Goal: Obtain resource: Download file/media

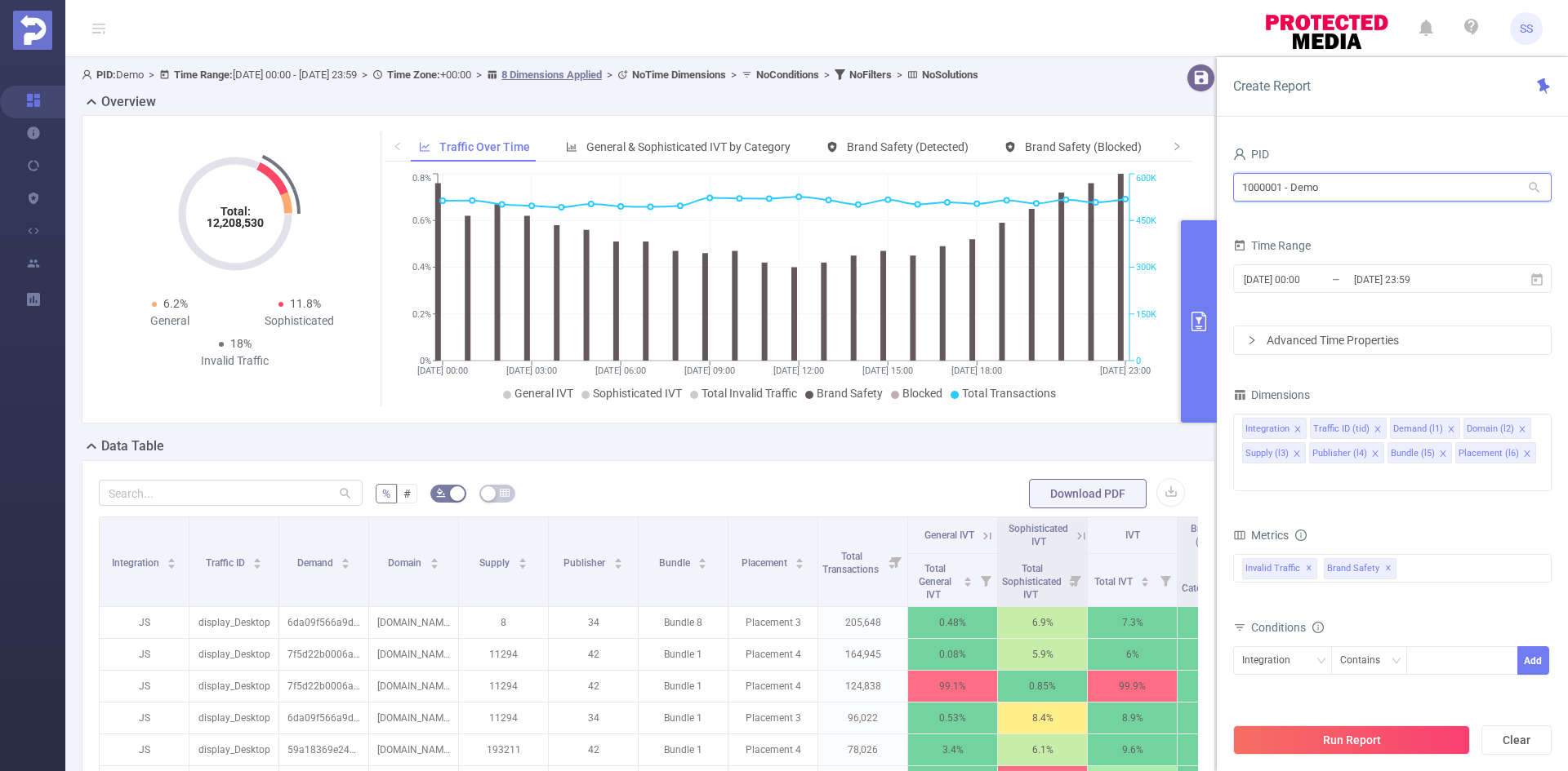
drag, startPoint x: 1326, startPoint y: 187, endPoint x: 1213, endPoint y: 187, distance: 113.0
click at [1213, 187] on section "PID: Demo > Time Range: [DATE] 00:00 - [DATE] 23:59 > Time Zone: +00:00 > 8 Dim…" at bounding box center [816, 588] width 1502 height 1062
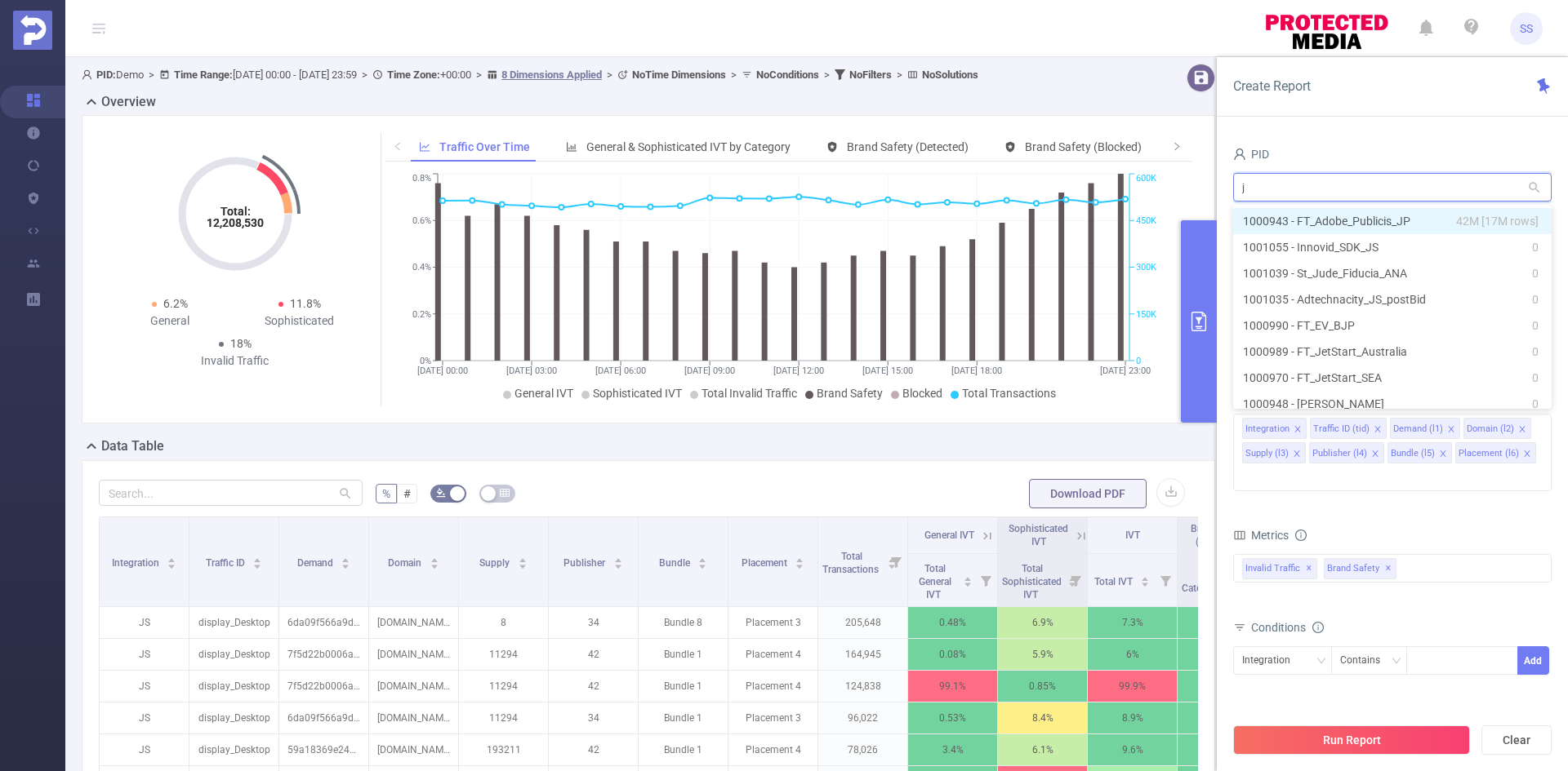
type input "jp"
click at [1409, 226] on li "1000943 - FT_Adobe_Publicis_JP 42M [17M rows]" at bounding box center [1391, 221] width 319 height 26
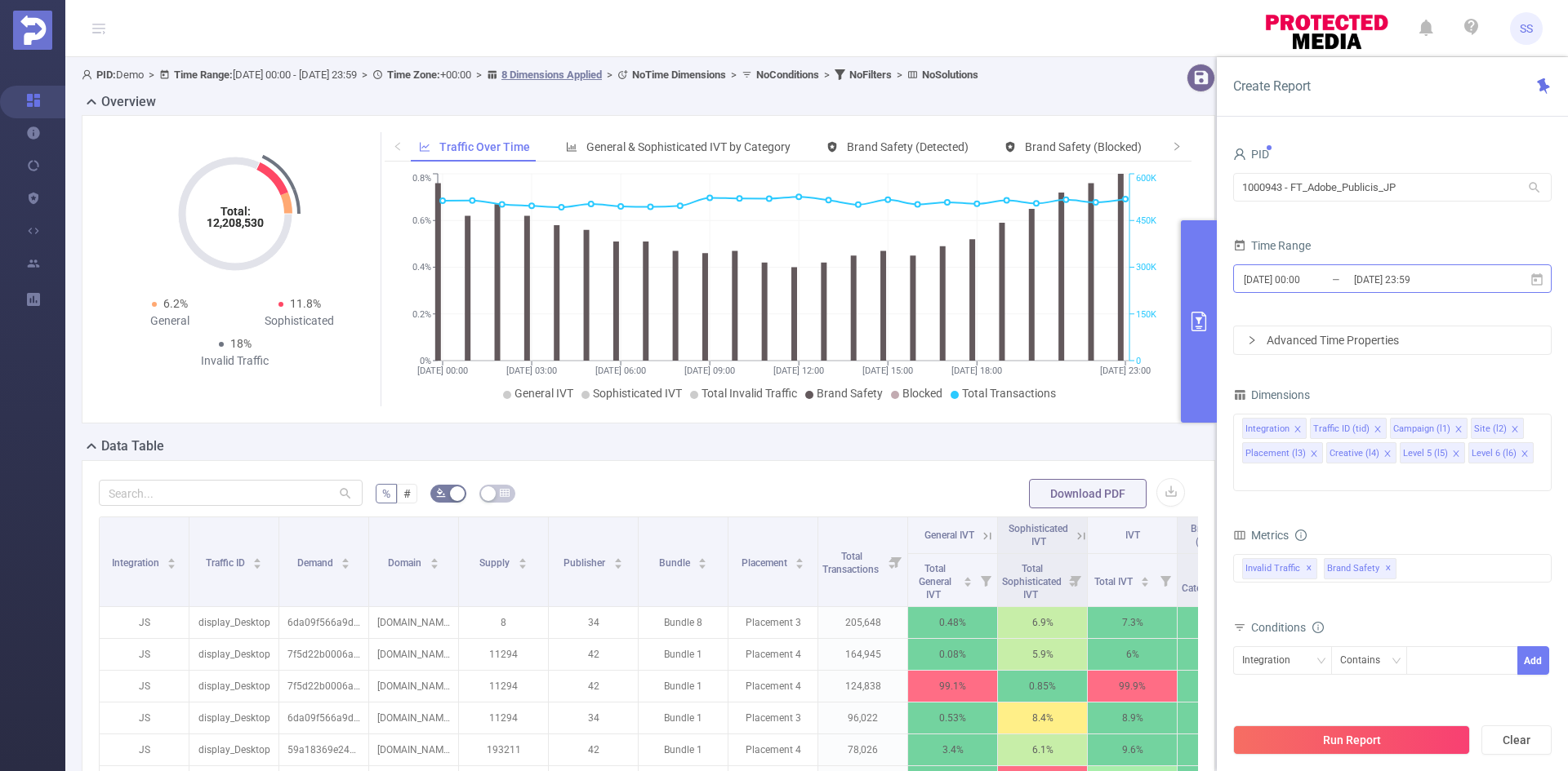
click at [1431, 276] on input "[DATE] 23:59" at bounding box center [1418, 280] width 132 height 22
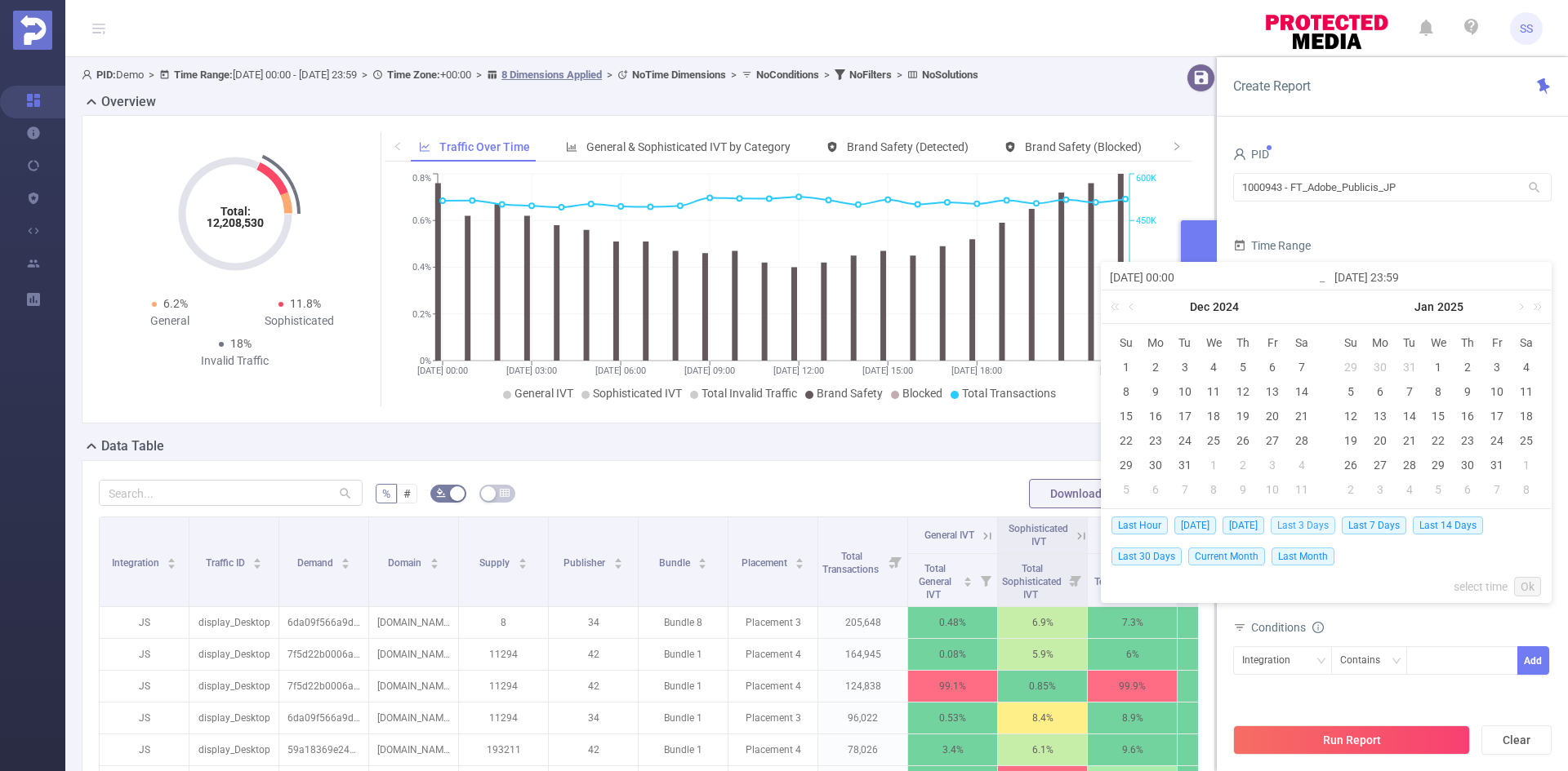
click at [1330, 529] on span "Last 3 Days" at bounding box center [1303, 526] width 65 height 18
type input "[DATE] 00:00"
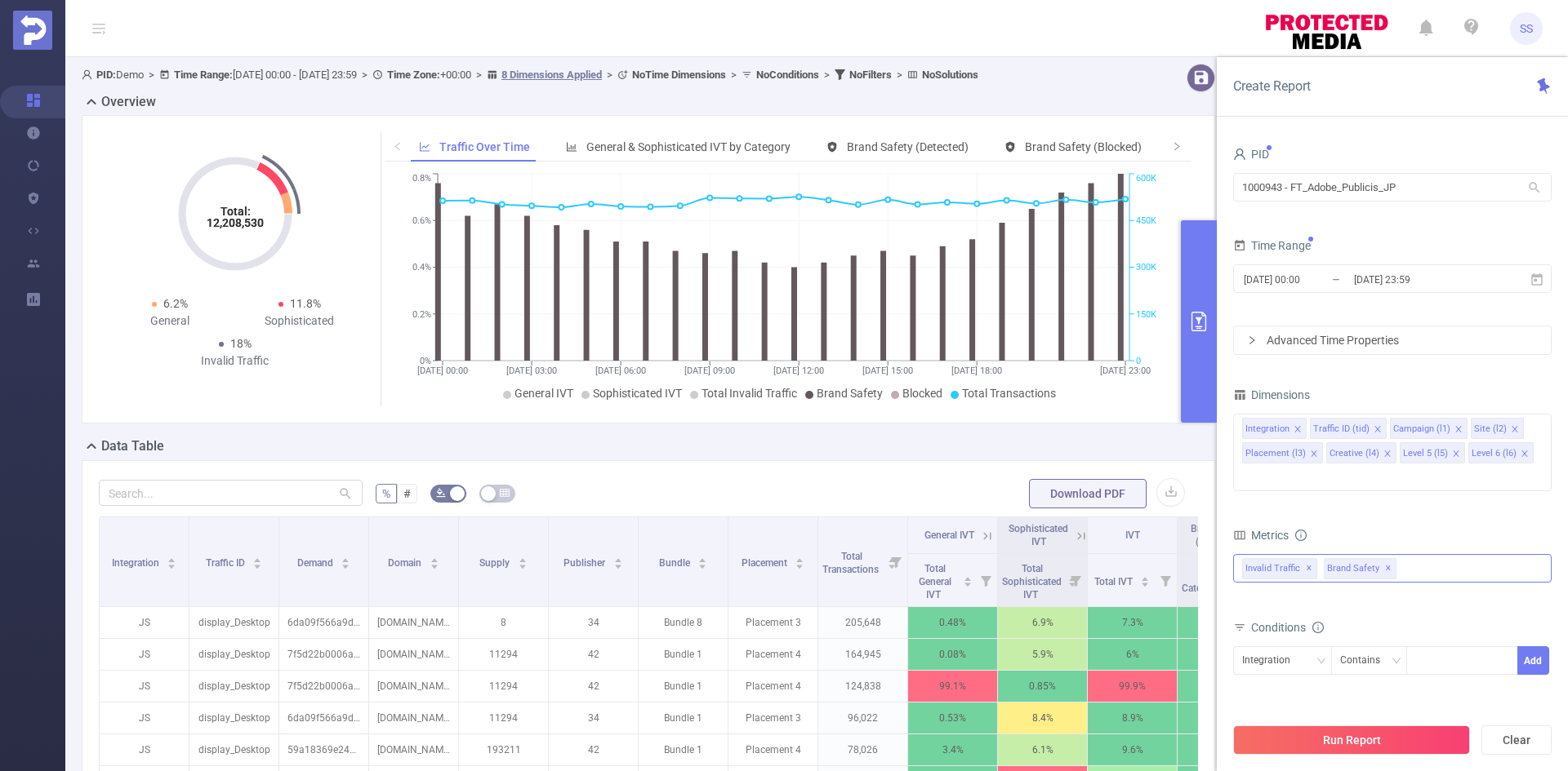
click at [1308, 559] on span "✕" at bounding box center [1308, 569] width 7 height 20
click at [1414, 377] on div "PID 1000943 - FT_Adobe_Publicis_JP 1000943 - FT_Adobe_Publicis_JP Time Range [D…" at bounding box center [1391, 470] width 319 height 653
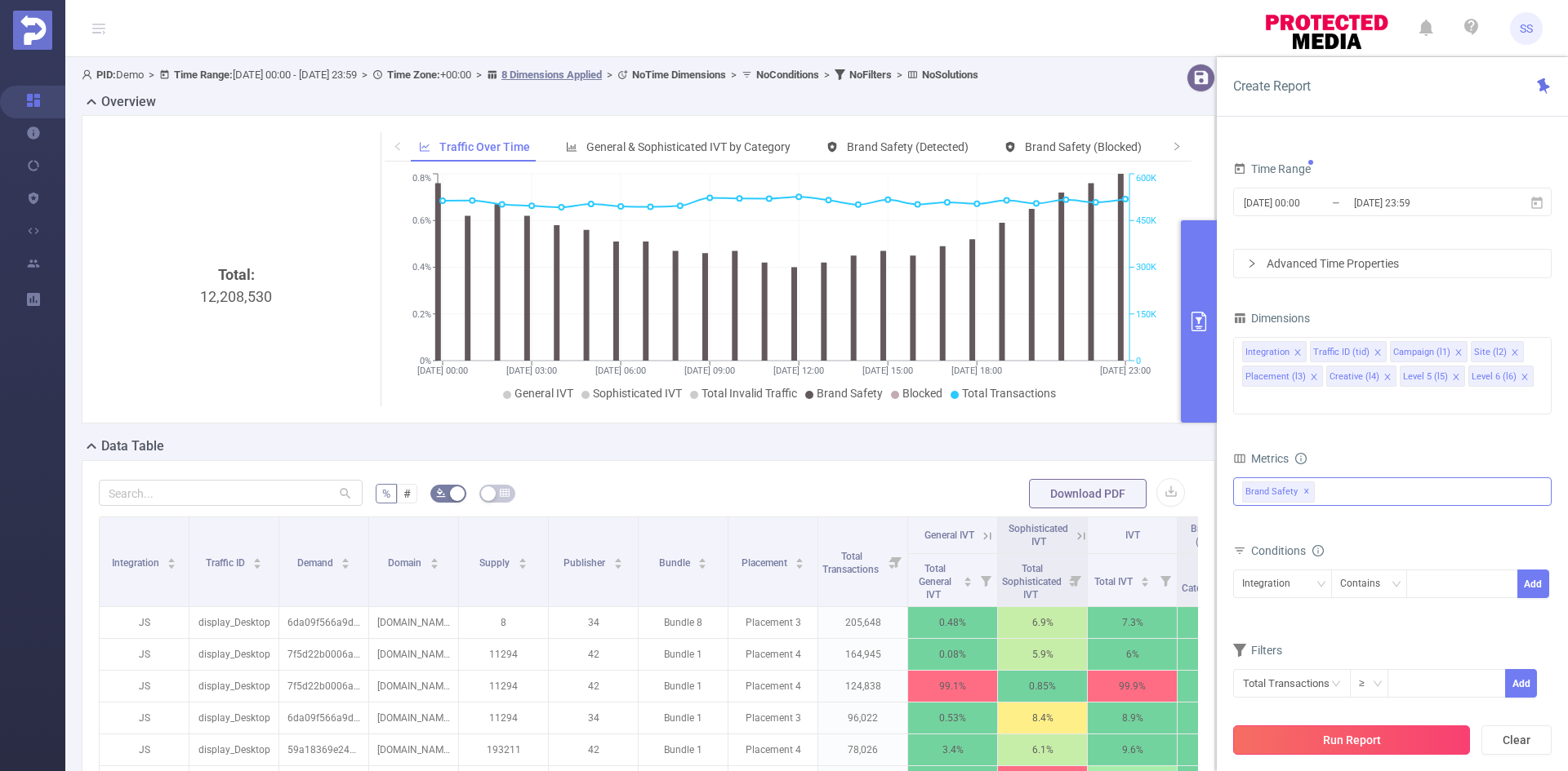
click at [1392, 735] on button "Run Report" at bounding box center [1350, 741] width 236 height 29
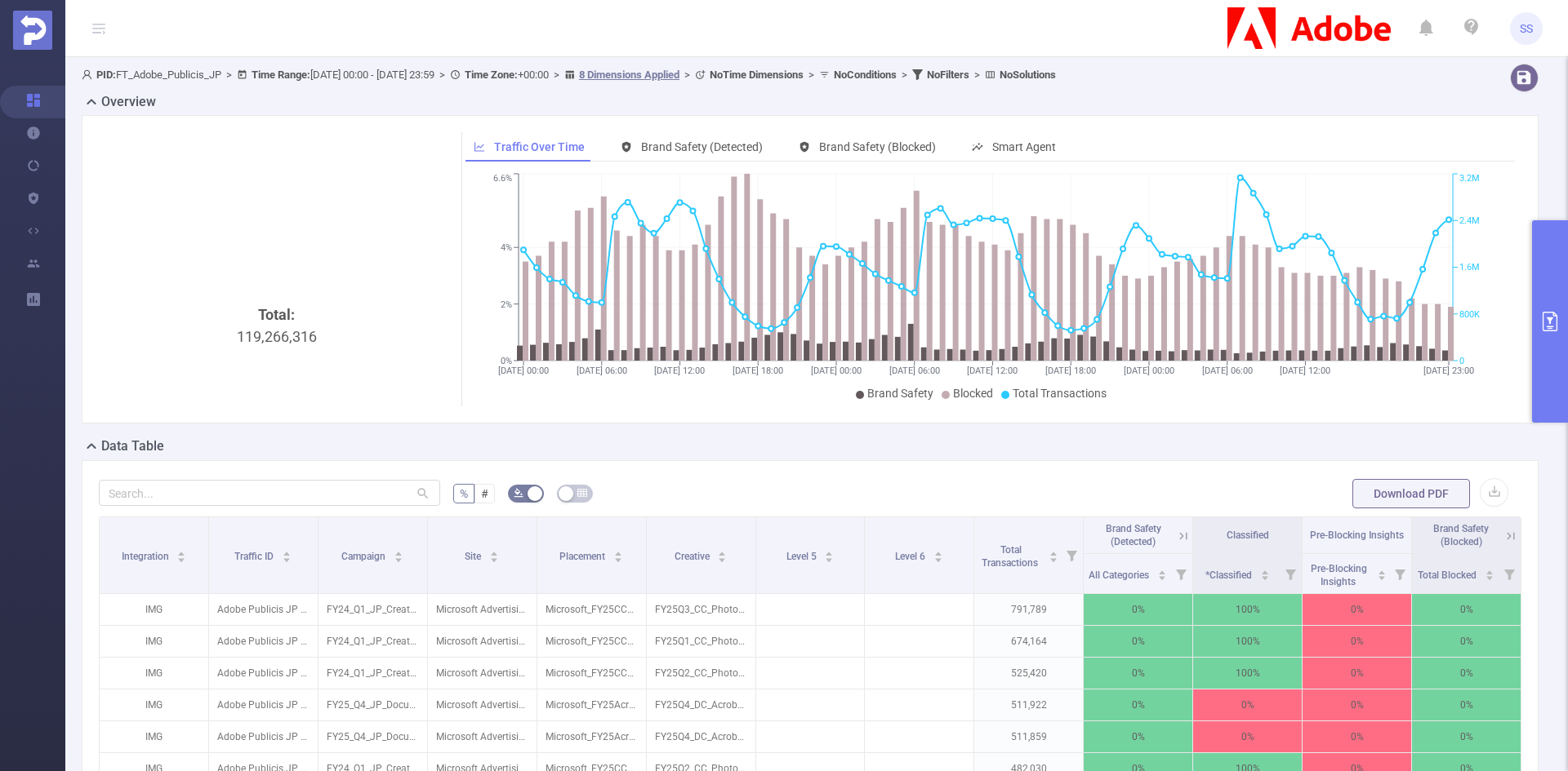
click at [1559, 335] on button "primary" at bounding box center [1549, 322] width 36 height 202
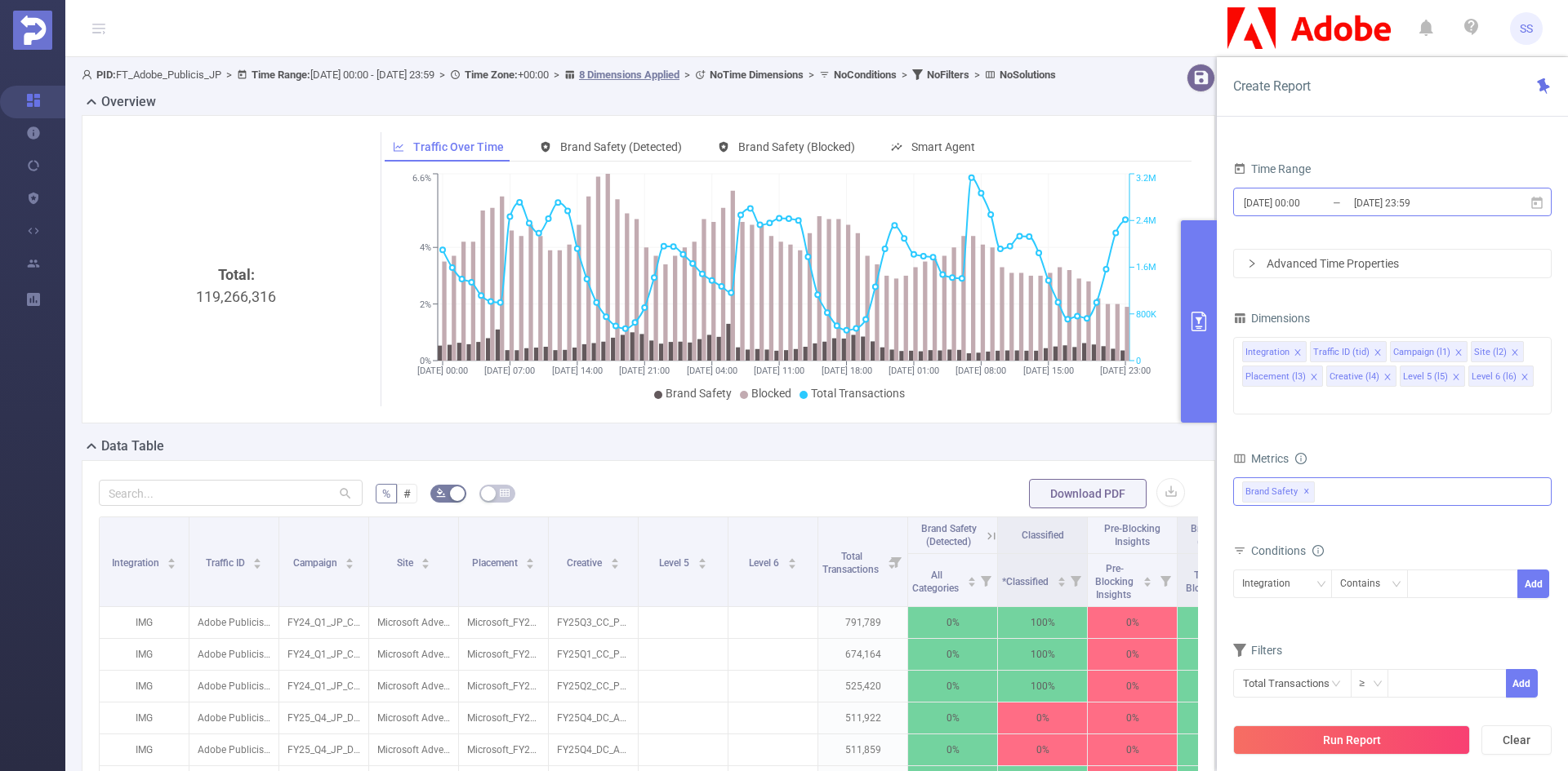
click at [1431, 211] on input "[DATE] 23:59" at bounding box center [1418, 203] width 132 height 22
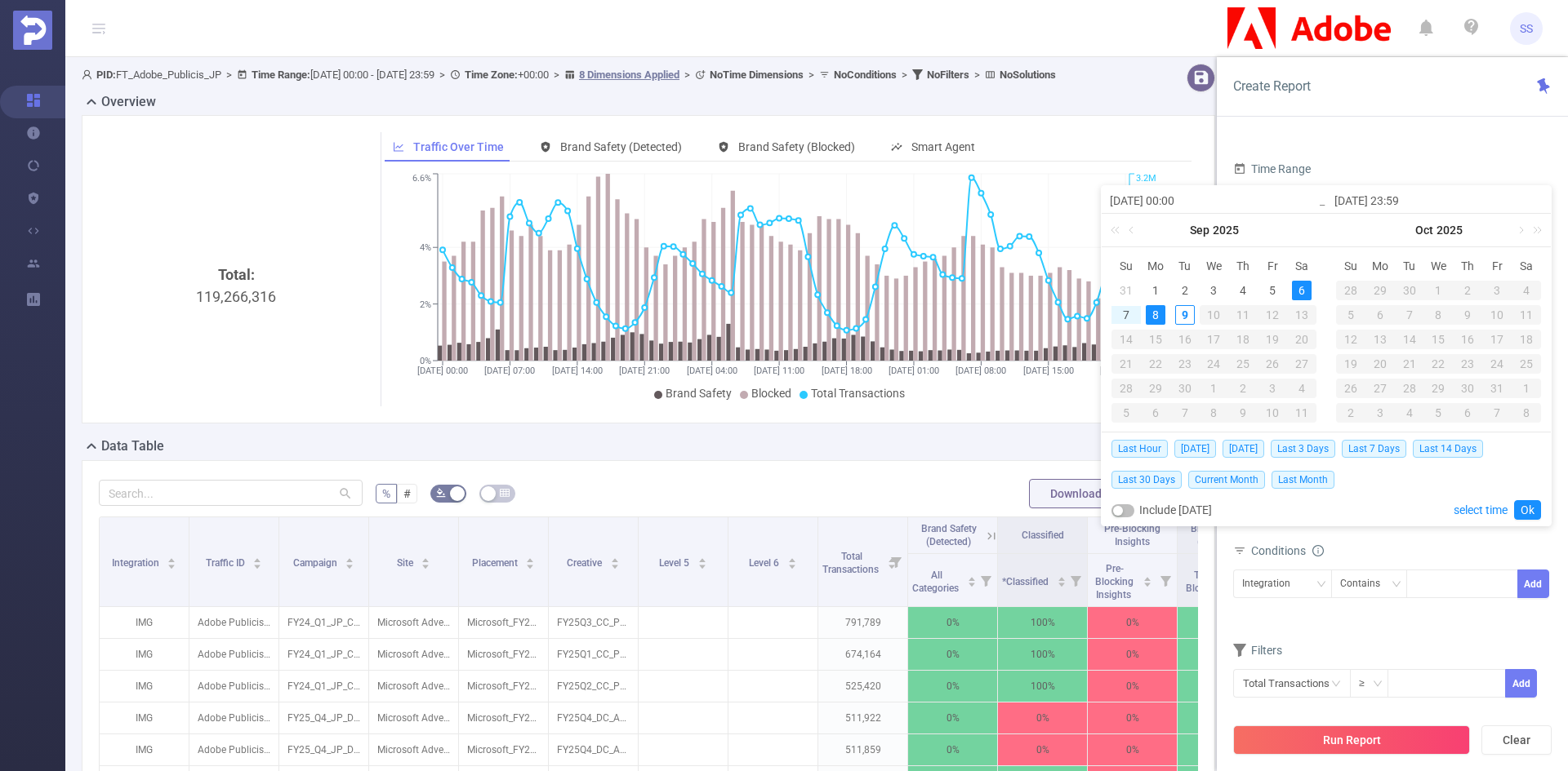
click at [1125, 508] on button "button" at bounding box center [1122, 510] width 23 height 13
type input "[DATE] 23:59"
click at [1535, 516] on link "Ok" at bounding box center [1527, 510] width 26 height 20
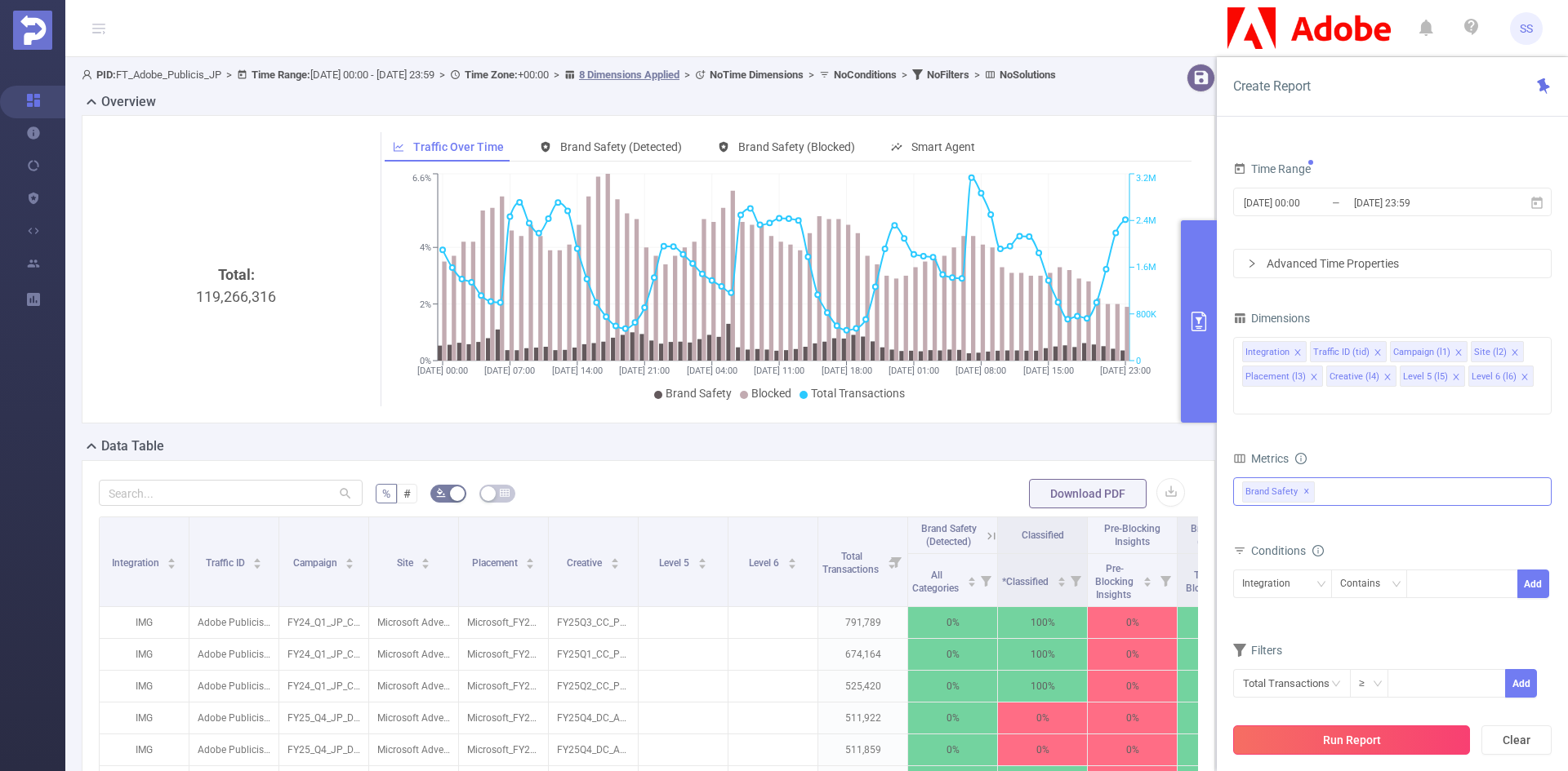
click at [1380, 747] on button "Run Report" at bounding box center [1350, 741] width 236 height 29
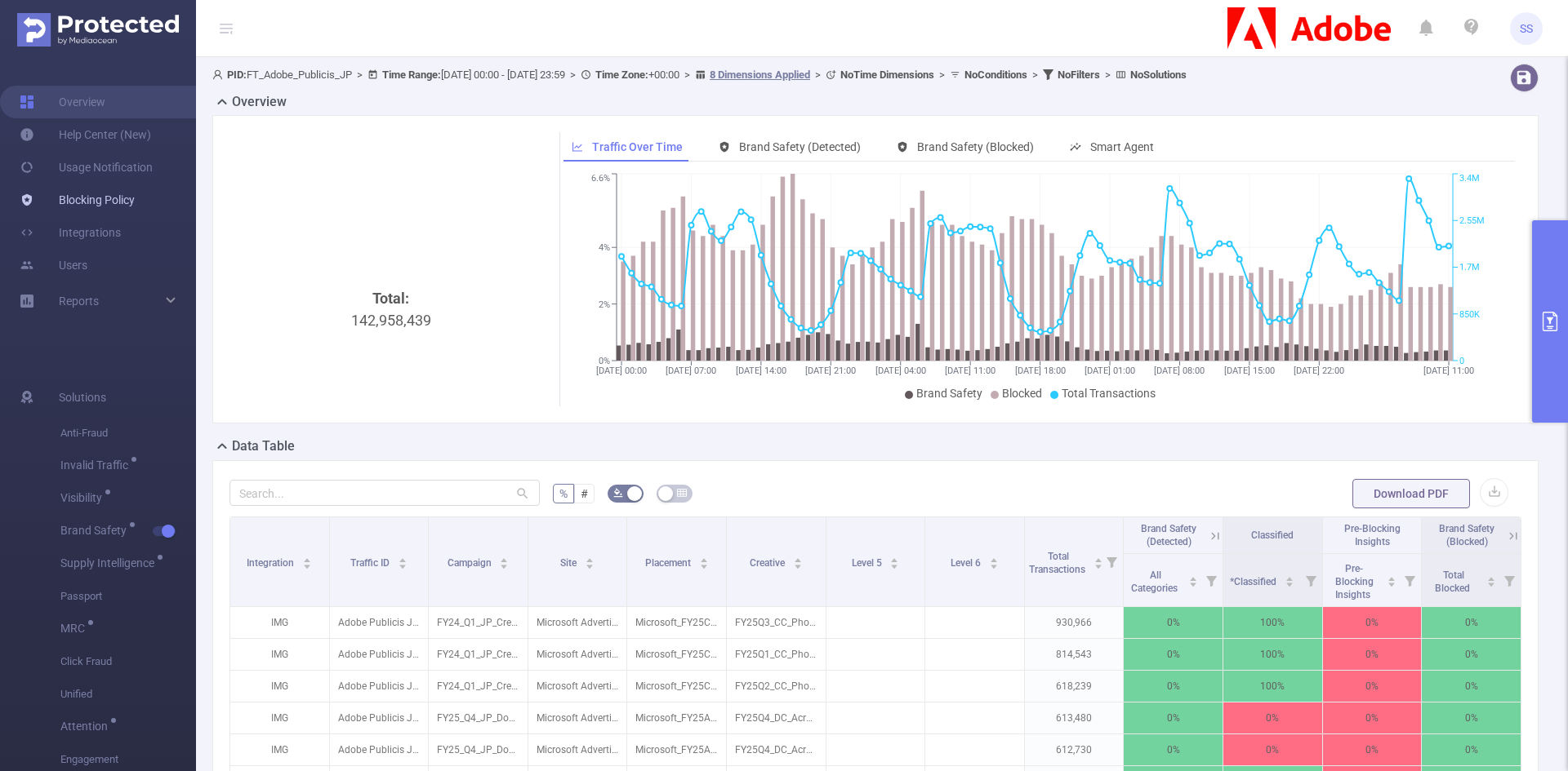
click at [101, 194] on link "Blocking Policy" at bounding box center [77, 199] width 115 height 32
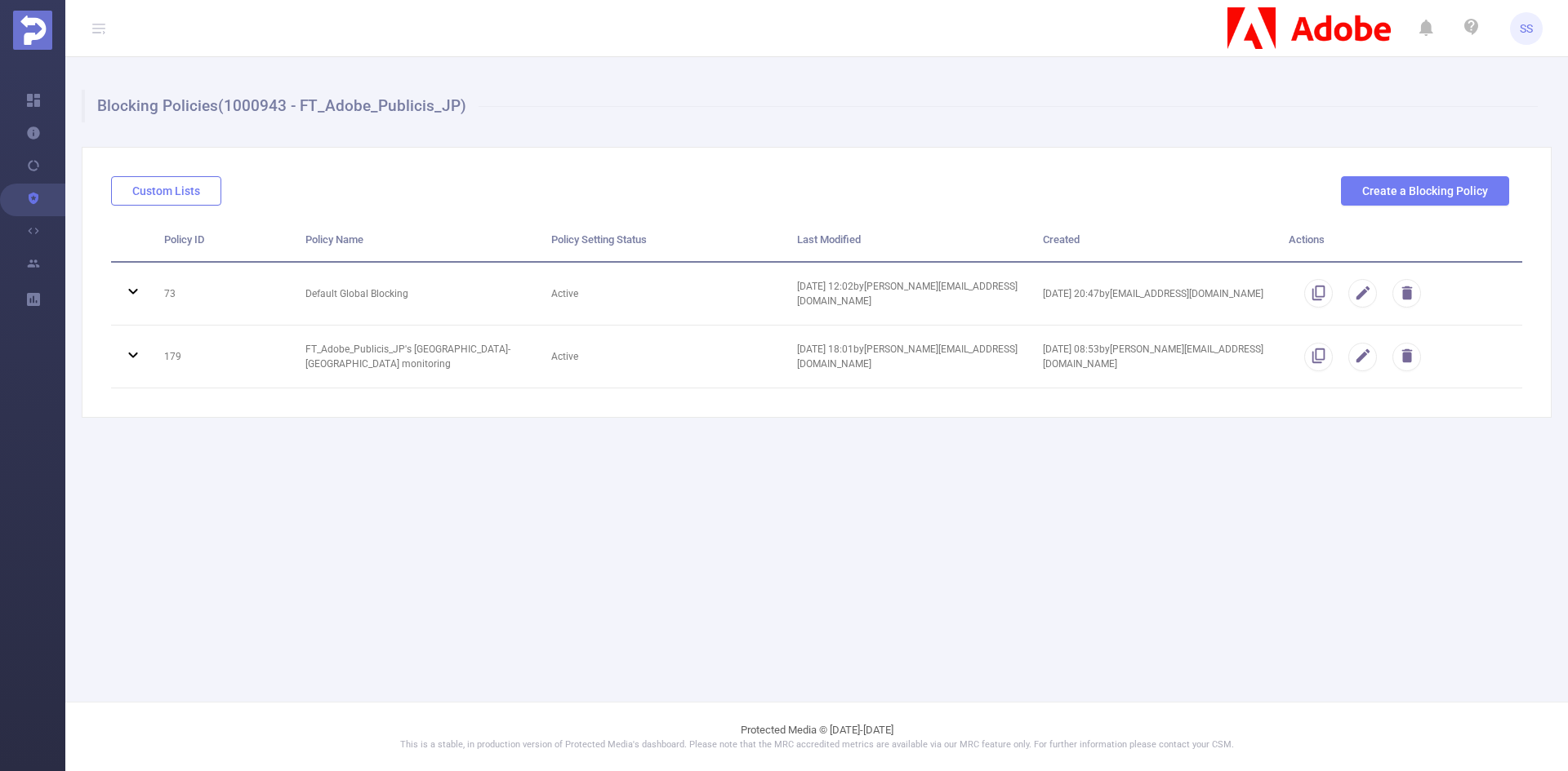
click at [171, 197] on button "Custom Lists" at bounding box center [166, 191] width 110 height 29
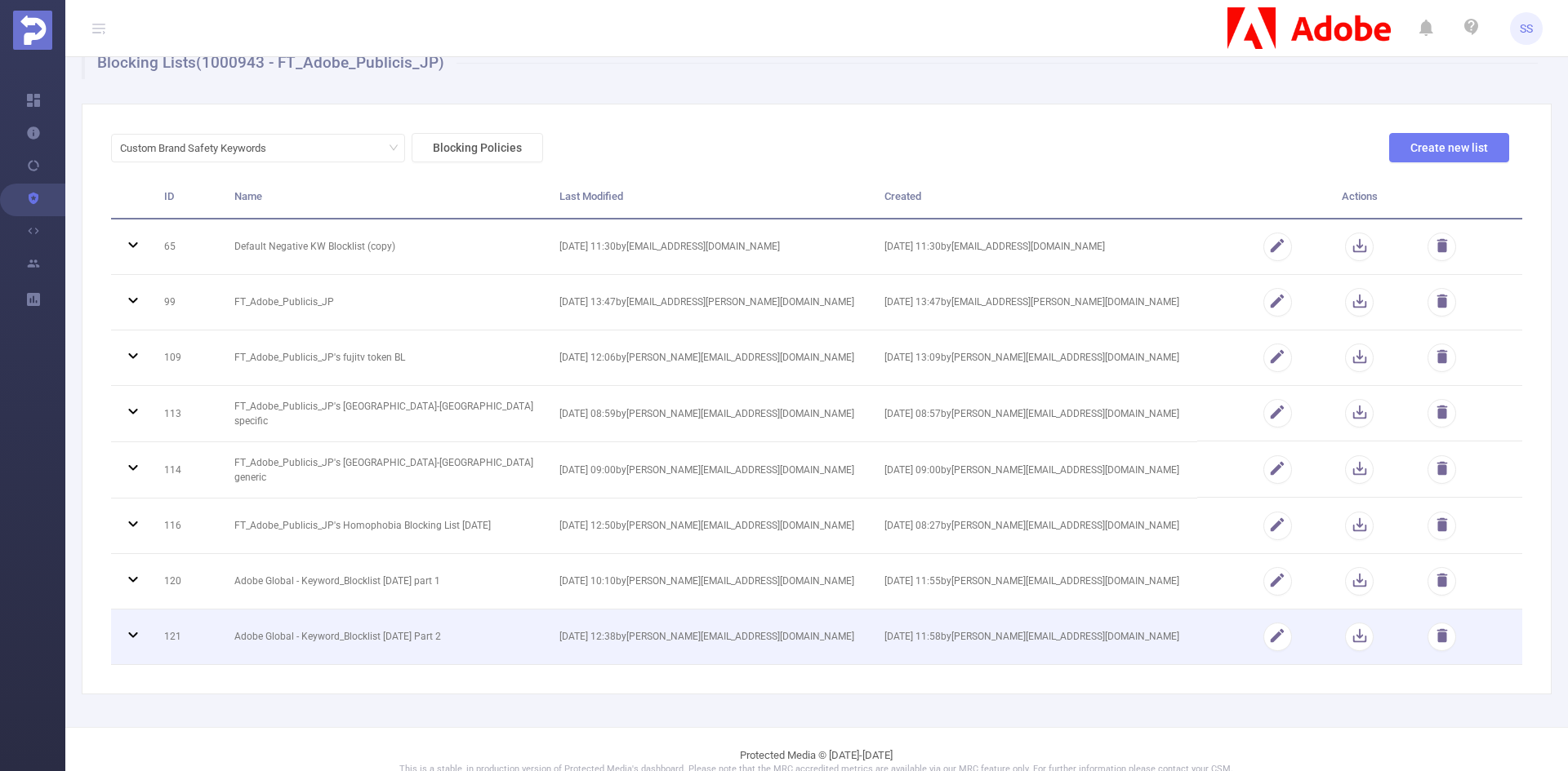
scroll to position [67, 0]
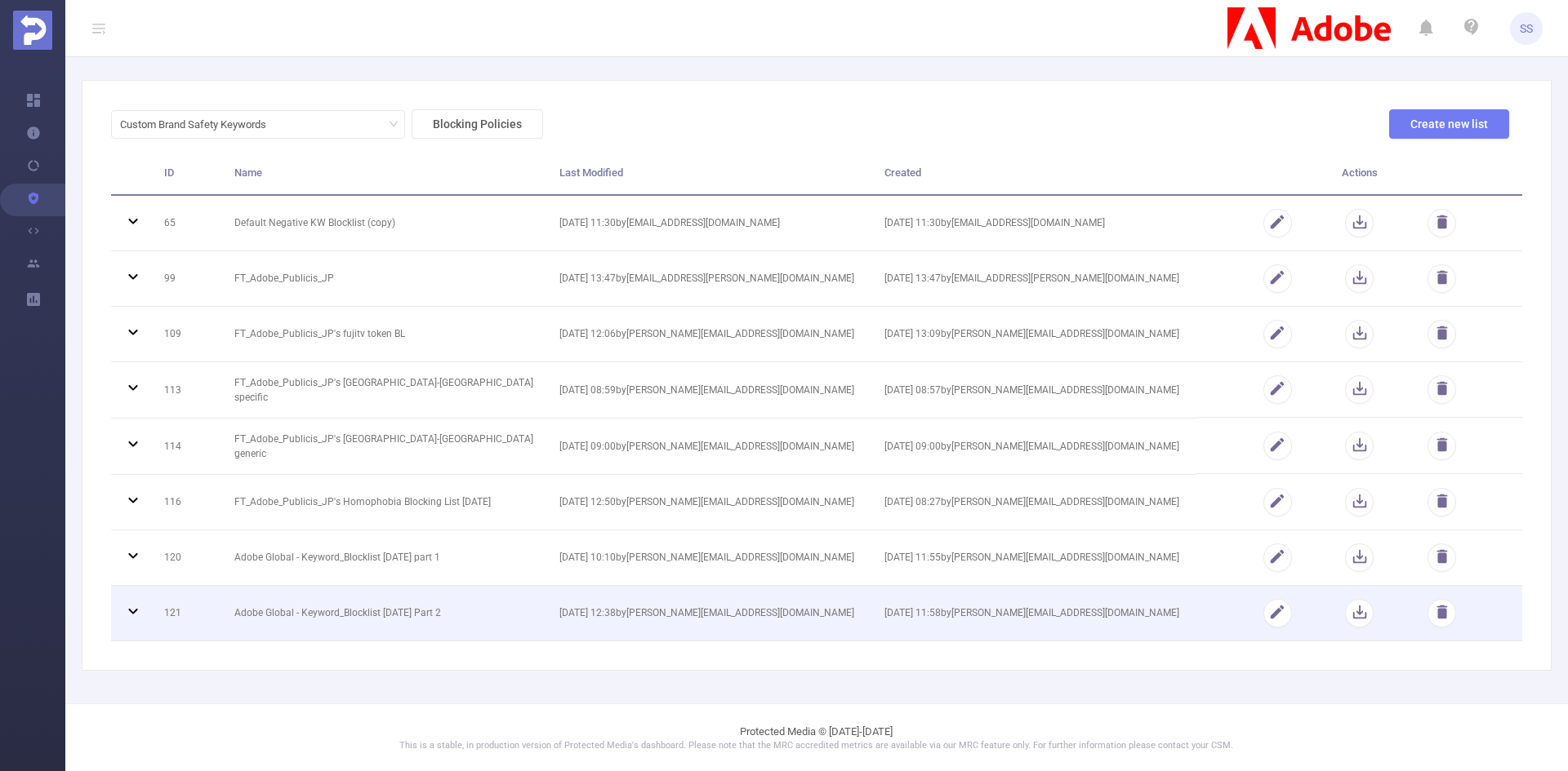
click at [412, 611] on td "Adobe Global - Keyword_Blocklist [DATE] Part 2" at bounding box center [384, 613] width 325 height 56
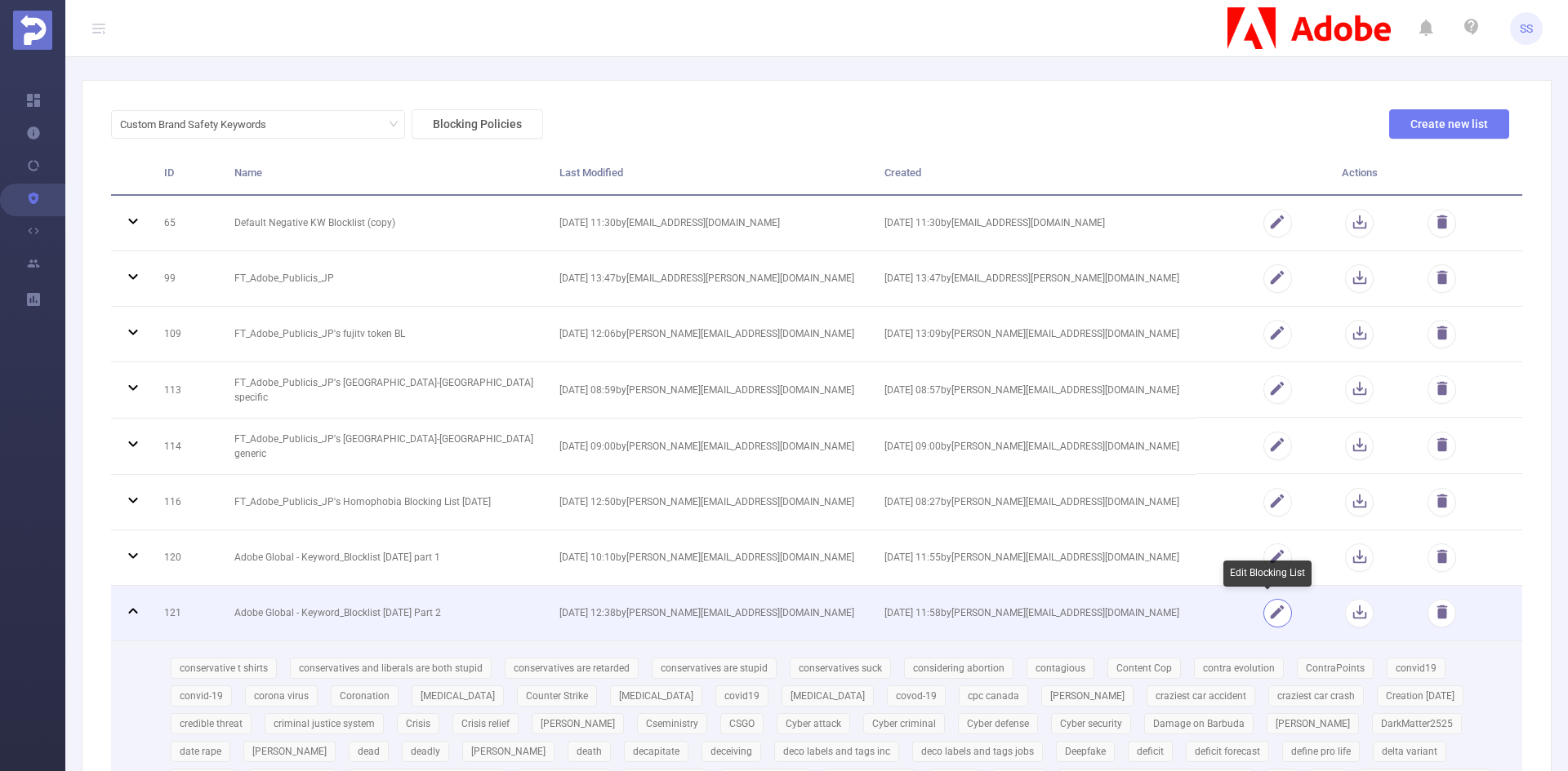
click at [1263, 615] on button "button" at bounding box center [1277, 613] width 28 height 28
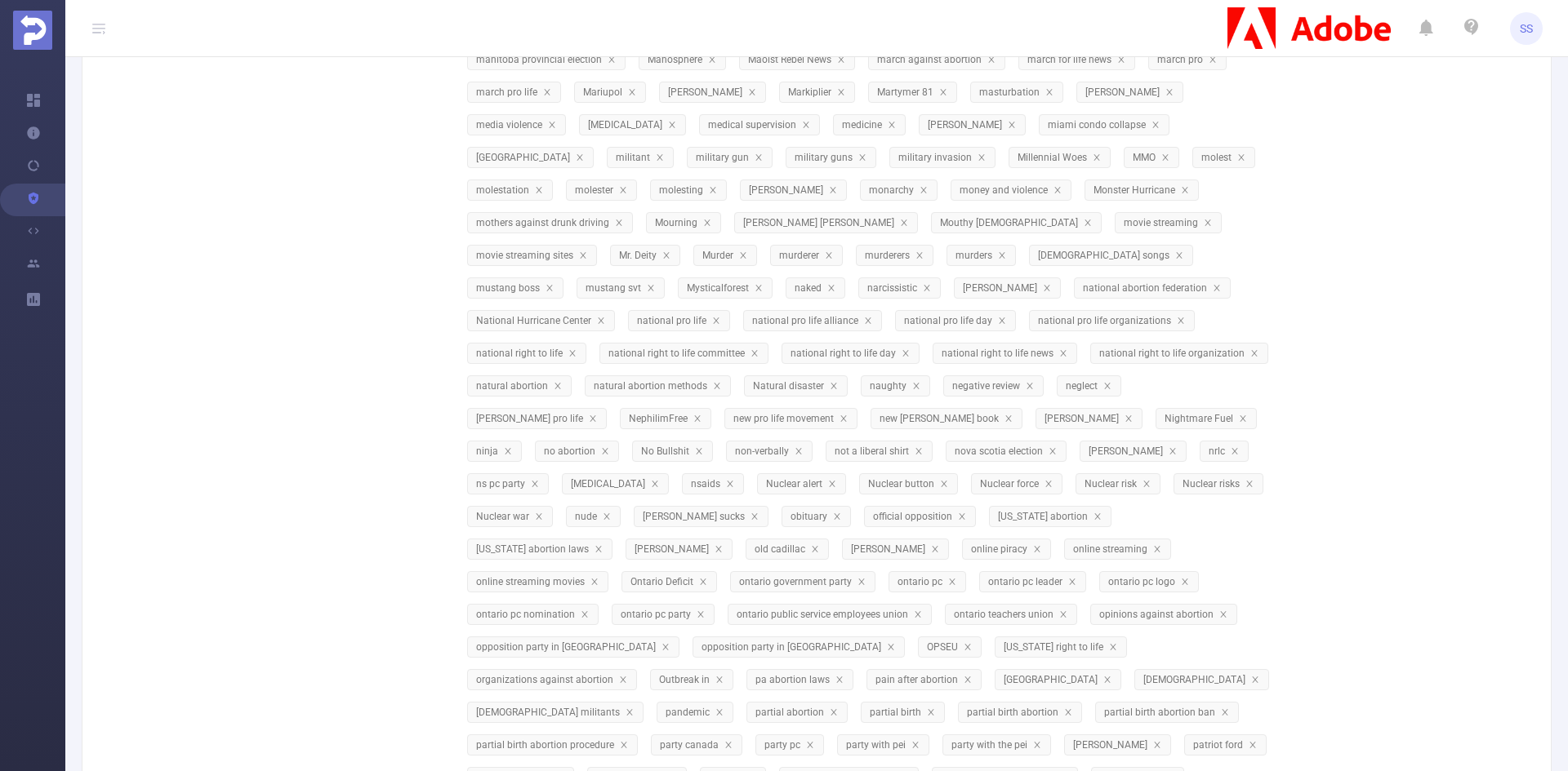
scroll to position [6334, 0]
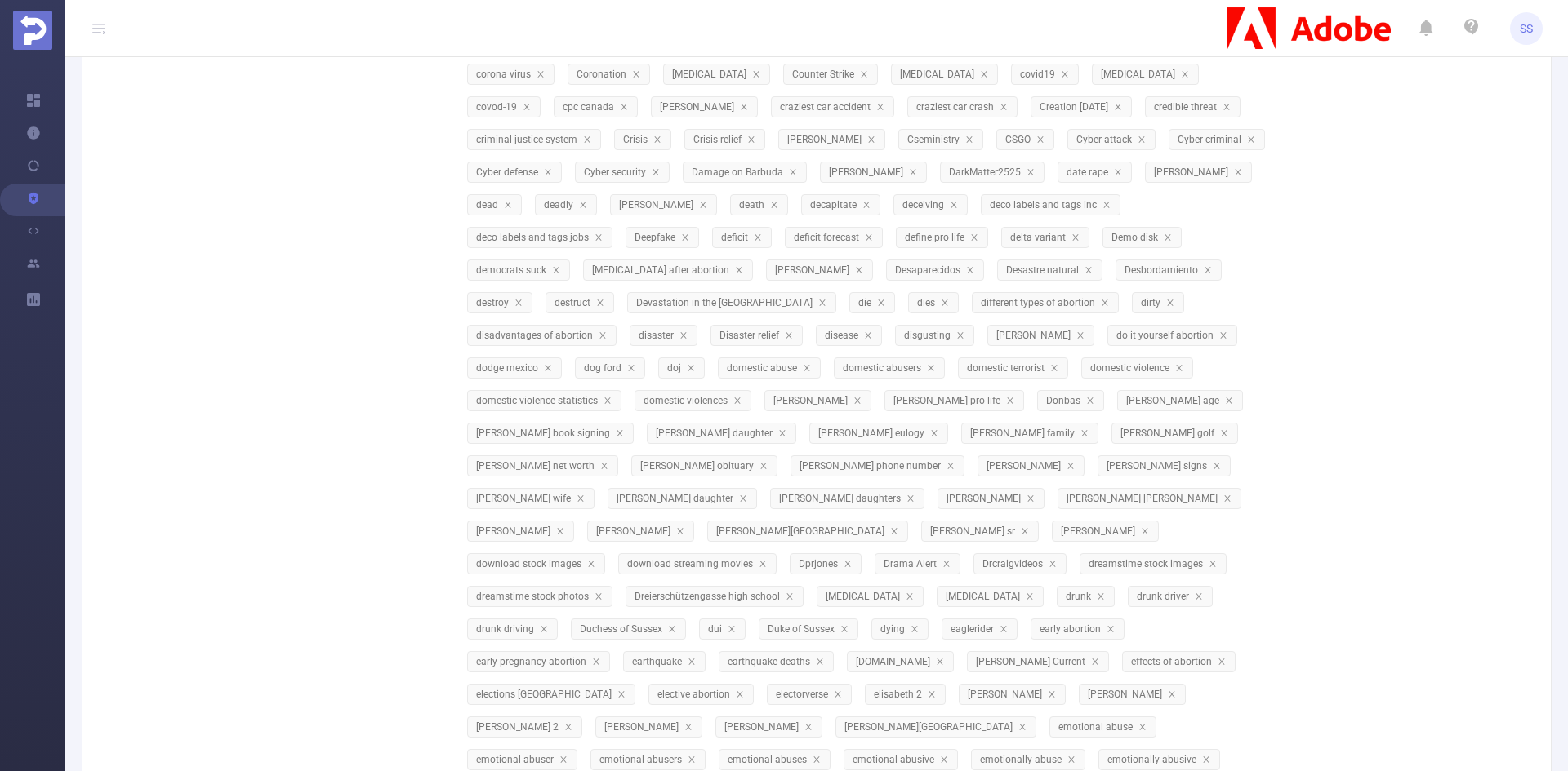
scroll to position [0, 0]
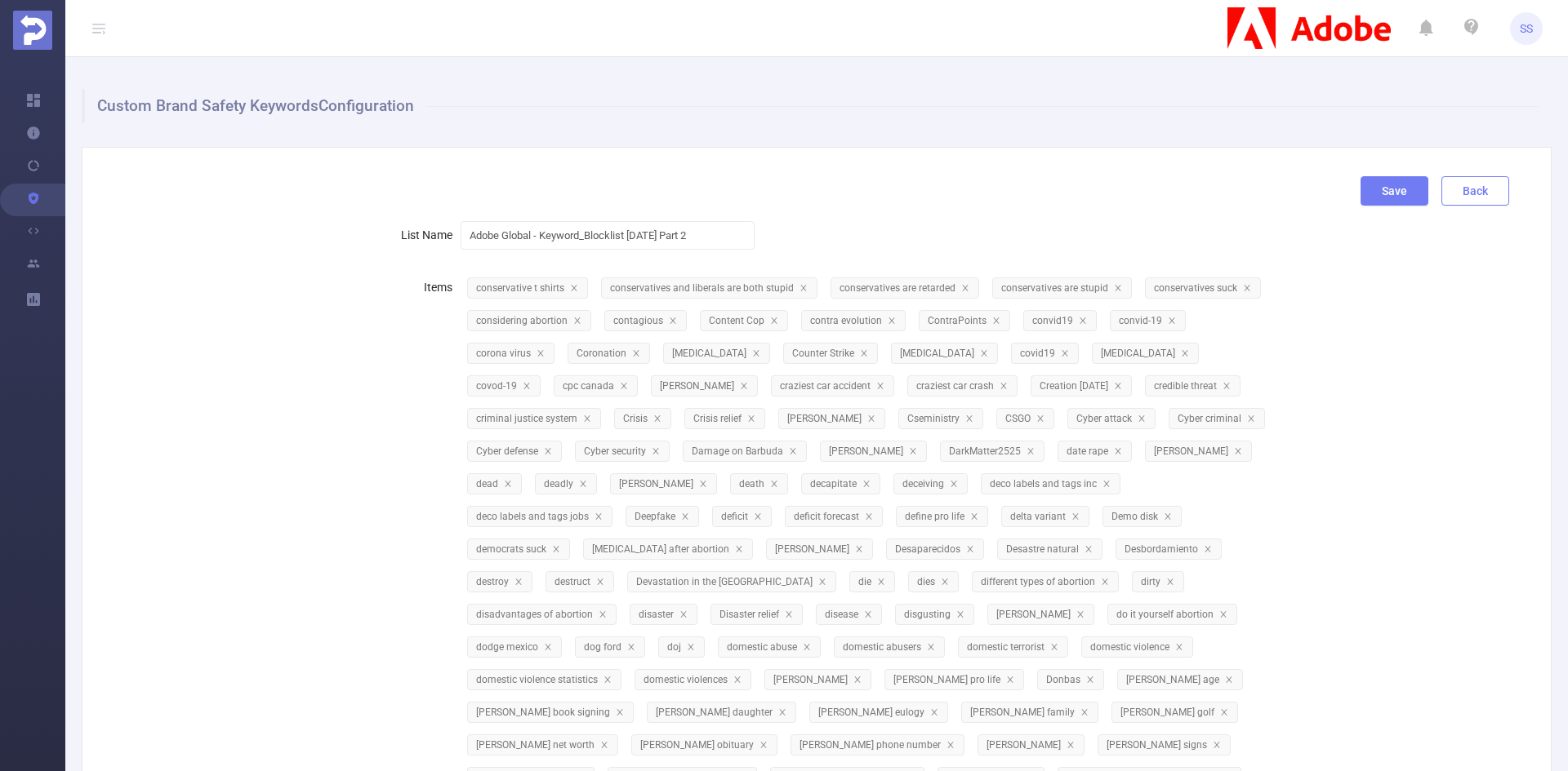
click at [1455, 190] on button "Back" at bounding box center [1475, 191] width 68 height 29
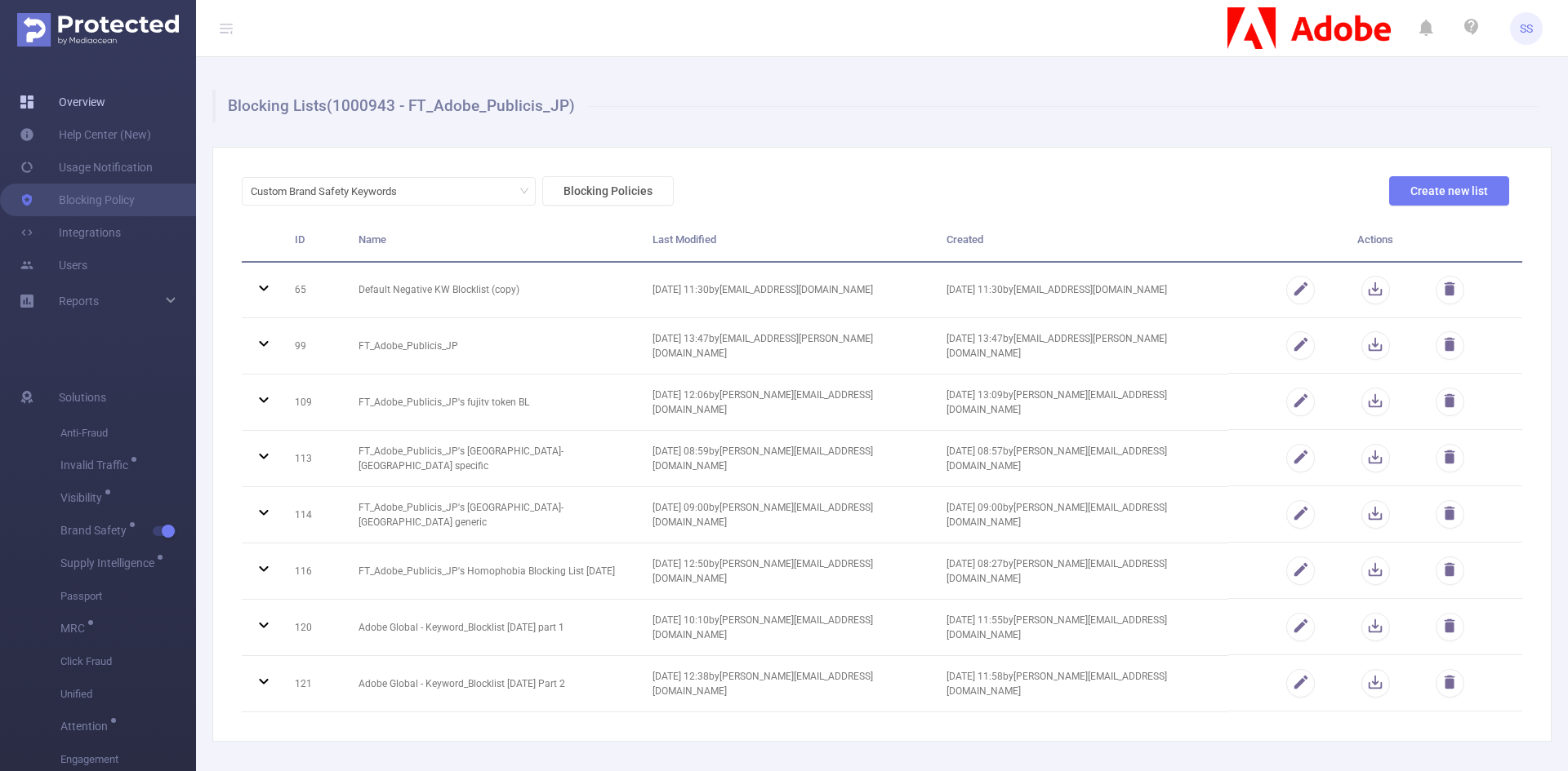
click at [95, 101] on link "Overview" at bounding box center [62, 101] width 85 height 32
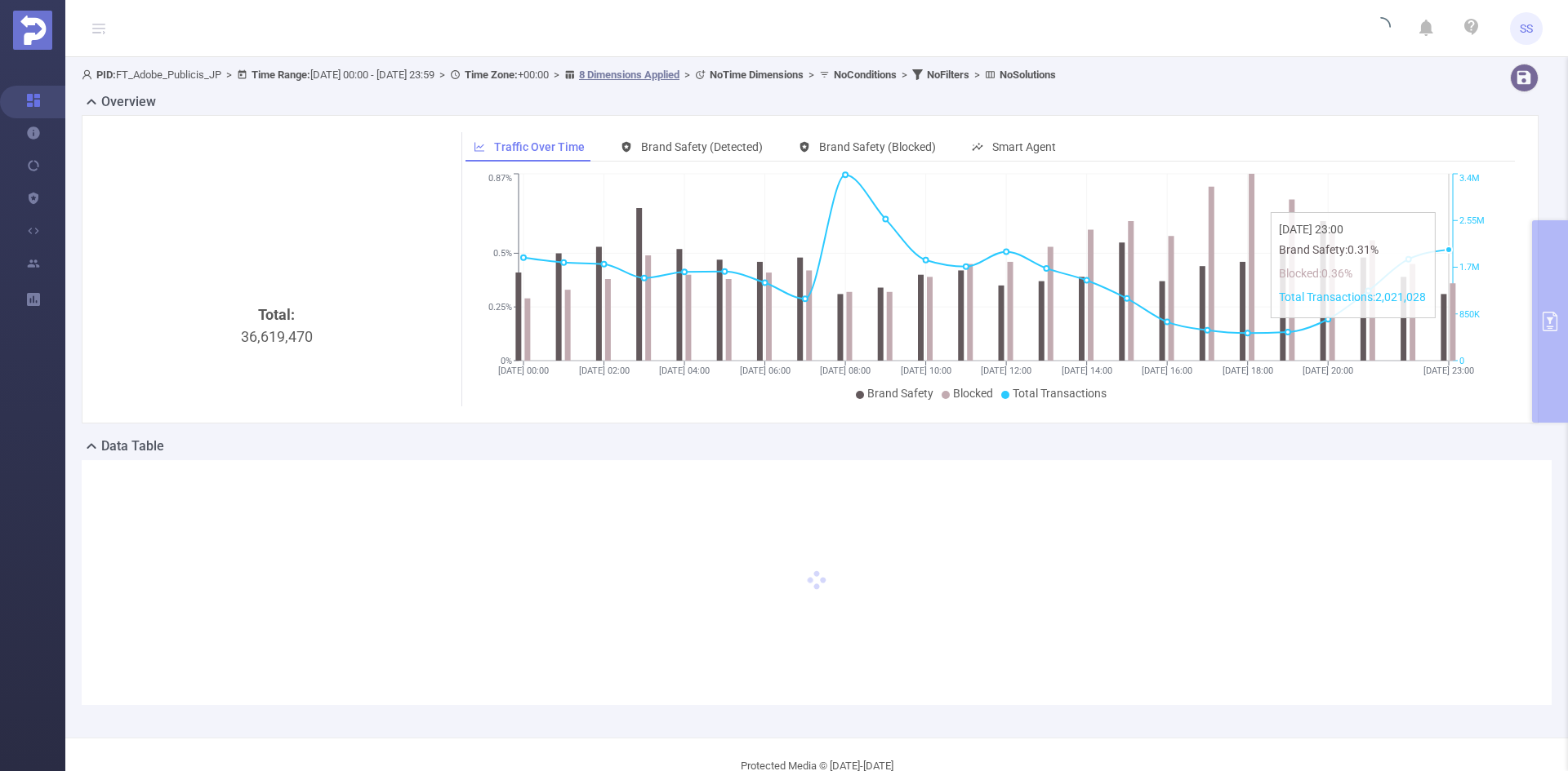
type input "[DATE] 00:00"
type input "[DATE] 23:59"
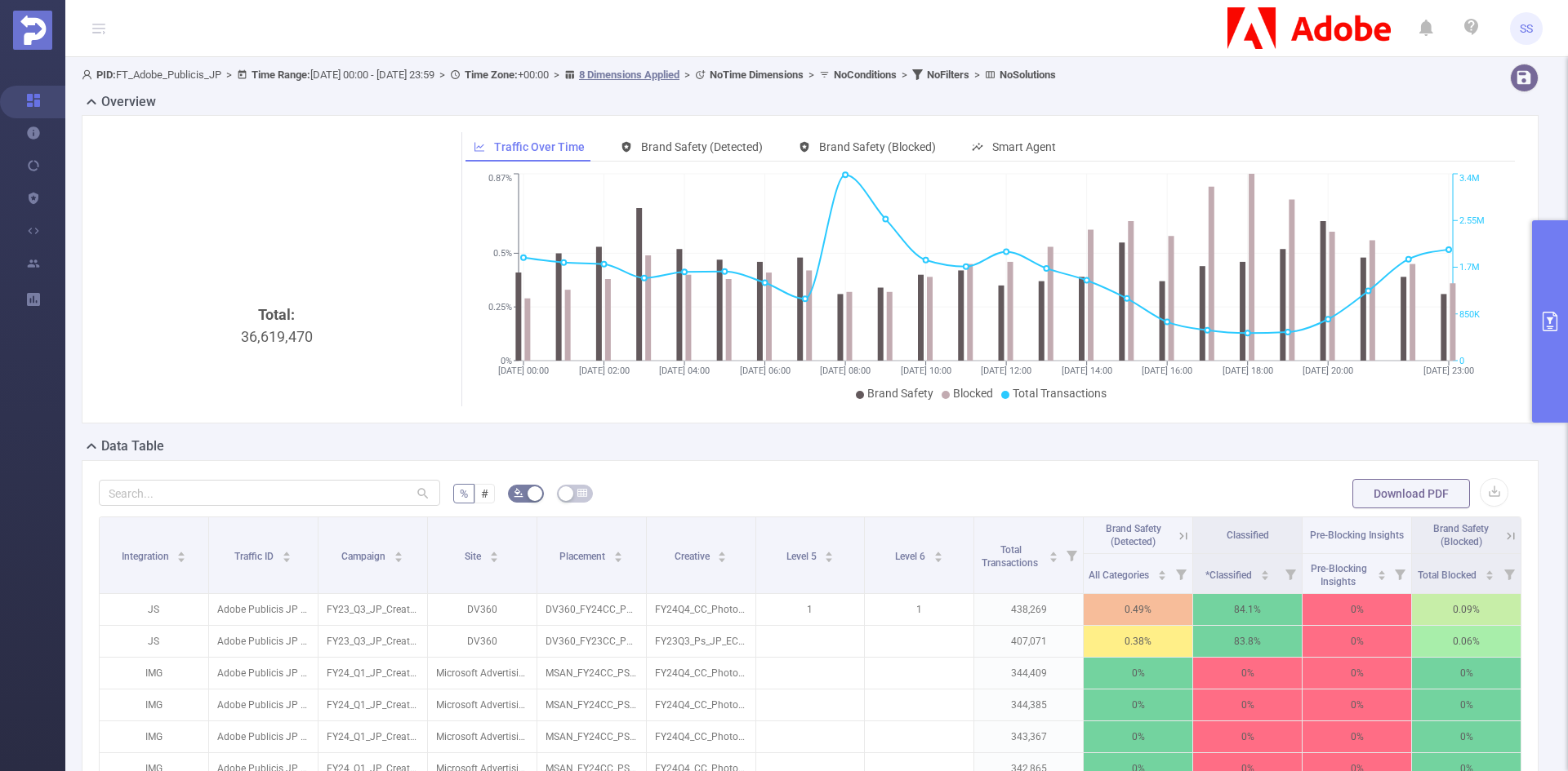
click at [1540, 341] on button "primary" at bounding box center [1549, 322] width 36 height 202
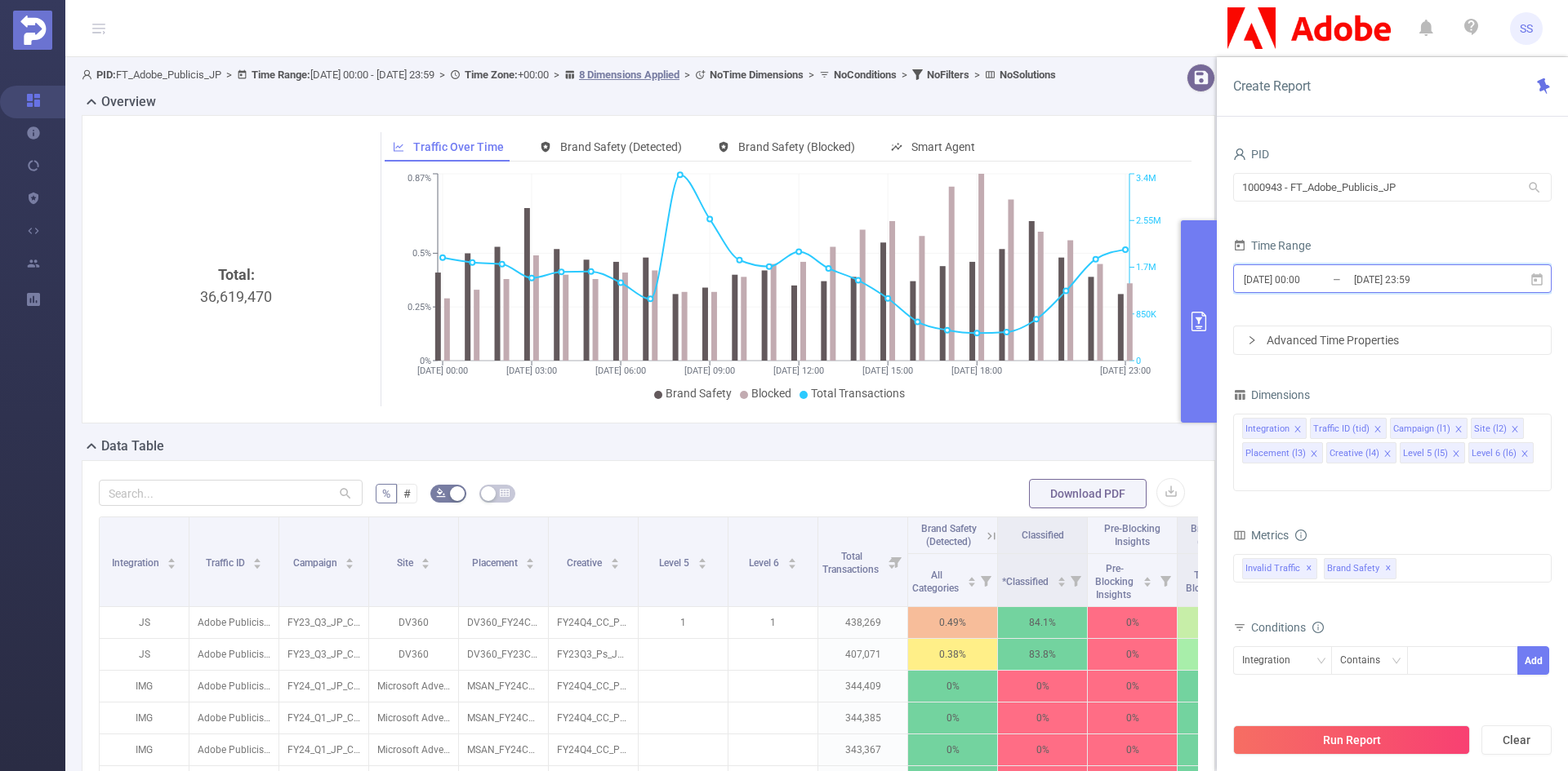
click at [1407, 265] on span "[DATE] 00:00 _ [DATE] 23:59" at bounding box center [1391, 279] width 319 height 28
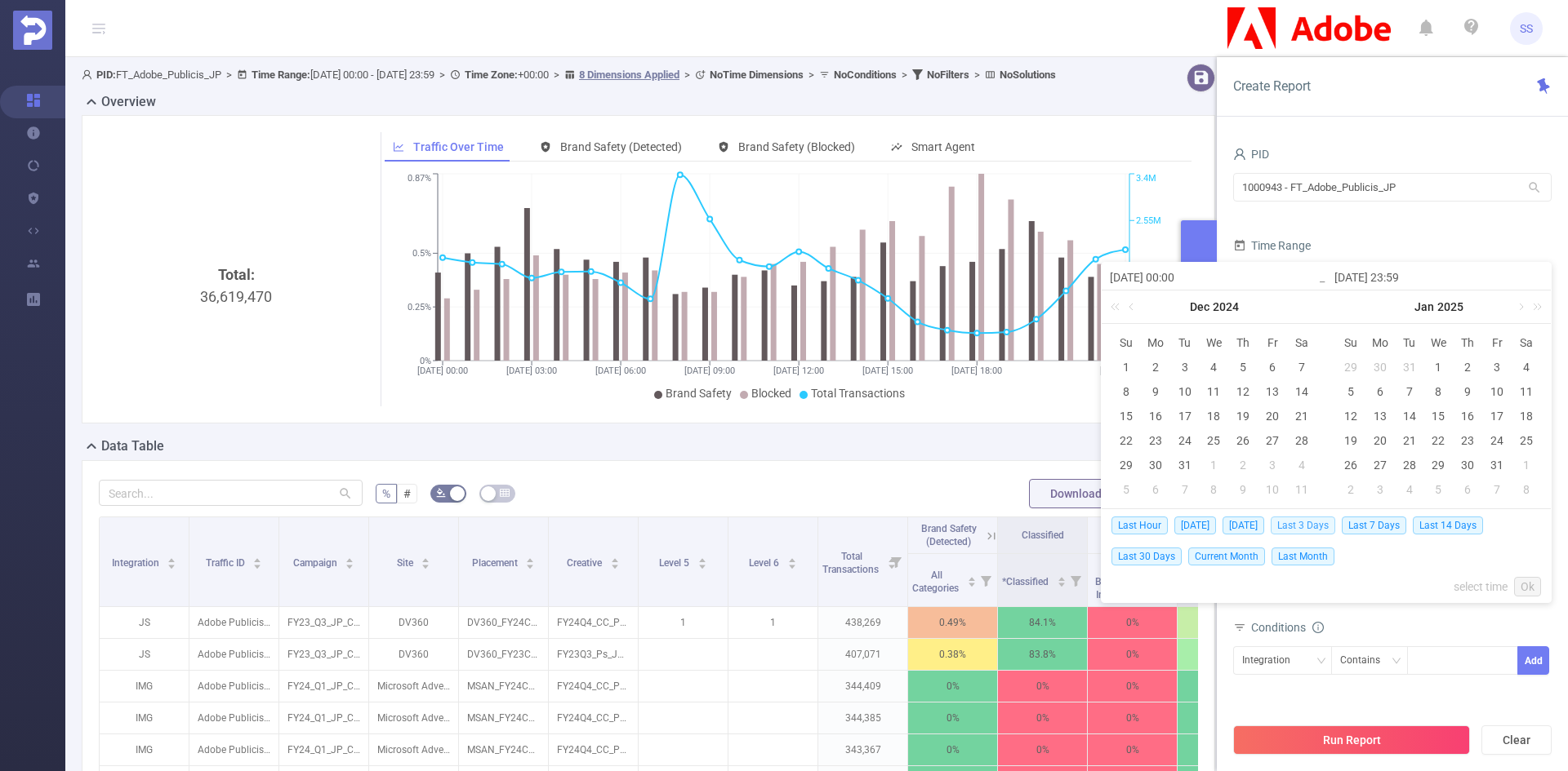
click at [1320, 530] on span "Last 3 Days" at bounding box center [1303, 526] width 65 height 18
type input "[DATE] 00:00"
type input "[DATE] 23:59"
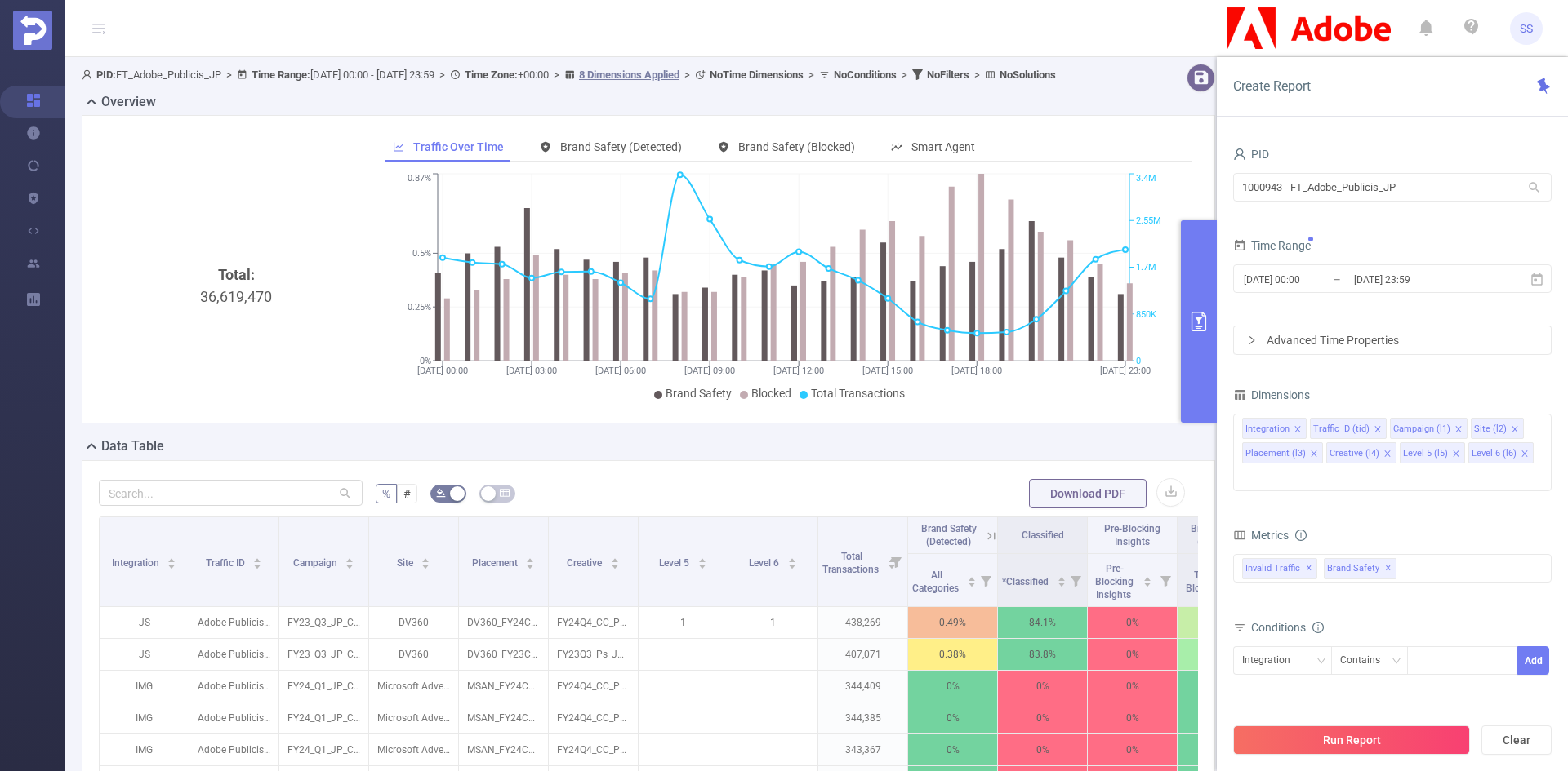
click at [1417, 263] on div "[DATE] 00:00 _ [DATE] 23:59" at bounding box center [1391, 280] width 319 height 38
click at [1423, 280] on input "[DATE] 23:59" at bounding box center [1418, 280] width 132 height 22
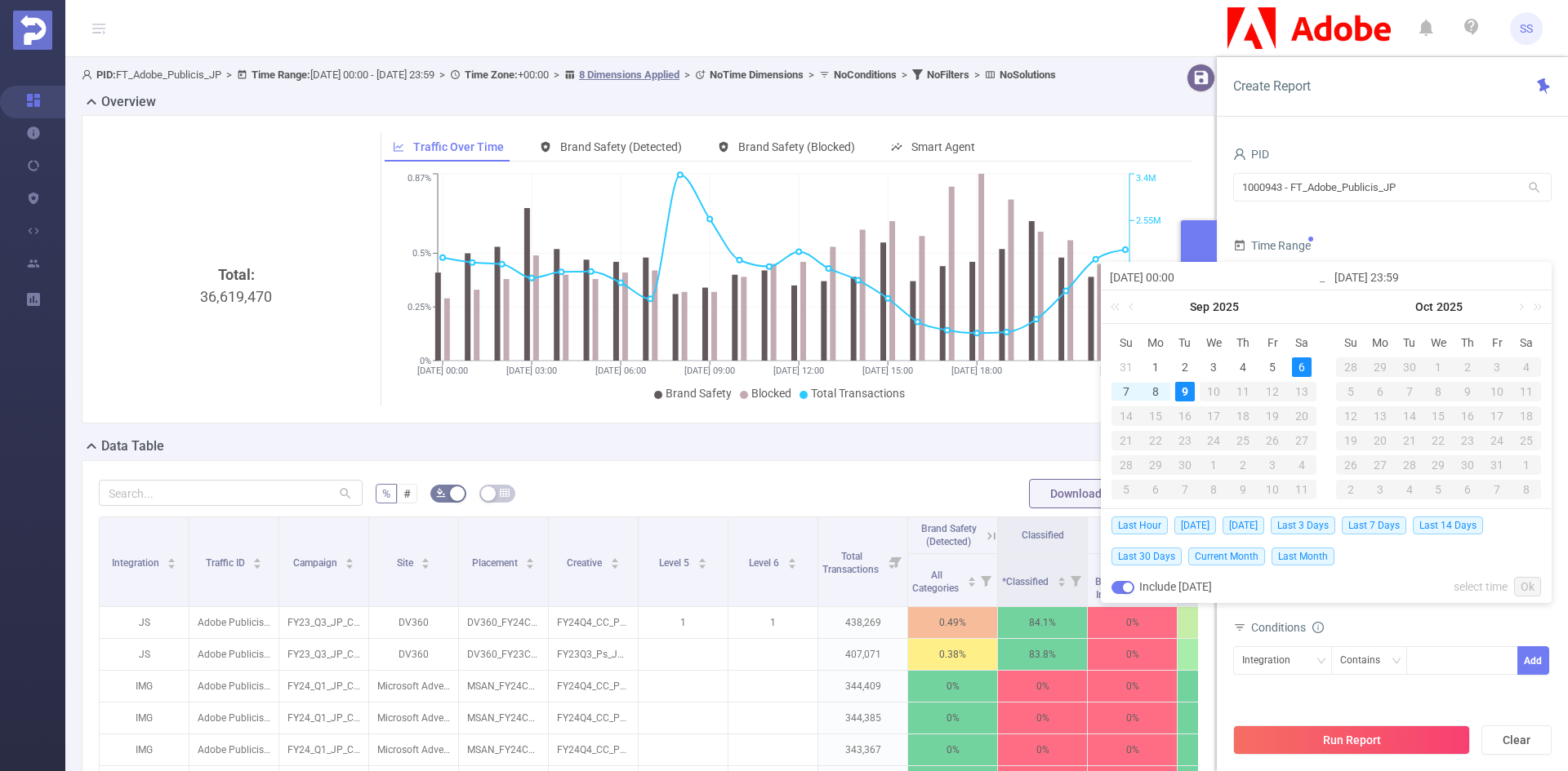
click at [1423, 280] on input "[DATE] 23:59" at bounding box center [1438, 278] width 208 height 20
click at [1118, 388] on div "7" at bounding box center [1125, 391] width 20 height 20
click at [1179, 389] on div "9" at bounding box center [1184, 391] width 20 height 20
type input "[DATE] 00:00"
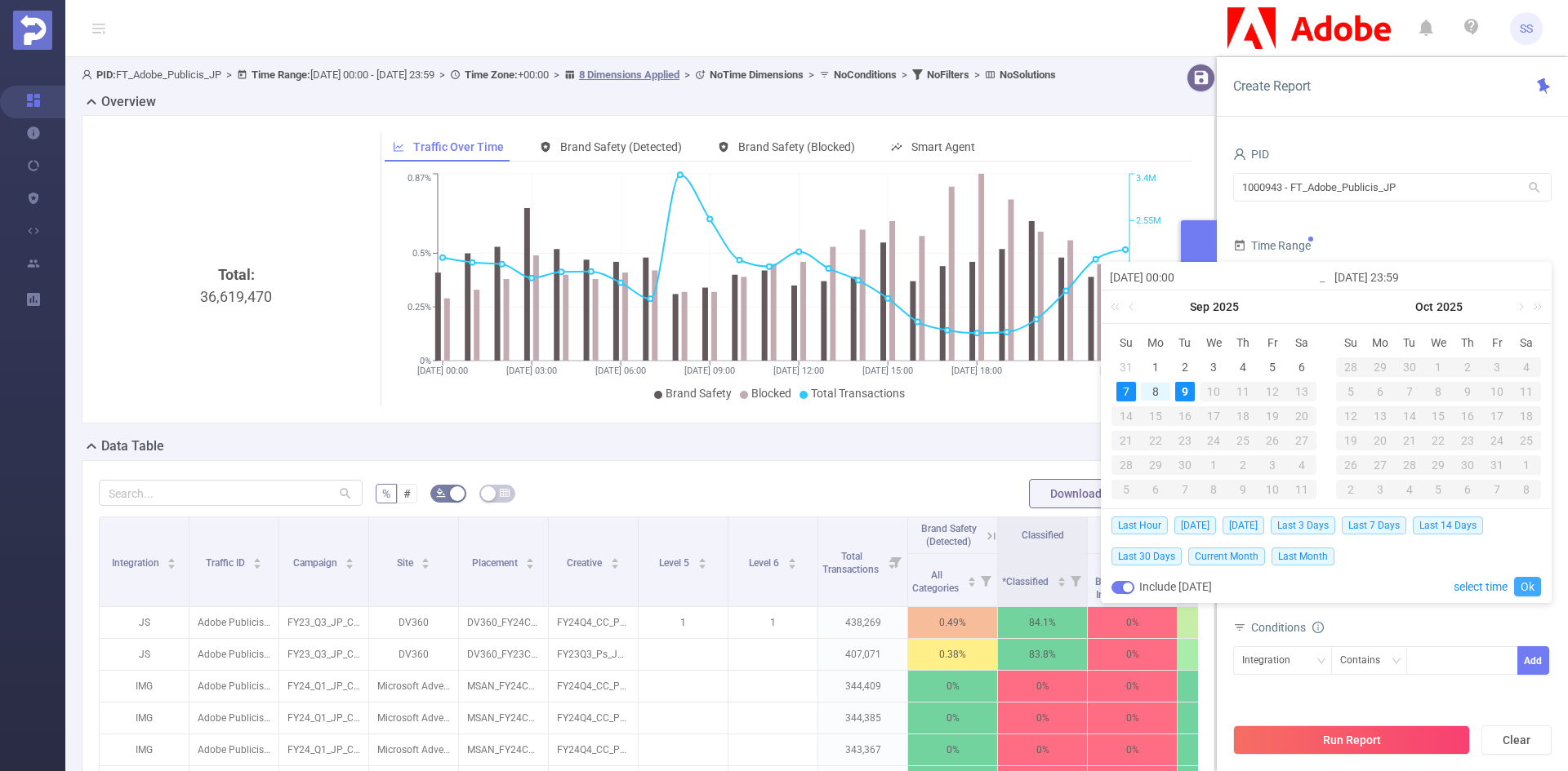
click at [1534, 588] on link "Ok" at bounding box center [1527, 587] width 26 height 20
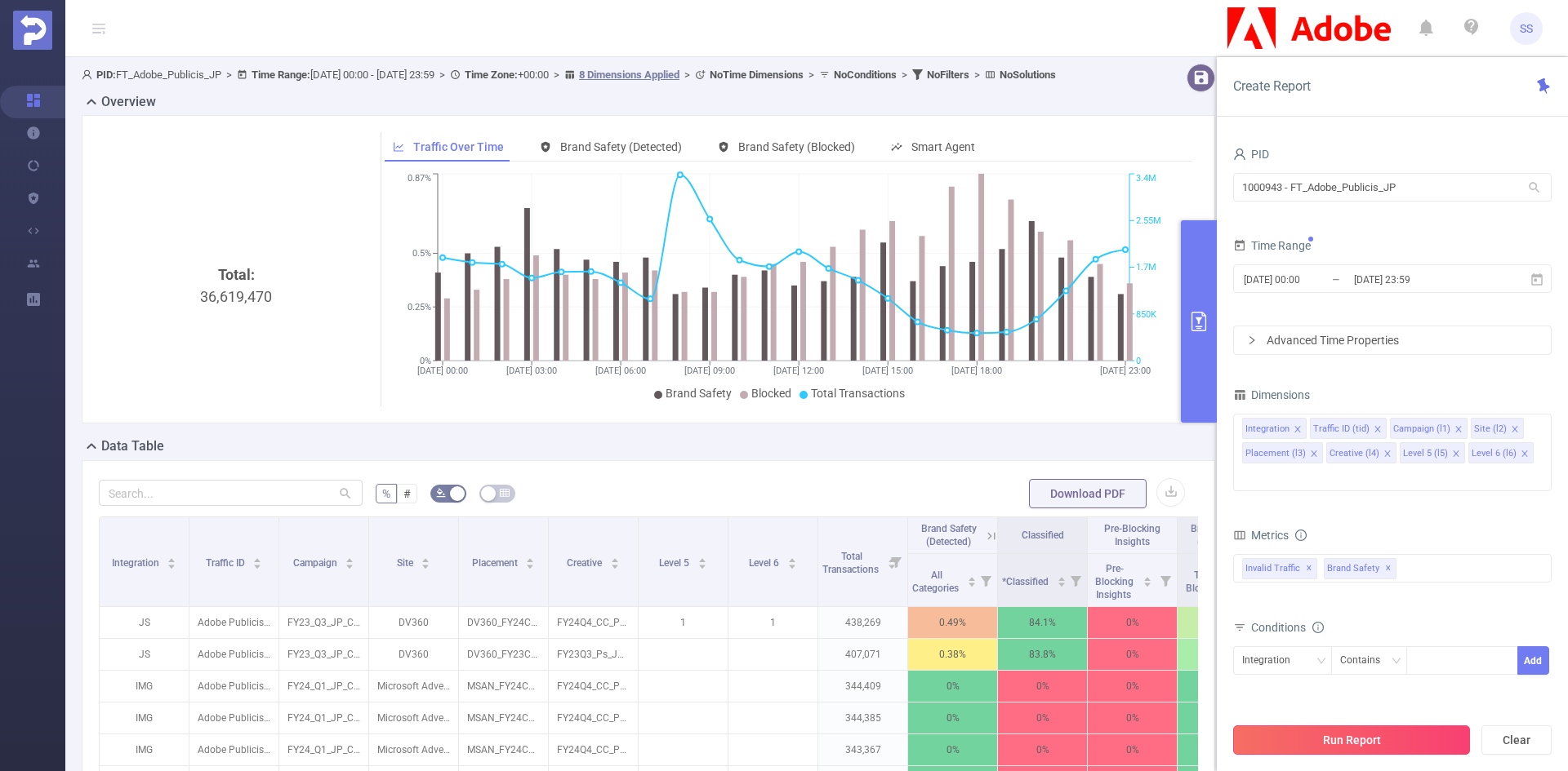
click at [1392, 746] on button "Run Report" at bounding box center [1350, 741] width 236 height 29
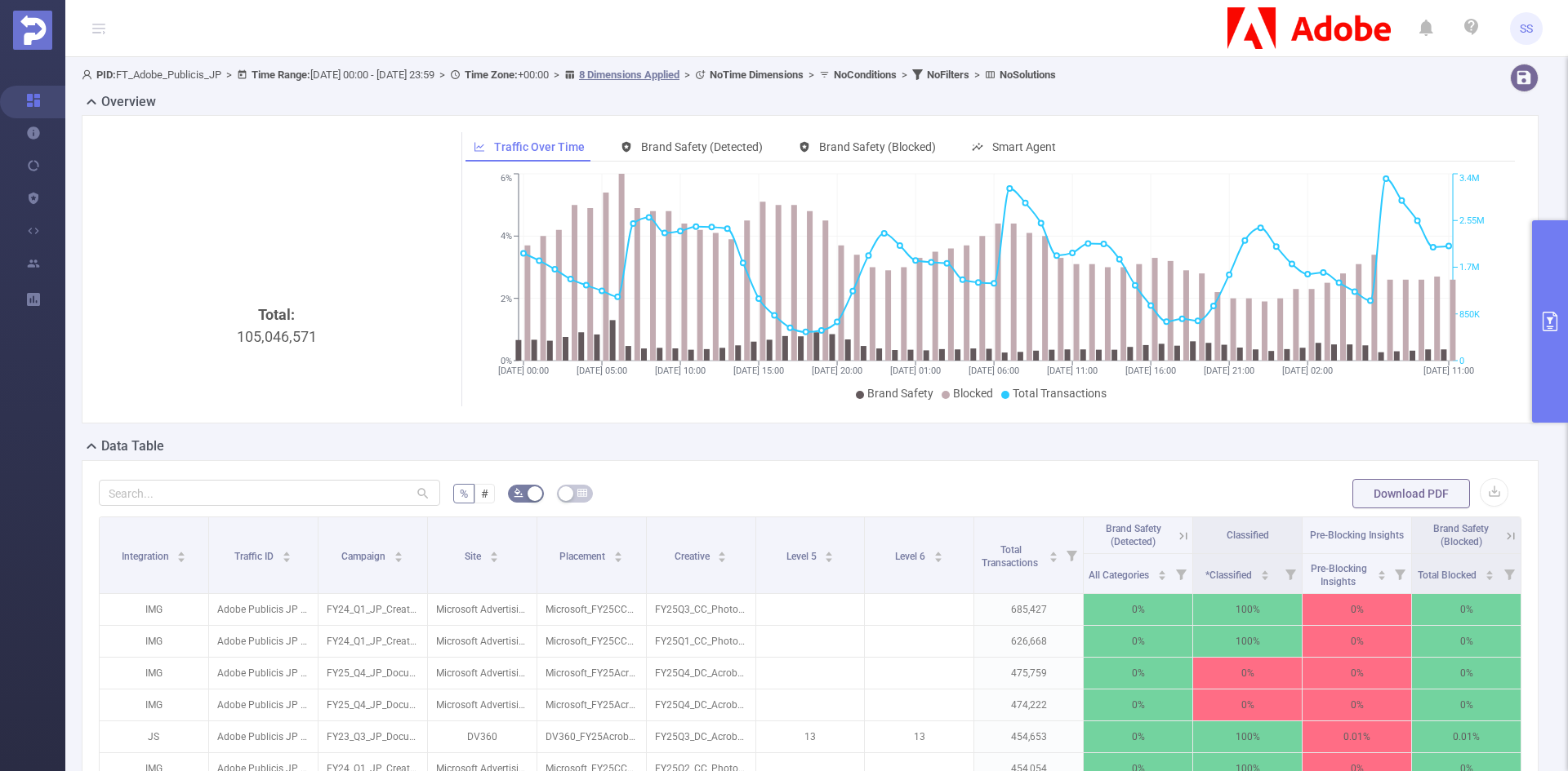
click at [1547, 265] on button "primary" at bounding box center [1549, 322] width 36 height 202
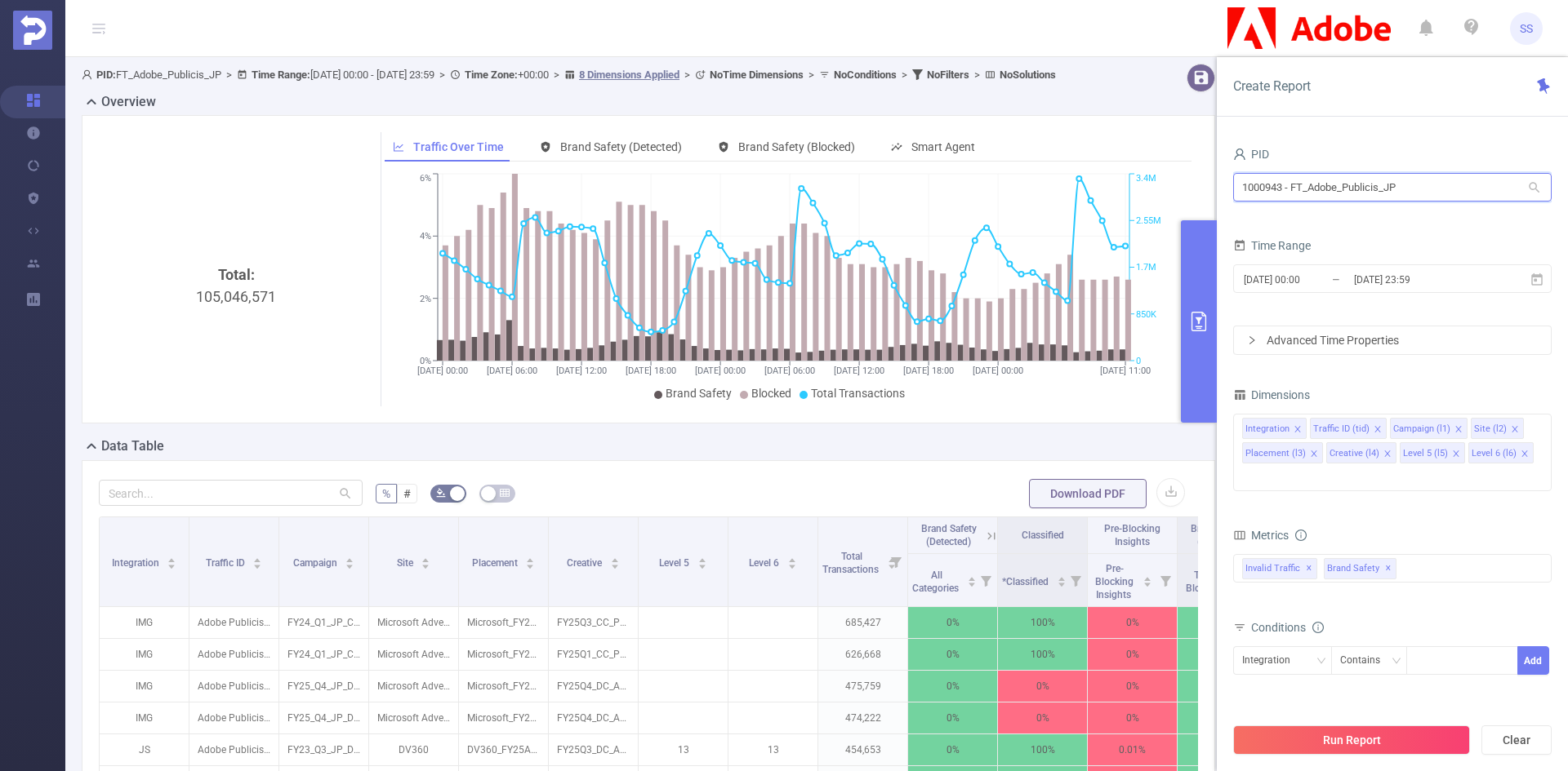
drag, startPoint x: 1436, startPoint y: 187, endPoint x: 1028, endPoint y: 180, distance: 408.1
click at [1028, 180] on section "PID: FT_Adobe_Publicis_JP > Time Range: [DATE] 00:00 - [DATE] 23:59 > Time Zone…" at bounding box center [816, 588] width 1502 height 1062
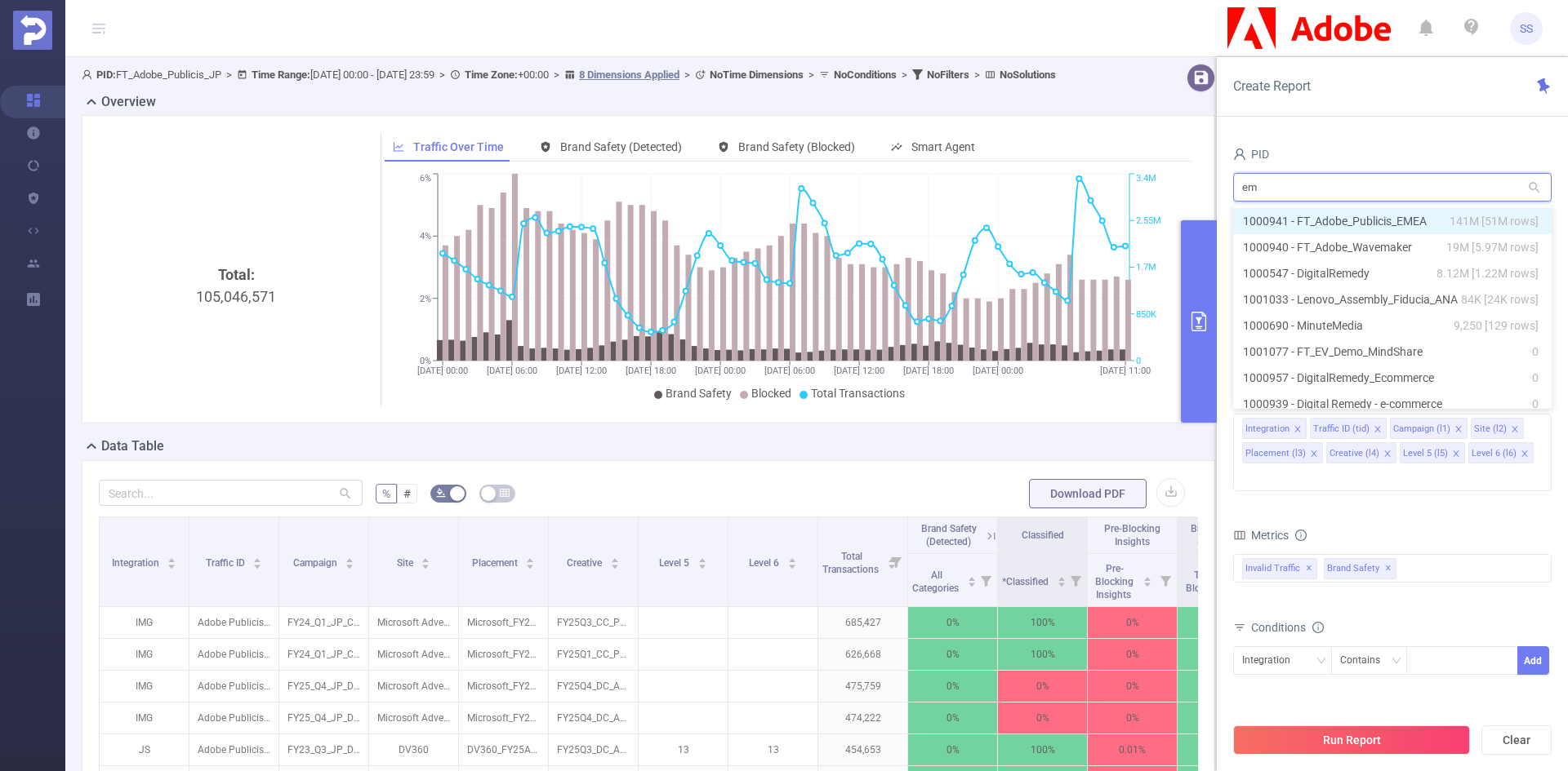
type input "eme"
click at [1380, 219] on li "1000941 - FT_Adobe_Publicis_EMEA 141M [51M rows]" at bounding box center [1391, 221] width 319 height 26
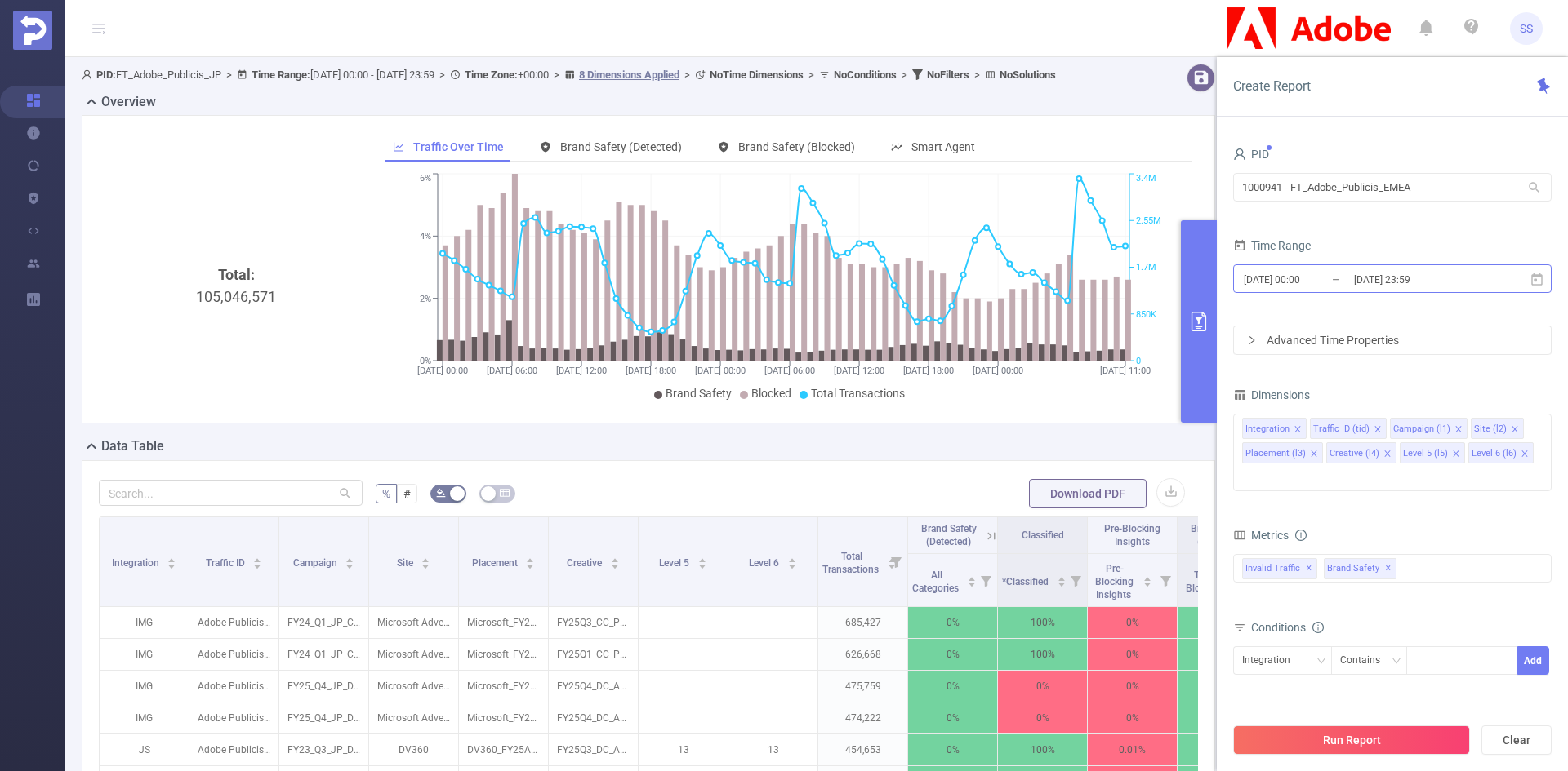
click at [1429, 282] on input "[DATE] 23:59" at bounding box center [1418, 280] width 132 height 22
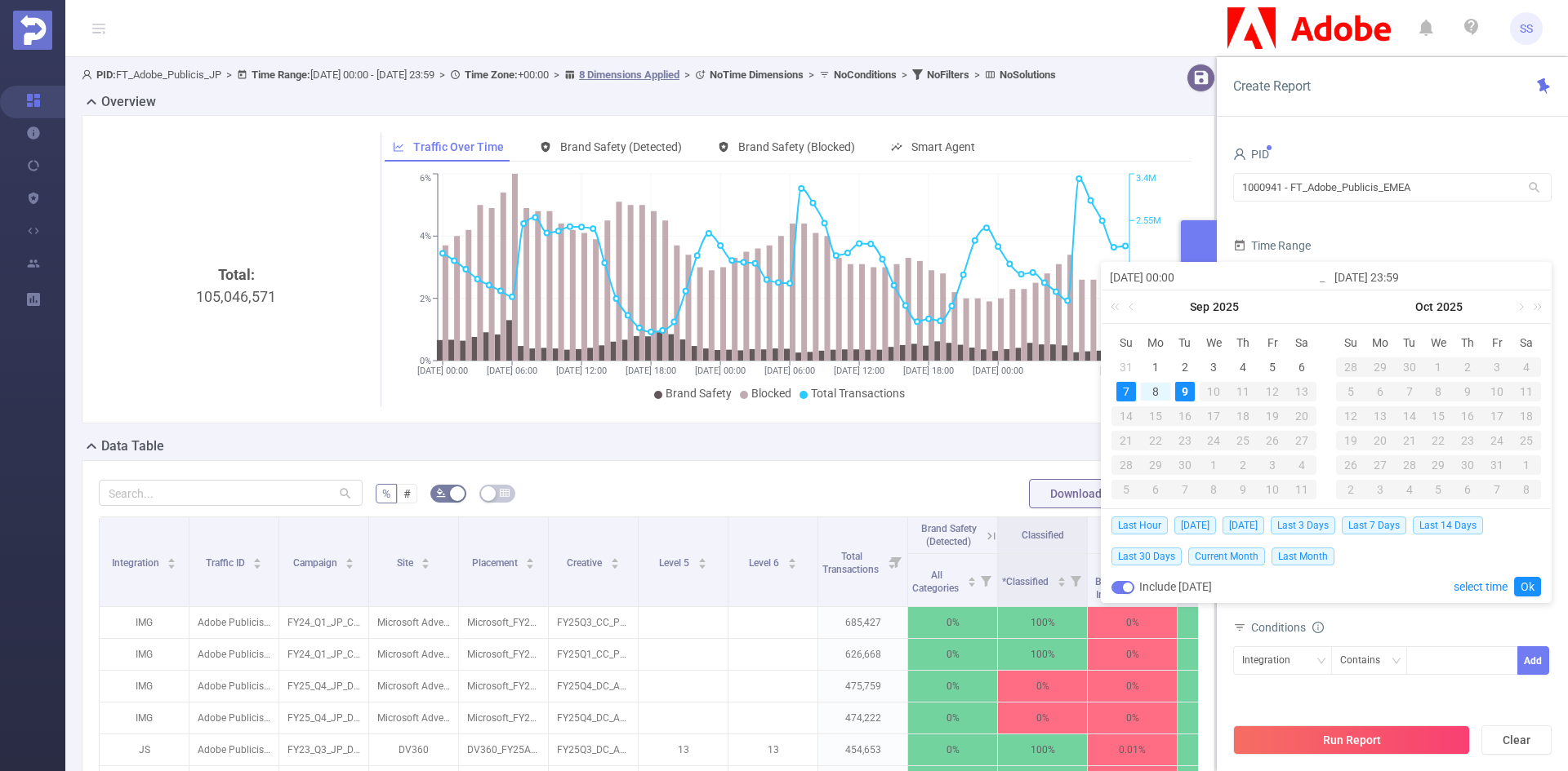
click at [1460, 234] on div "Time Range" at bounding box center [1391, 247] width 319 height 26
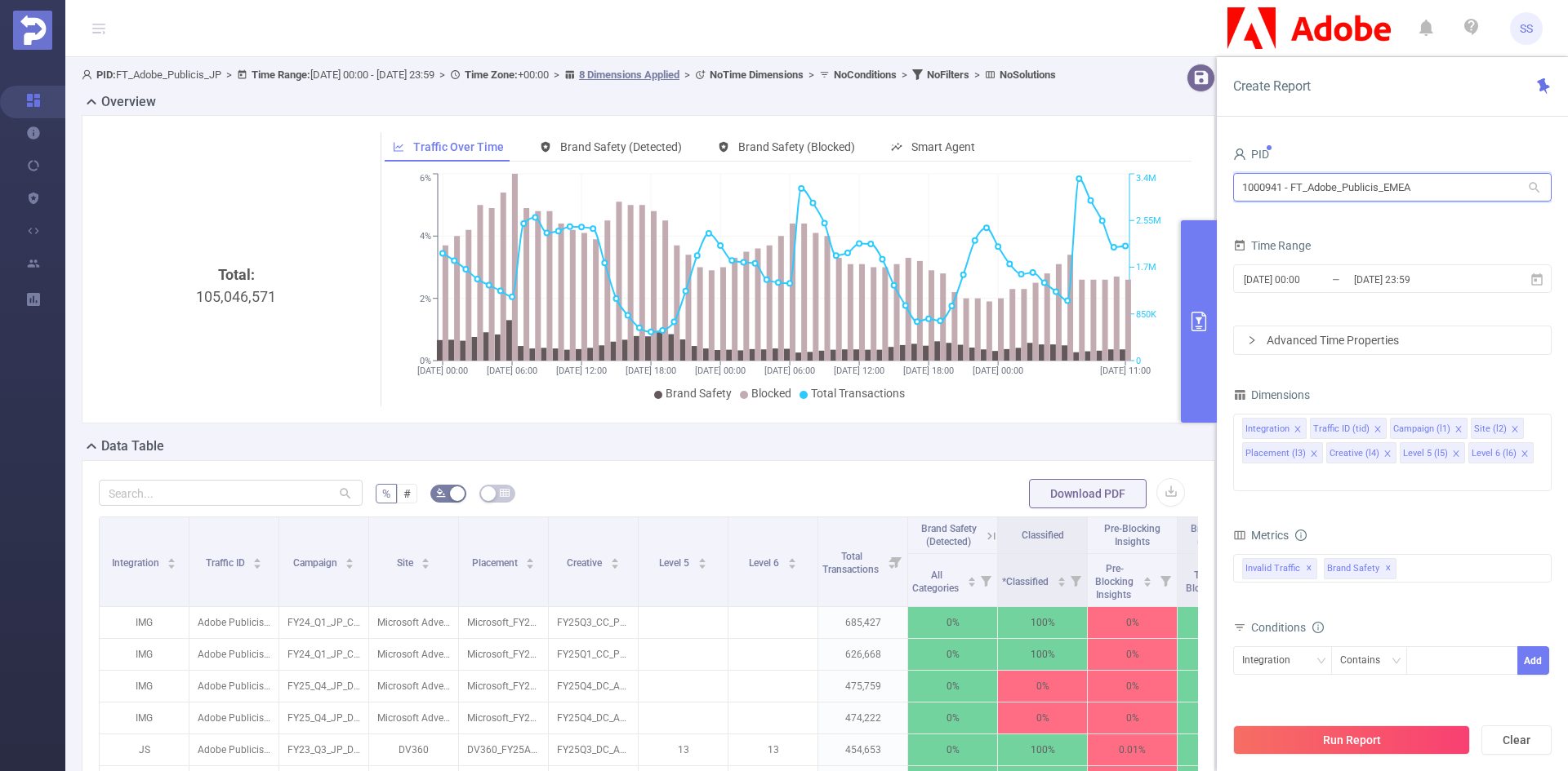
drag, startPoint x: 1446, startPoint y: 184, endPoint x: 1188, endPoint y: 171, distance: 258.3
click at [1188, 171] on section "PID: FT_Adobe_Publicis_JP > Time Range: [DATE] 00:00 - [DATE] 23:59 > Time Zone…" at bounding box center [816, 588] width 1502 height 1062
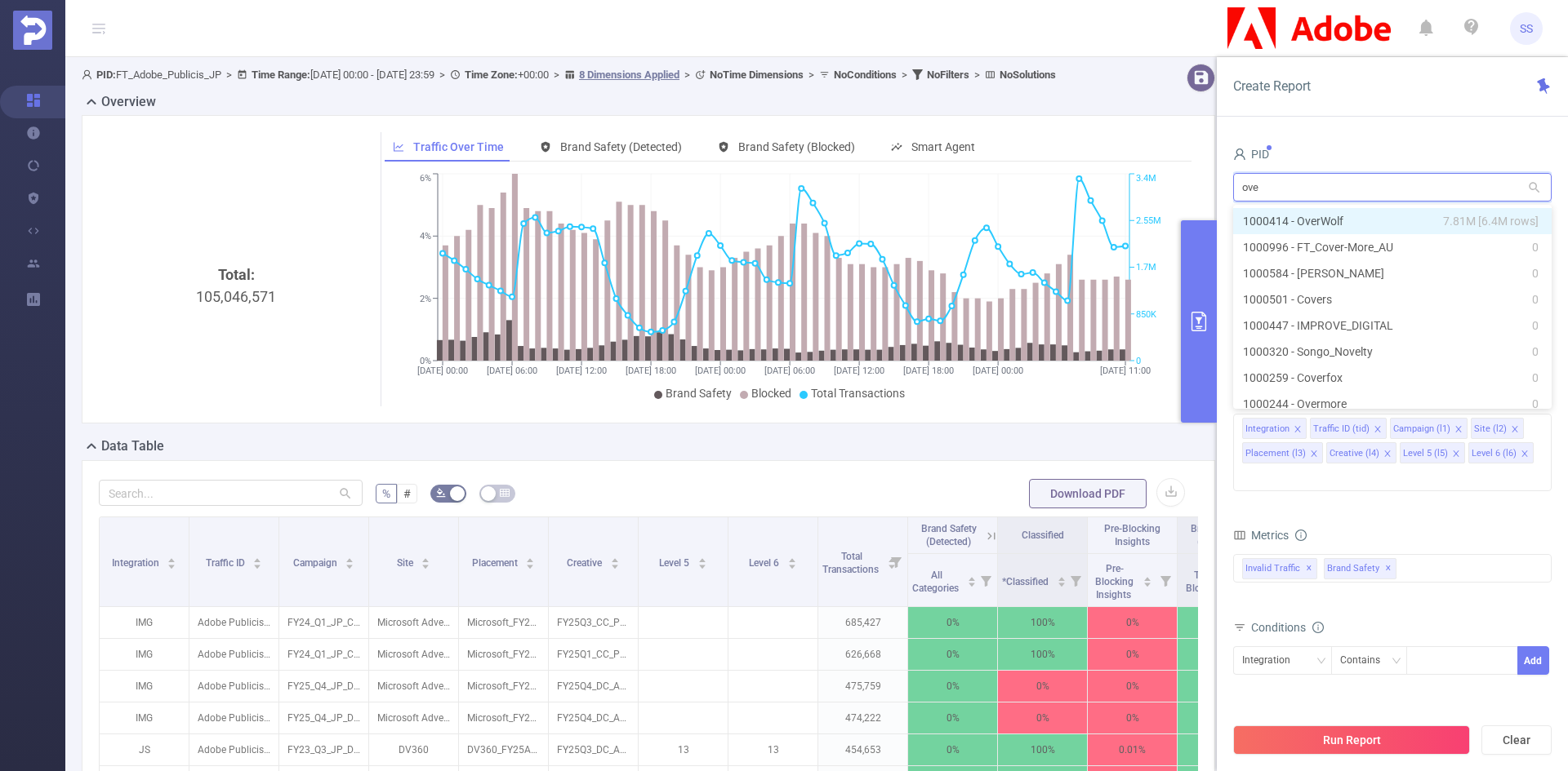
type input "over"
click at [1395, 221] on li "1000414 - OverWolf 7.81M [6.4M rows]" at bounding box center [1391, 221] width 319 height 26
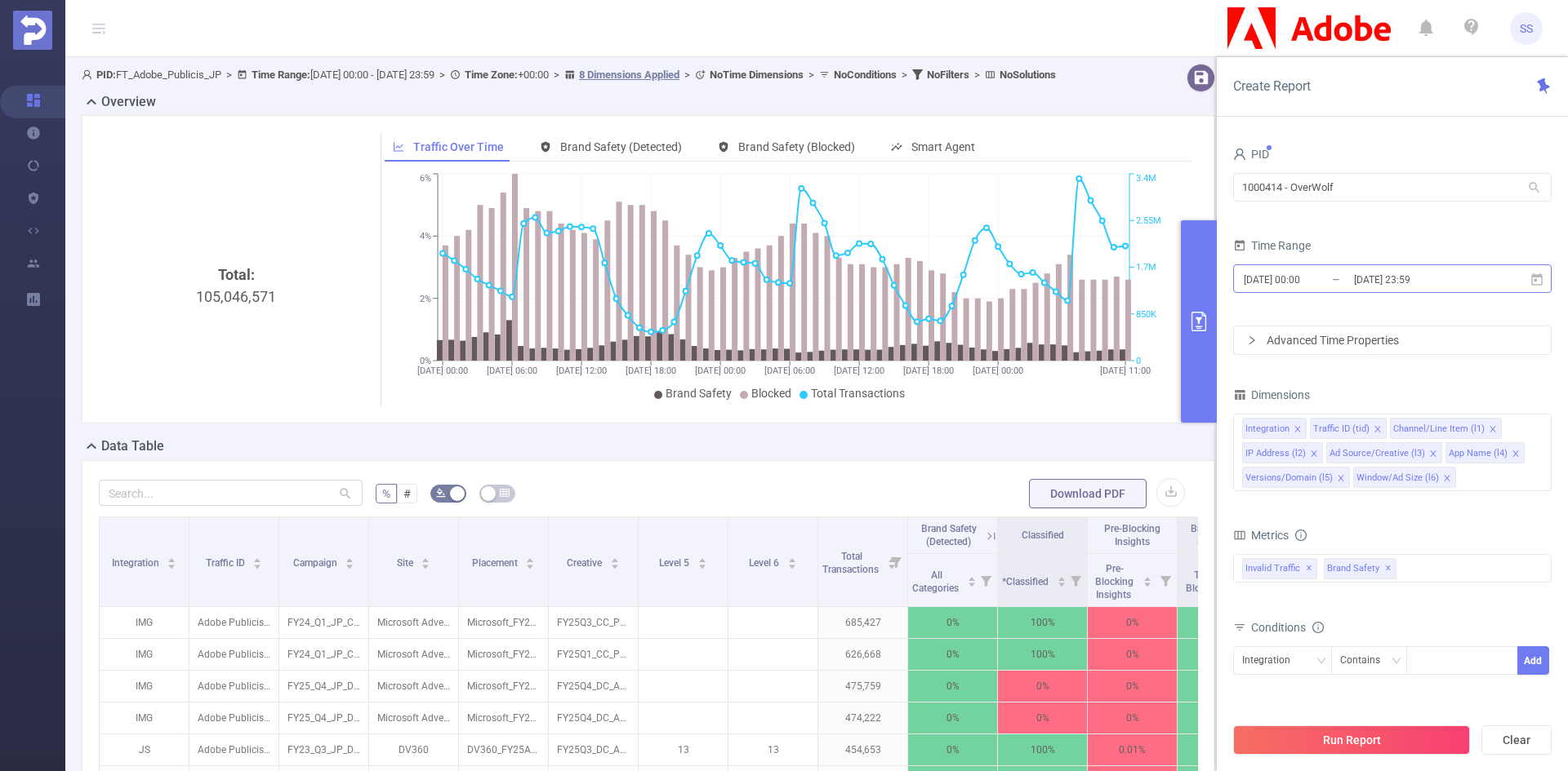
click at [1395, 284] on input "[DATE] 23:59" at bounding box center [1418, 280] width 132 height 22
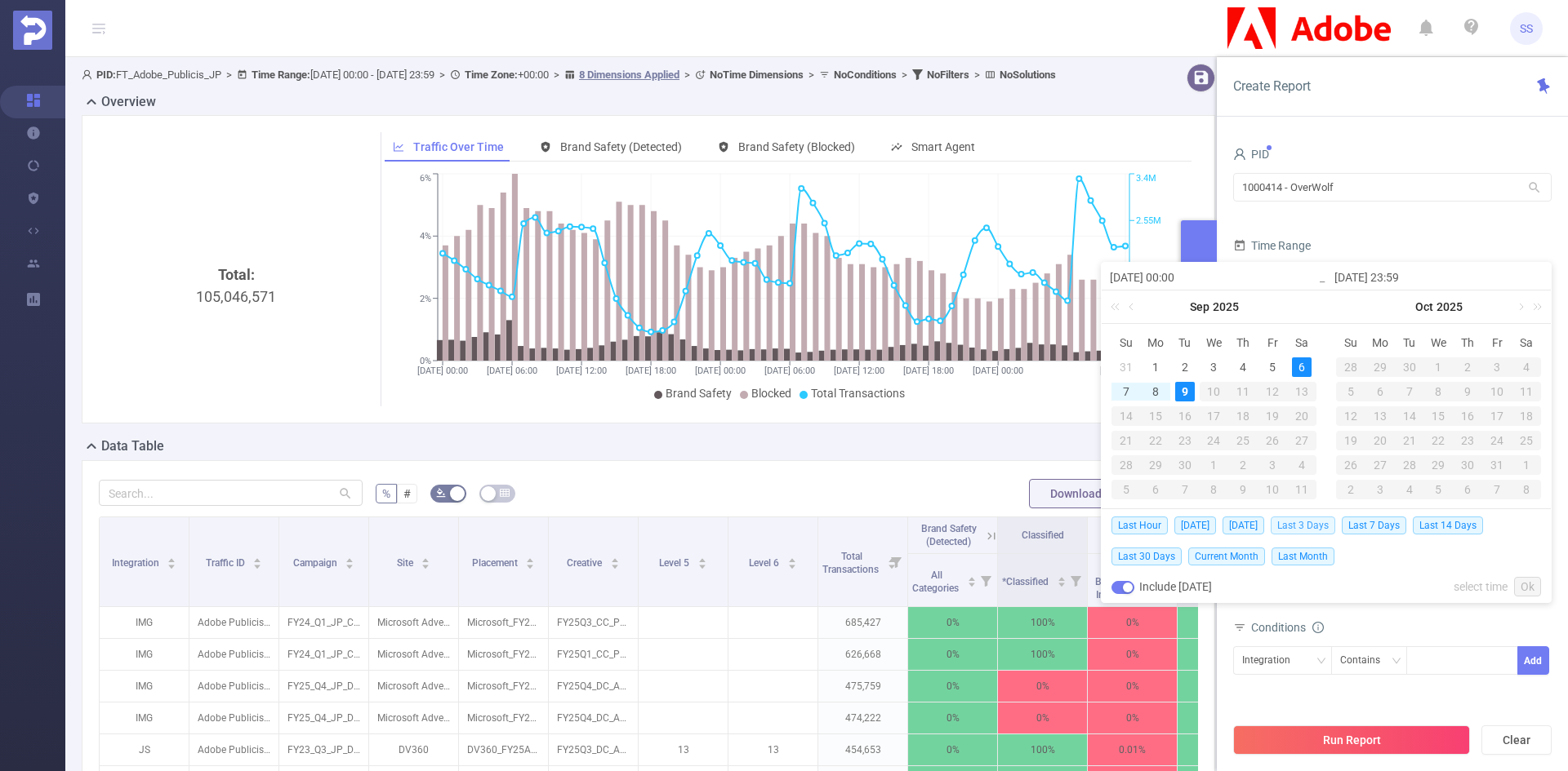
click at [1332, 523] on span "Last 3 Days" at bounding box center [1303, 526] width 65 height 18
type input "[DATE] 00:00"
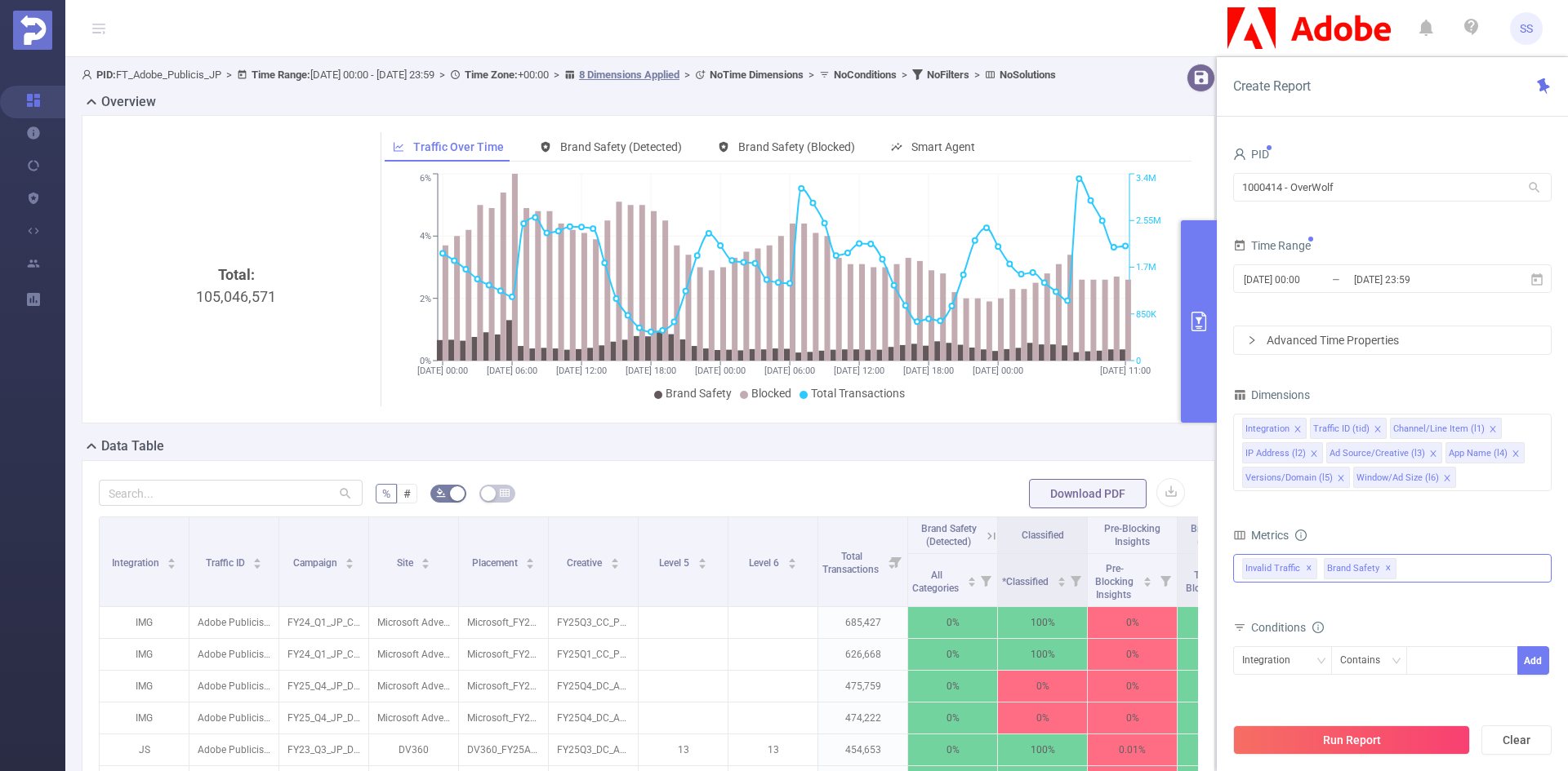
click at [1423, 568] on div "Invalid Traffic ✕ Brand Safety ✕" at bounding box center [1391, 568] width 319 height 28
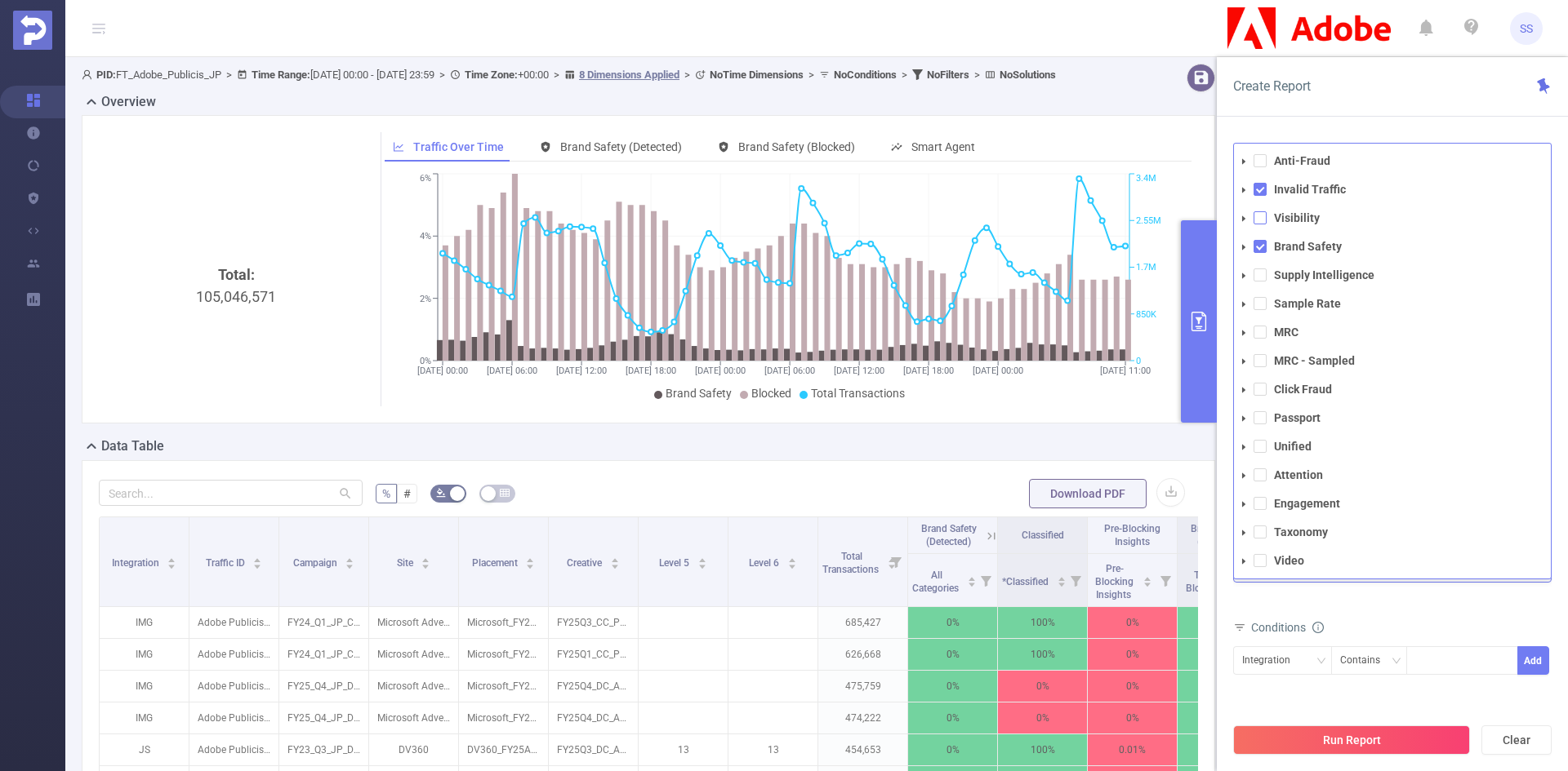
click at [1259, 225] on span at bounding box center [1259, 218] width 13 height 13
click at [1379, 85] on div "Create Report" at bounding box center [1392, 86] width 351 height 60
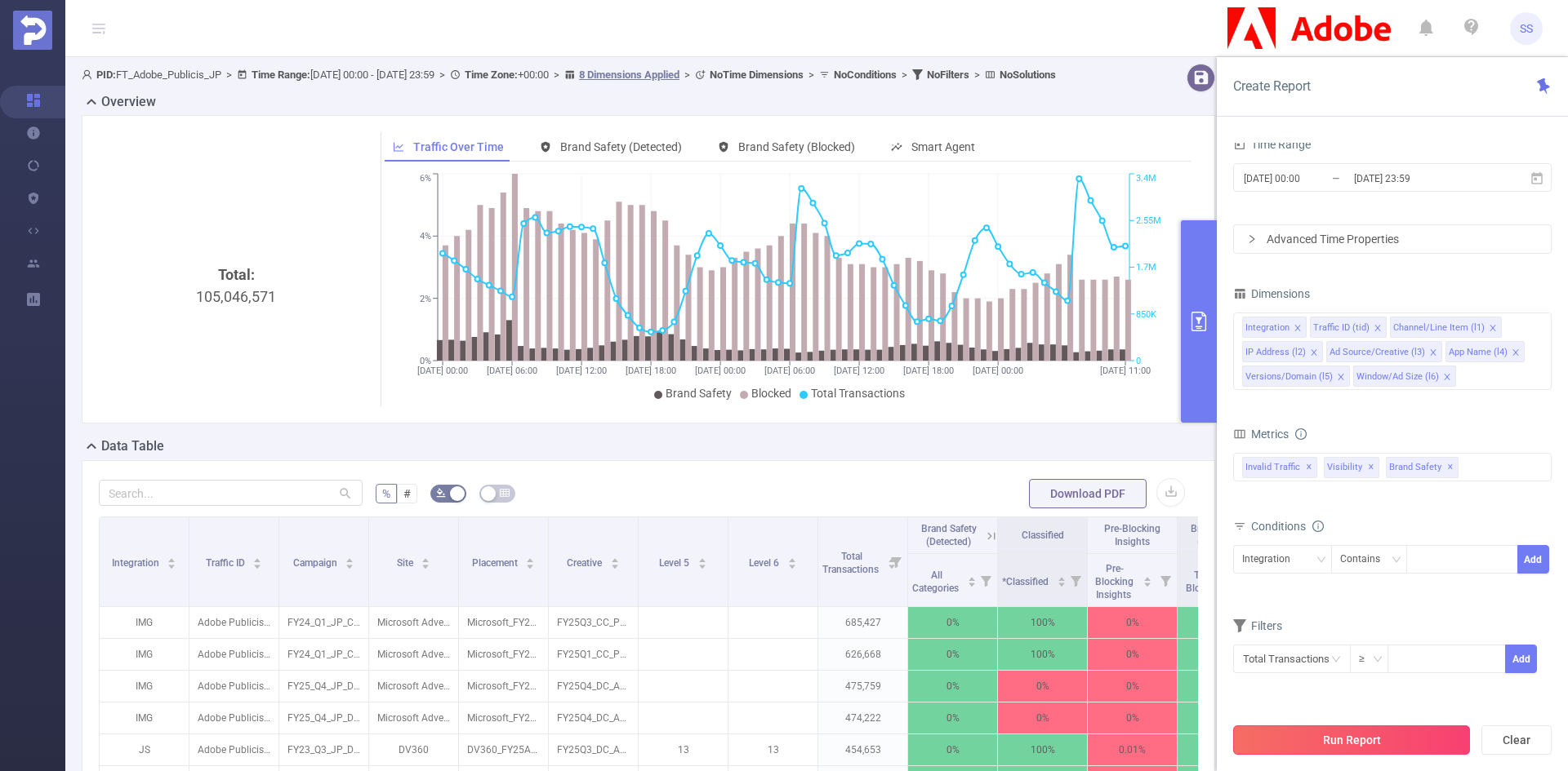
click at [1348, 754] on button "Run Report" at bounding box center [1350, 741] width 236 height 29
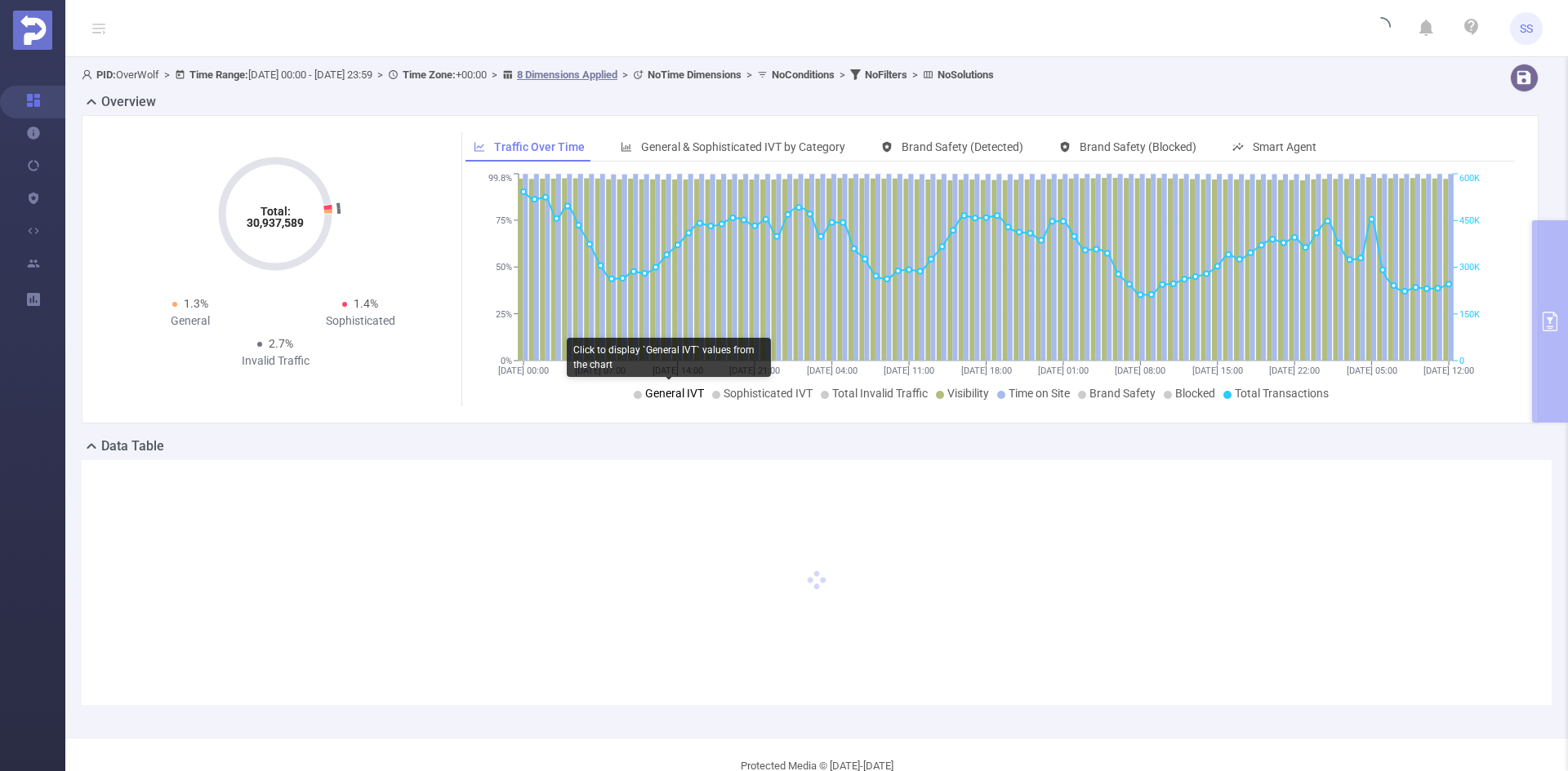
click at [668, 395] on span "General IVT" at bounding box center [674, 392] width 59 height 13
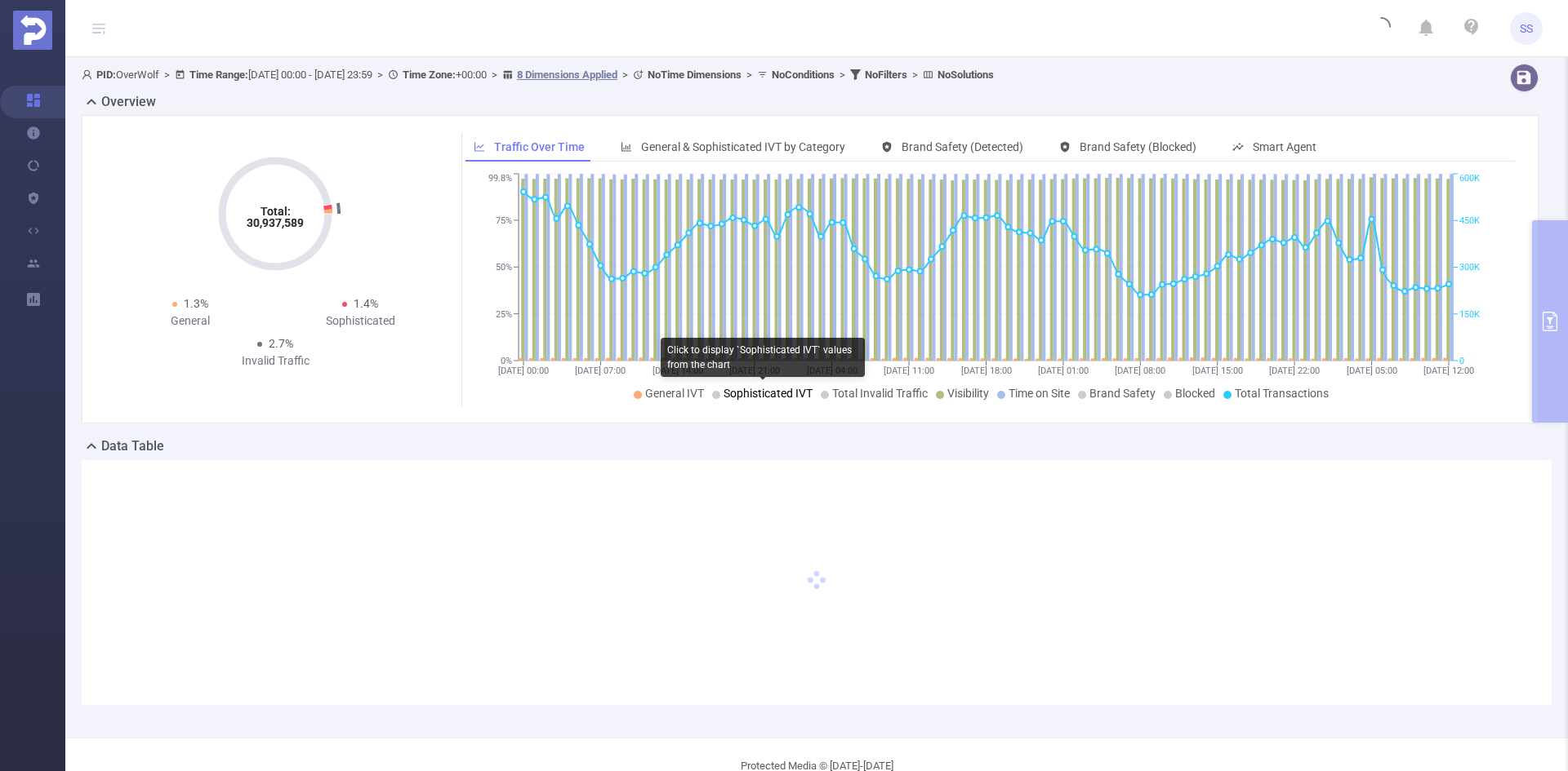
click at [732, 391] on span "Sophisticated IVT" at bounding box center [767, 392] width 89 height 13
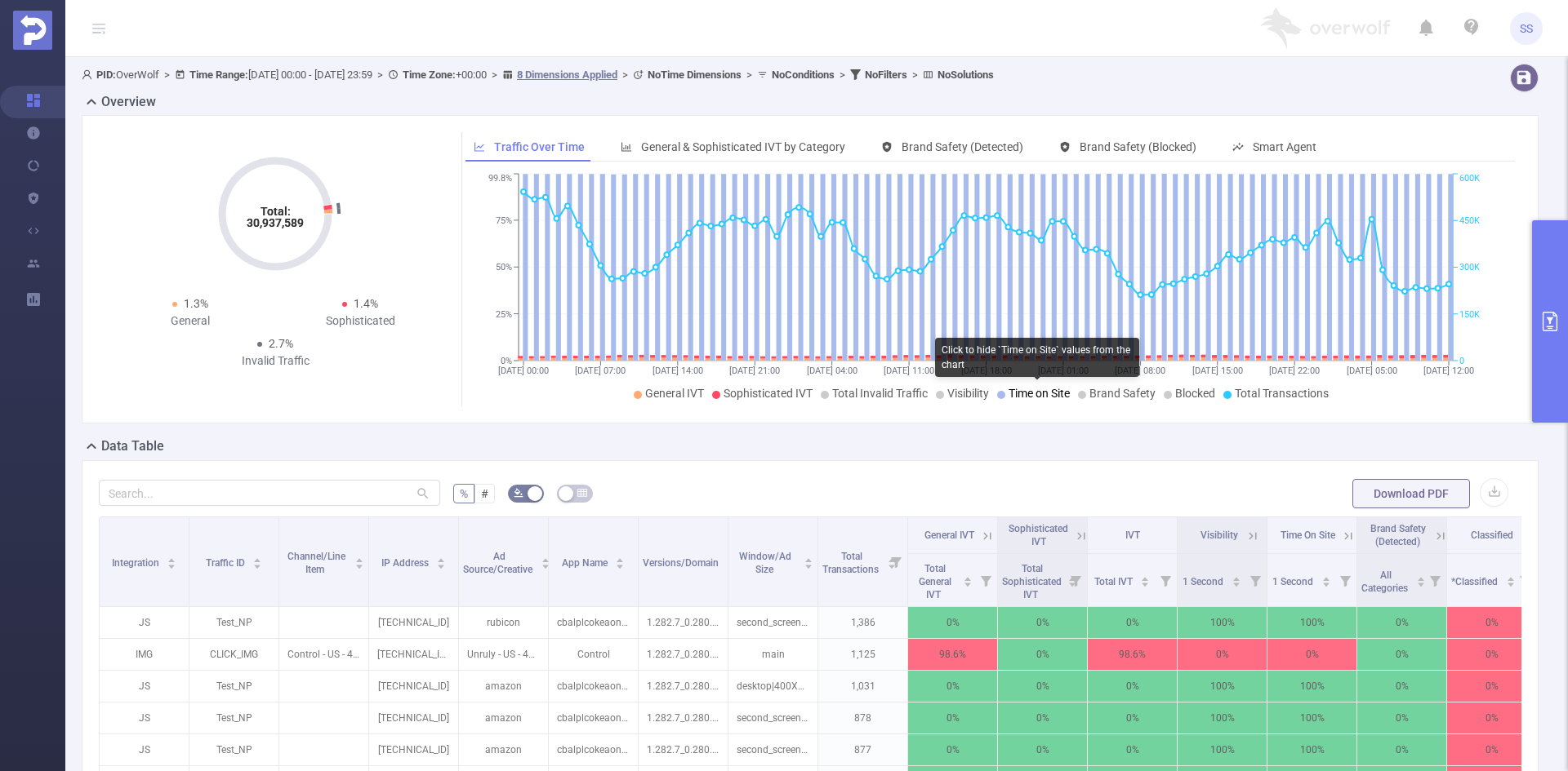
click at [1051, 391] on span "Time on Site" at bounding box center [1039, 392] width 61 height 13
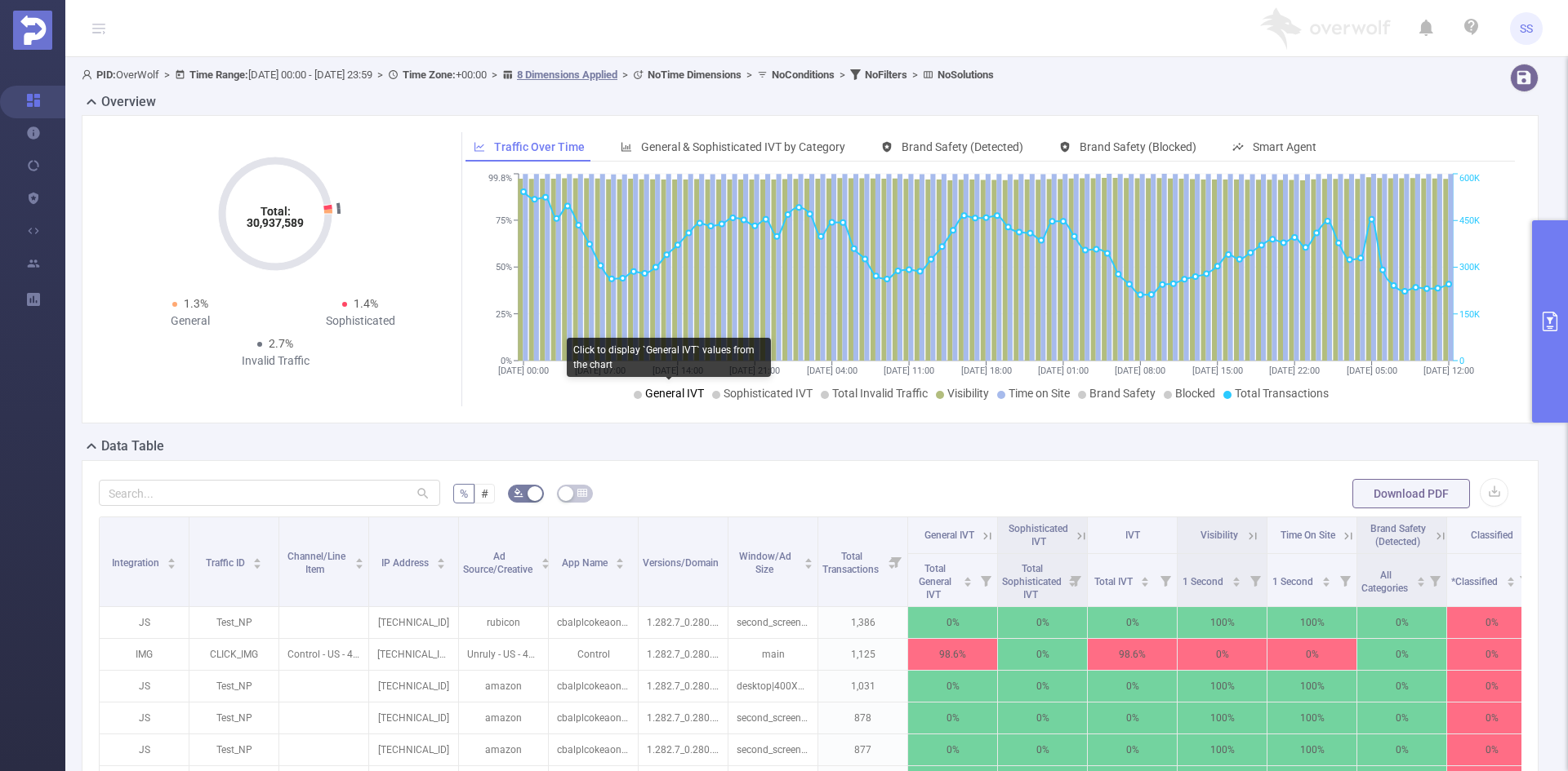
click at [672, 394] on span "General IVT" at bounding box center [674, 392] width 59 height 13
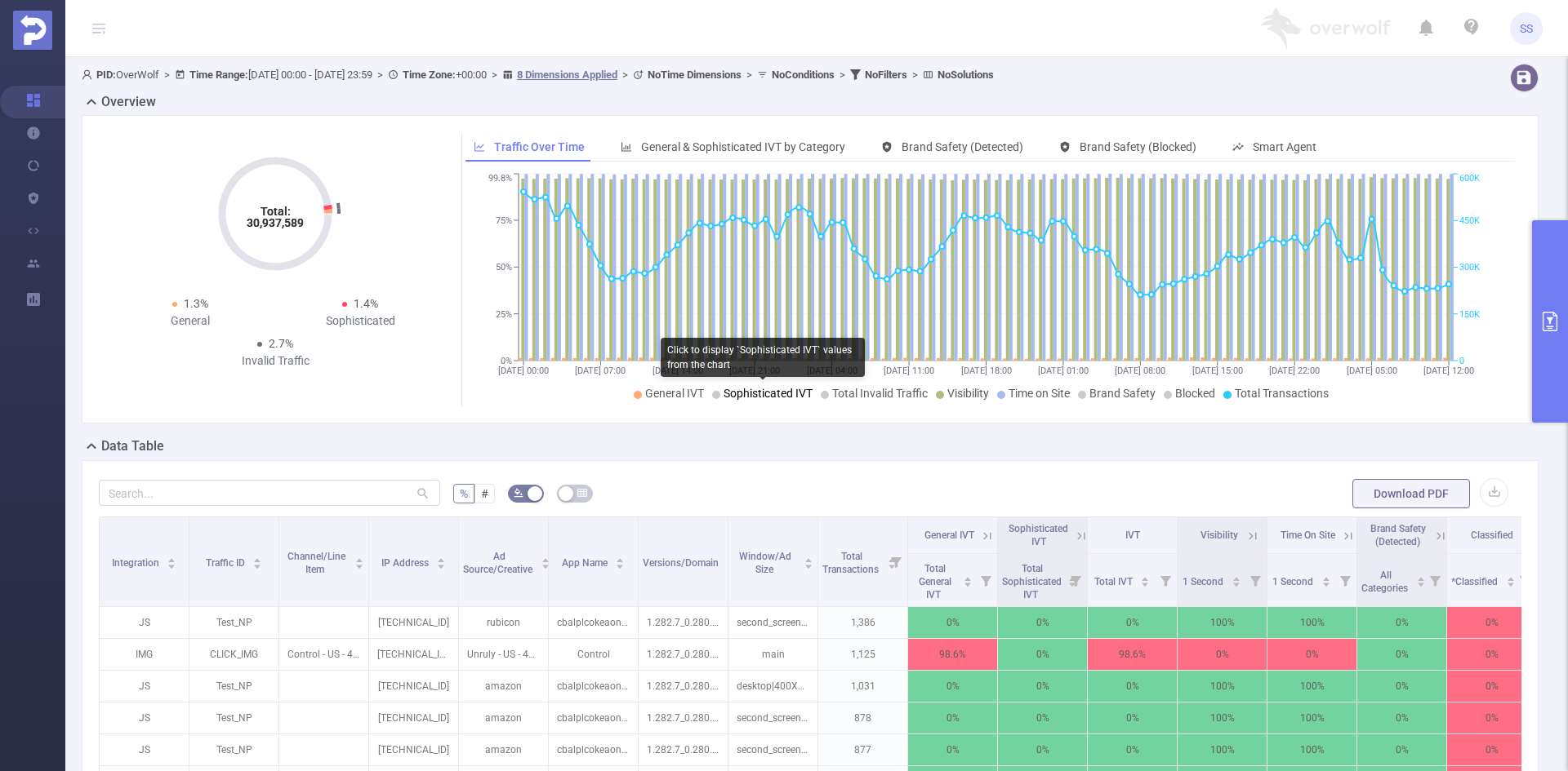
click at [733, 393] on span "Sophisticated IVT" at bounding box center [767, 392] width 89 height 13
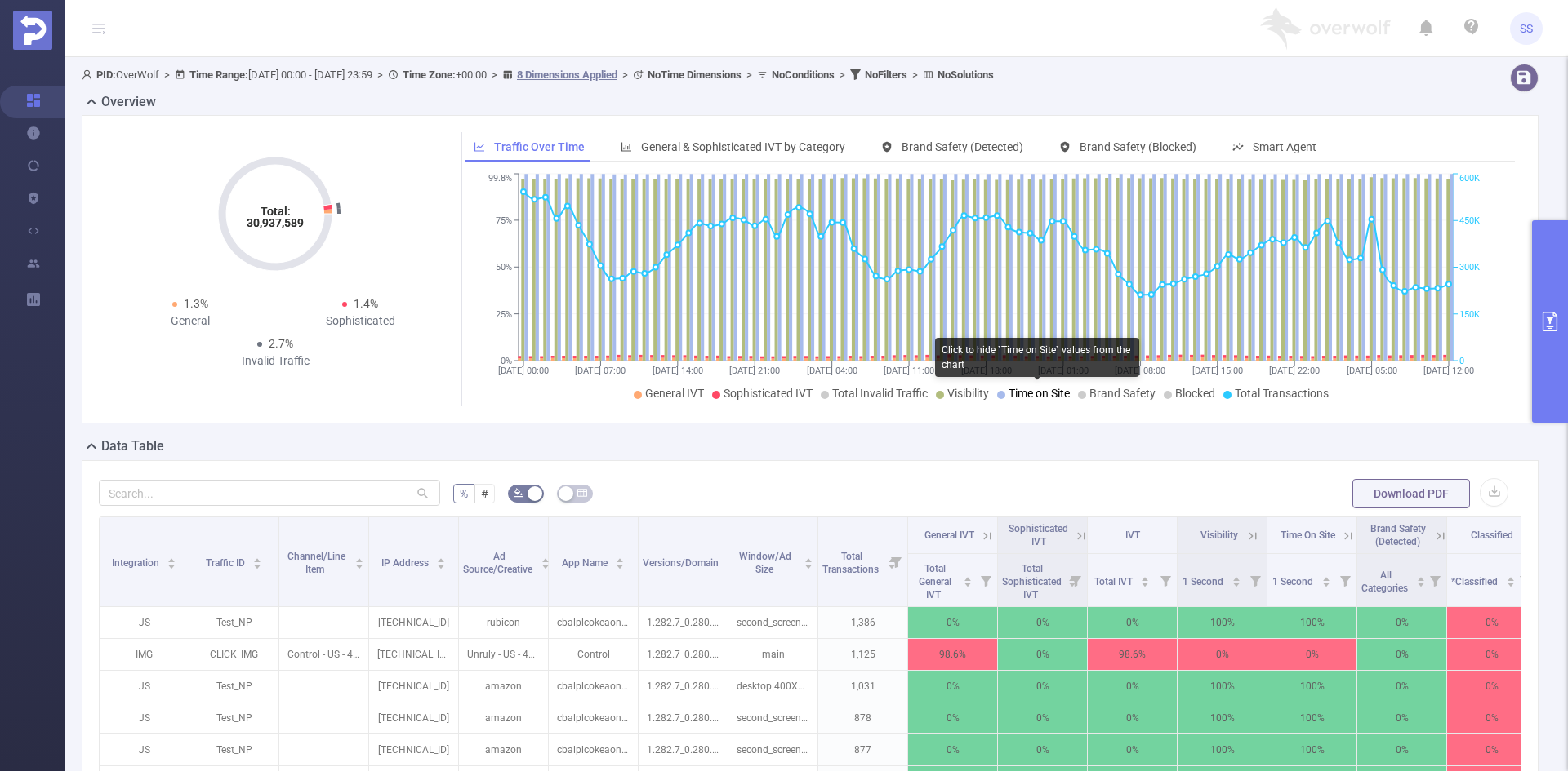
click at [1025, 393] on span "Time on Site" at bounding box center [1039, 392] width 61 height 13
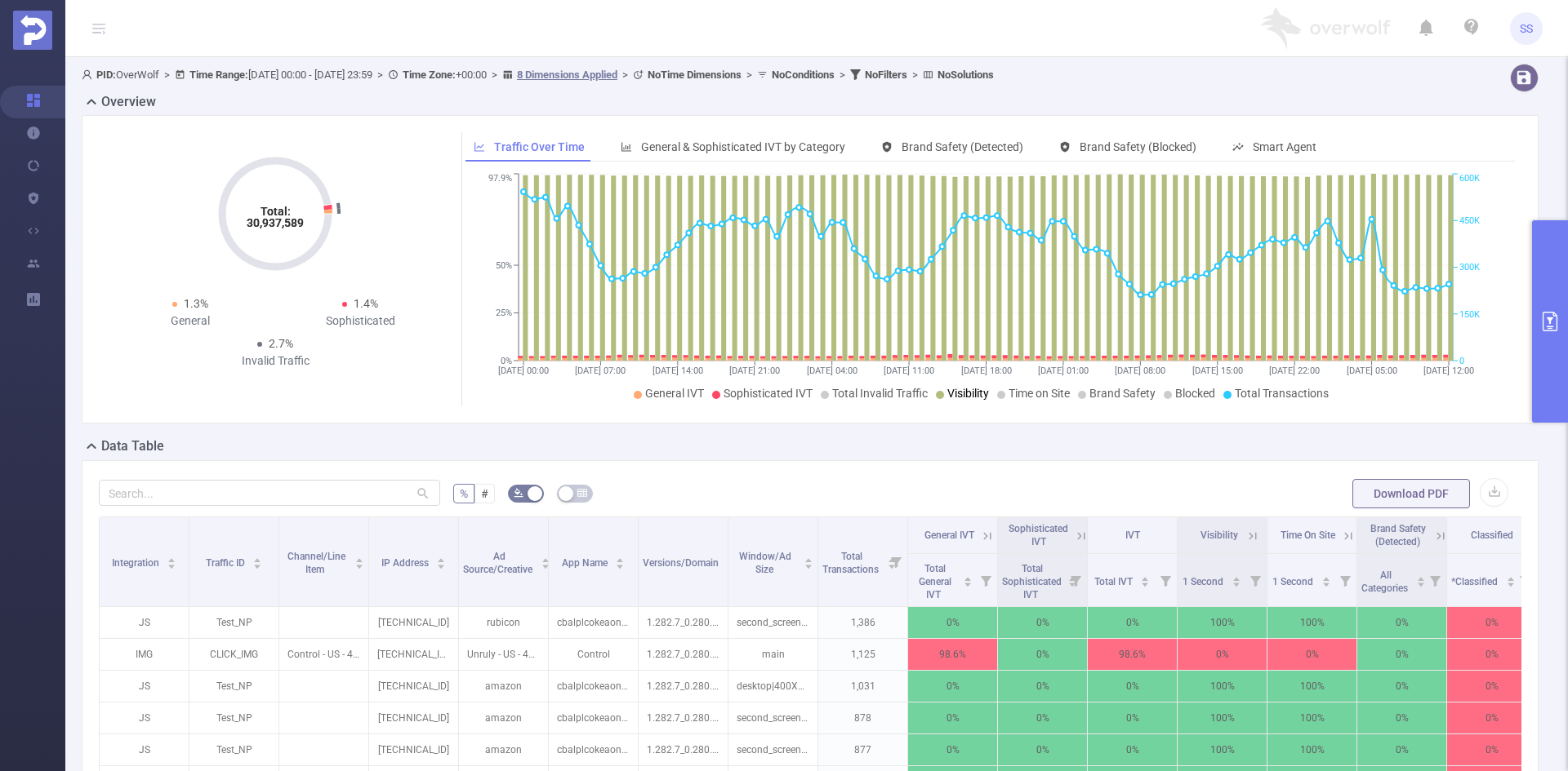
click at [947, 393] on span "Visibility" at bounding box center [967, 392] width 41 height 13
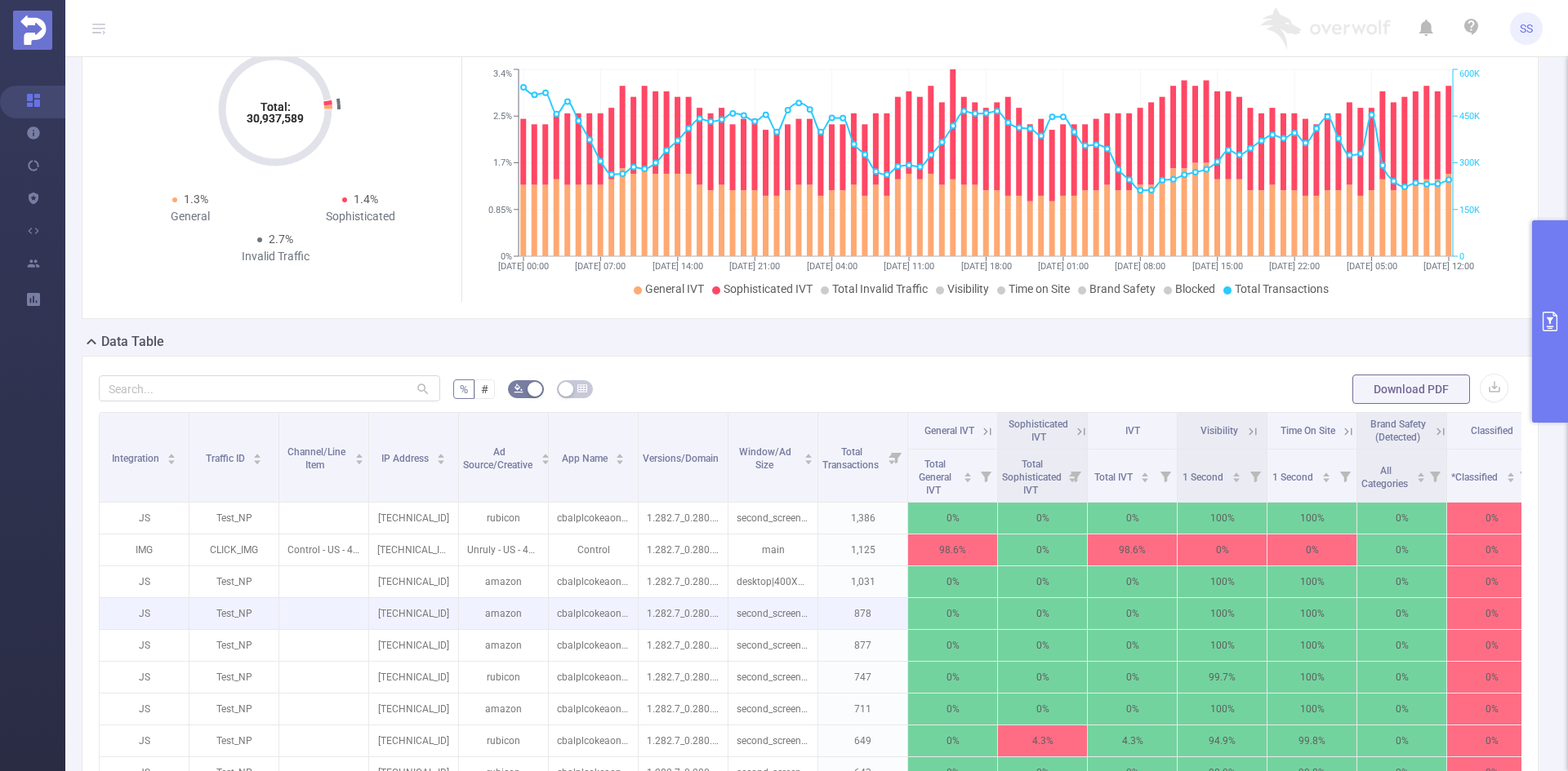
scroll to position [327, 0]
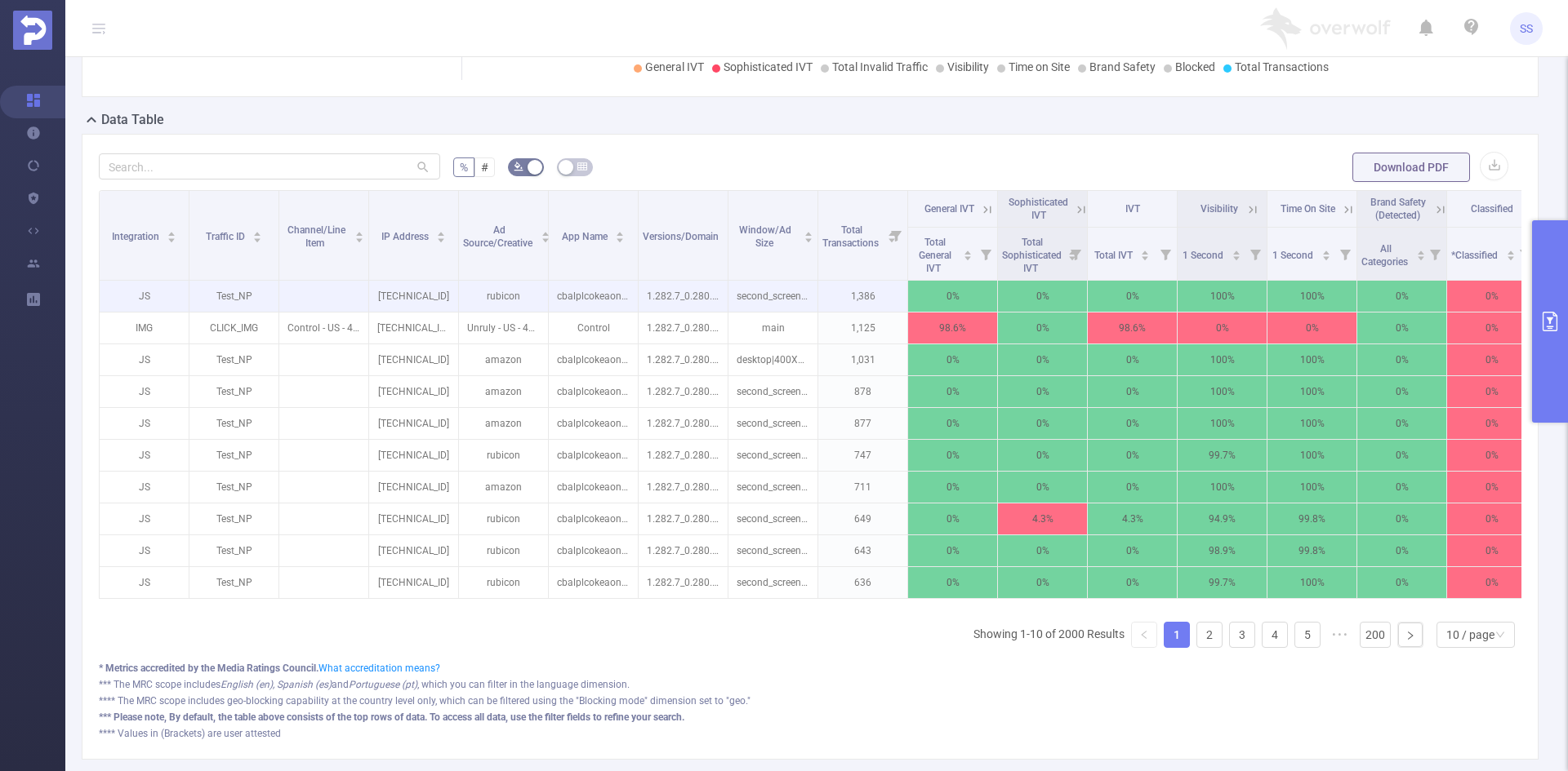
drag, startPoint x: 459, startPoint y: 253, endPoint x: 751, endPoint y: 284, distance: 293.6
click at [742, 284] on table "Integration Traffic ID Channel/Line Item IP Address Ad Source/Creative App Name…" at bounding box center [908, 394] width 1617 height 409
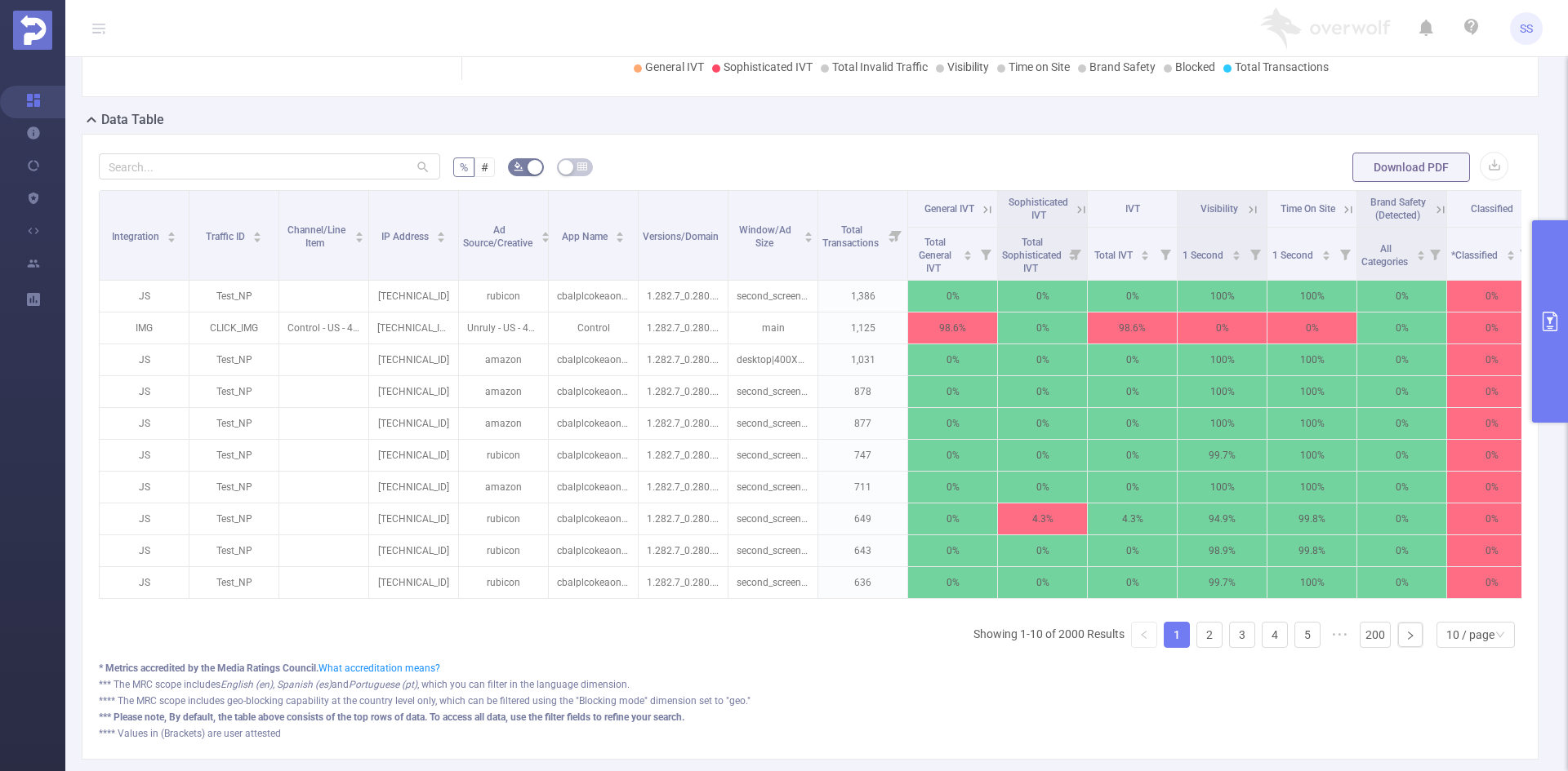
click at [1562, 320] on button "primary" at bounding box center [1549, 322] width 36 height 202
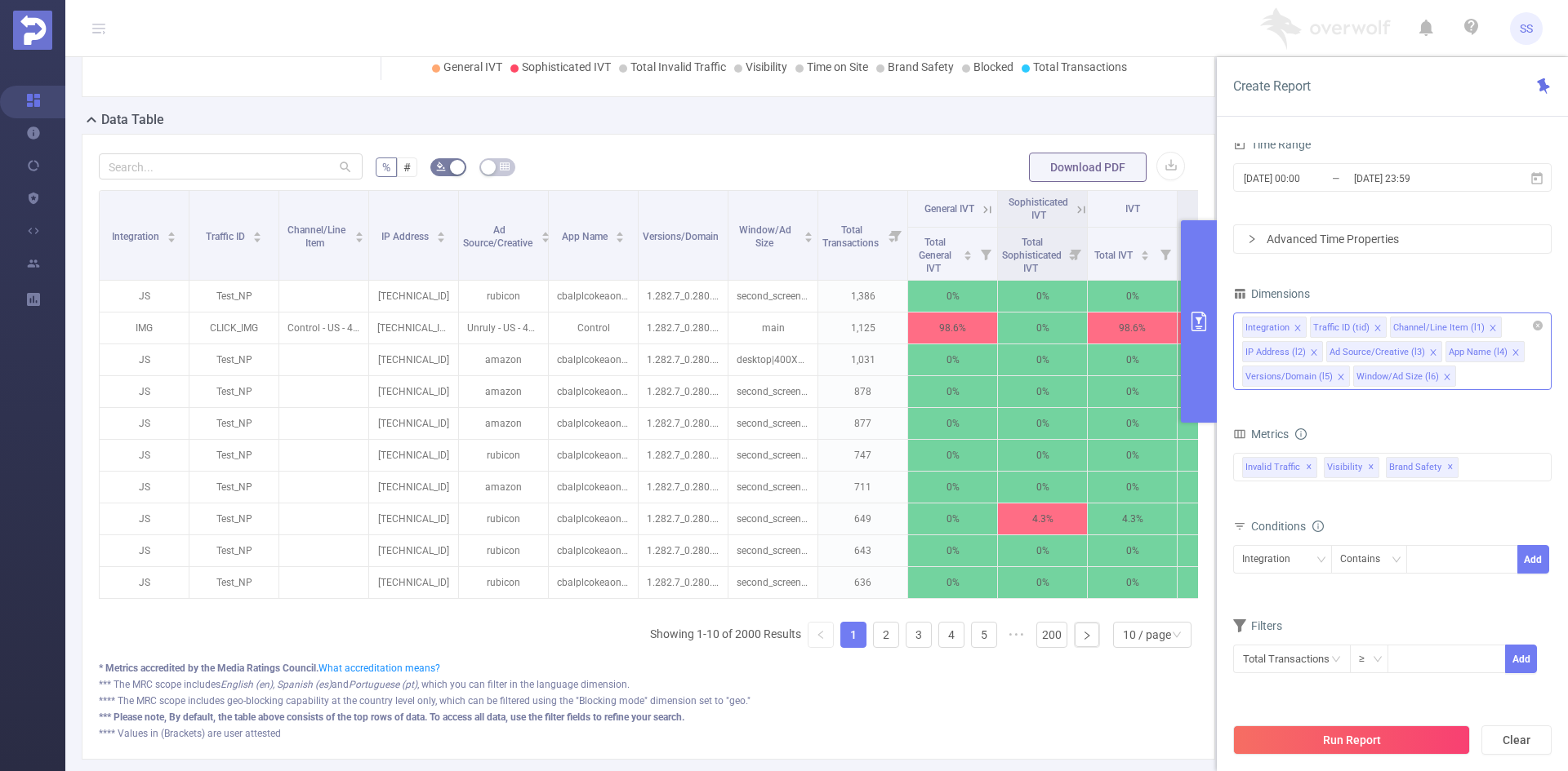
click at [1313, 351] on icon "icon: close" at bounding box center [1313, 352] width 6 height 6
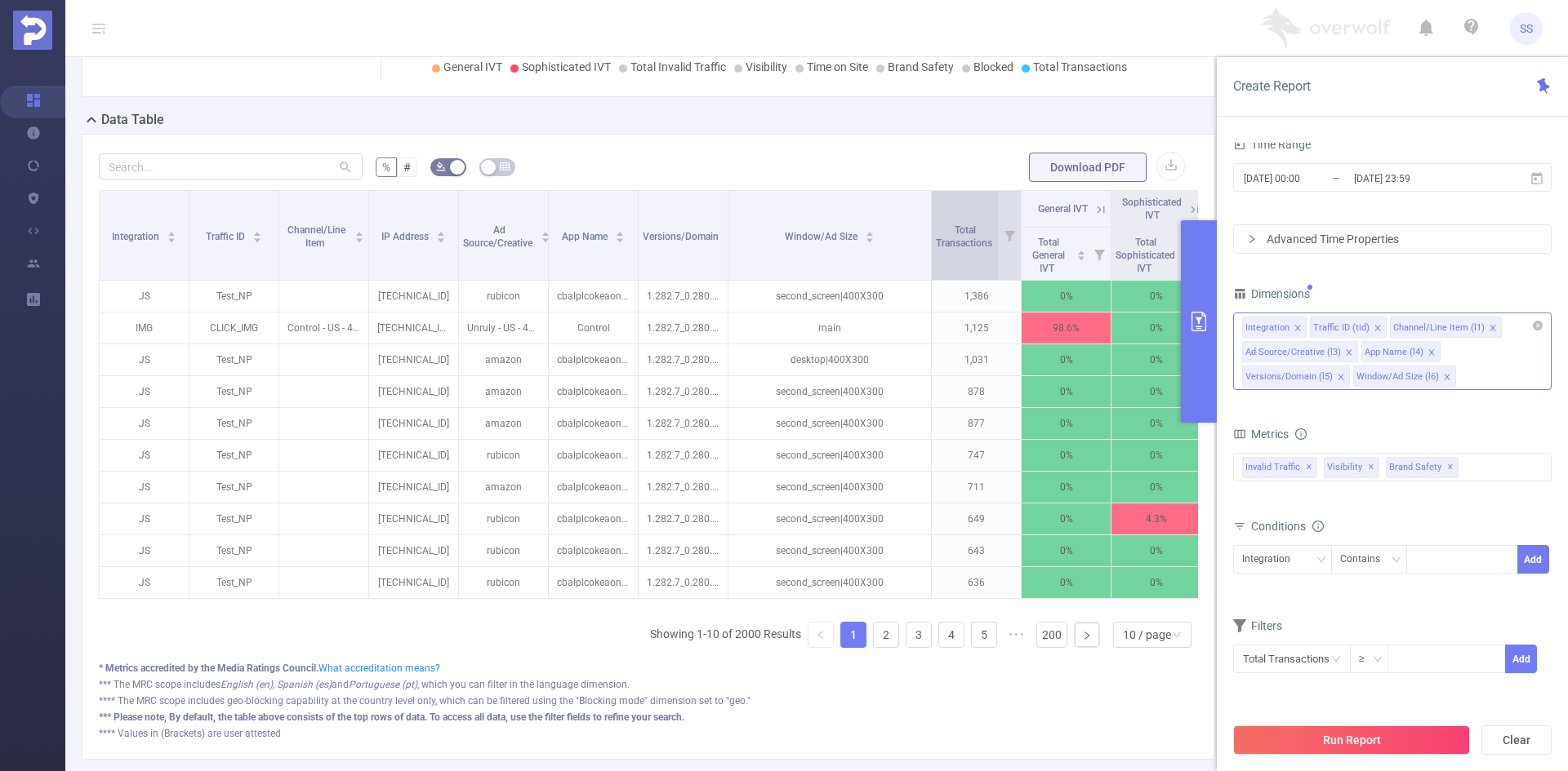
drag, startPoint x: 815, startPoint y: 268, endPoint x: 929, endPoint y: 275, distance: 114.2
click at [929, 275] on span at bounding box center [930, 235] width 8 height 89
click at [1337, 379] on icon "icon: close" at bounding box center [1340, 377] width 8 height 8
click at [914, 647] on link "3" at bounding box center [918, 635] width 25 height 25
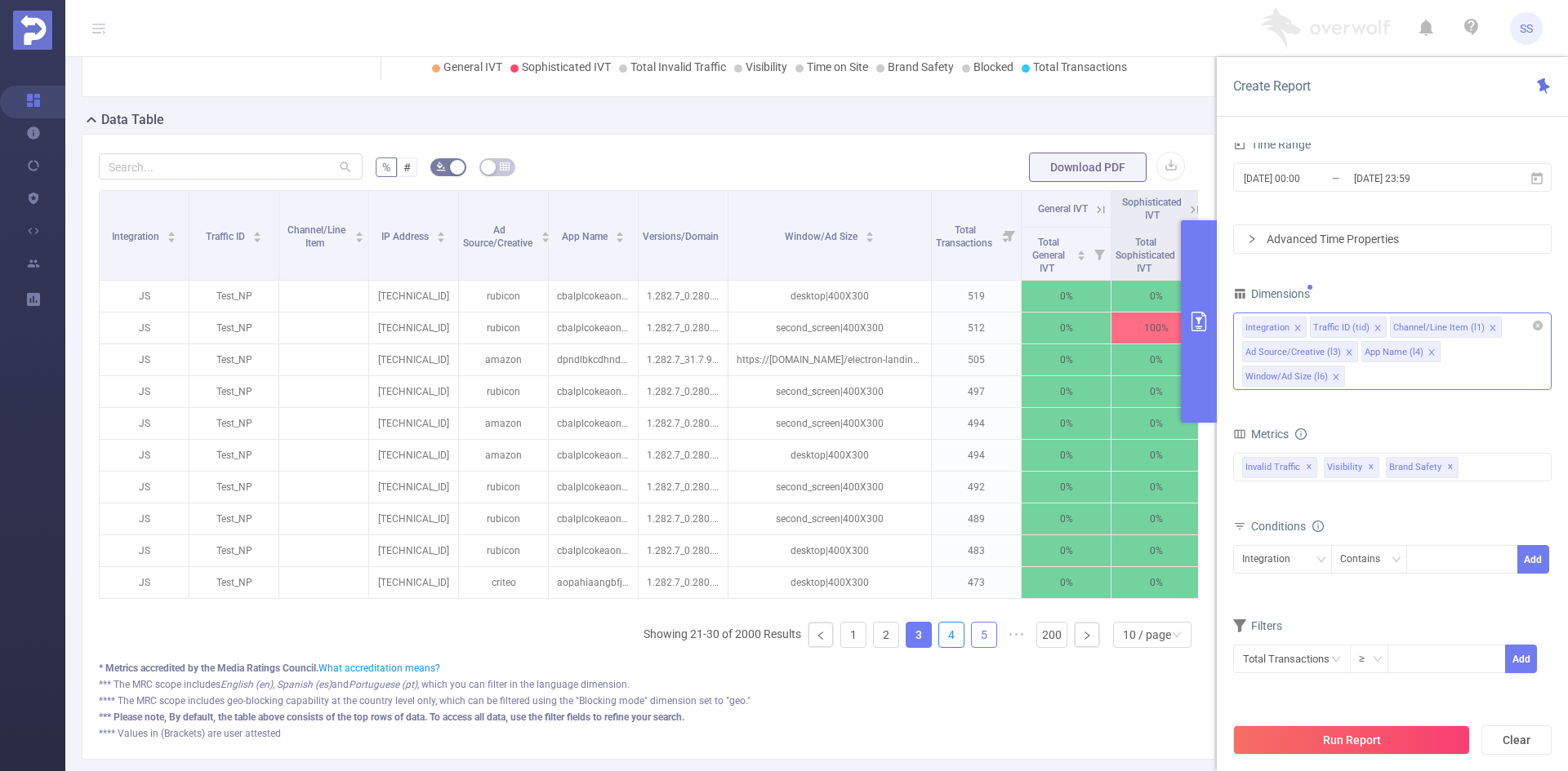
click at [939, 647] on link "4" at bounding box center [951, 635] width 25 height 25
click at [1428, 355] on icon "icon: close" at bounding box center [1431, 352] width 8 height 8
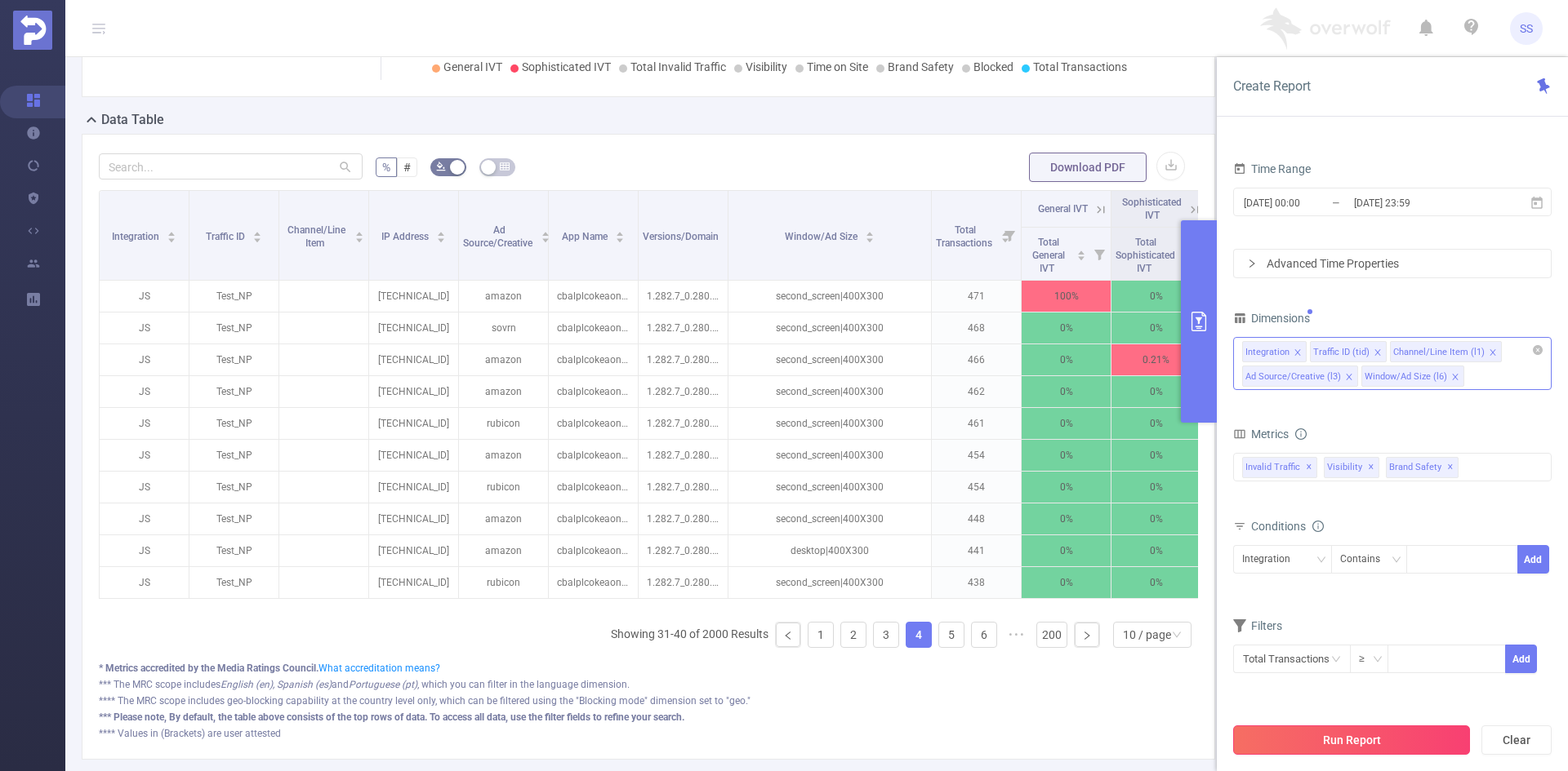
click at [1354, 741] on button "Run Report" at bounding box center [1350, 741] width 236 height 29
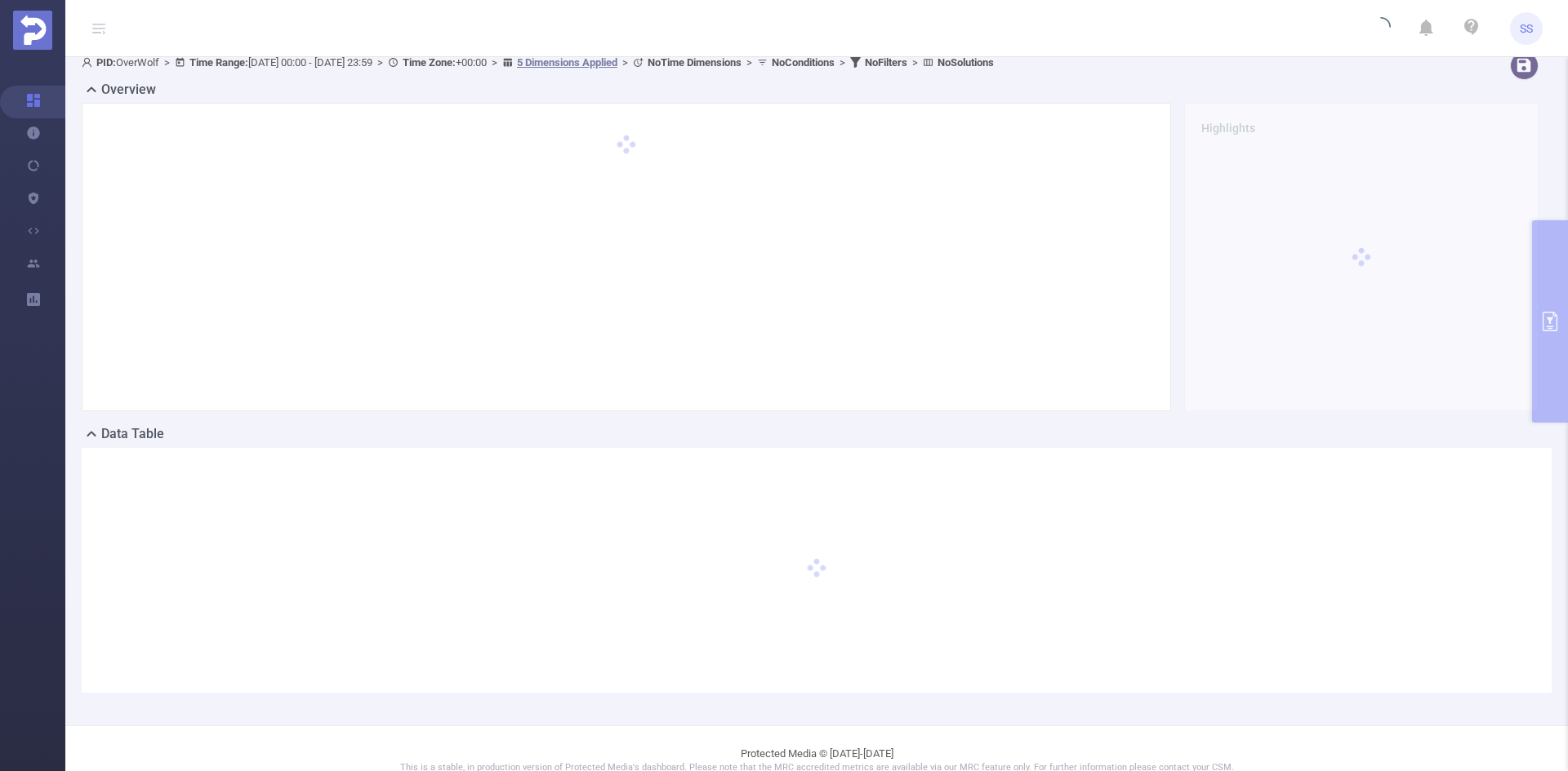
scroll to position [0, 0]
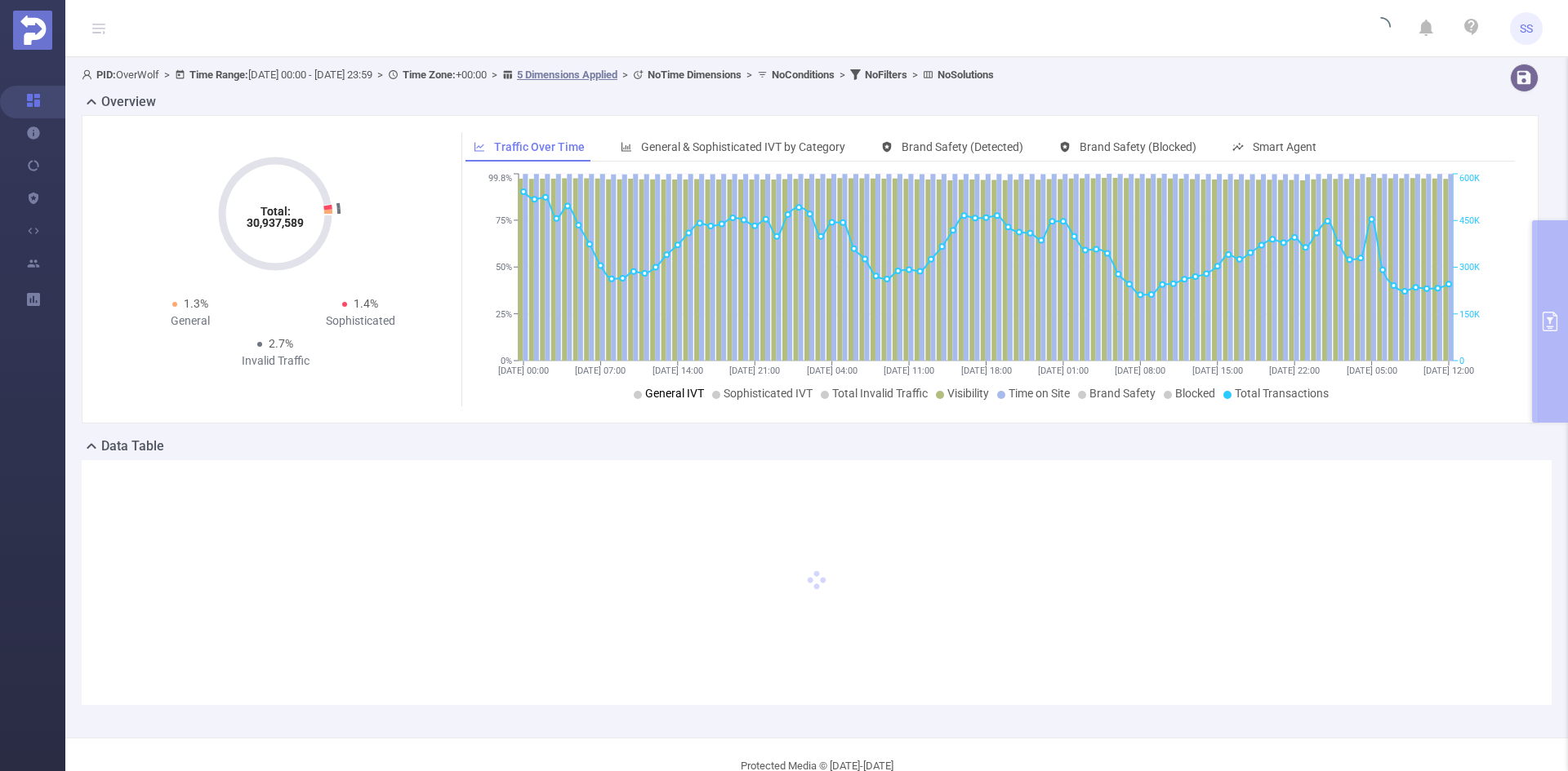
click at [688, 391] on span "General IVT" at bounding box center [674, 392] width 59 height 13
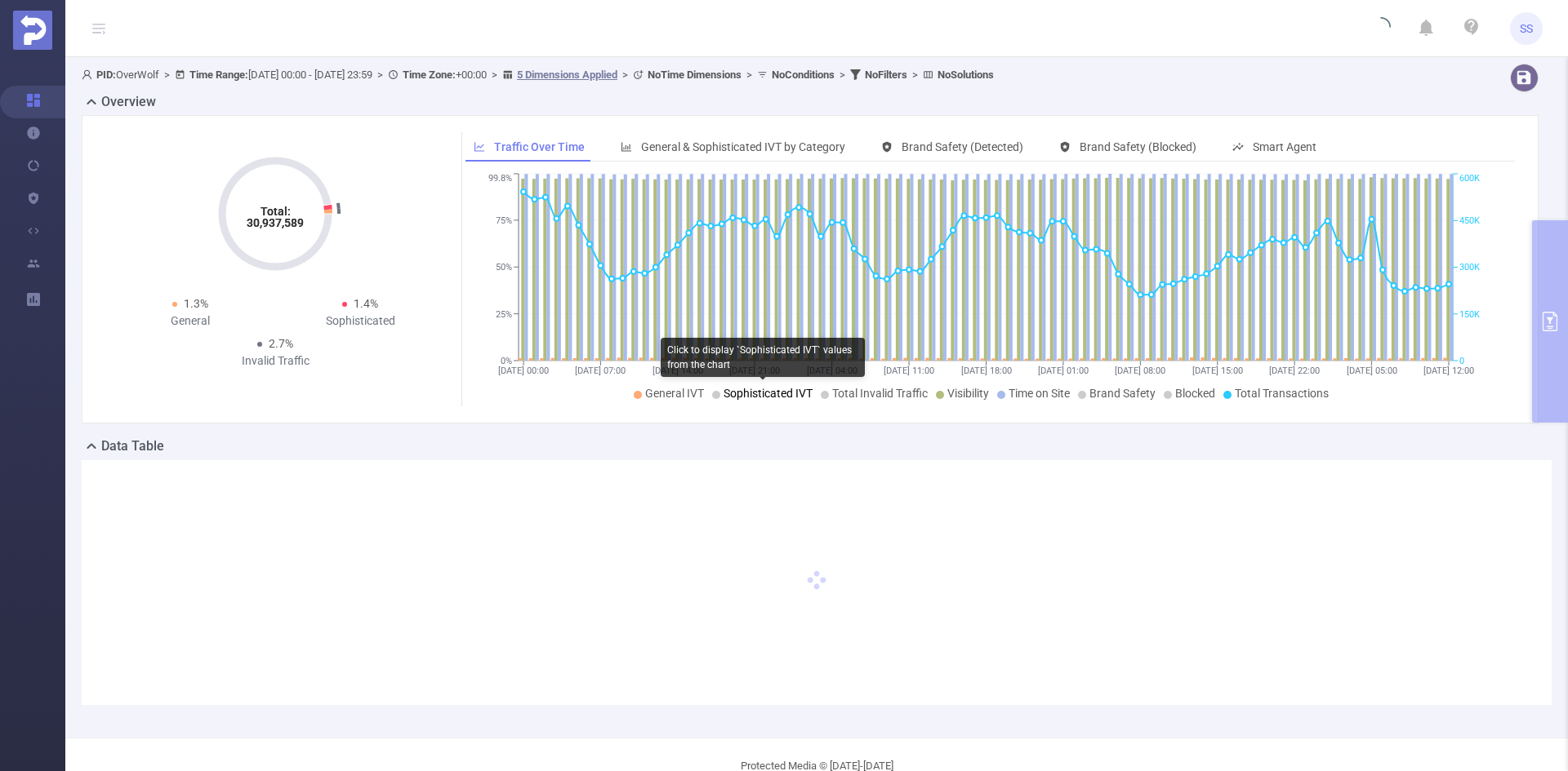
click at [744, 391] on span "Sophisticated IVT" at bounding box center [767, 392] width 89 height 13
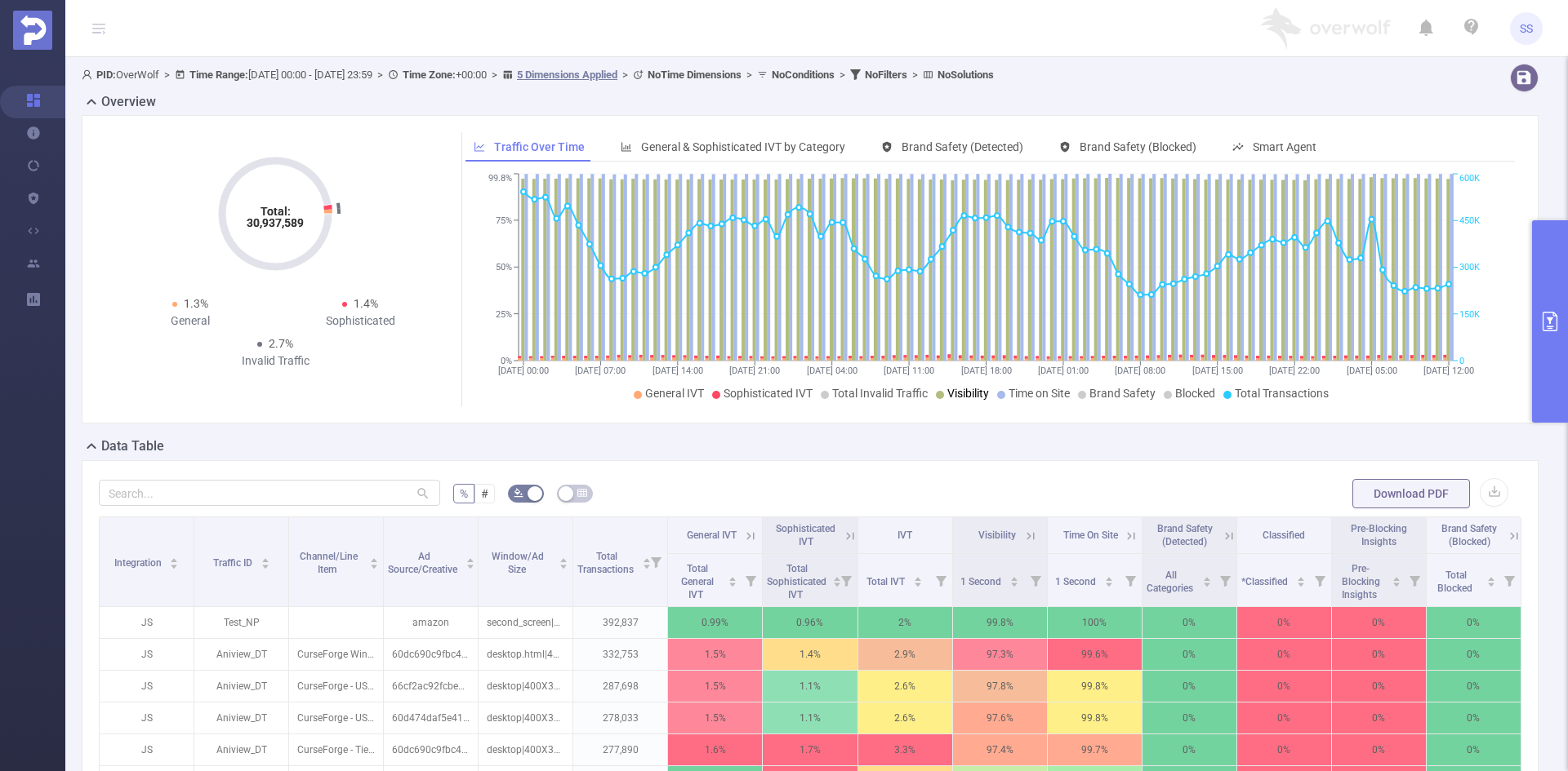
click at [961, 396] on span "Visibility" at bounding box center [967, 392] width 41 height 13
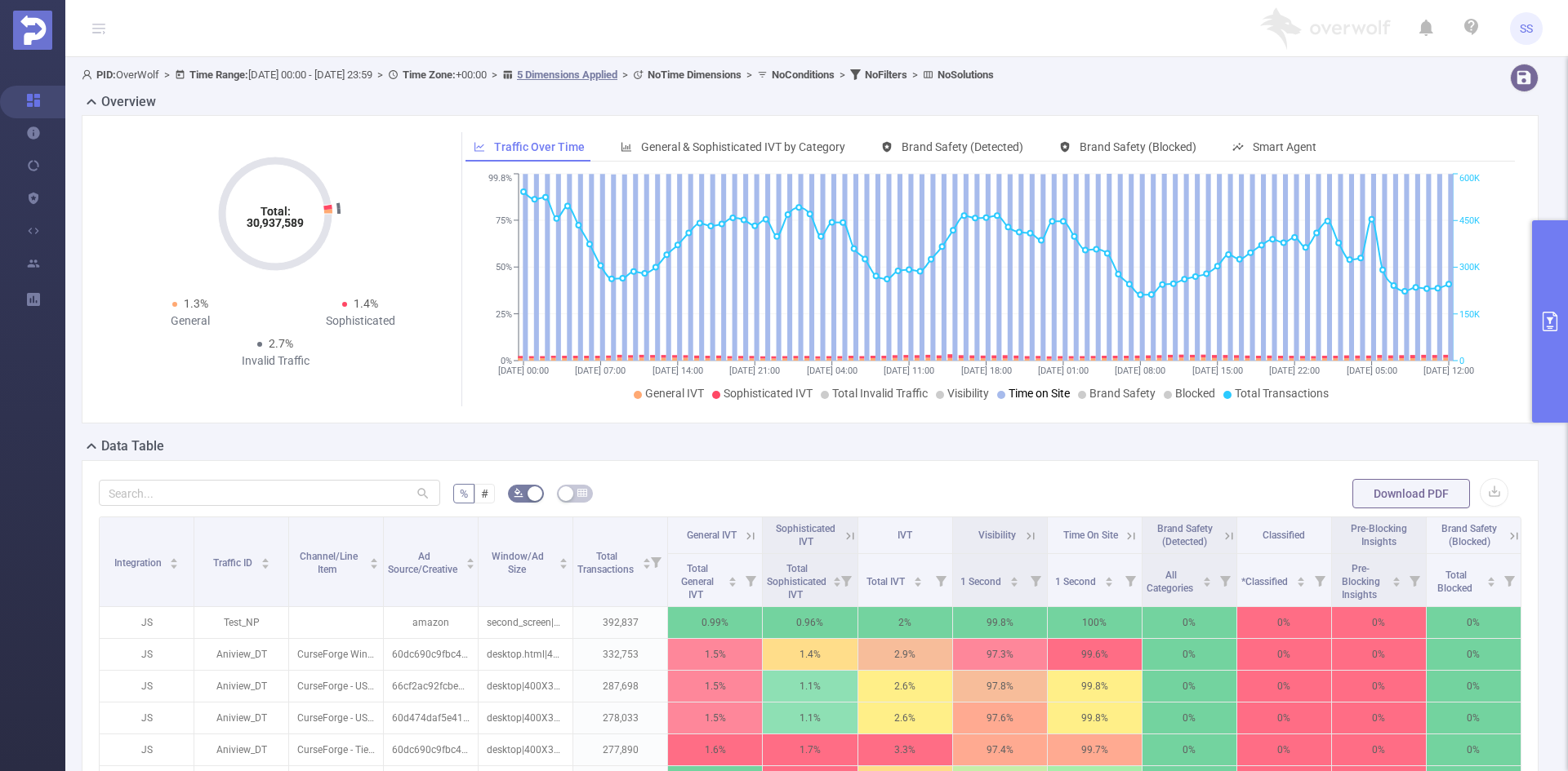
click at [1029, 393] on span "Time on Site" at bounding box center [1039, 392] width 61 height 13
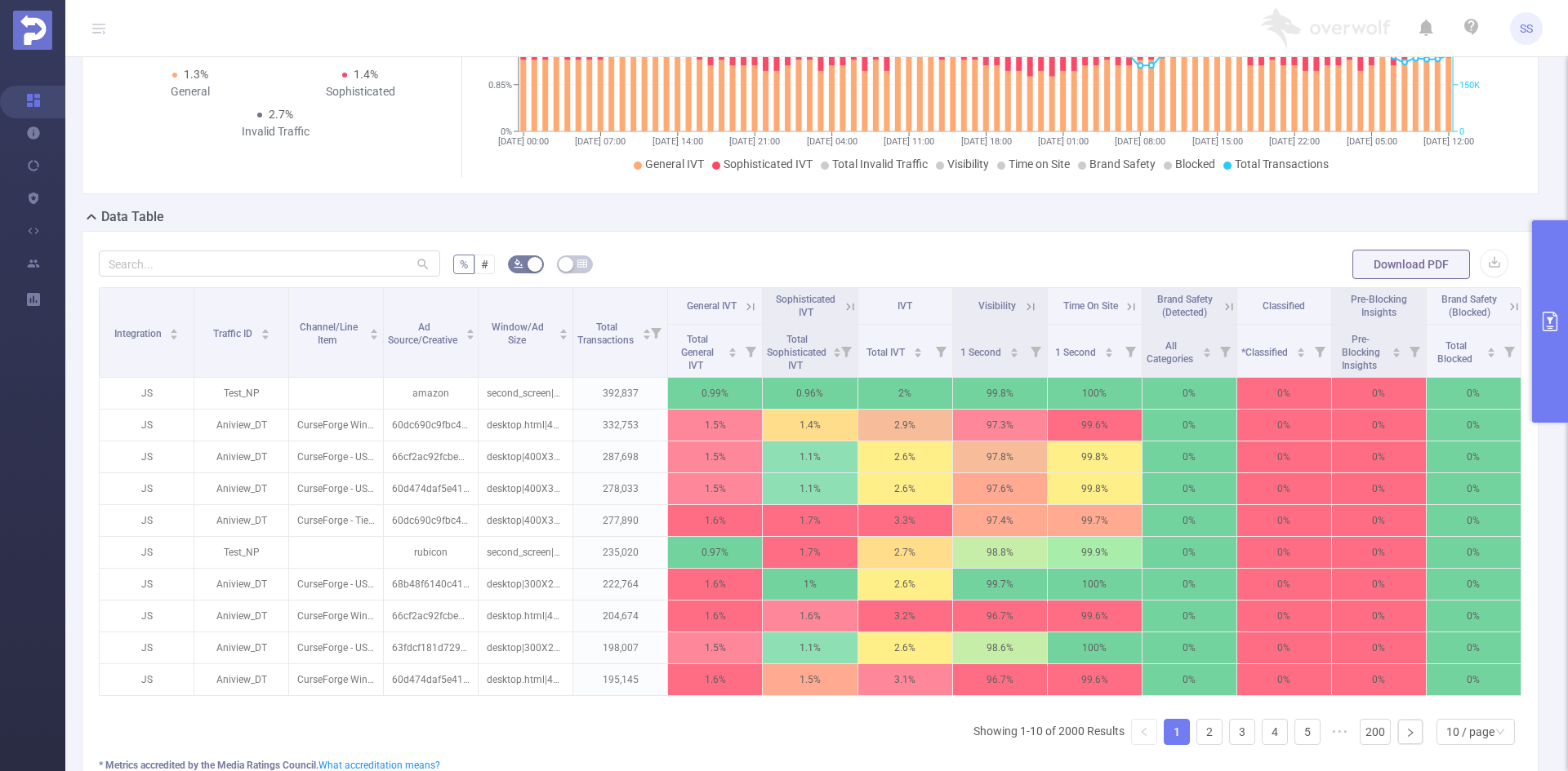
scroll to position [327, 0]
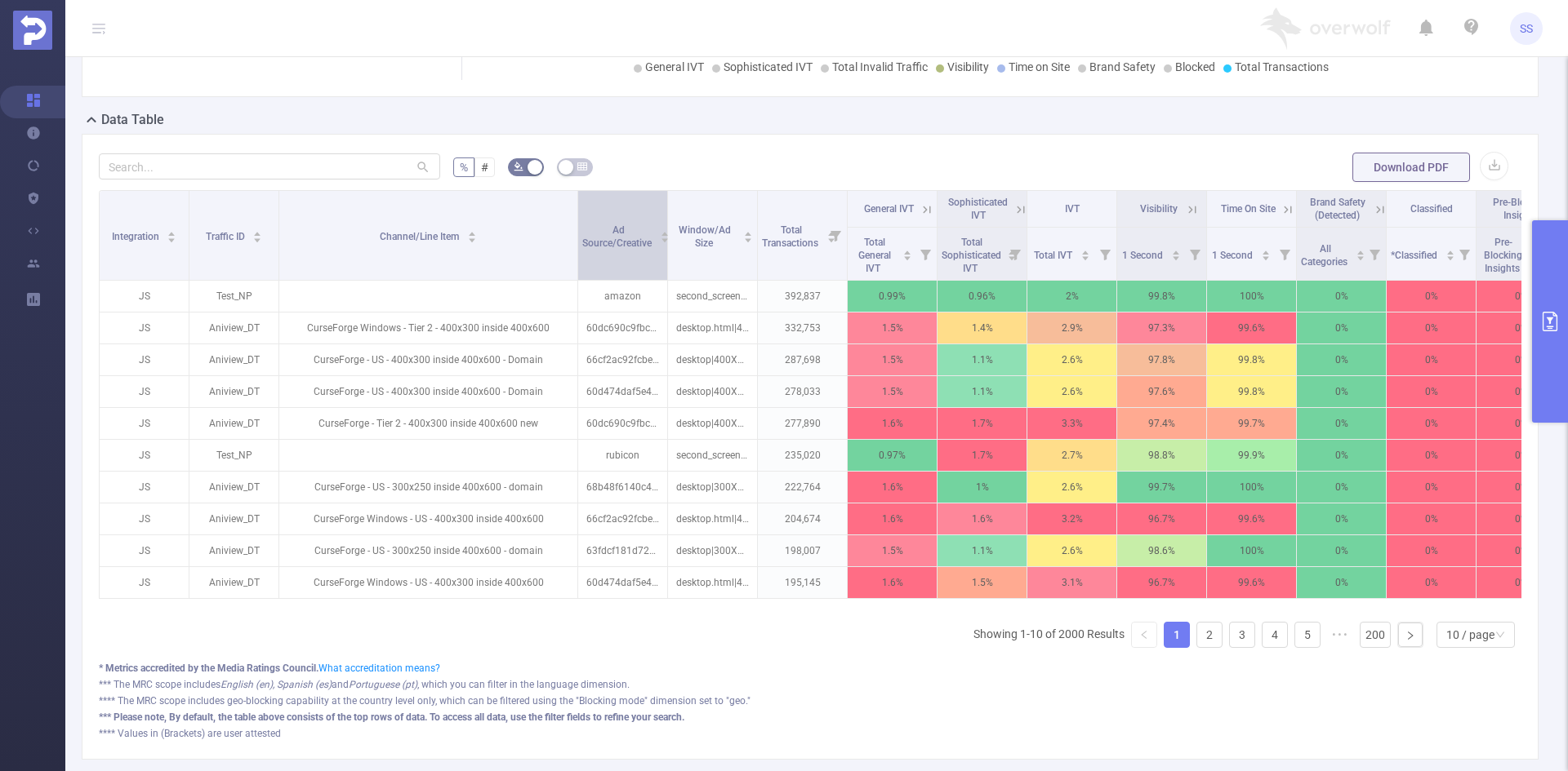
drag, startPoint x: 380, startPoint y: 235, endPoint x: 581, endPoint y: 275, distance: 204.9
click at [581, 228] on tr "Integration Traffic ID Channel/Line Item Ad Source/Creative Window/Ad Size Tota…" at bounding box center [878, 209] width 1556 height 36
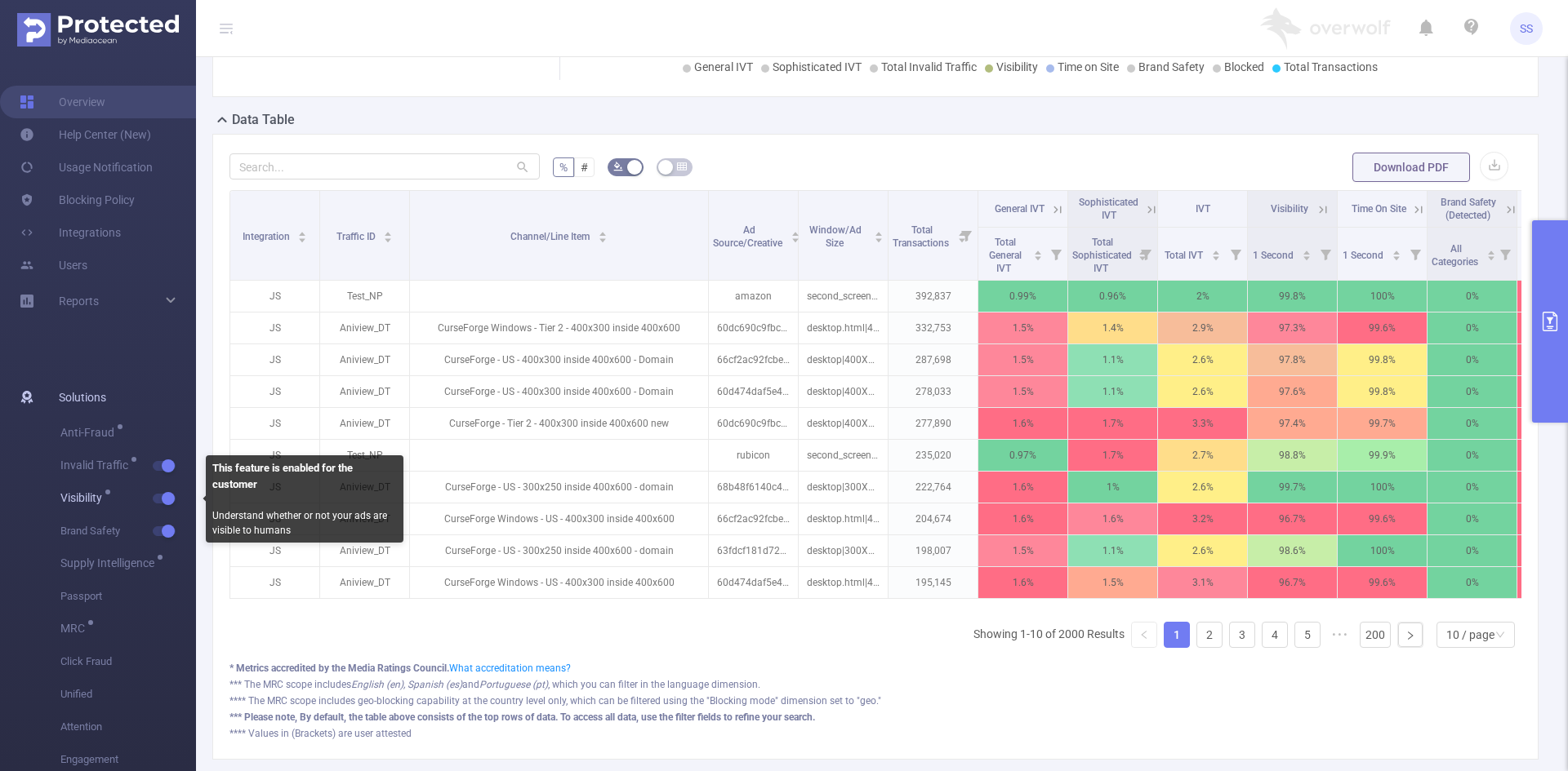
click at [158, 495] on span "button" at bounding box center [167, 498] width 22 height 8
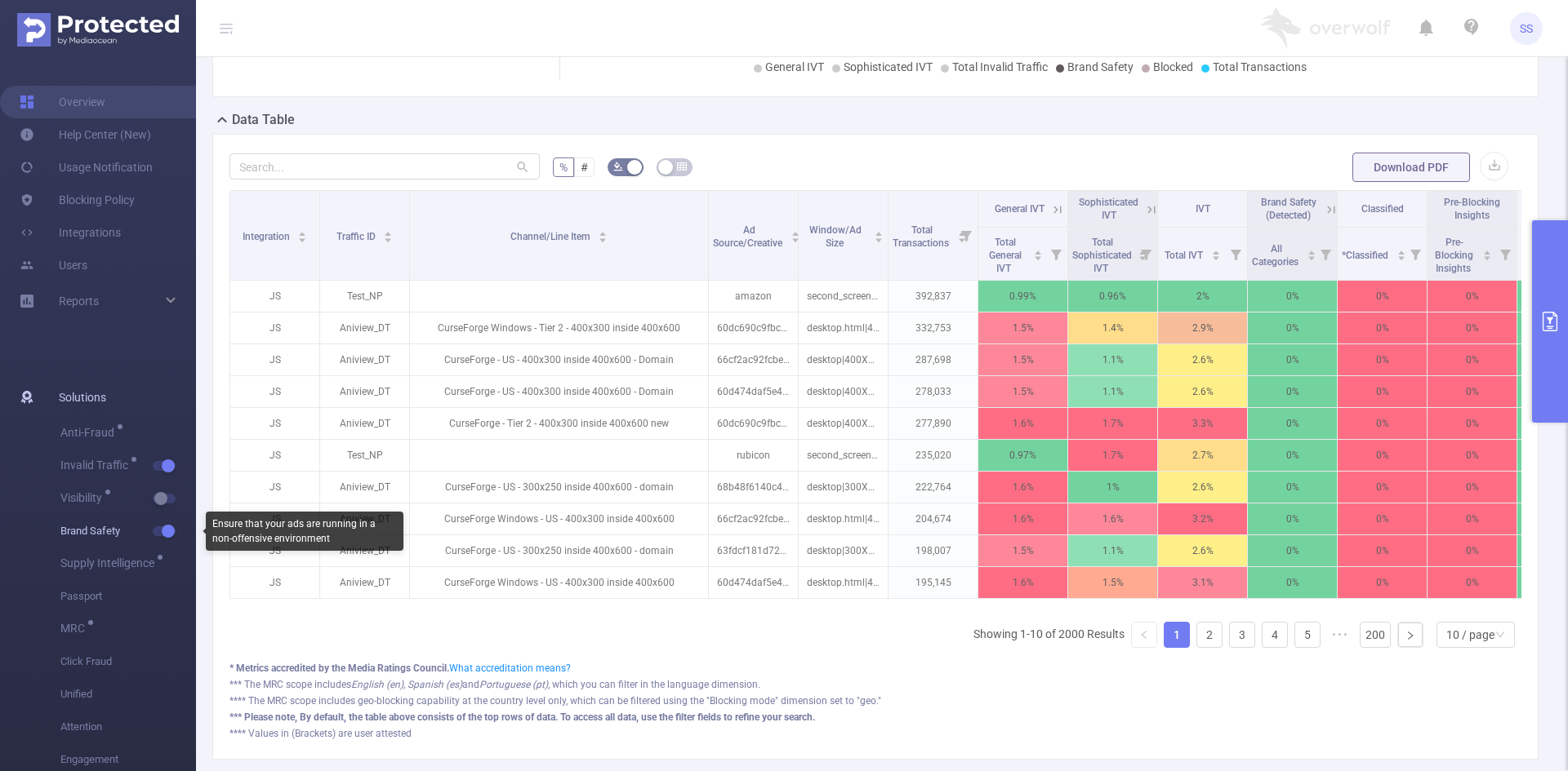
click at [158, 531] on span "button" at bounding box center [167, 532] width 22 height 8
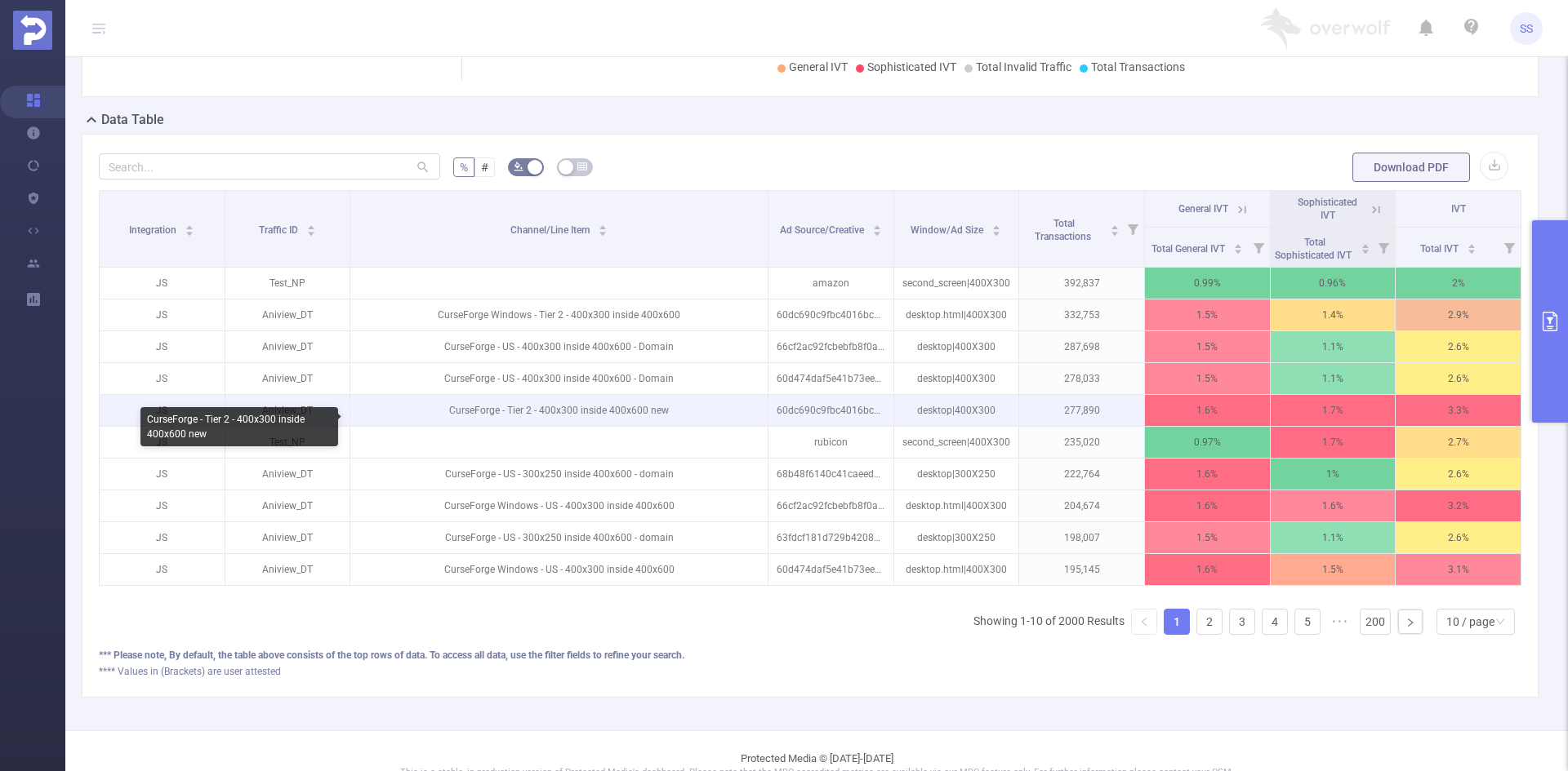
scroll to position [245, 0]
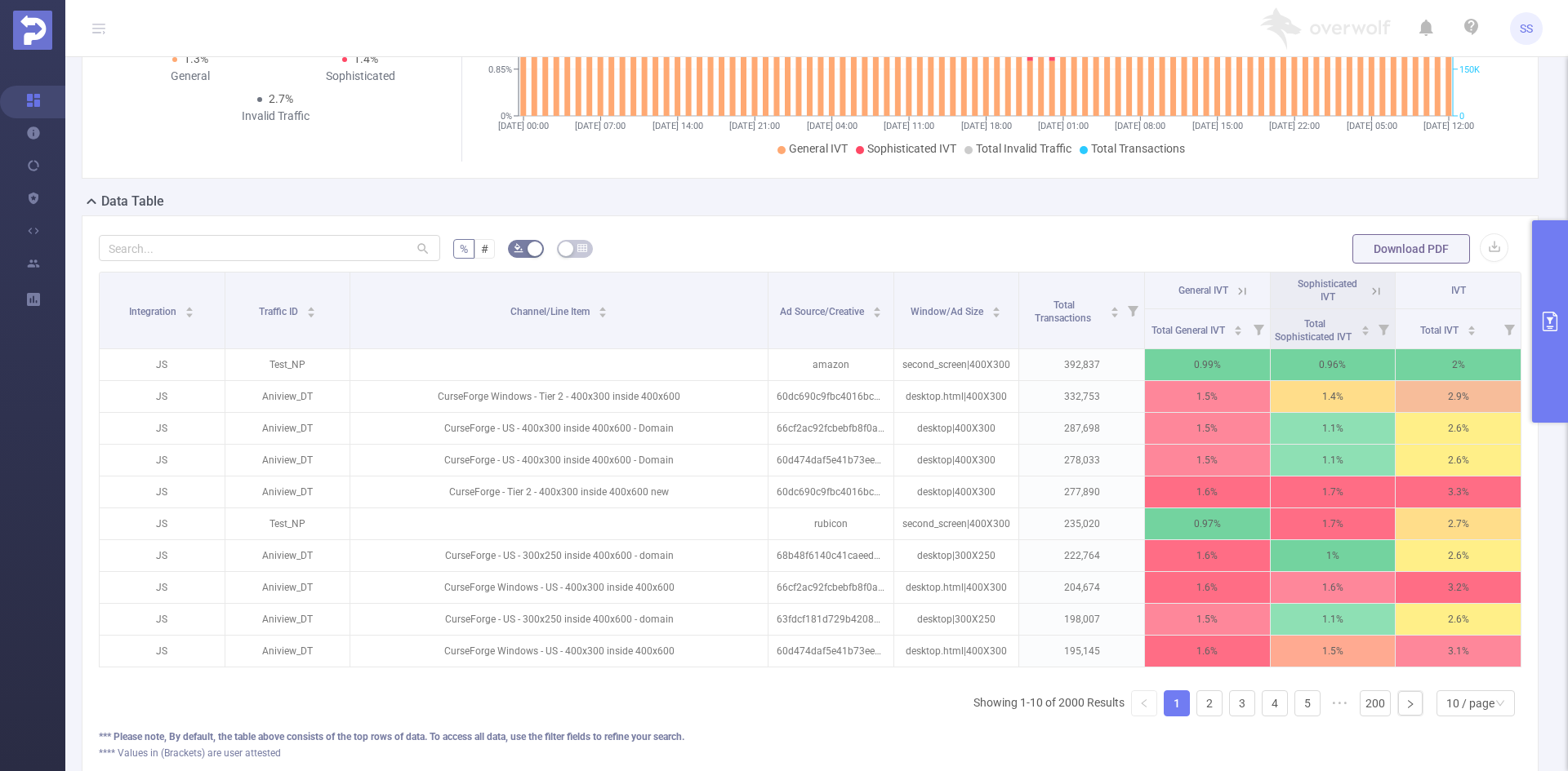
click at [1369, 295] on icon at bounding box center [1376, 291] width 15 height 15
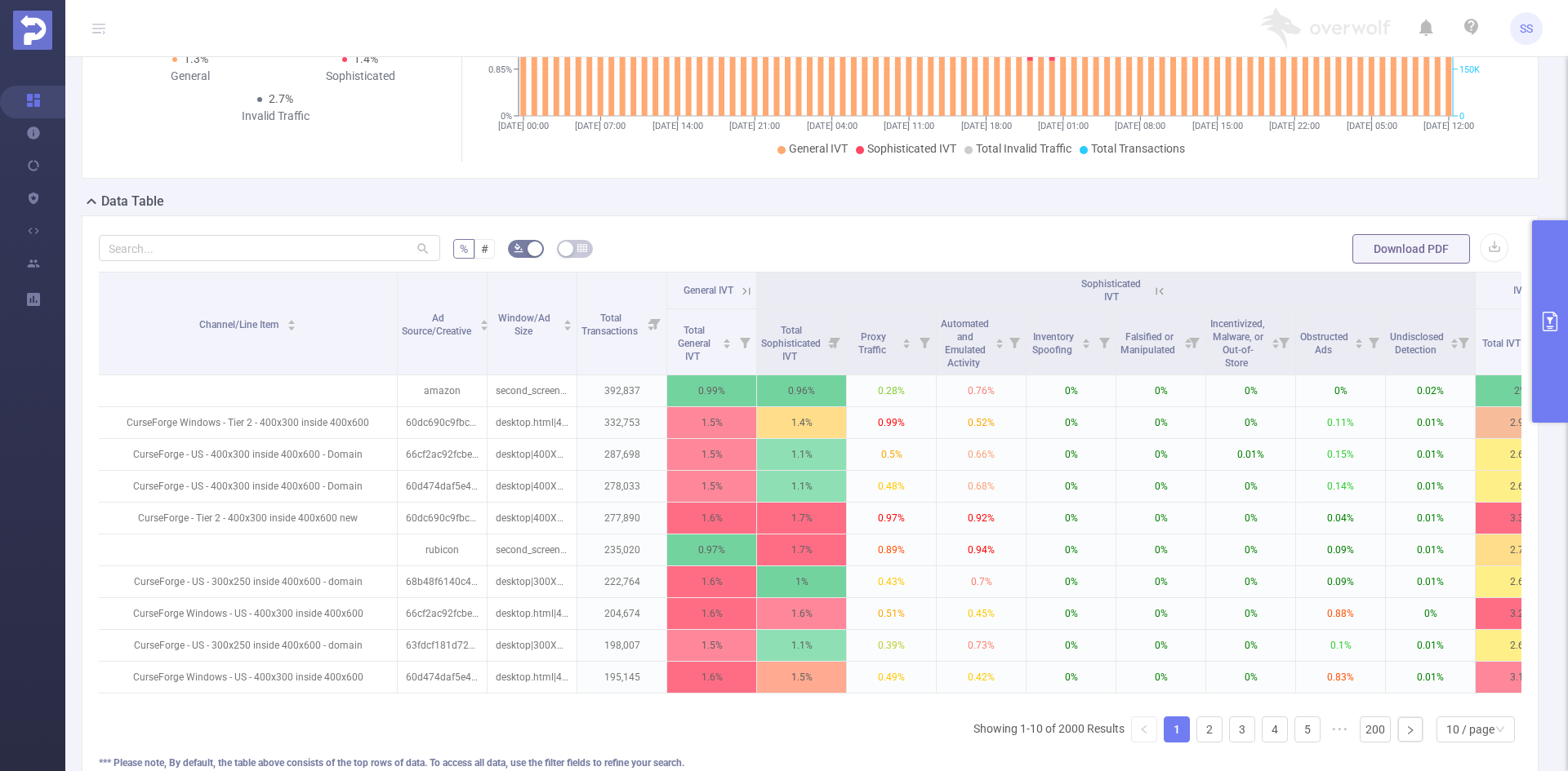
scroll to position [0, 0]
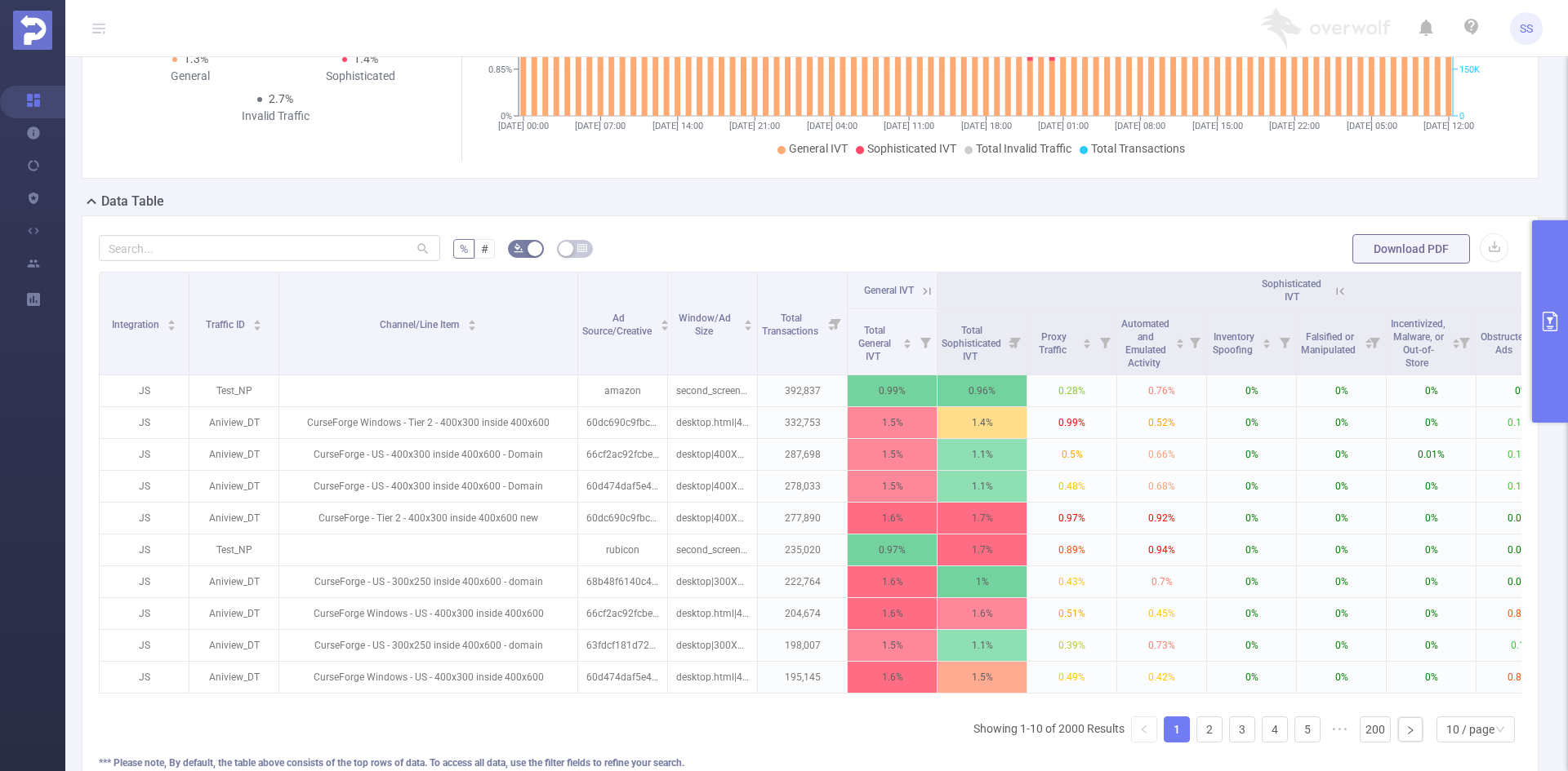
click at [1349, 288] on th "Sophisticated IVT" at bounding box center [1296, 290] width 718 height 36
click at [1342, 290] on icon at bounding box center [1339, 291] width 15 height 15
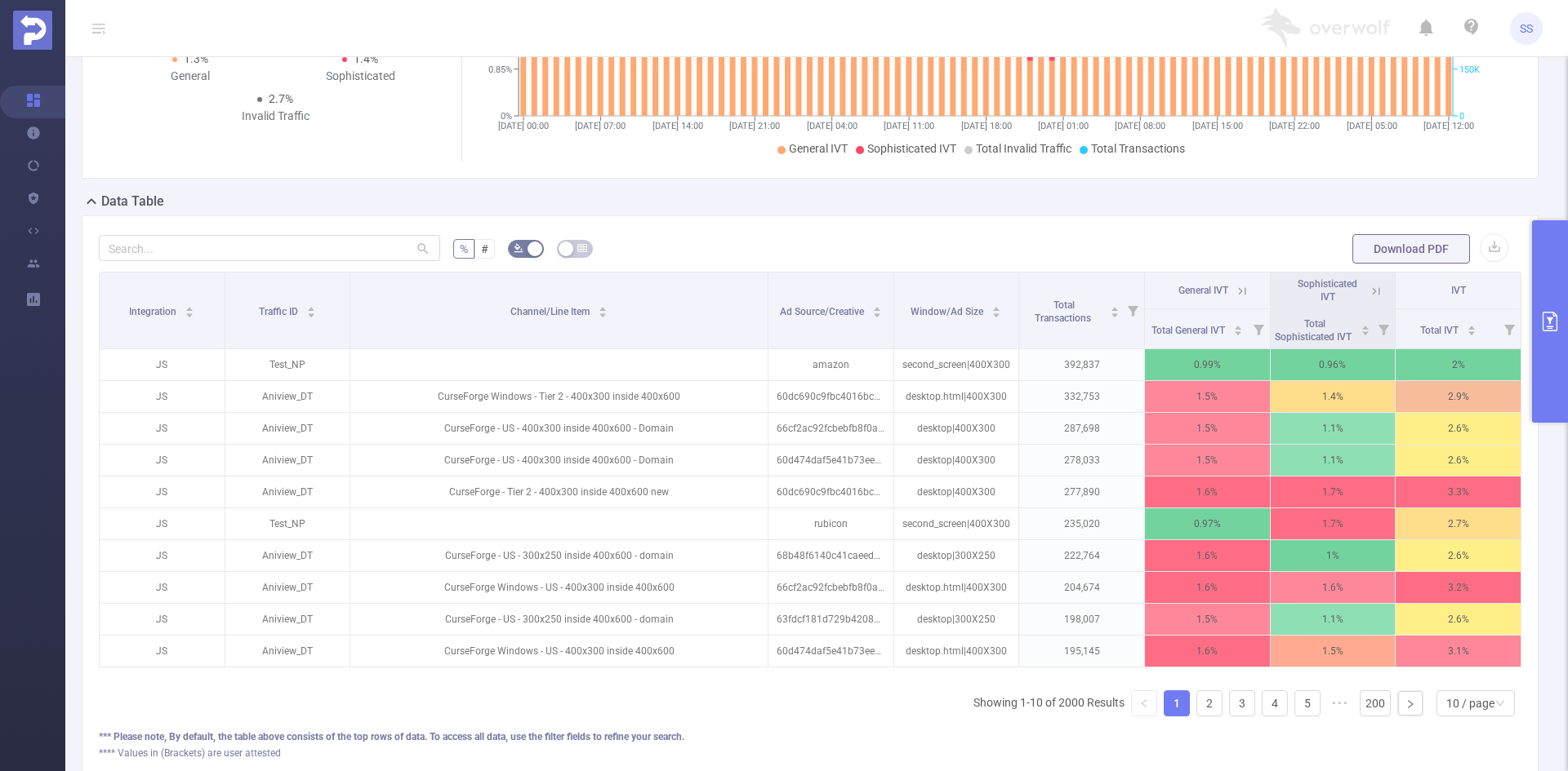
click at [1237, 291] on icon at bounding box center [1241, 291] width 15 height 15
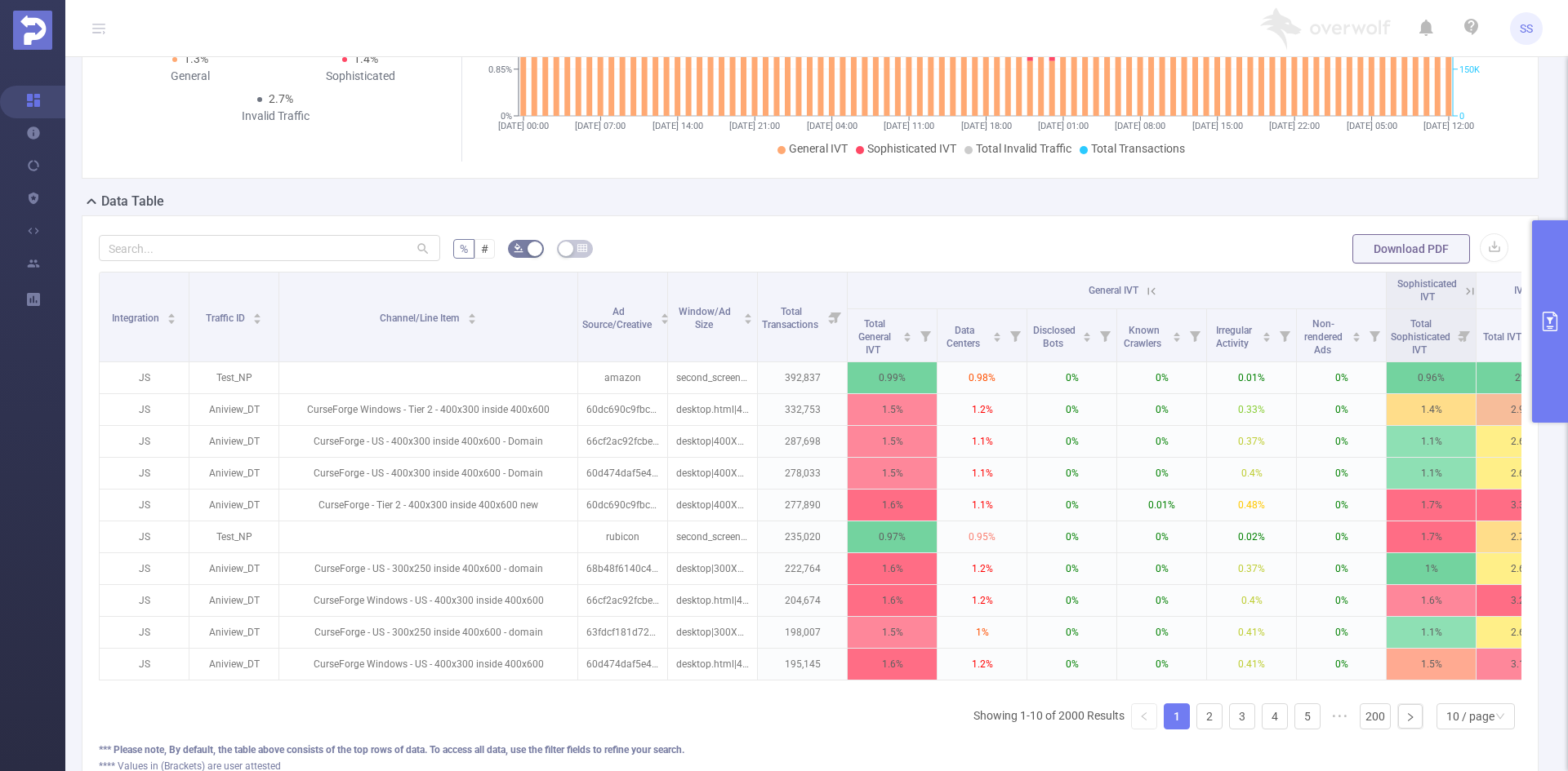
click at [1154, 290] on icon at bounding box center [1151, 291] width 15 height 15
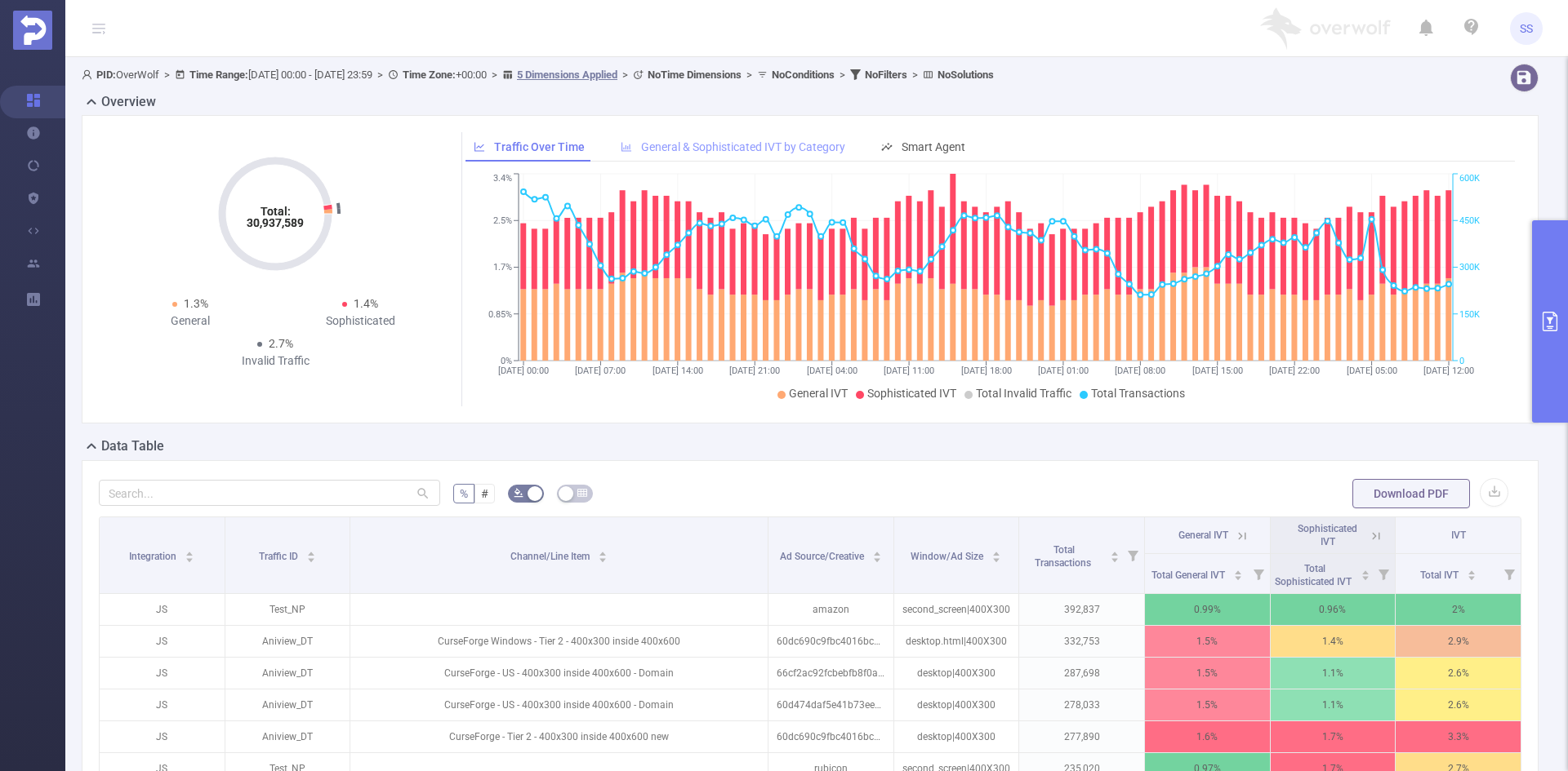
click at [751, 144] on span "General & Sophisticated IVT by Category" at bounding box center [743, 146] width 204 height 13
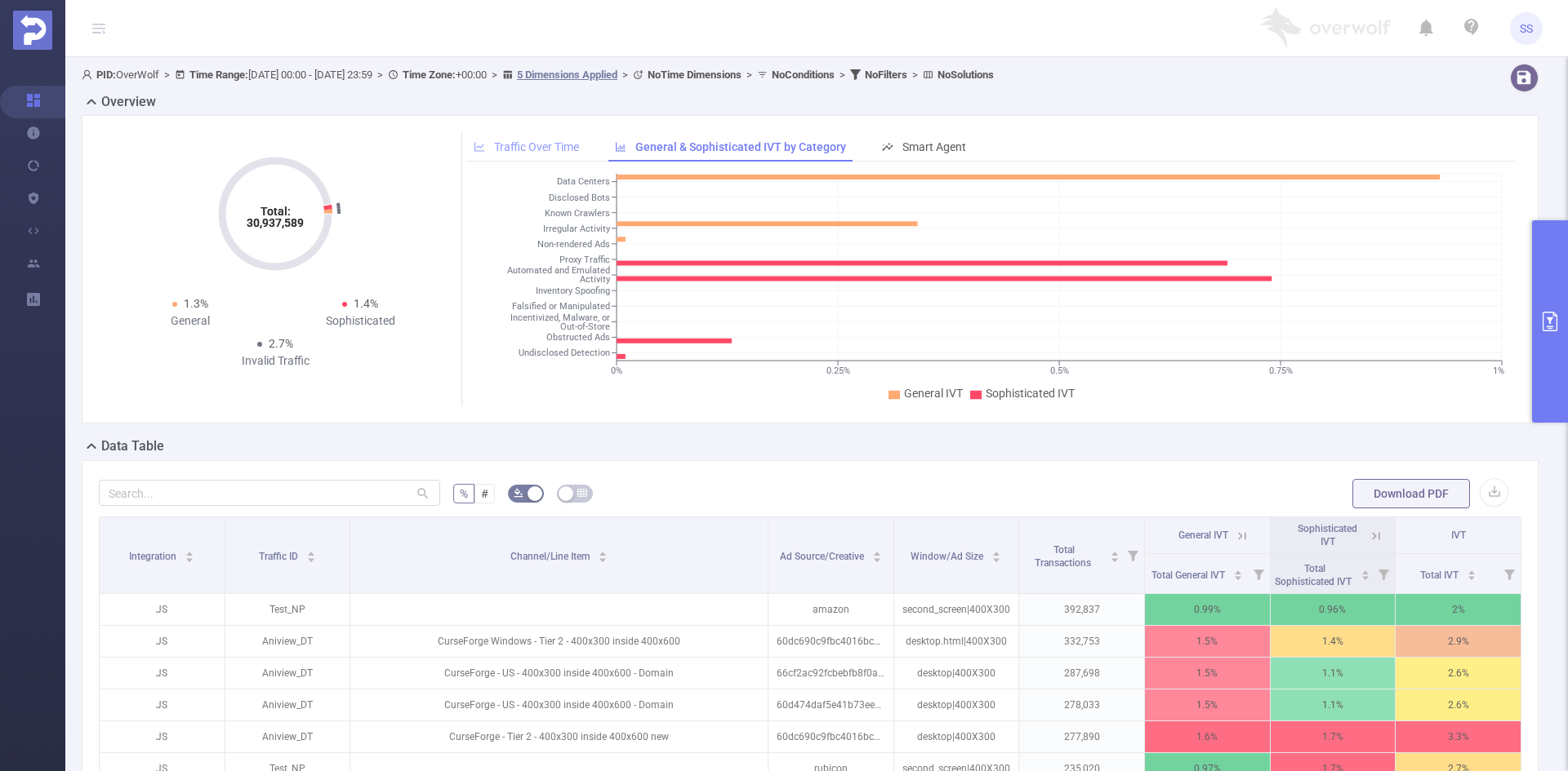
click at [541, 134] on div "Traffic Over Time" at bounding box center [526, 147] width 122 height 30
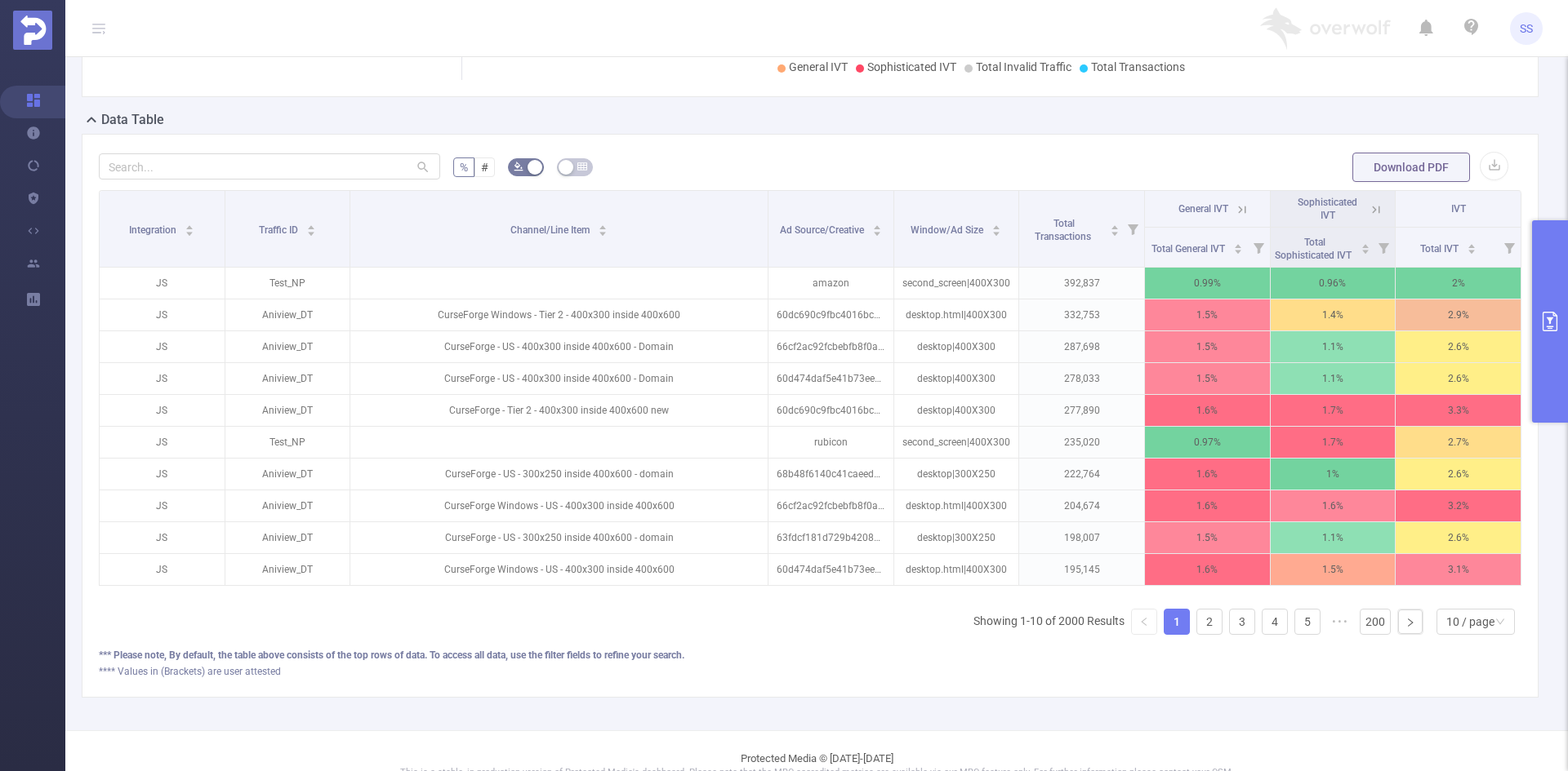
scroll to position [0, 3]
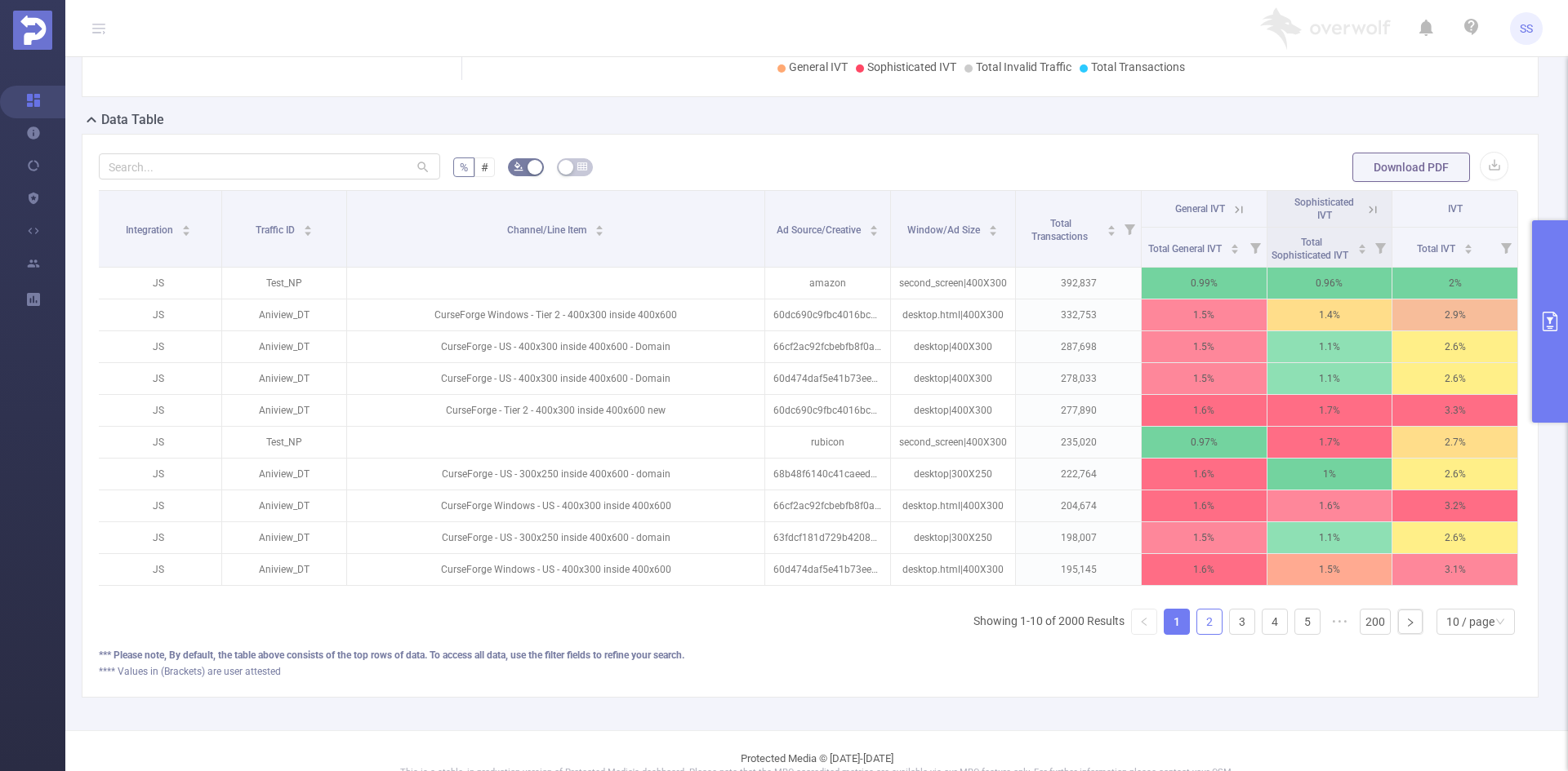
click at [1197, 635] on link "2" at bounding box center [1209, 622] width 25 height 25
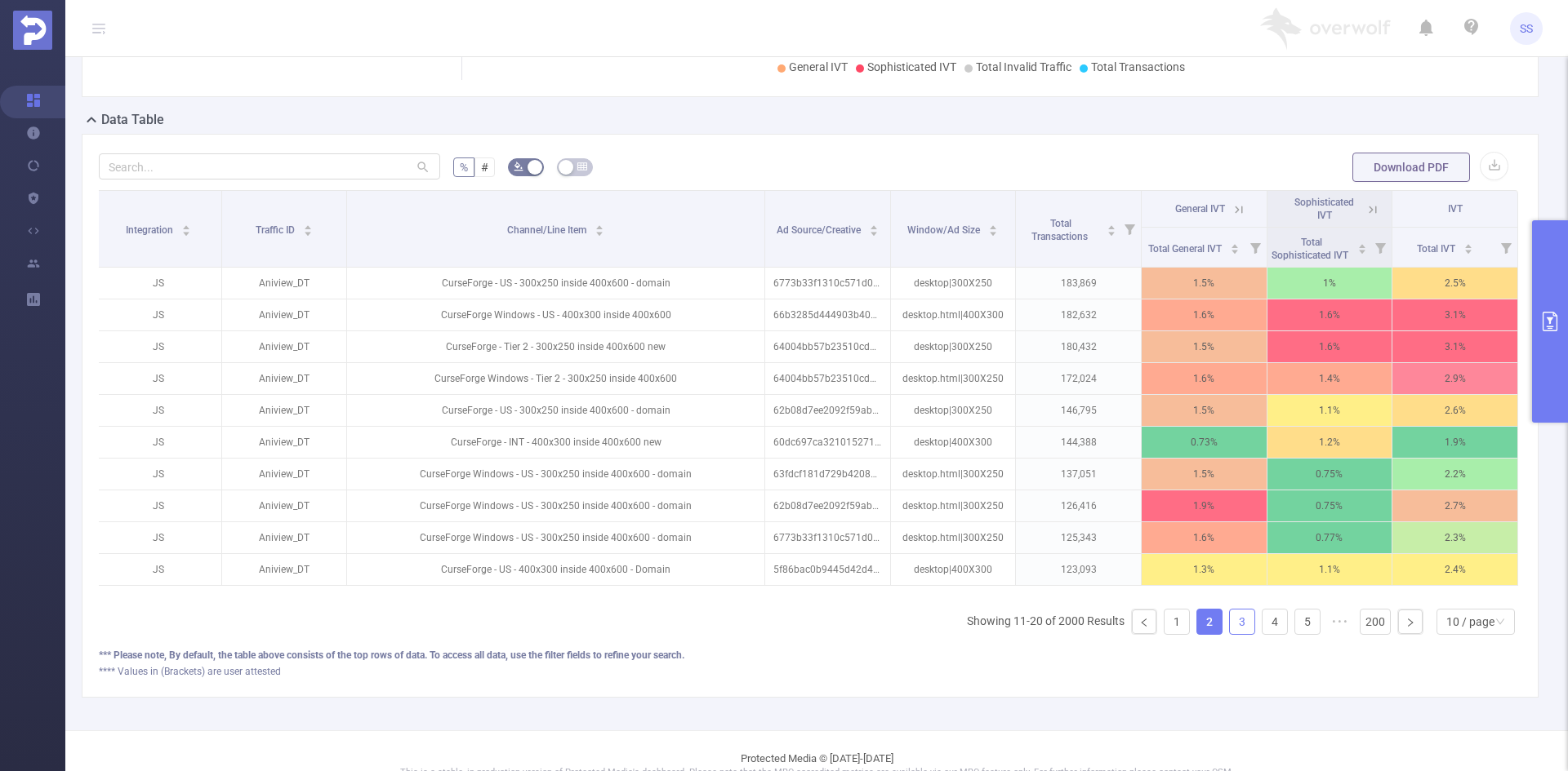
click at [1229, 635] on link "3" at bounding box center [1241, 622] width 25 height 25
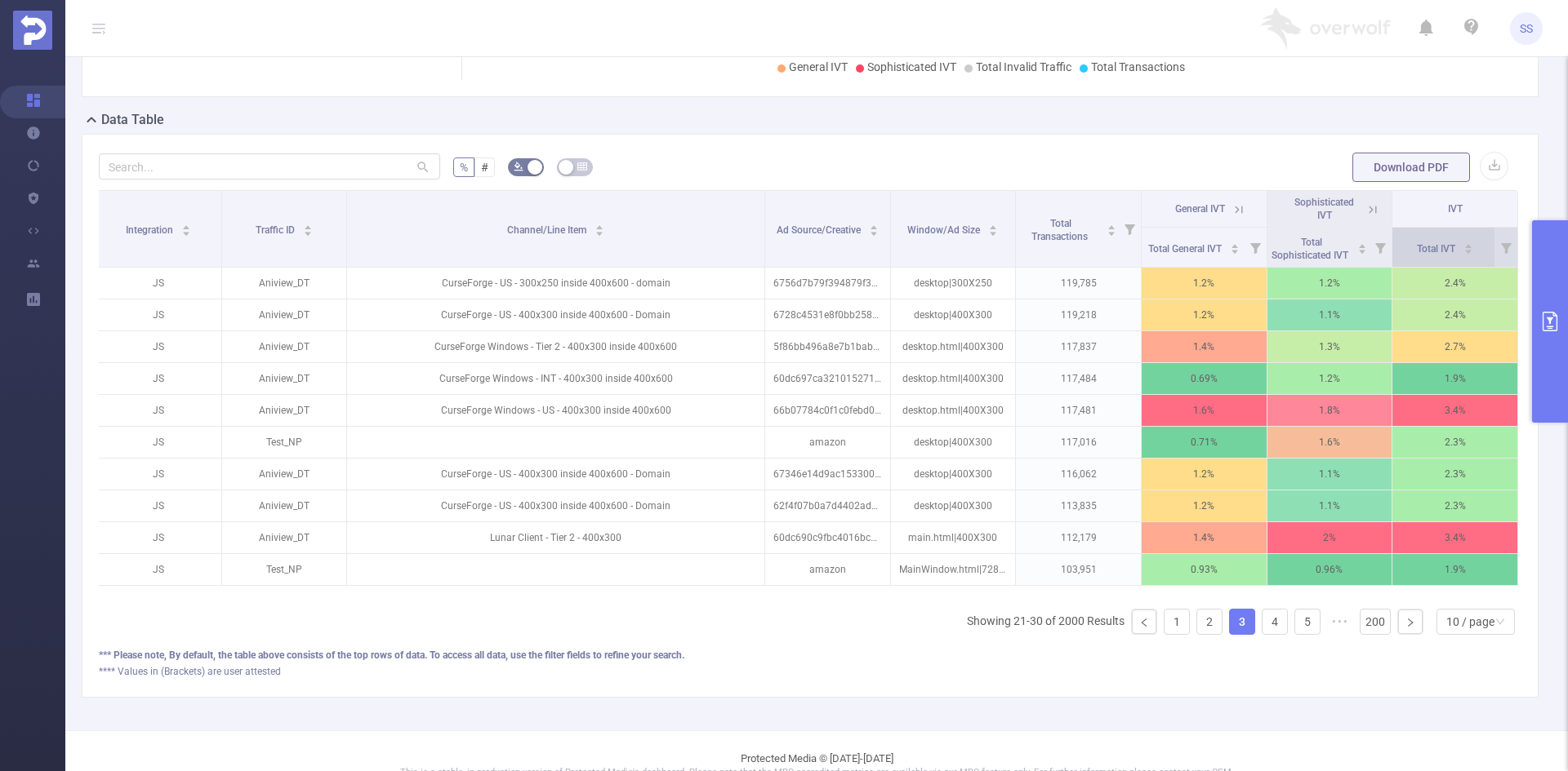
click at [1426, 252] on span "Total IVT" at bounding box center [1437, 249] width 41 height 12
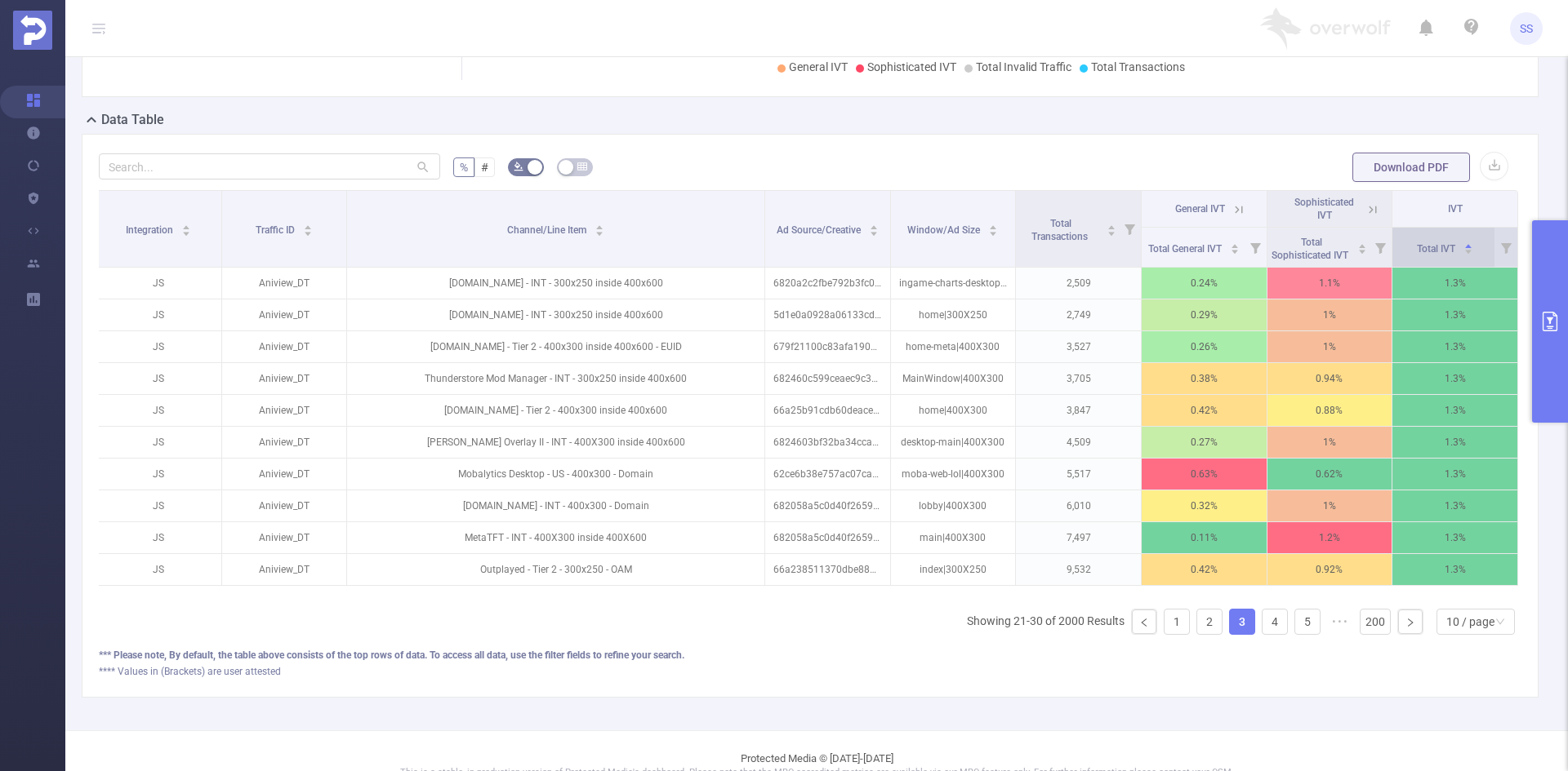
click at [1426, 252] on span "Total IVT" at bounding box center [1437, 249] width 41 height 12
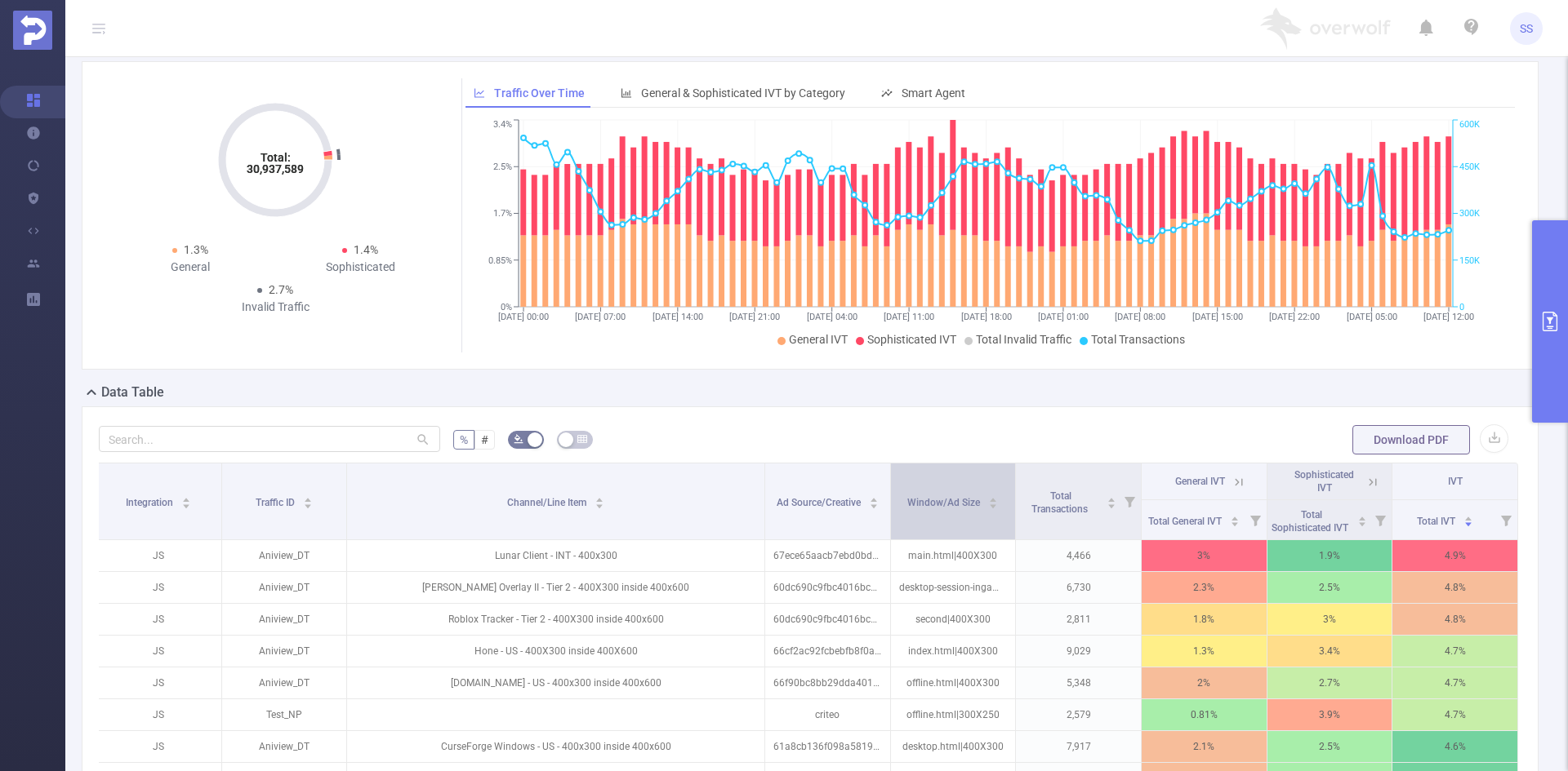
scroll to position [81, 0]
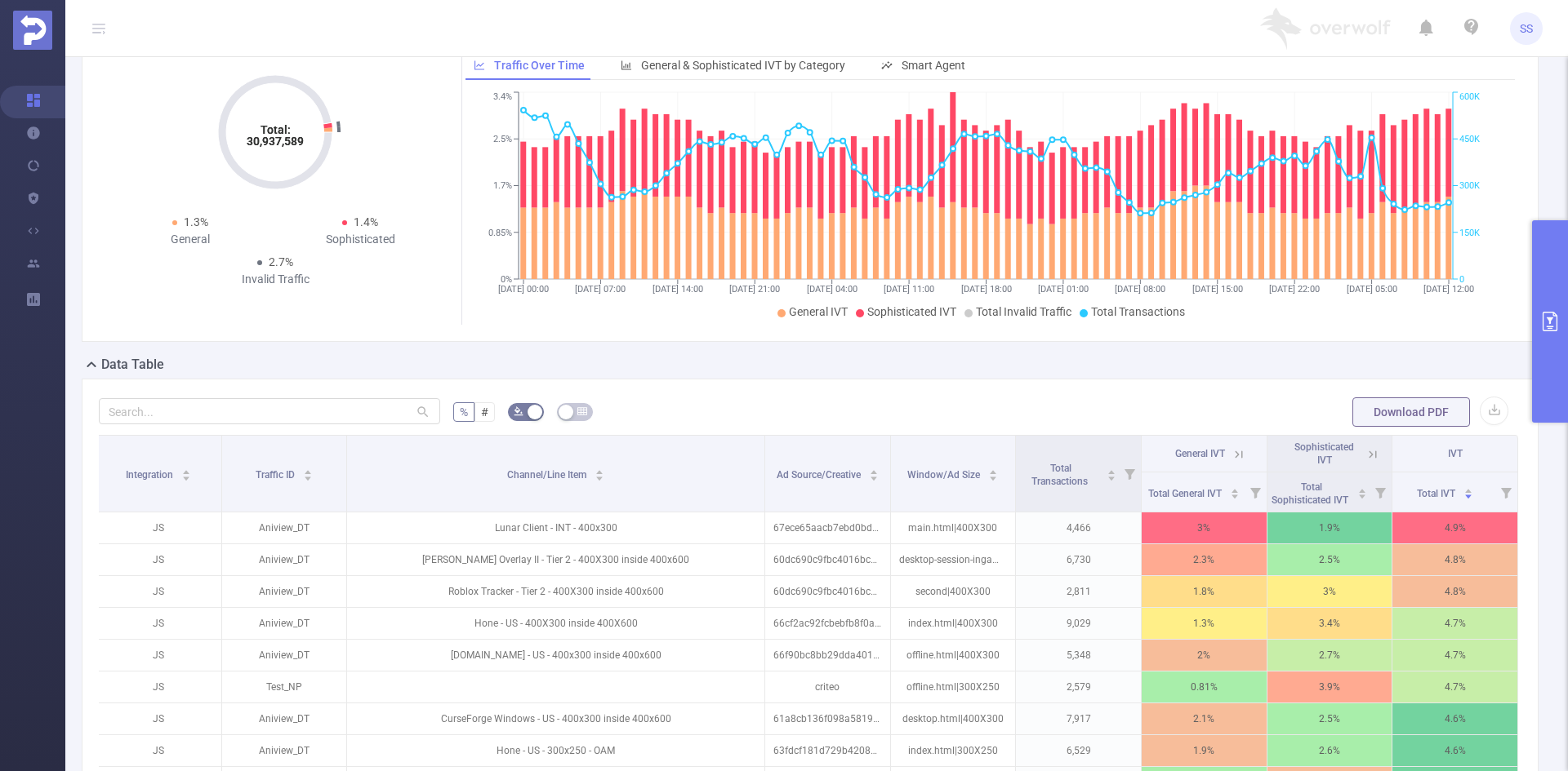
click at [1231, 449] on icon at bounding box center [1238, 454] width 15 height 15
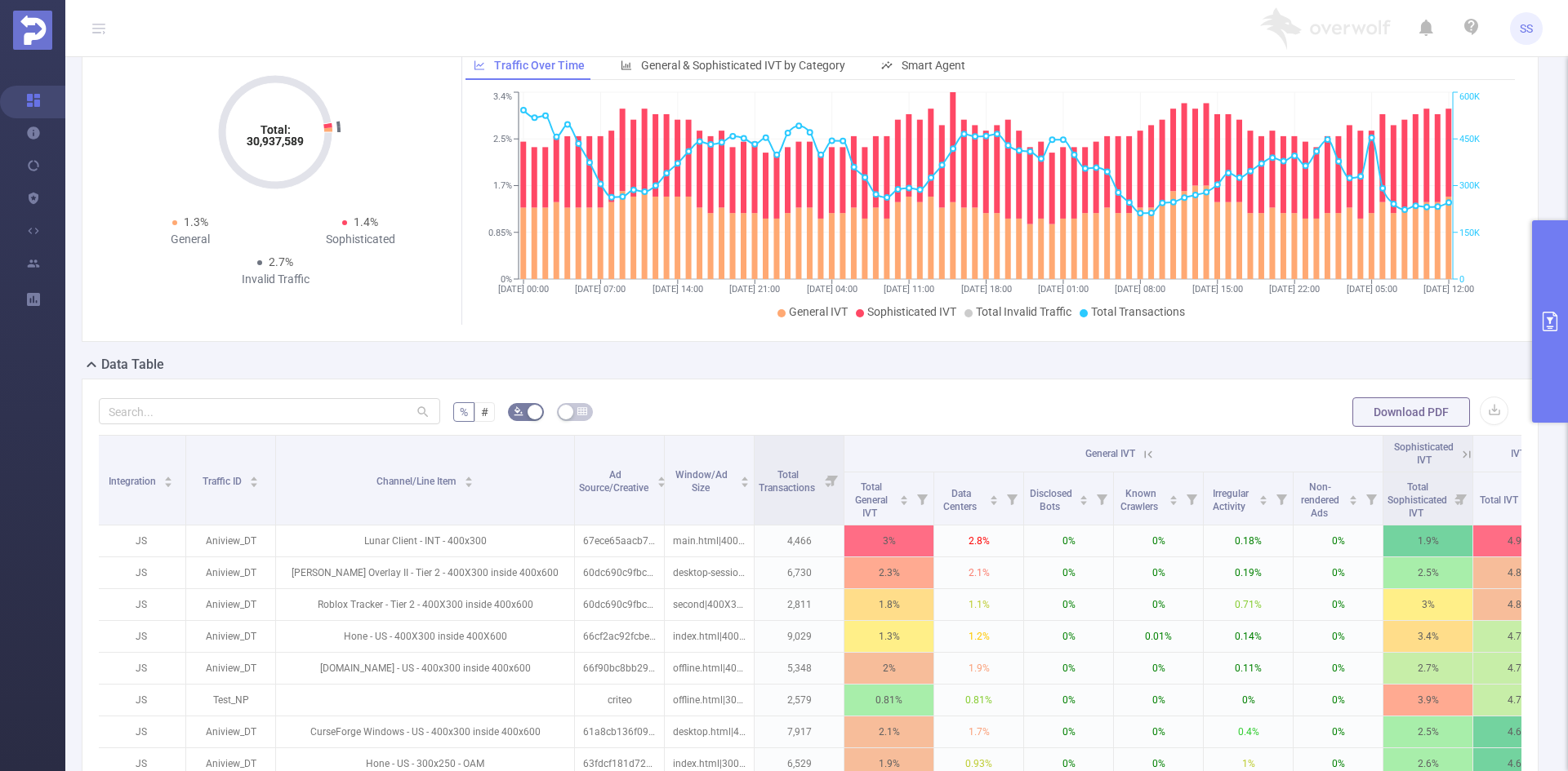
click at [1150, 455] on icon at bounding box center [1148, 453] width 7 height 7
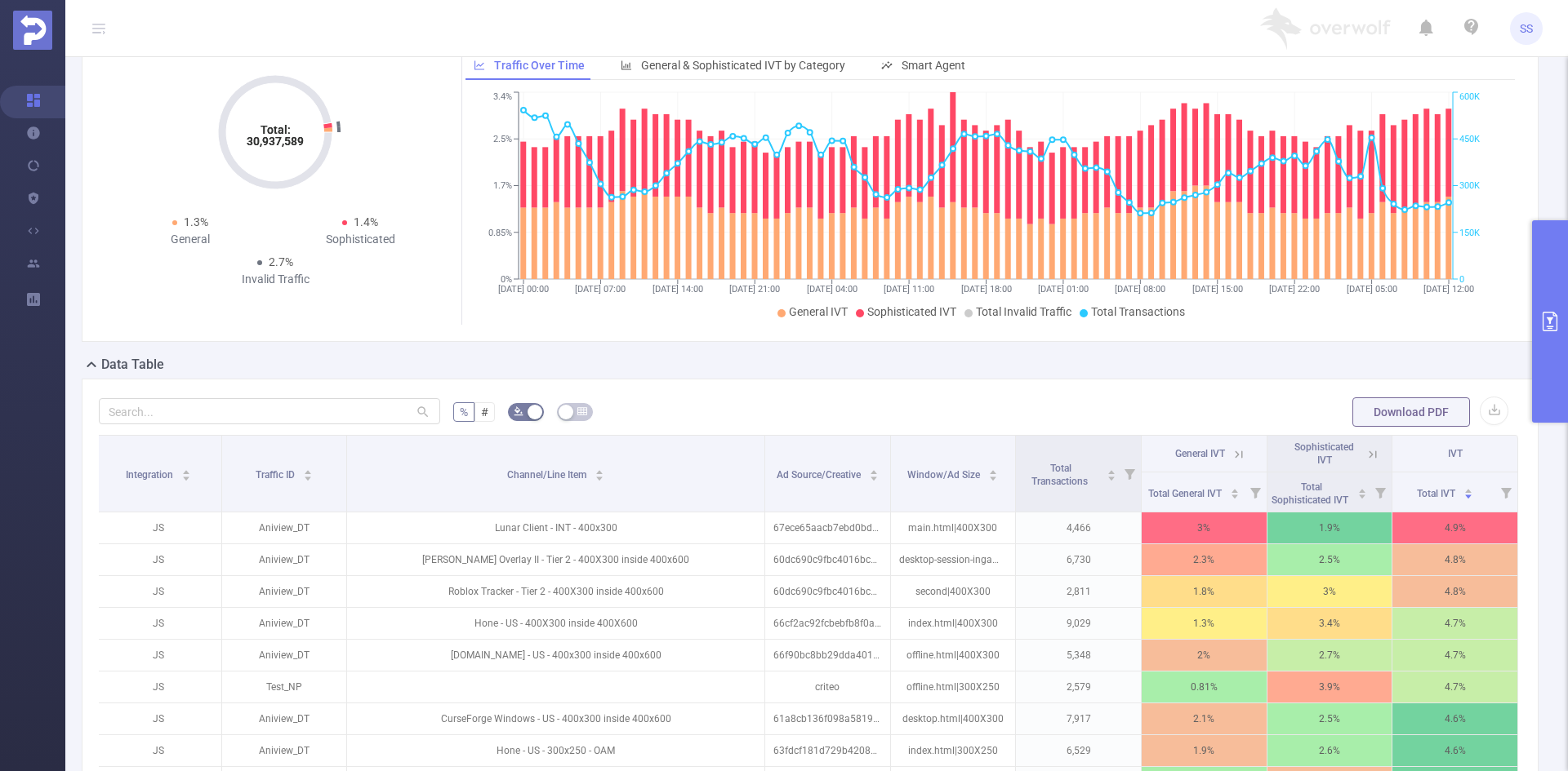
click at [1365, 454] on icon at bounding box center [1372, 454] width 15 height 15
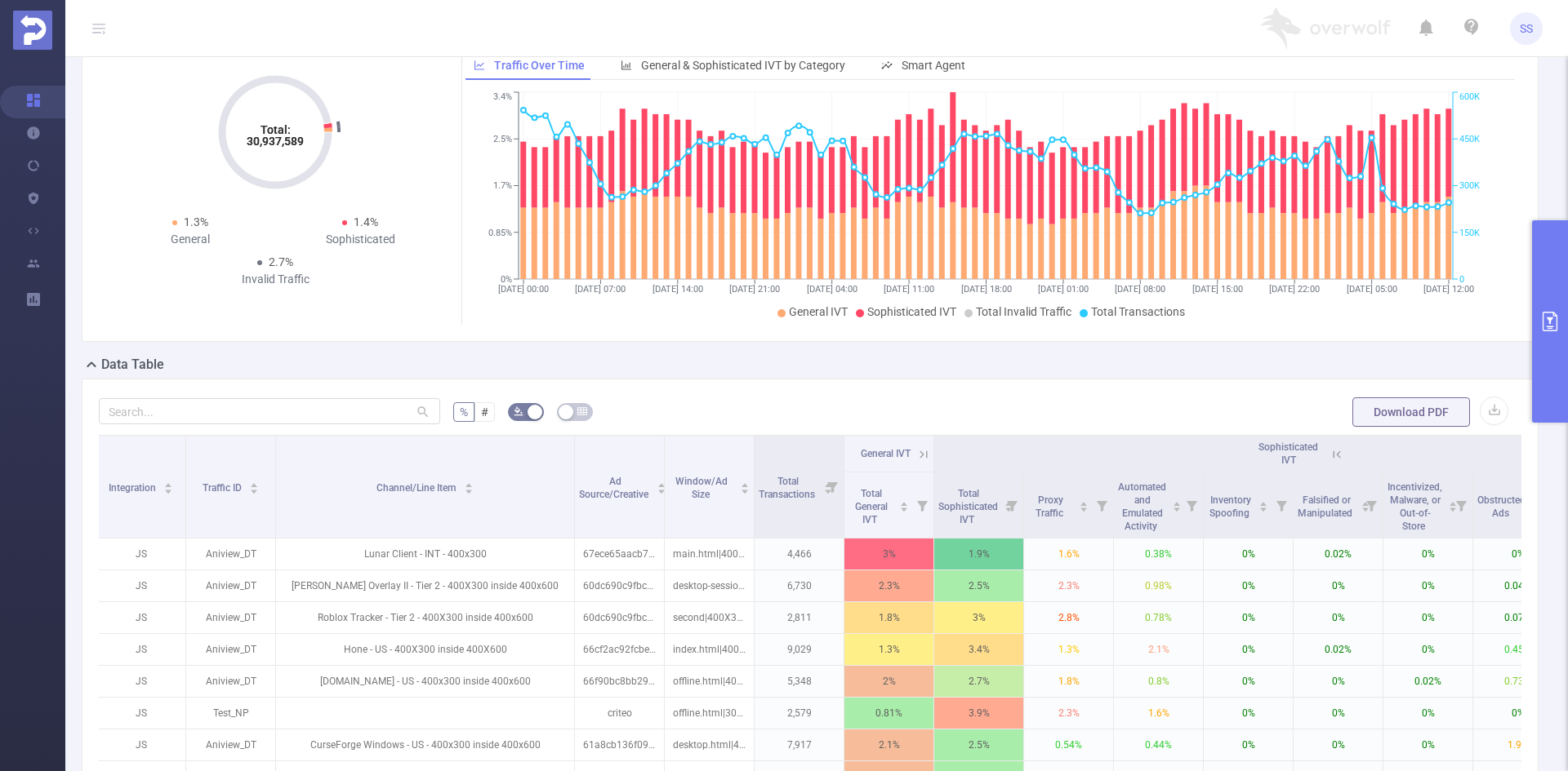
click at [1332, 451] on icon at bounding box center [1336, 454] width 15 height 15
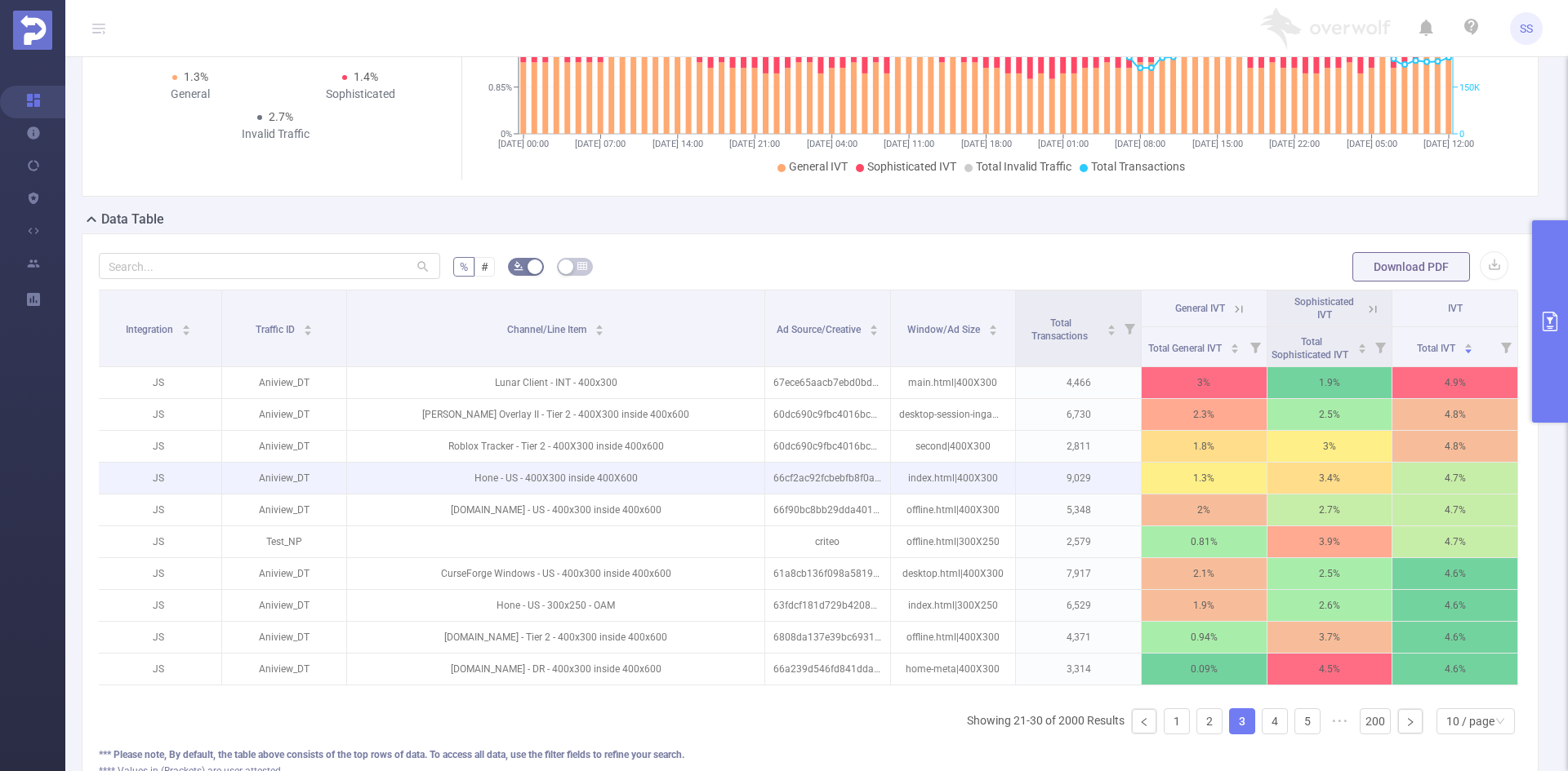
scroll to position [245, 0]
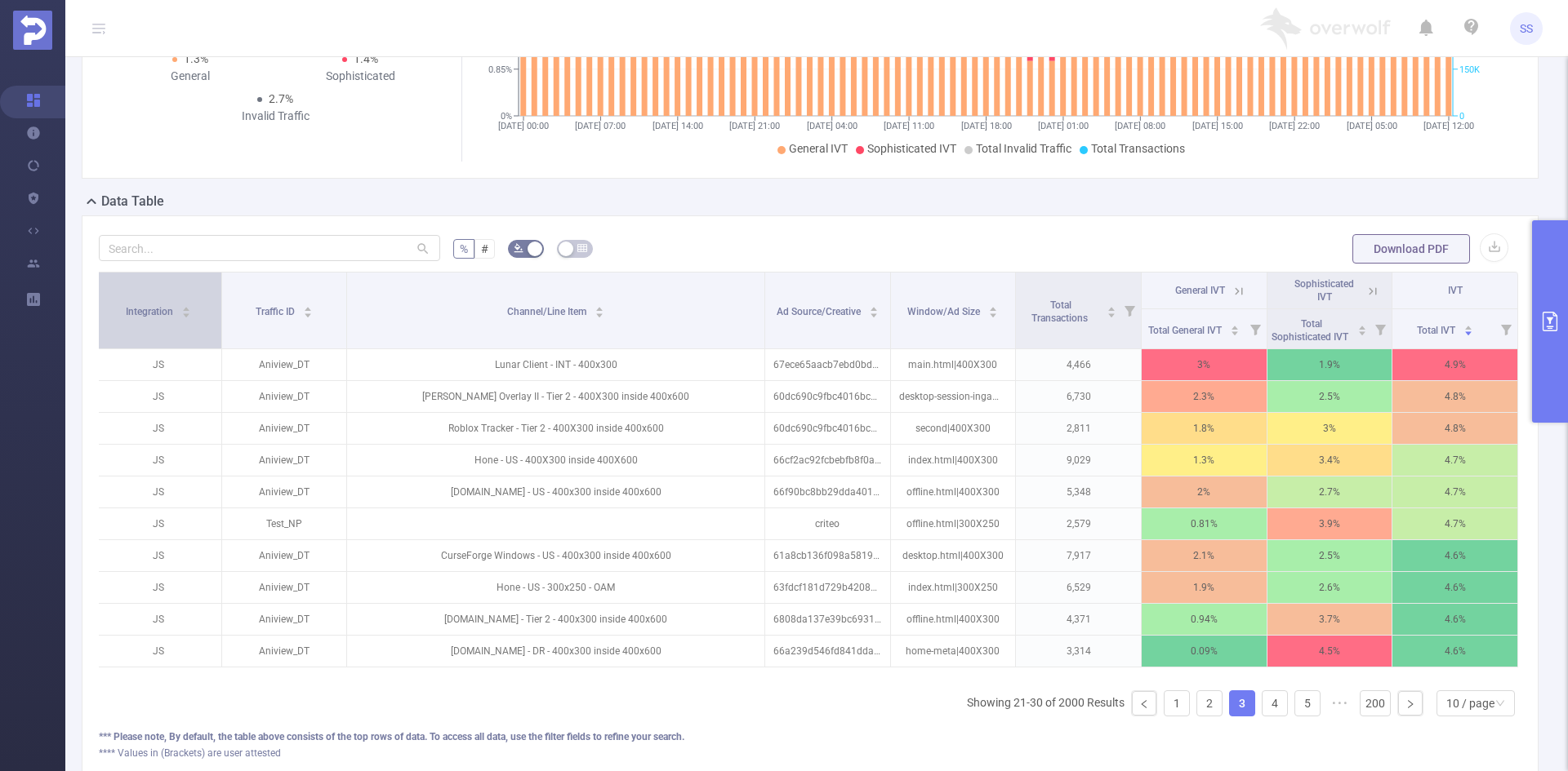
click at [161, 319] on div "Integration" at bounding box center [158, 310] width 66 height 17
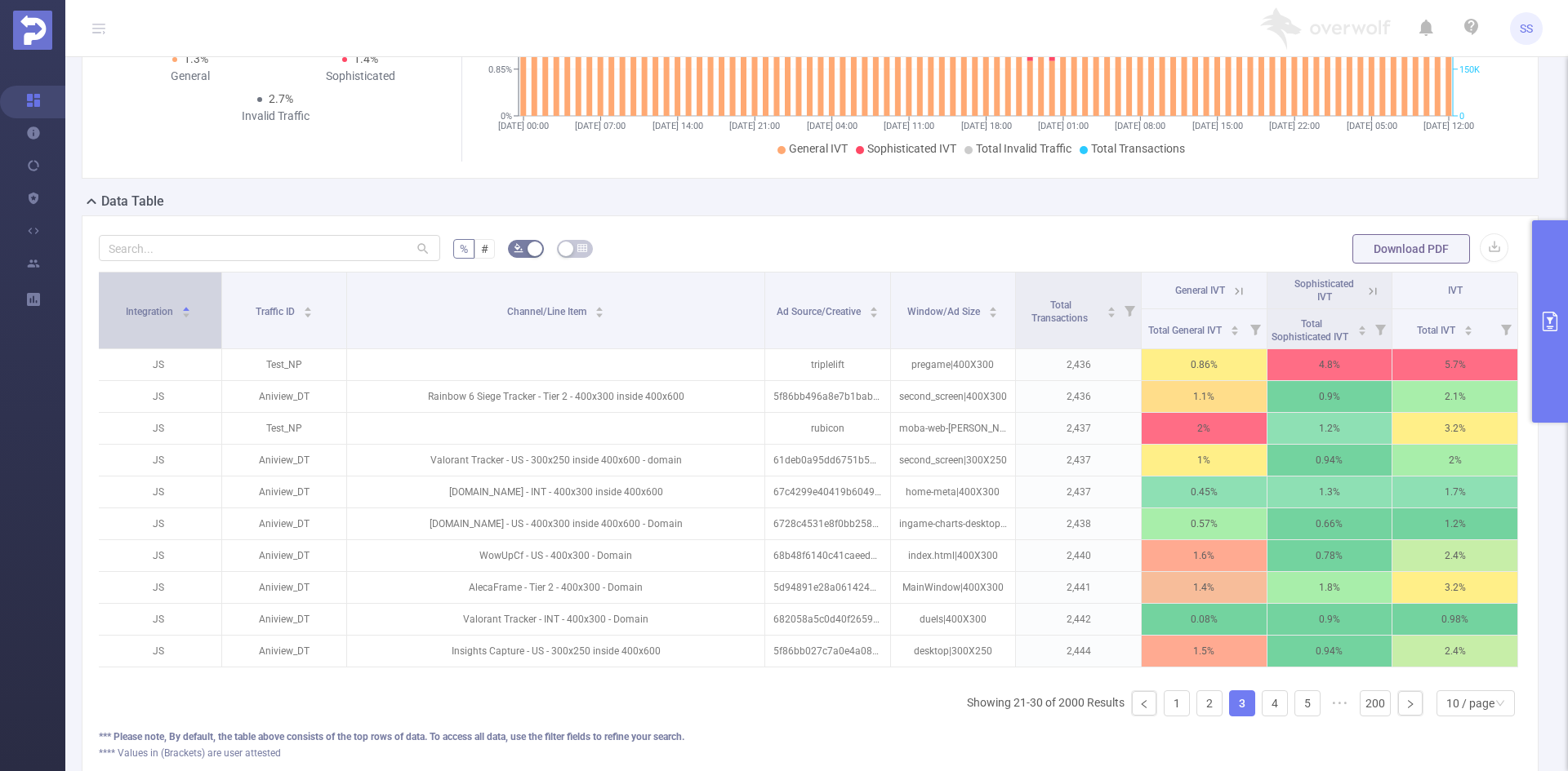
click at [163, 319] on div "Integration" at bounding box center [158, 310] width 66 height 17
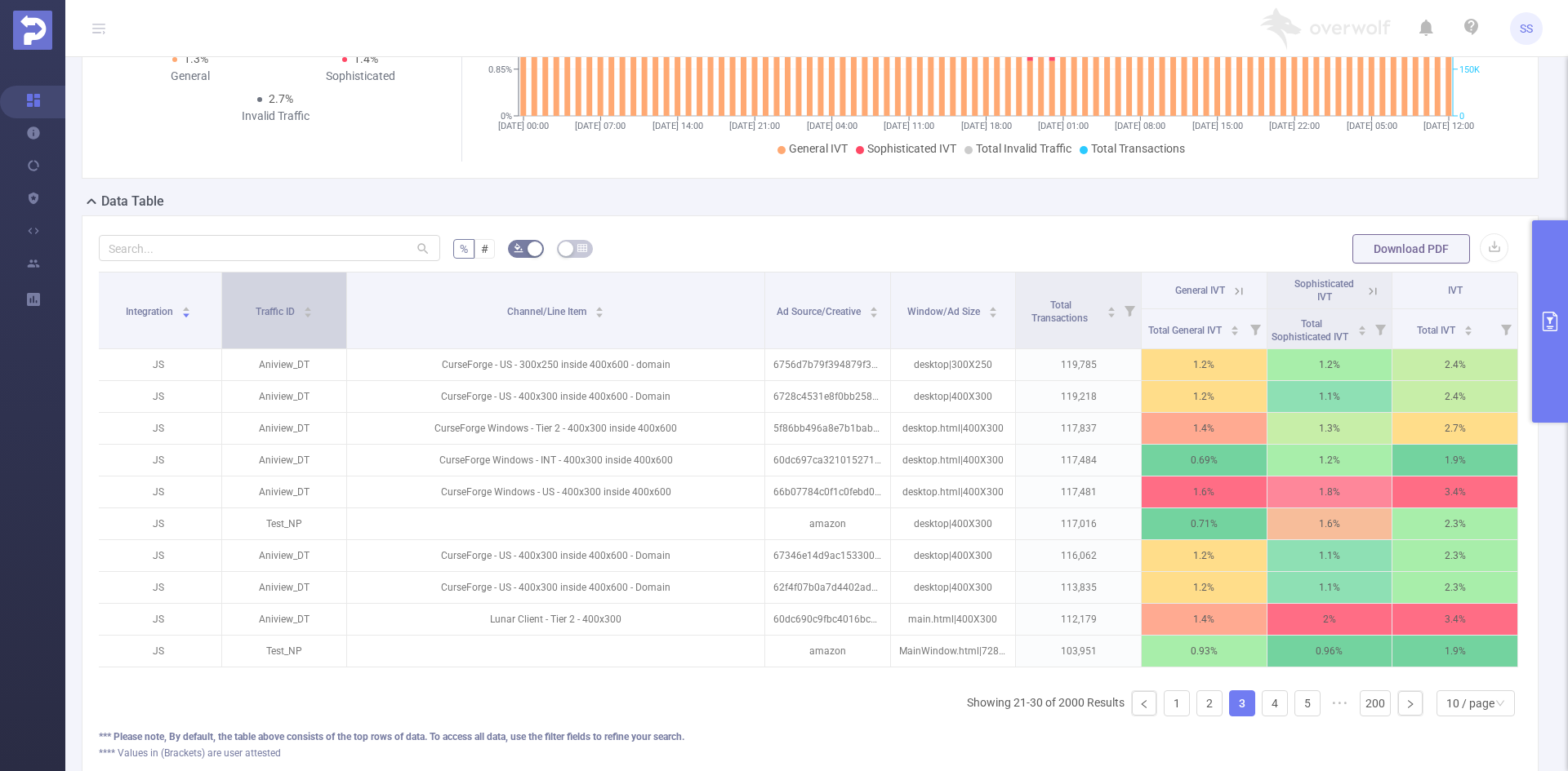
click at [298, 319] on div "Traffic ID" at bounding box center [284, 310] width 57 height 17
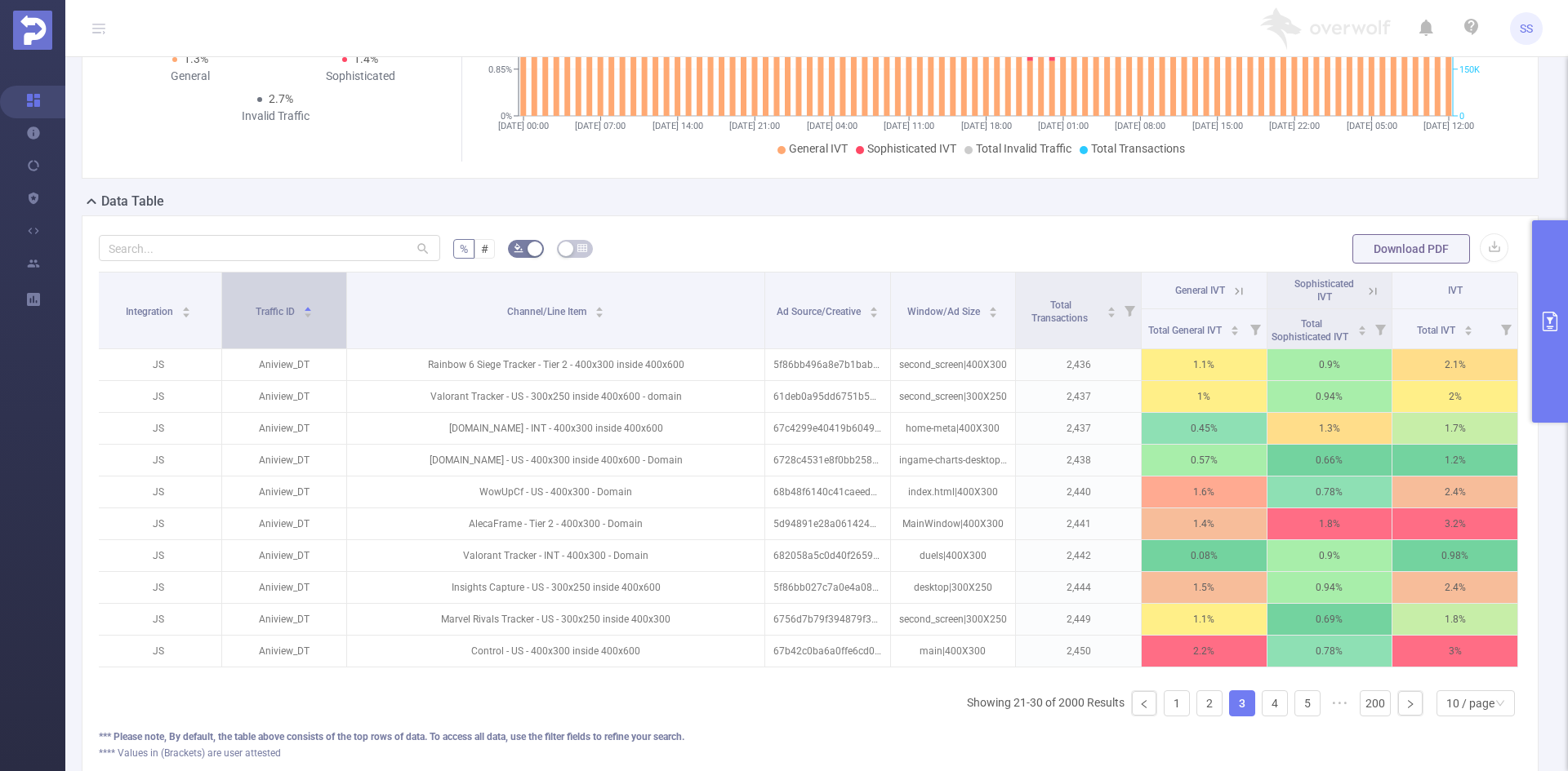
click at [298, 319] on div "Traffic ID" at bounding box center [284, 310] width 57 height 17
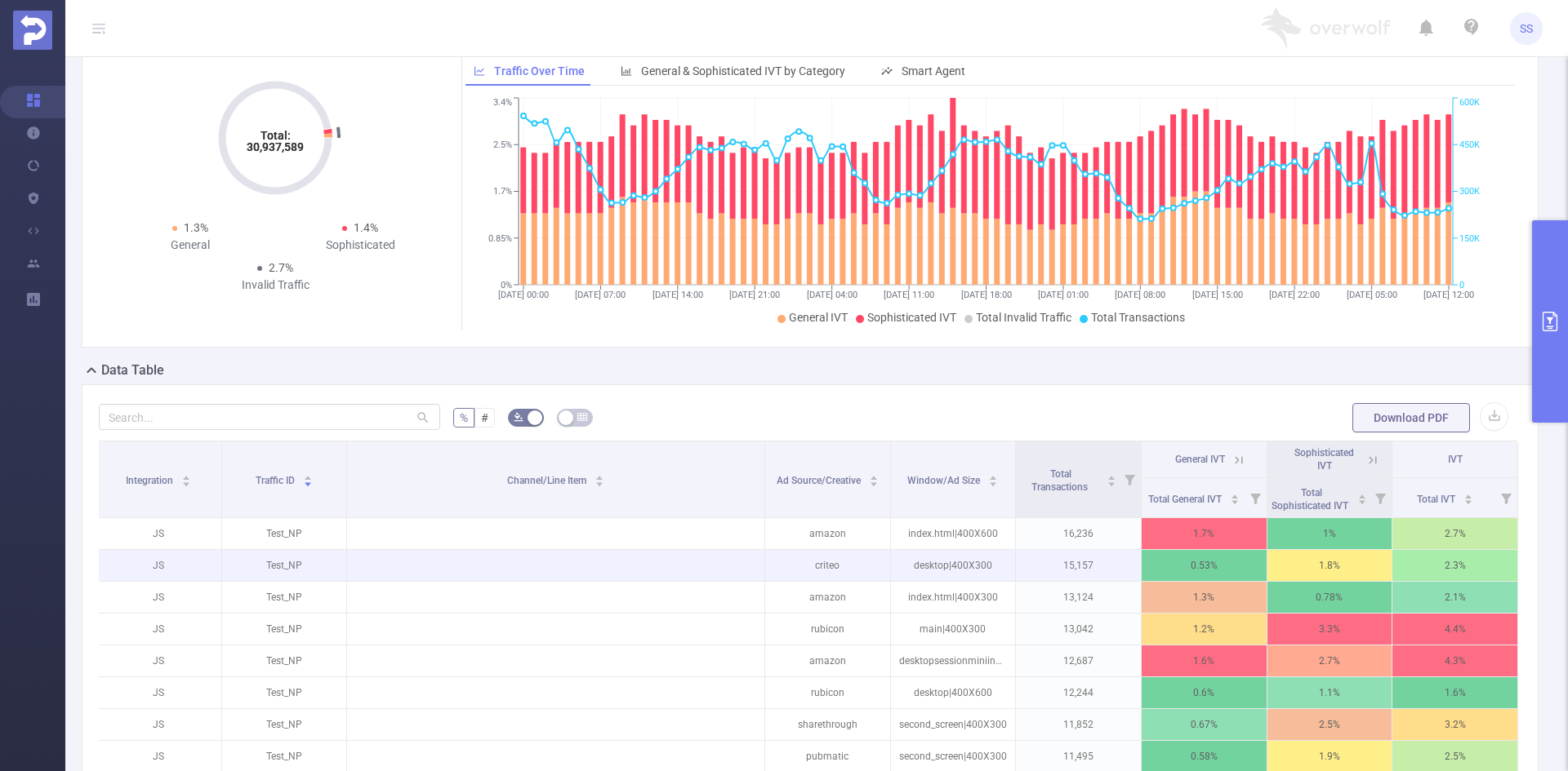
scroll to position [163, 0]
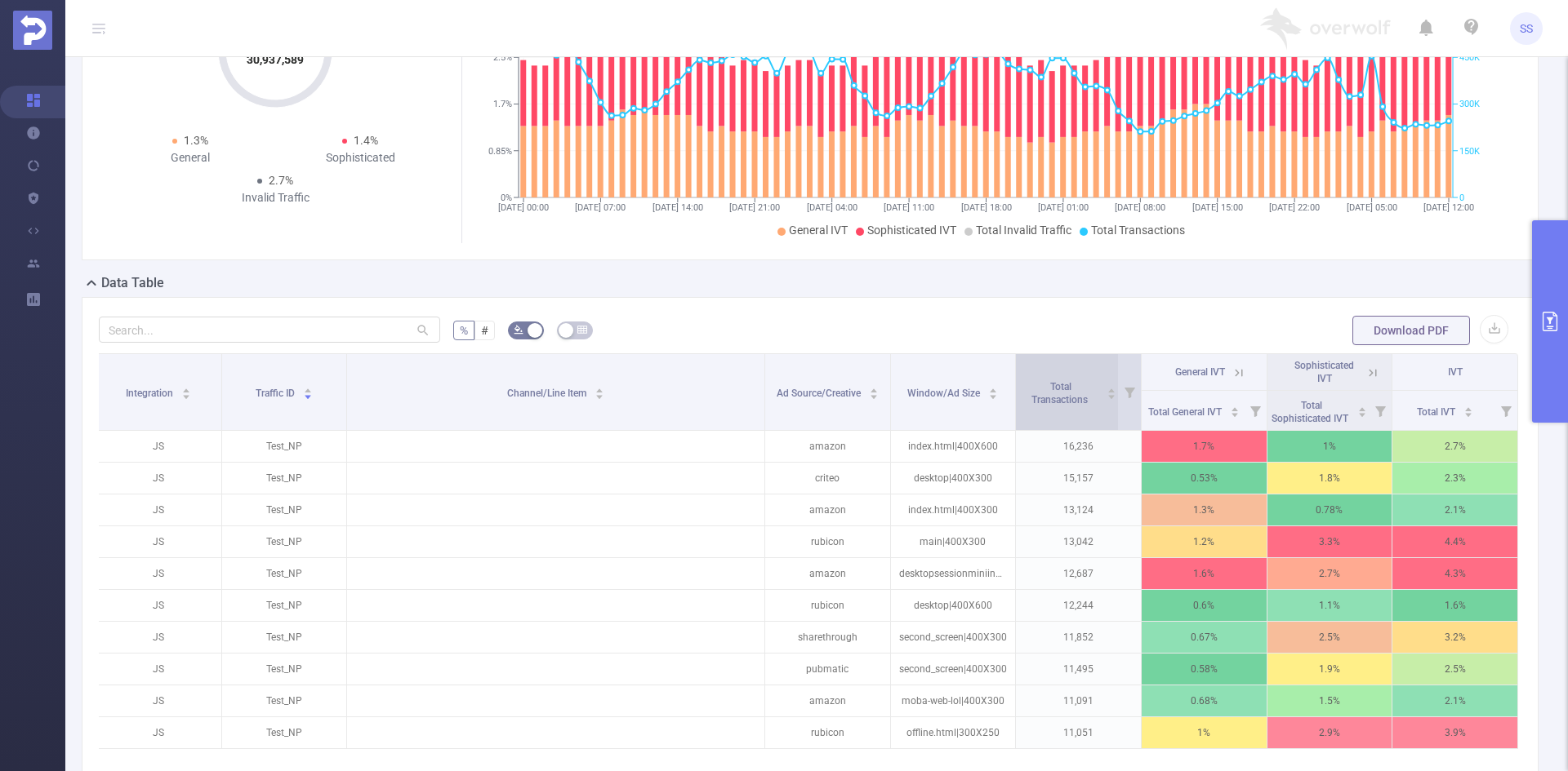
click at [1043, 377] on div "Total Transactions" at bounding box center [1068, 391] width 96 height 29
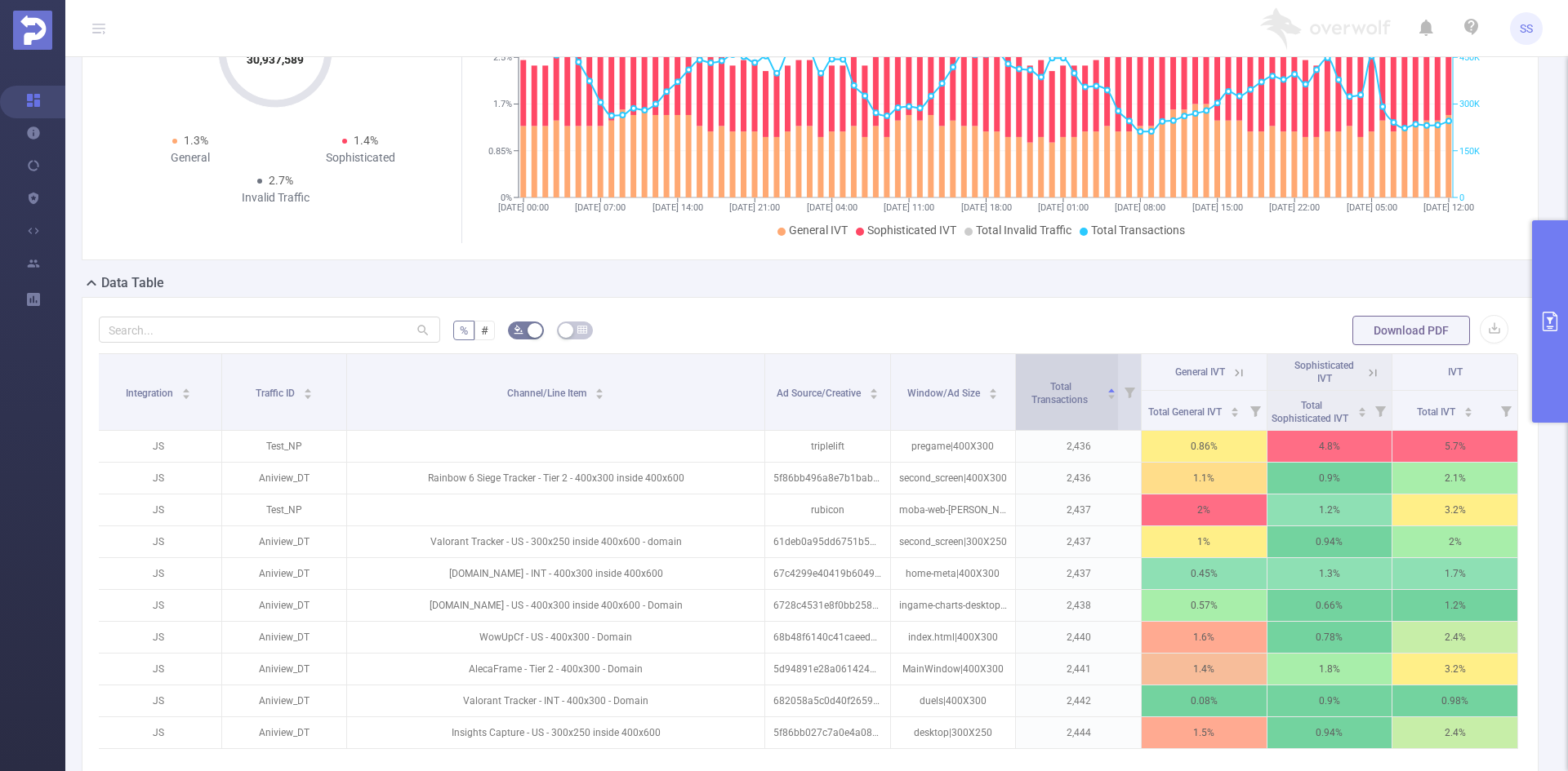
click at [1043, 377] on div "Total Transactions" at bounding box center [1068, 391] width 96 height 29
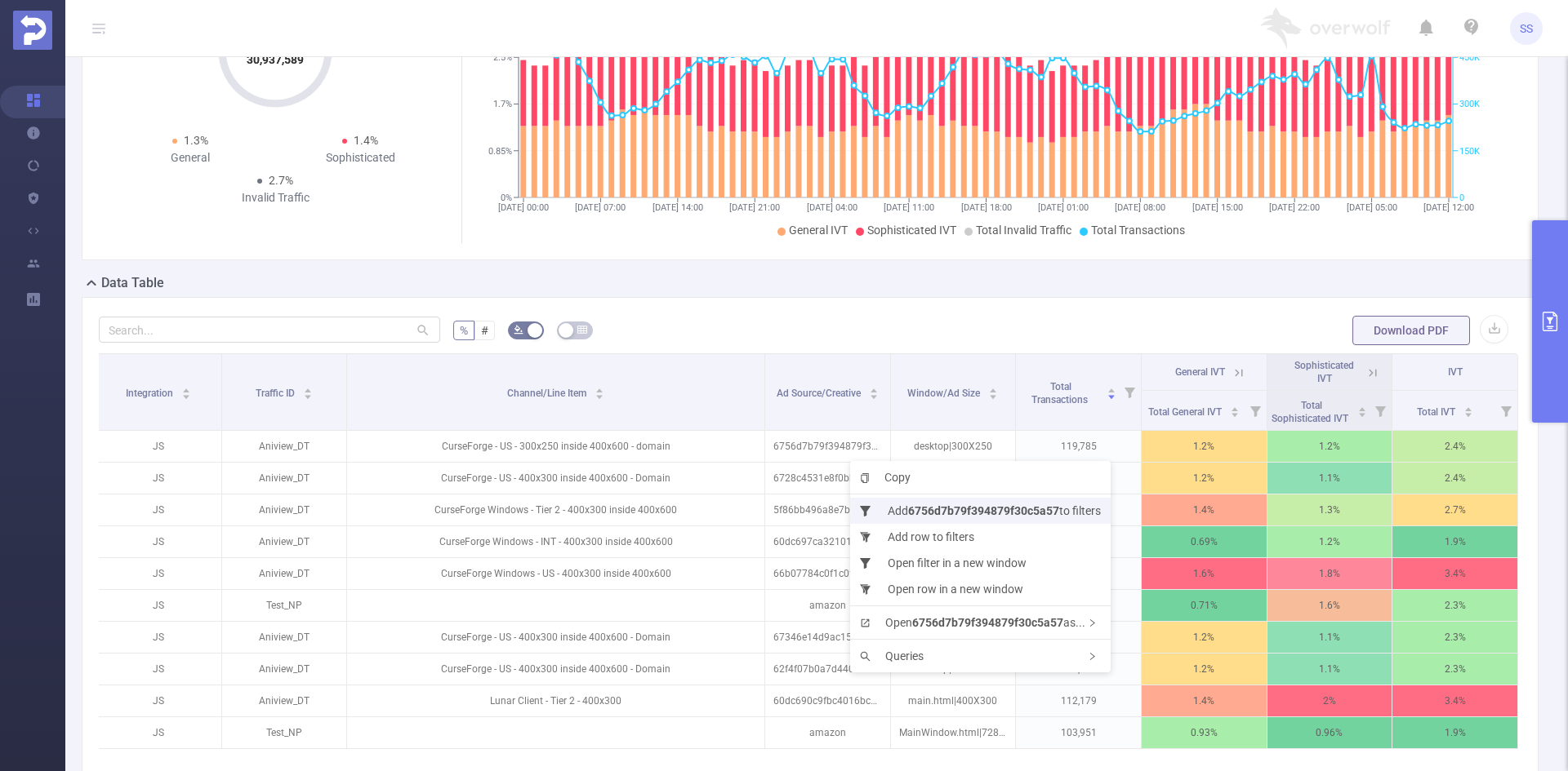
click at [922, 514] on b "6756d7b79f394879f30c5a57" at bounding box center [983, 510] width 151 height 13
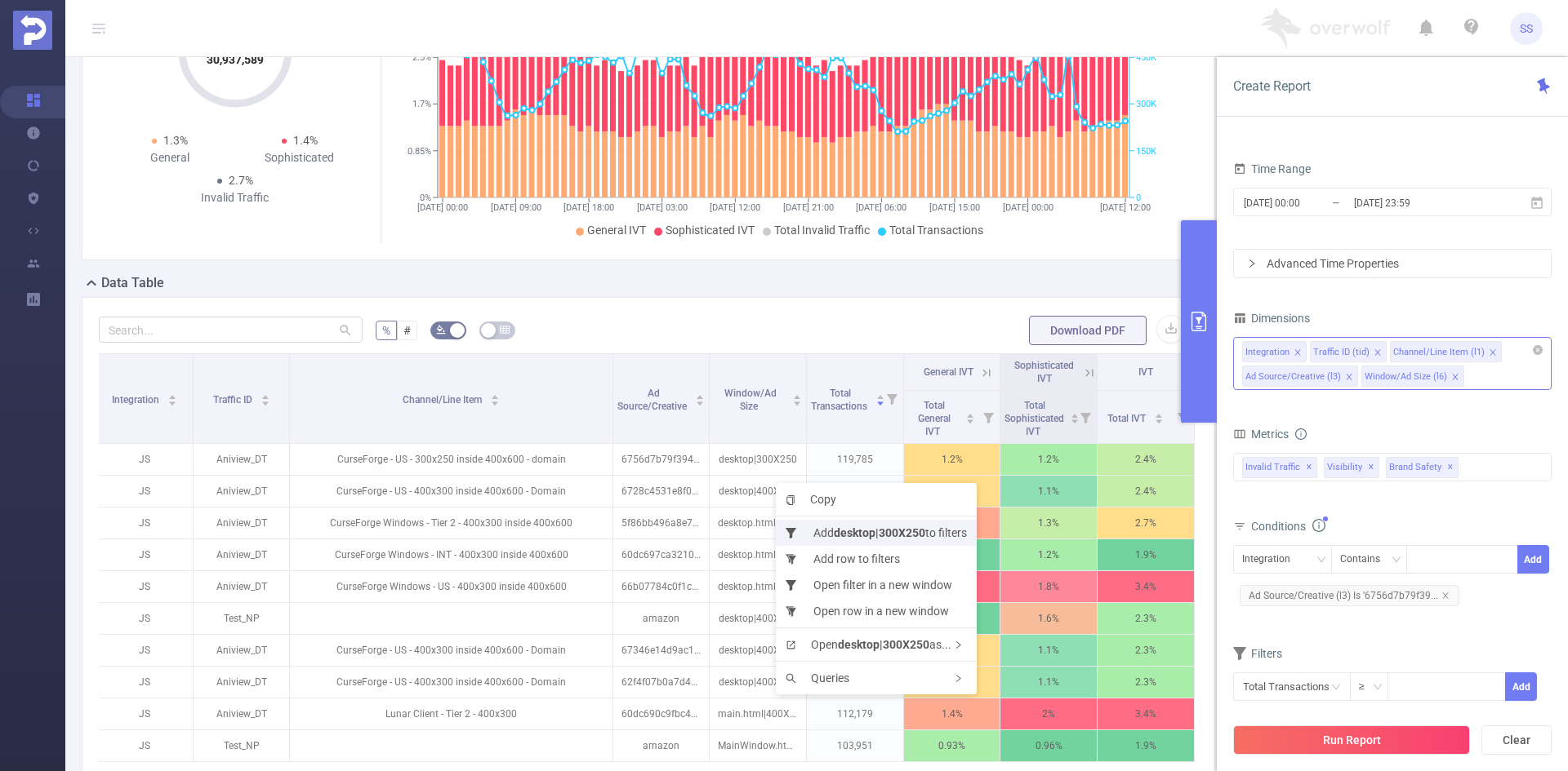
click at [838, 527] on b "desktop|300X250" at bounding box center [879, 533] width 91 height 13
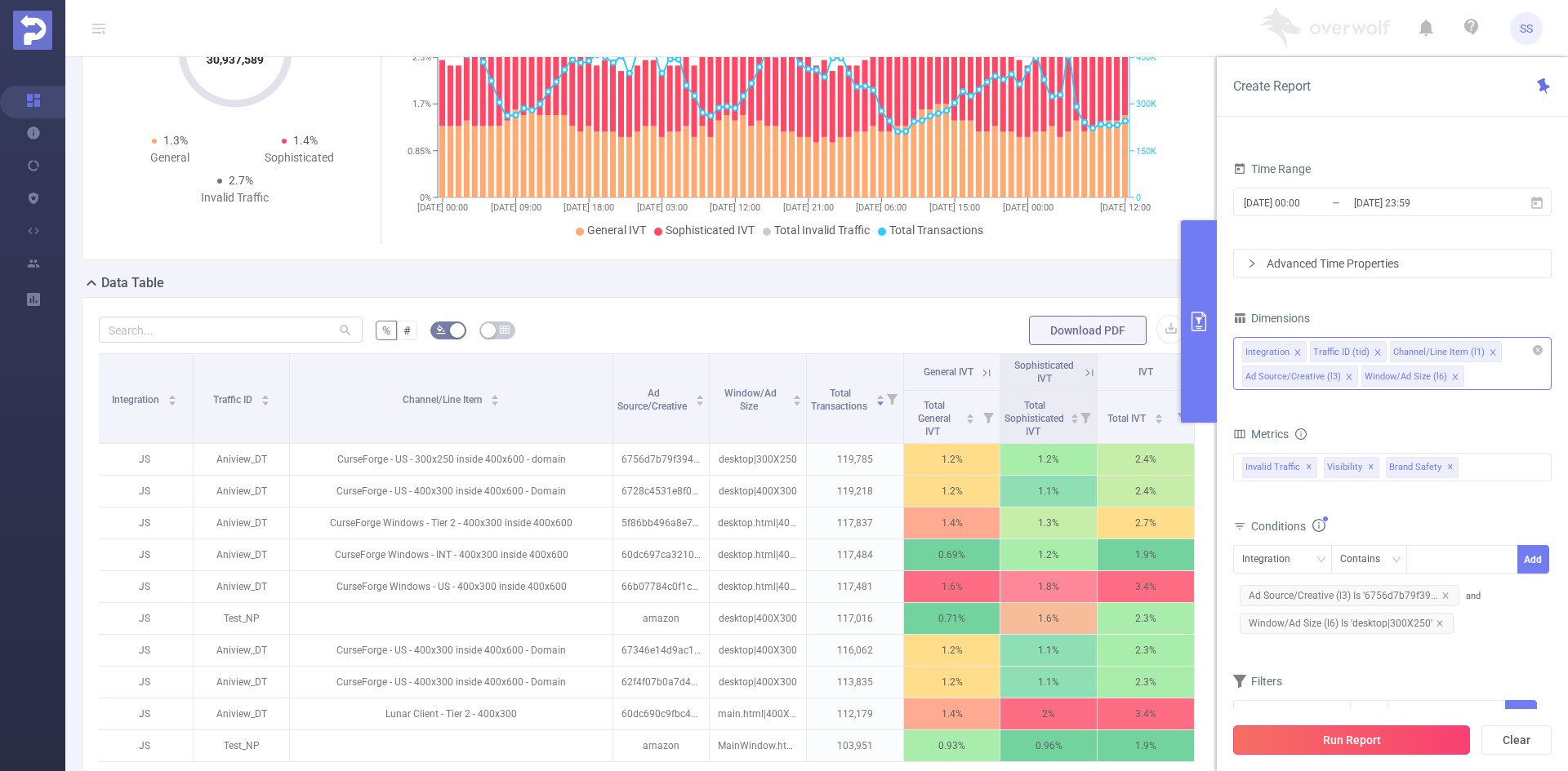
click at [1325, 745] on button "Run Report" at bounding box center [1350, 741] width 236 height 29
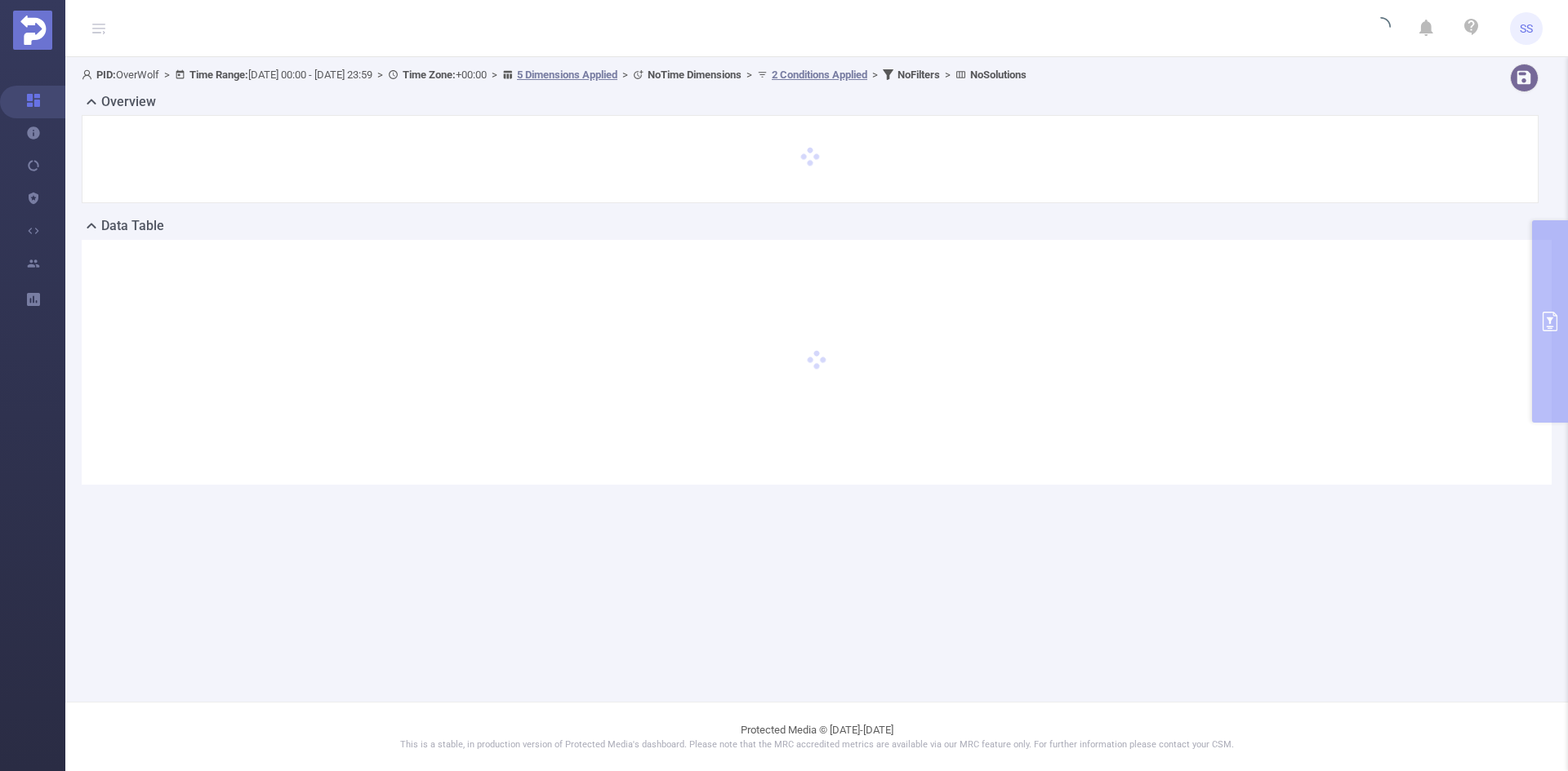
scroll to position [0, 0]
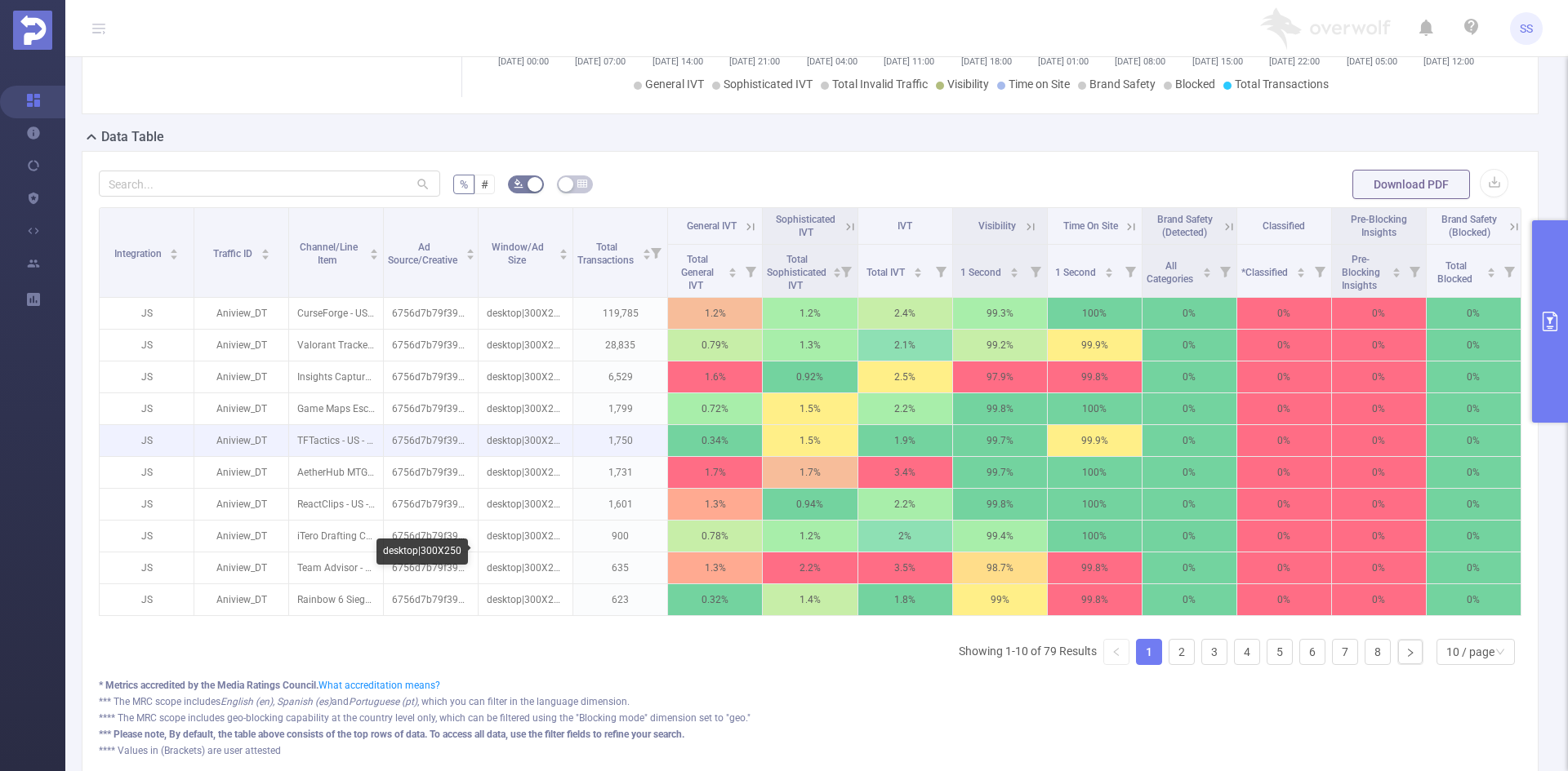
scroll to position [327, 0]
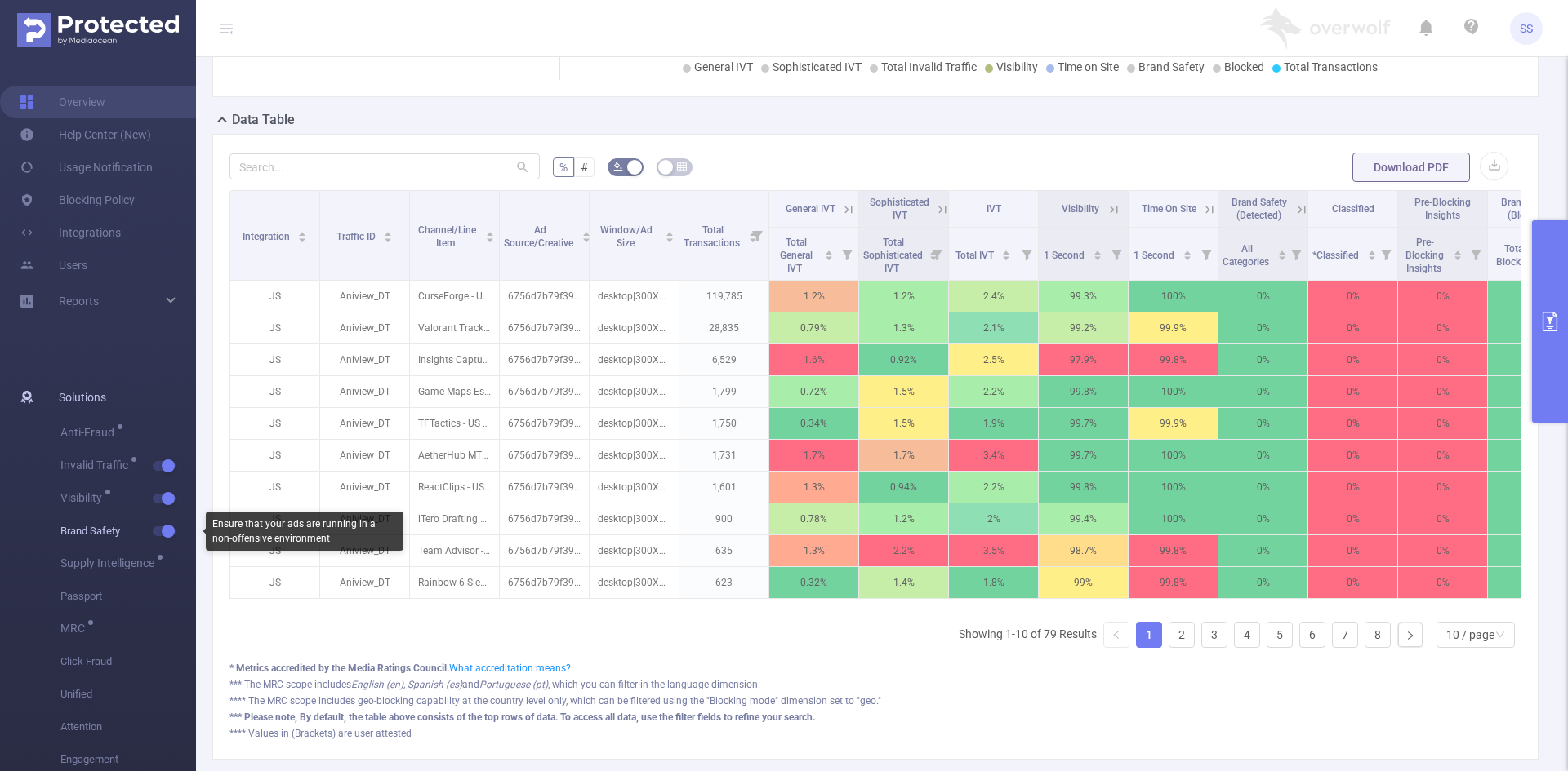
click at [155, 534] on button "button" at bounding box center [164, 532] width 23 height 10
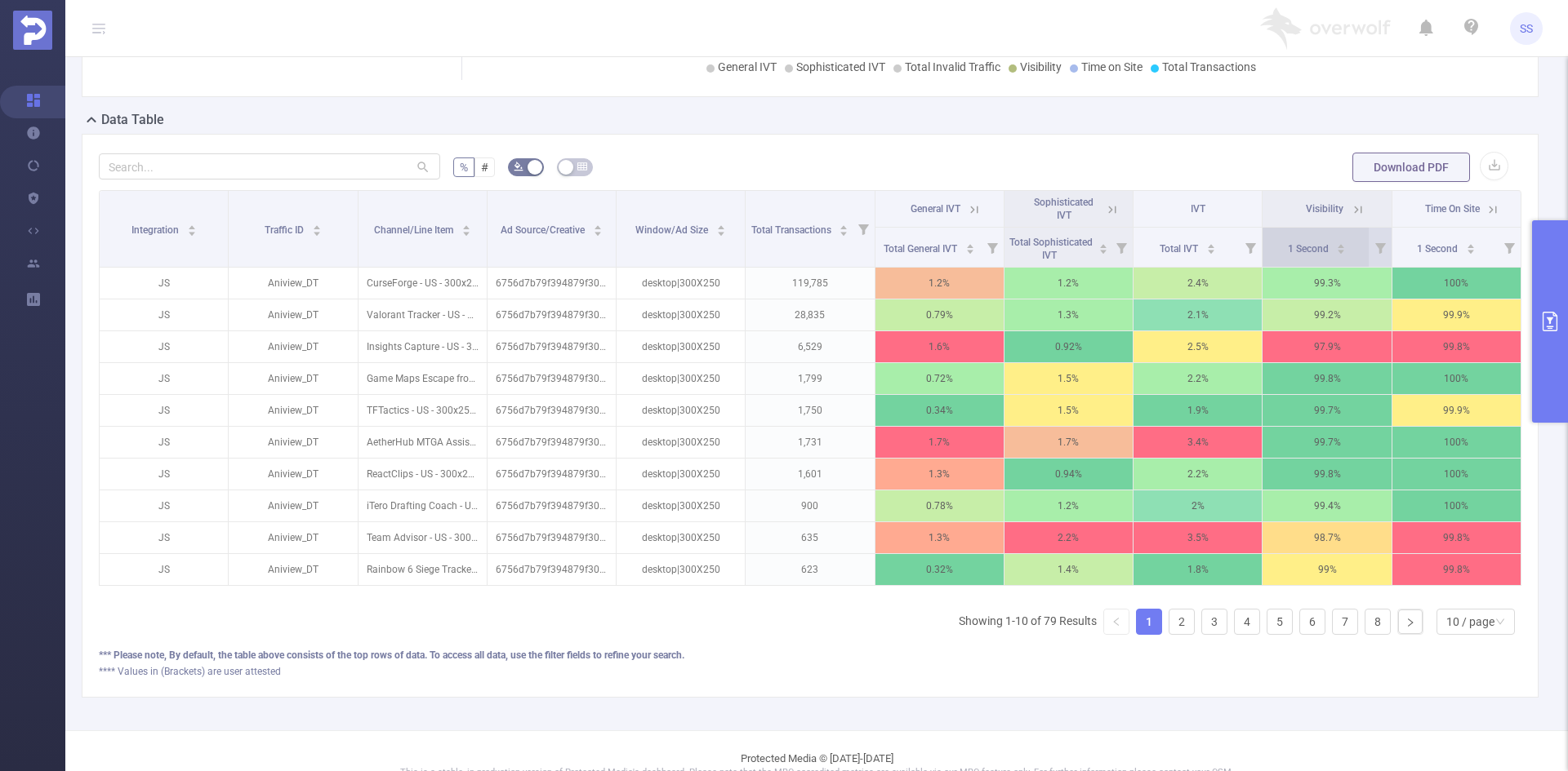
click at [1287, 246] on span "1 Second" at bounding box center [1309, 249] width 43 height 12
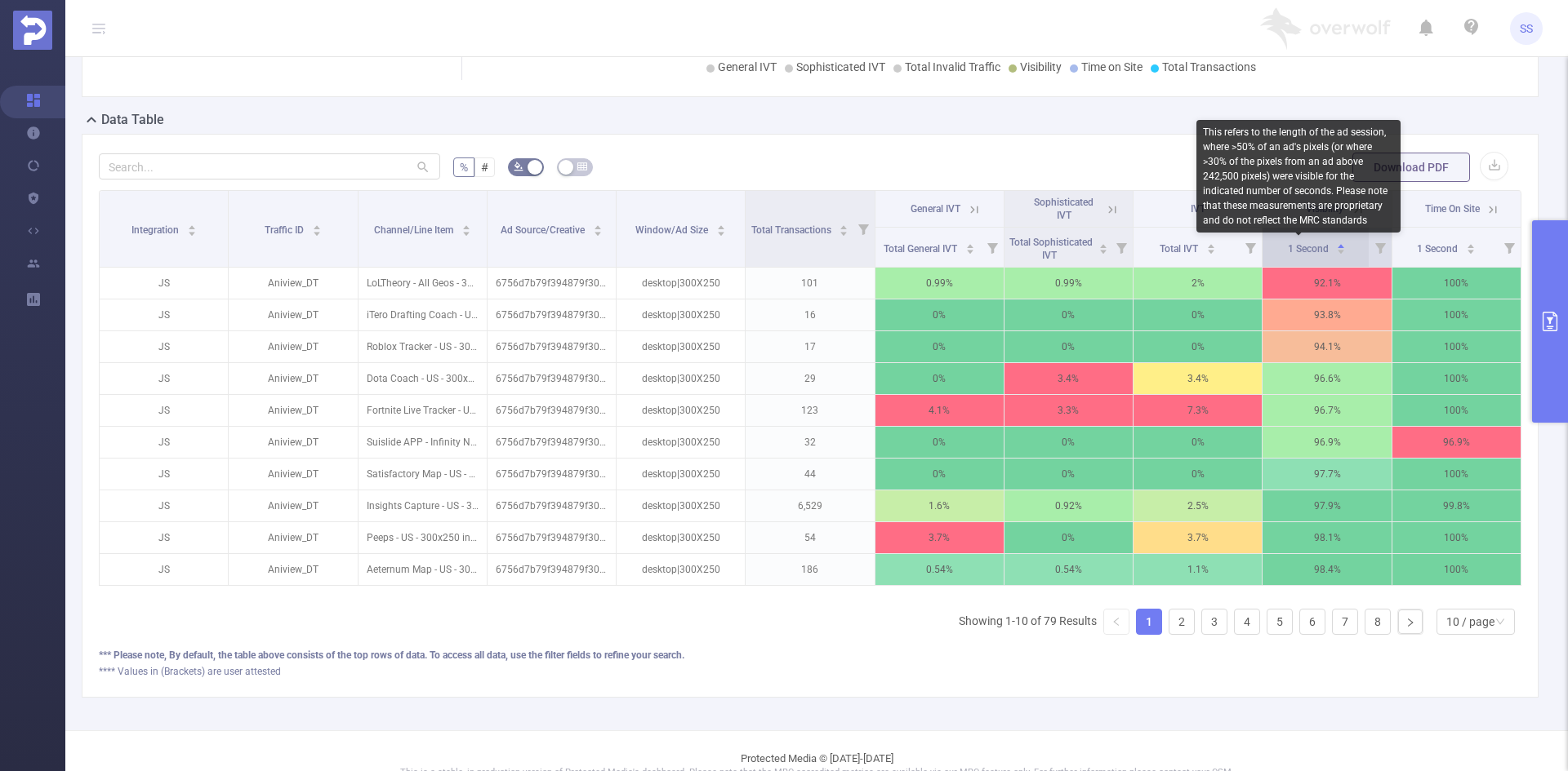
click at [1287, 246] on span "1 Second" at bounding box center [1309, 249] width 43 height 12
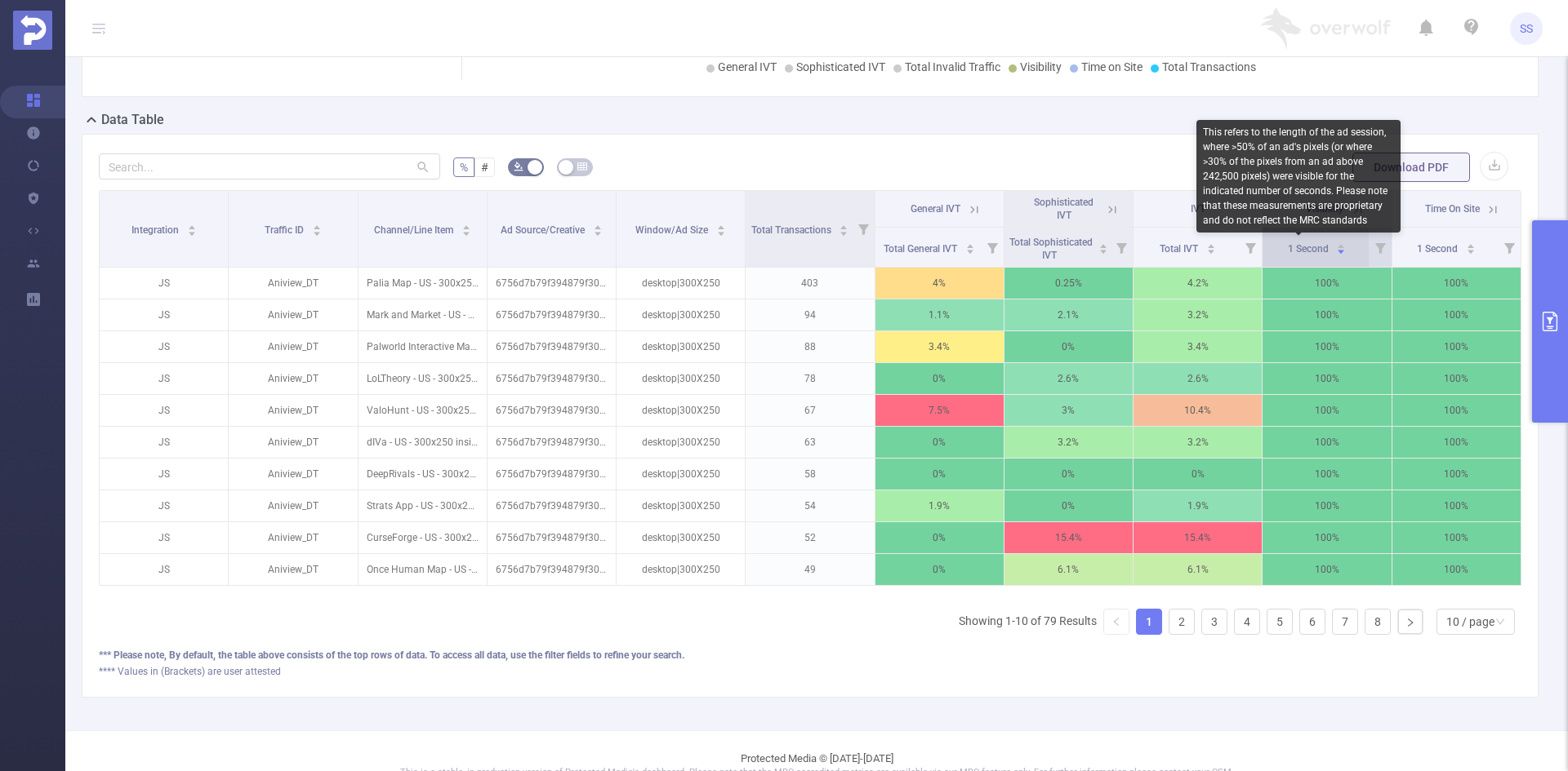
click at [1287, 246] on span "1 Second" at bounding box center [1309, 249] width 43 height 12
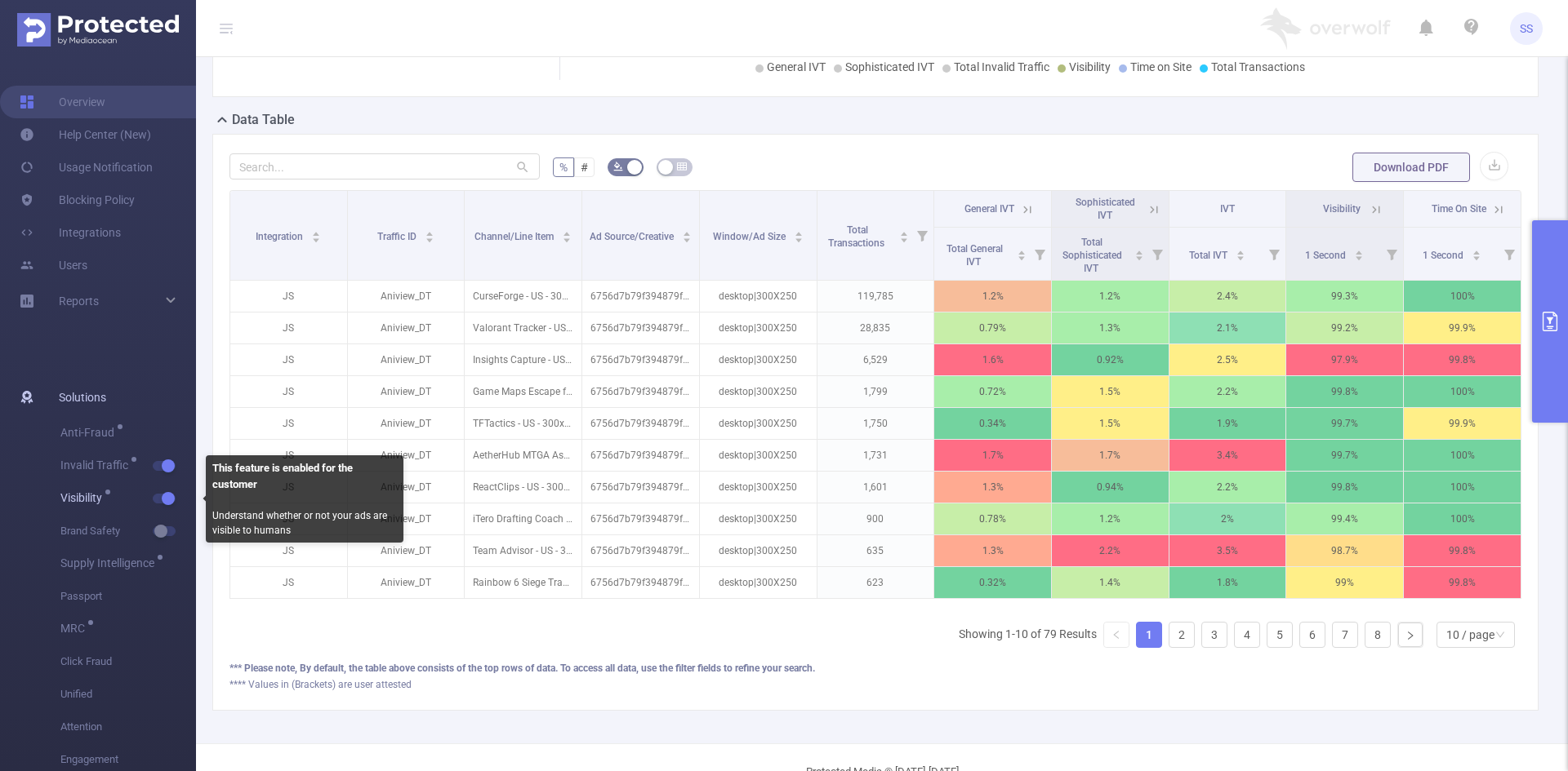
click at [156, 500] on span "button" at bounding box center [167, 498] width 22 height 8
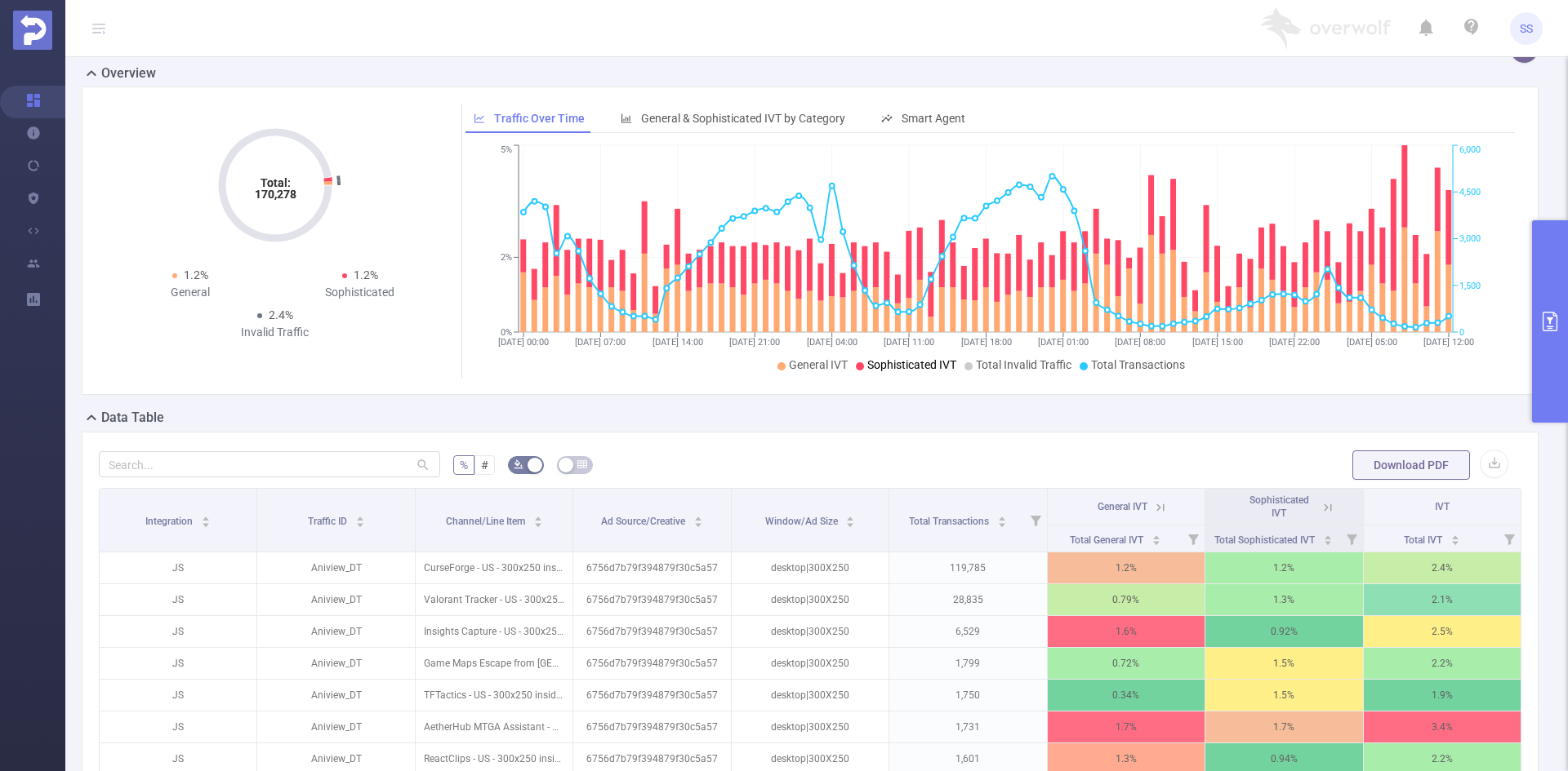
scroll to position [0, 0]
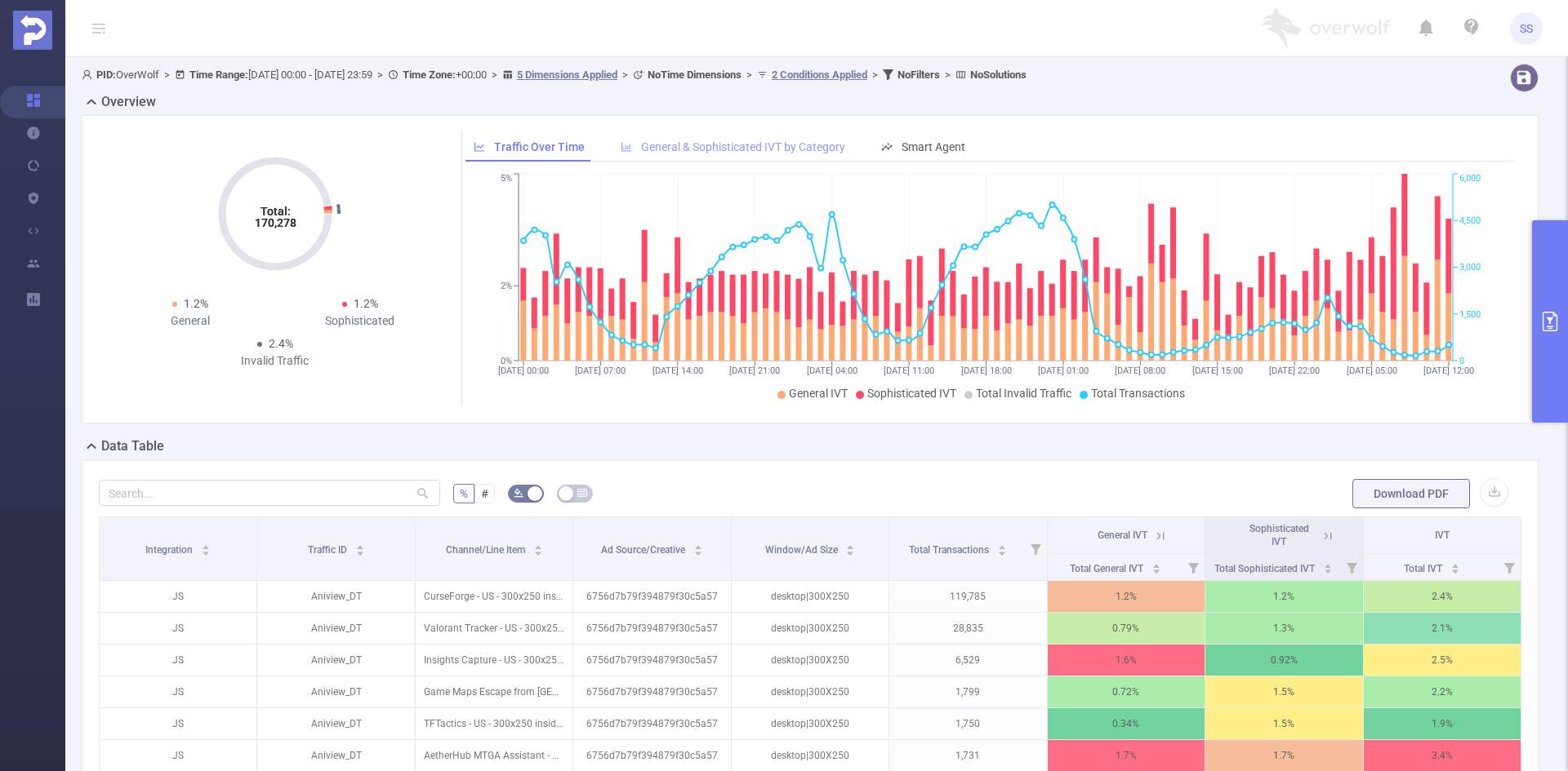
click at [763, 148] on span "General & Sophisticated IVT by Category" at bounding box center [743, 146] width 204 height 13
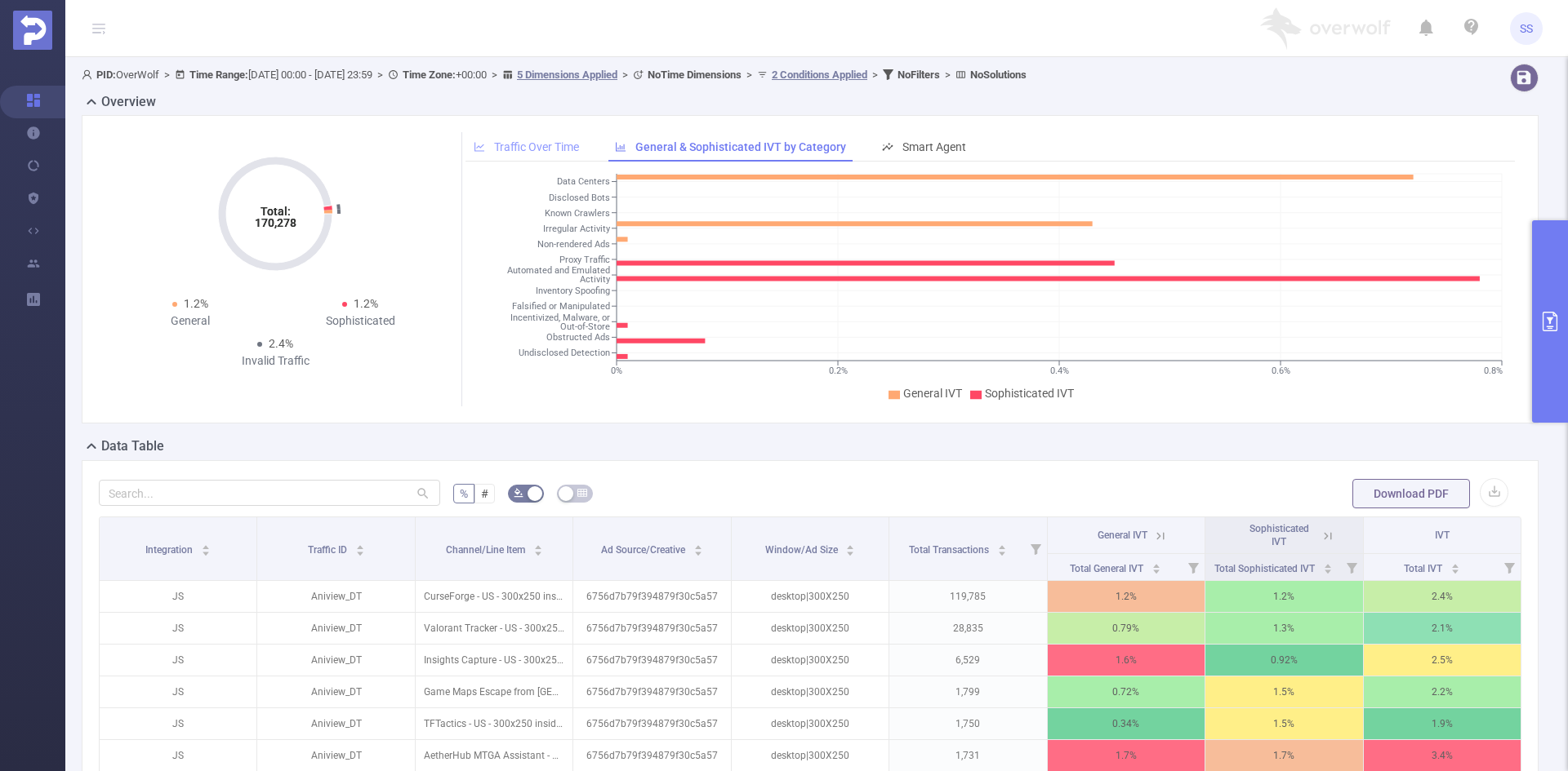
click at [526, 145] on span "Traffic Over Time" at bounding box center [536, 146] width 85 height 13
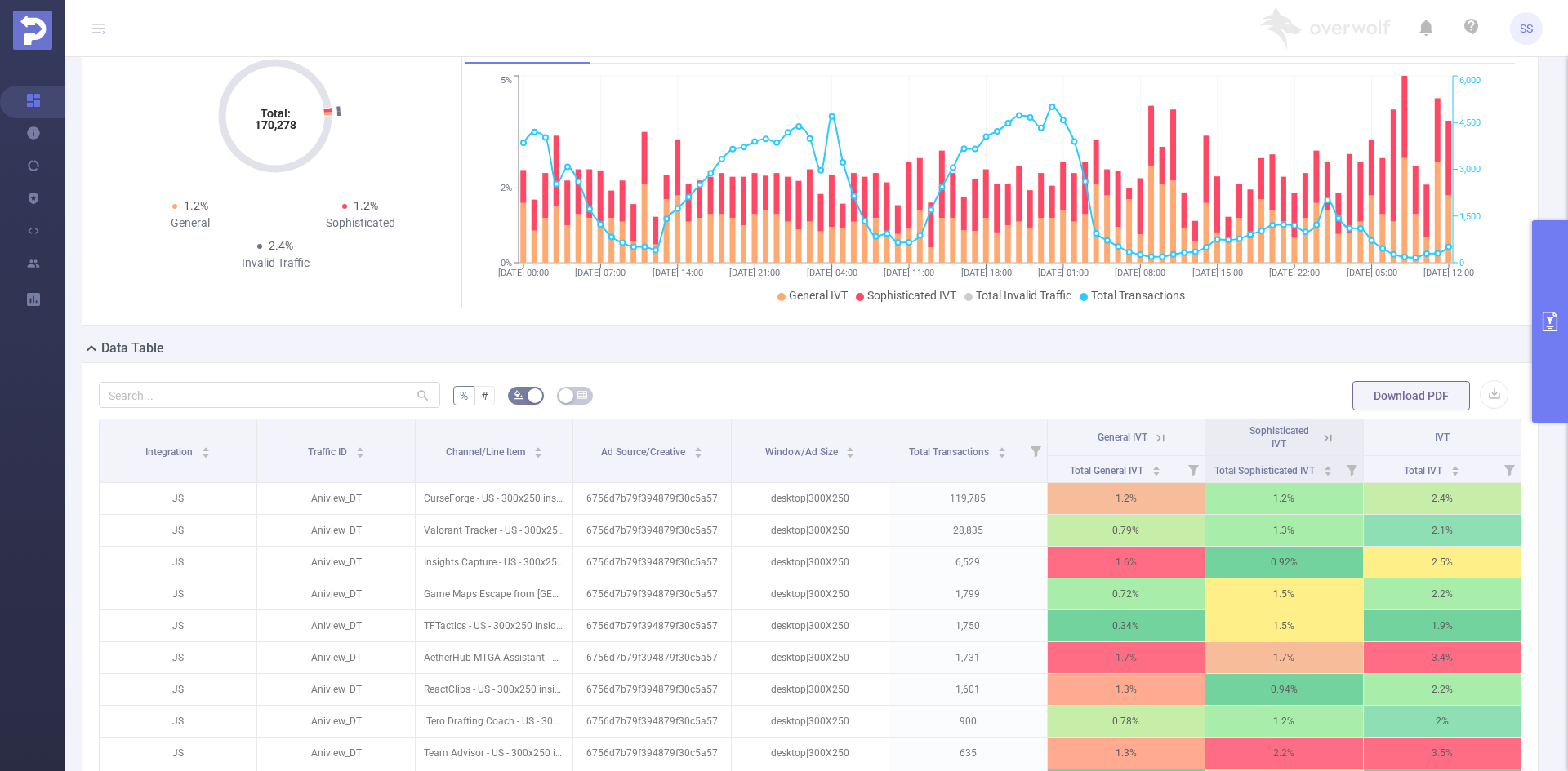
scroll to position [245, 0]
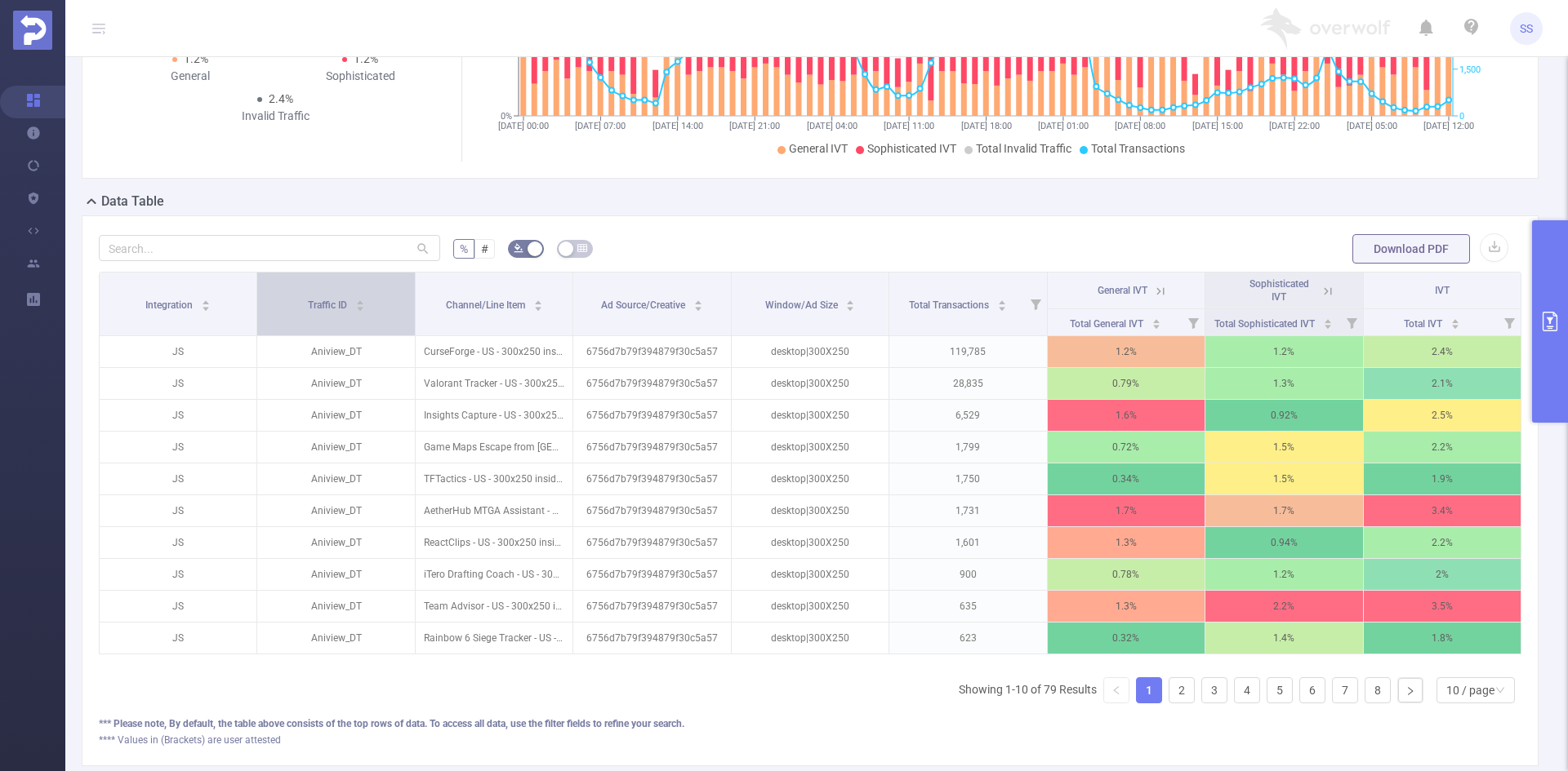
click at [351, 312] on div "Traffic ID" at bounding box center [337, 303] width 57 height 17
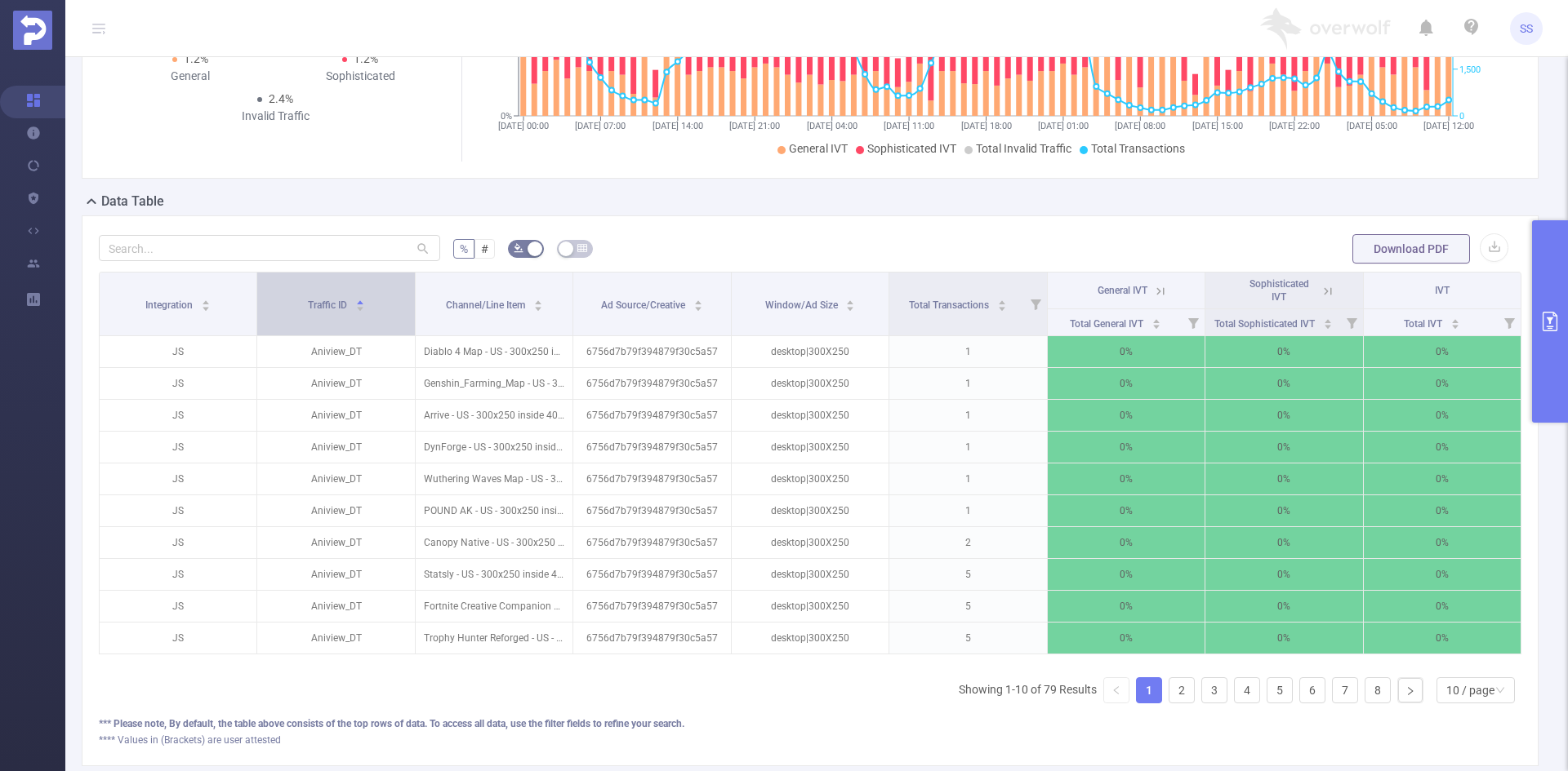
click at [351, 295] on div "Traffic ID" at bounding box center [337, 303] width 57 height 17
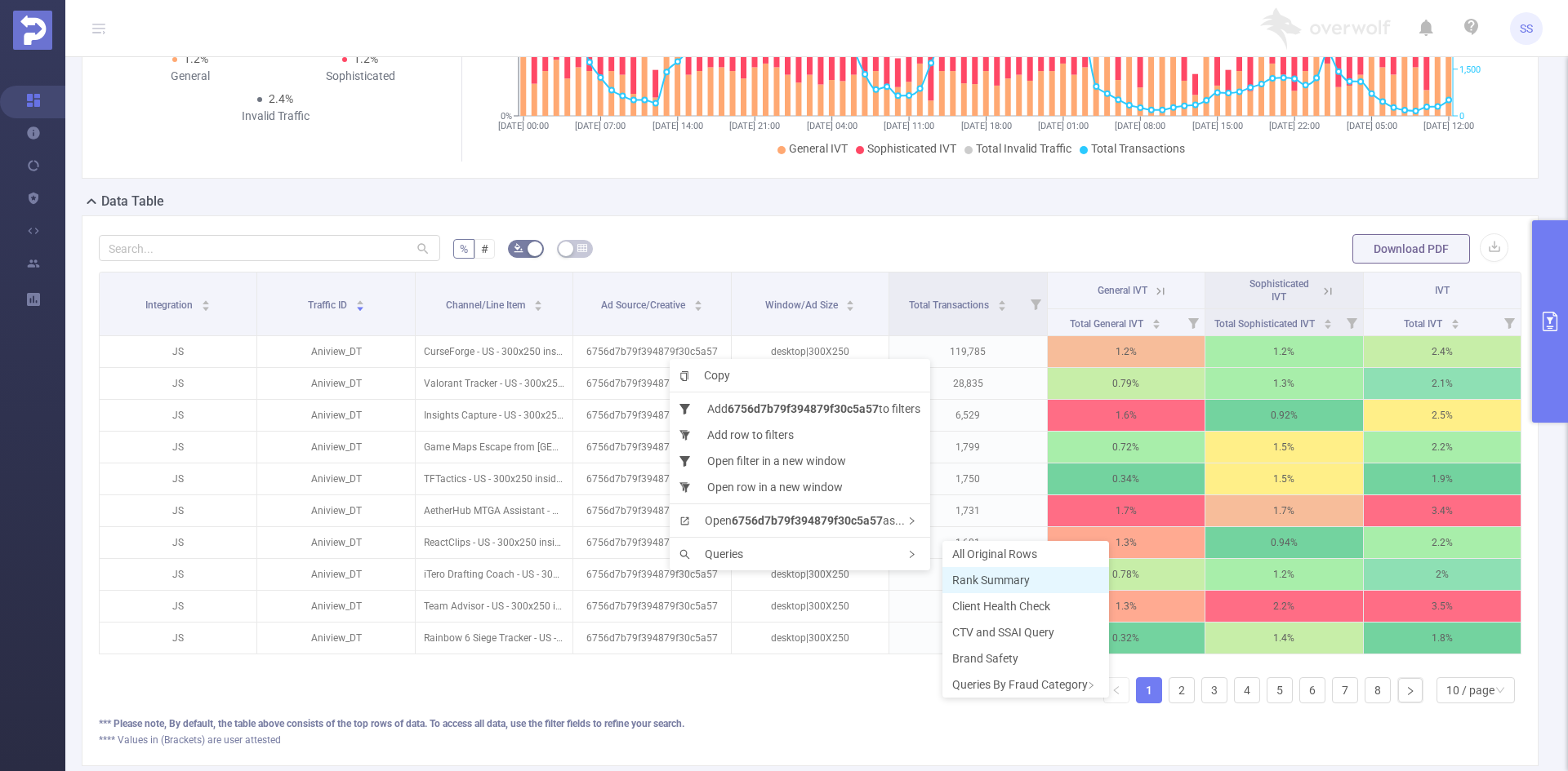
click at [974, 583] on span "Rank Summary" at bounding box center [990, 580] width 78 height 13
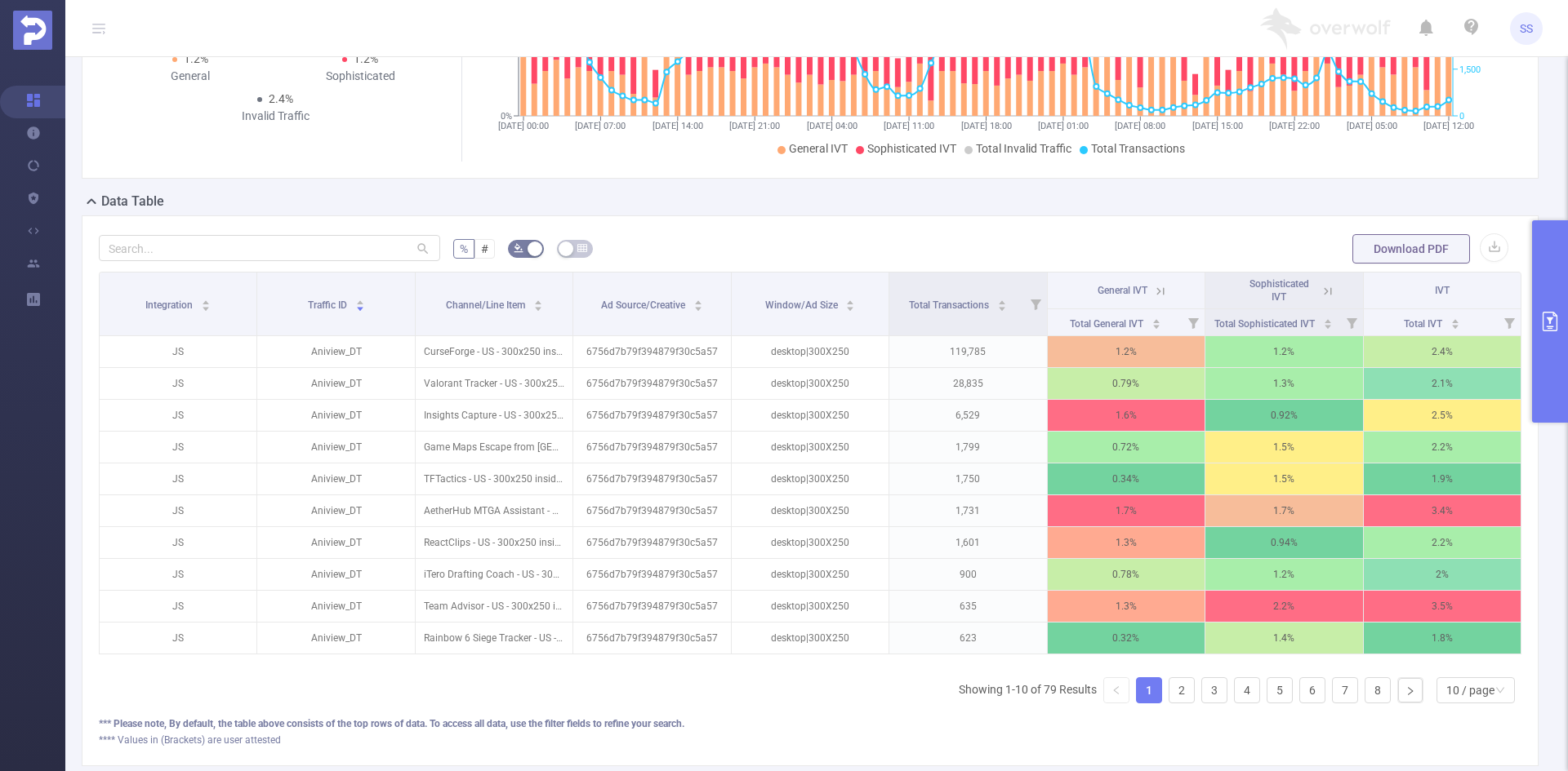
click at [1543, 299] on button "primary" at bounding box center [1549, 322] width 36 height 202
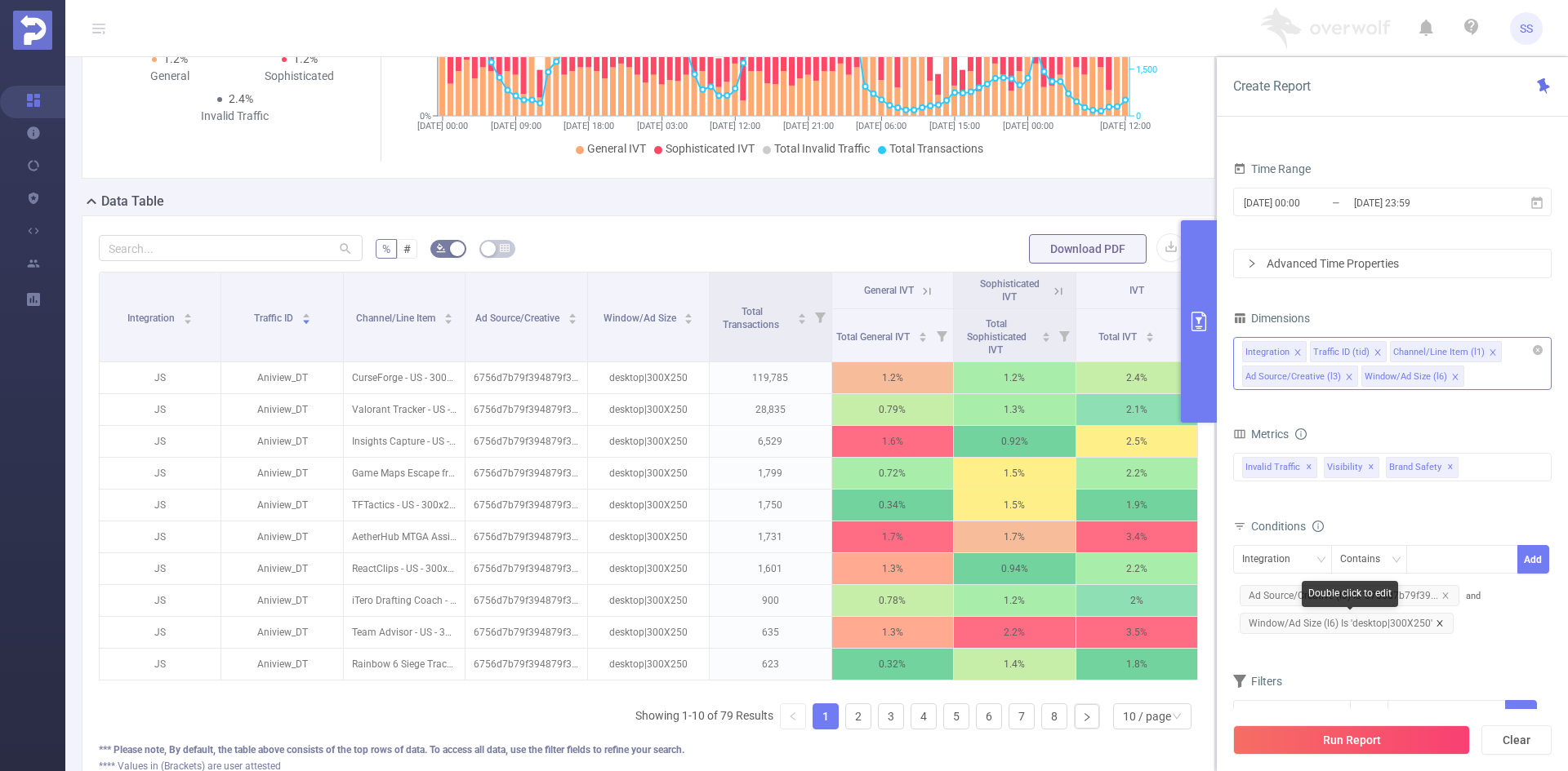
click at [1439, 625] on icon "icon: close" at bounding box center [1439, 624] width 8 height 8
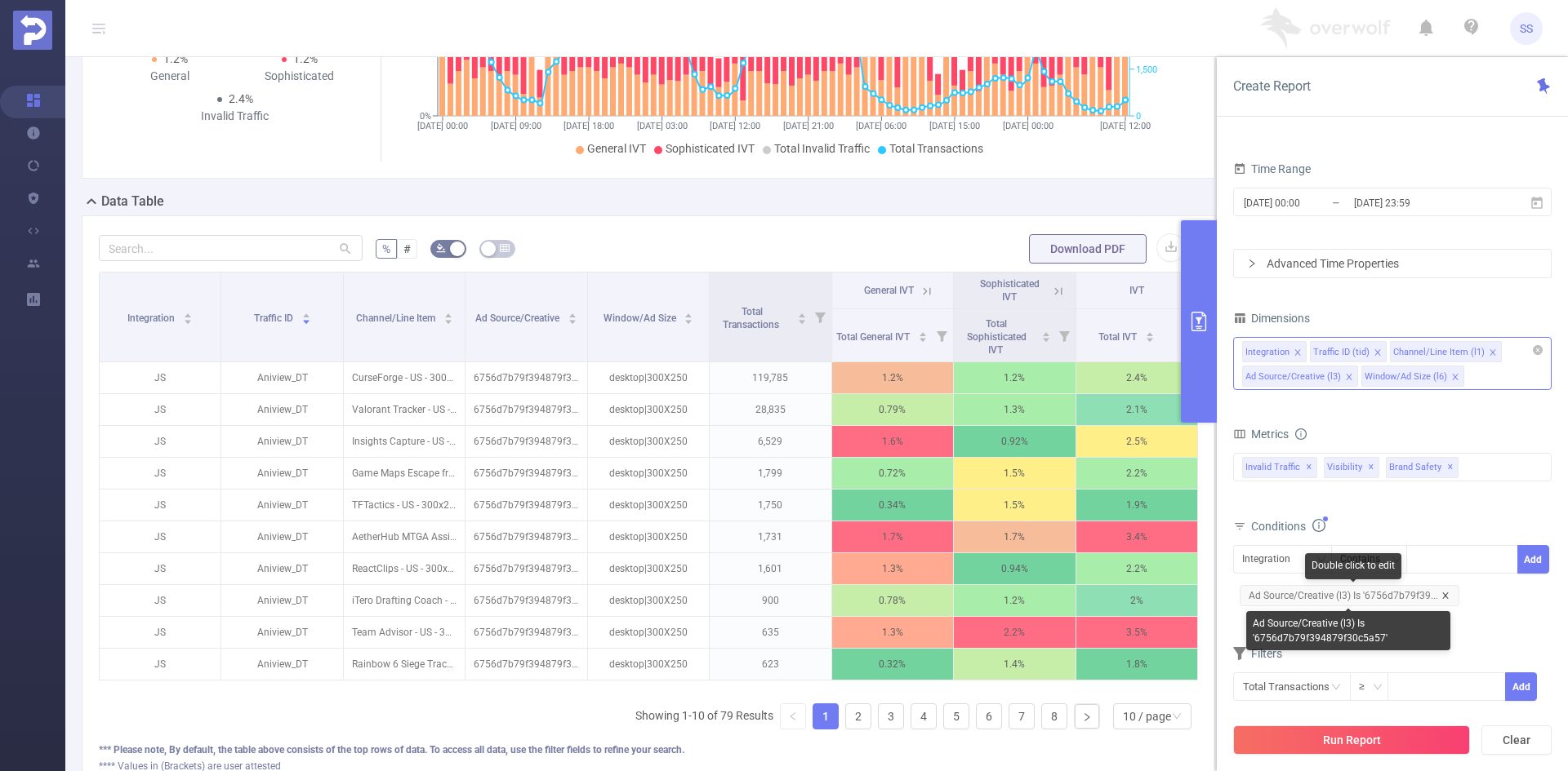
click at [1446, 595] on icon "icon: close" at bounding box center [1445, 595] width 8 height 8
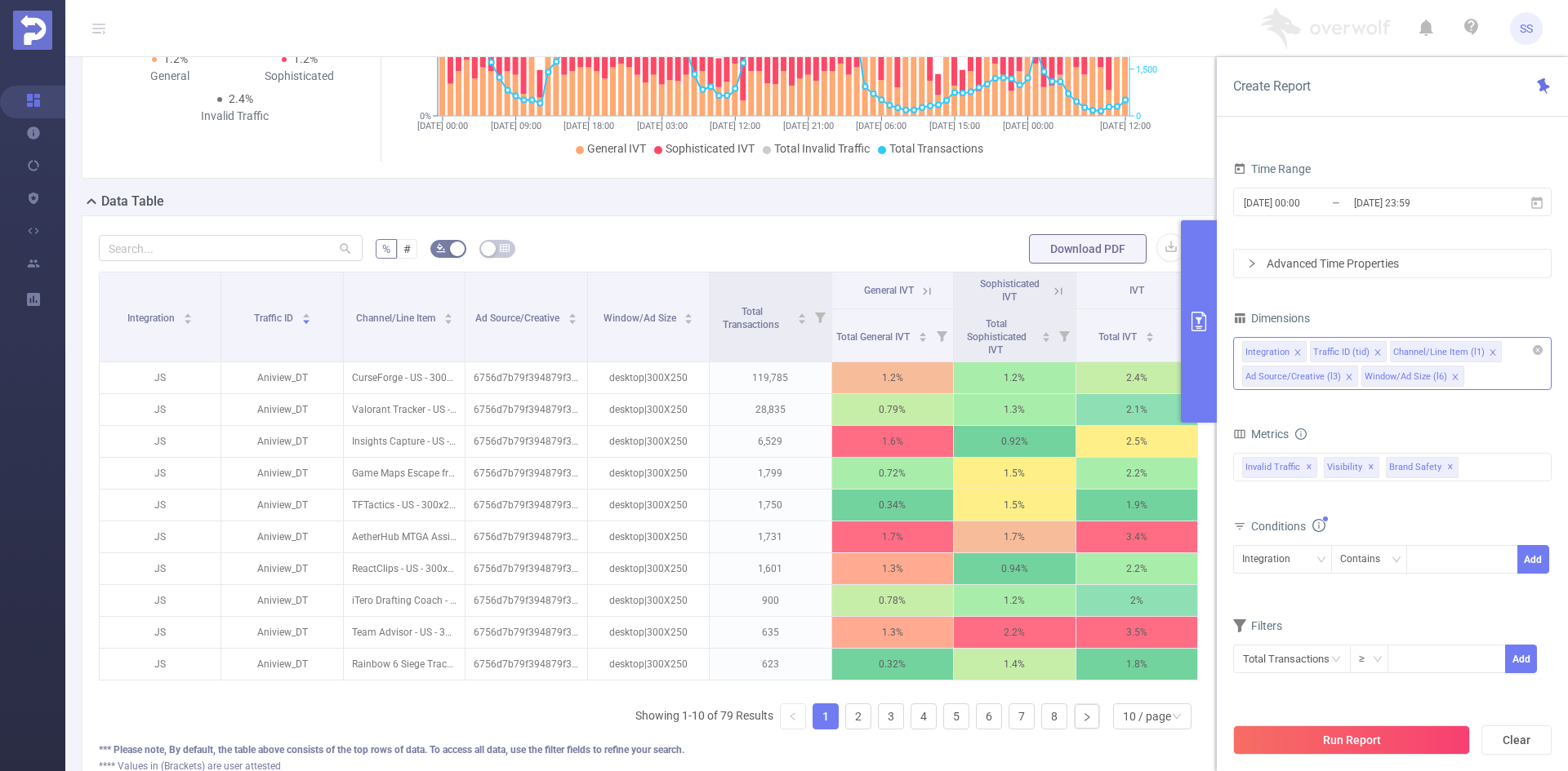
click at [1347, 381] on icon "icon: close" at bounding box center [1348, 377] width 8 height 8
click at [1335, 379] on icon "icon: close" at bounding box center [1335, 377] width 8 height 8
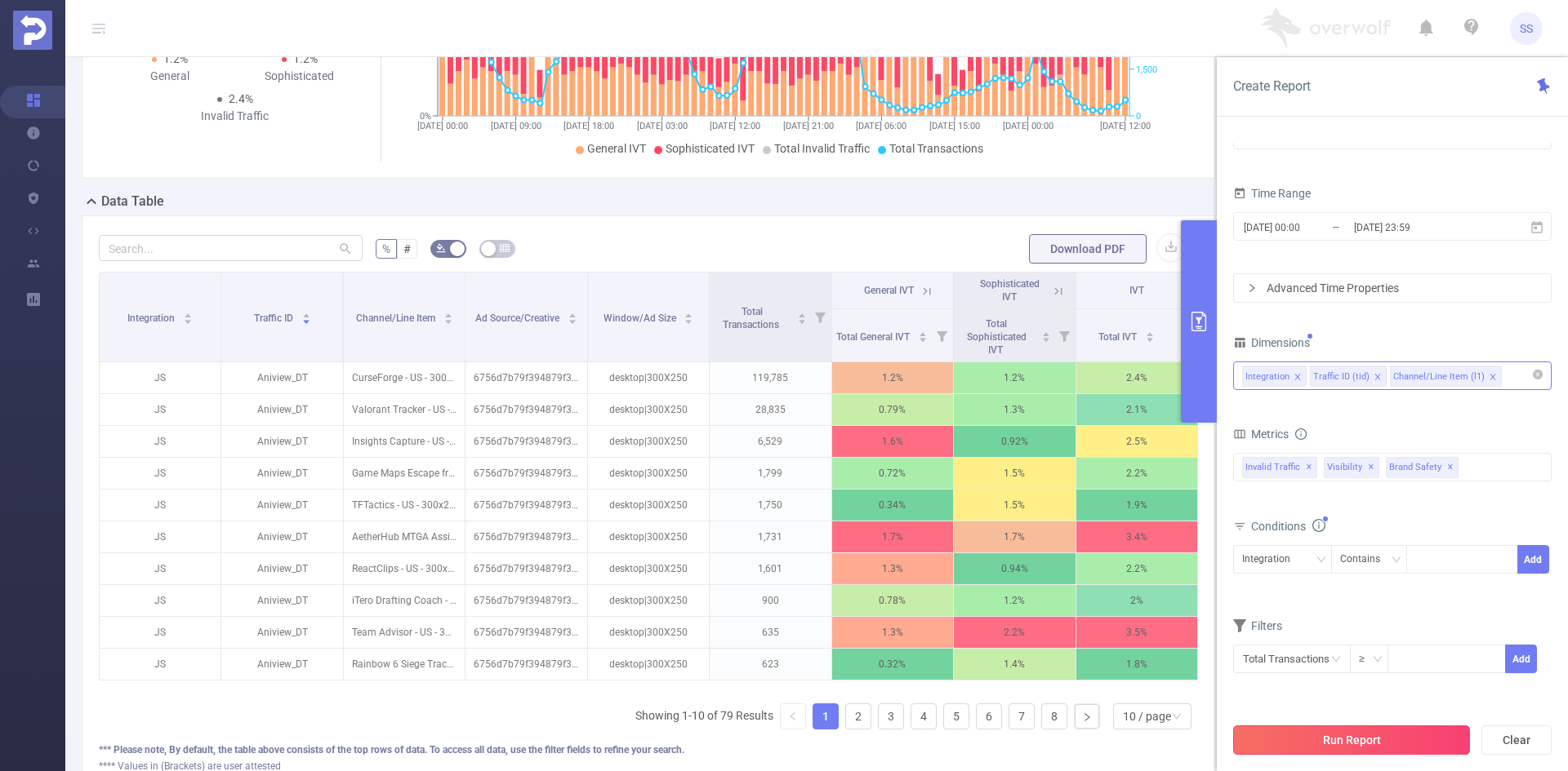
click at [1349, 751] on button "Run Report" at bounding box center [1350, 741] width 236 height 29
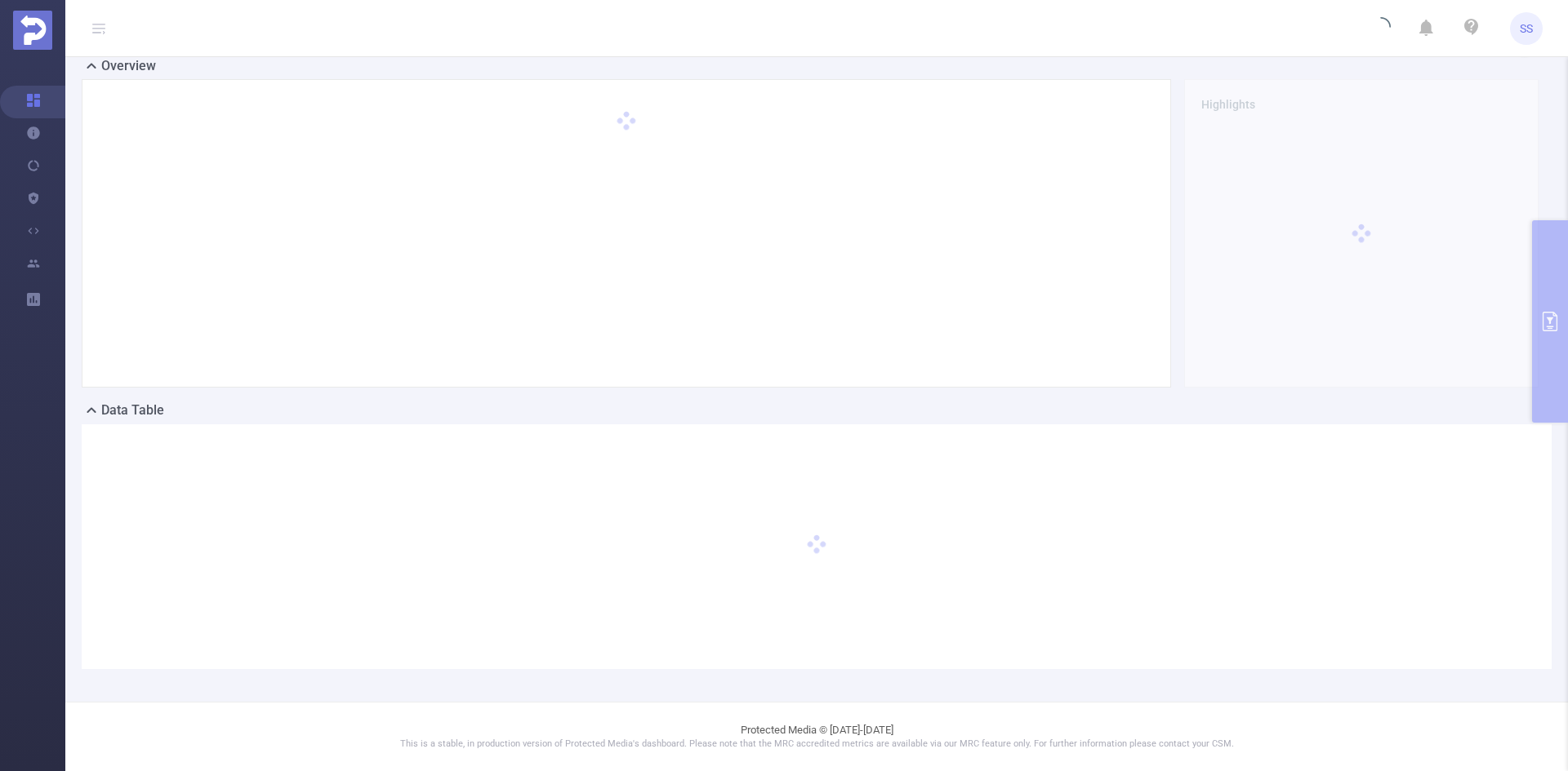
scroll to position [36, 0]
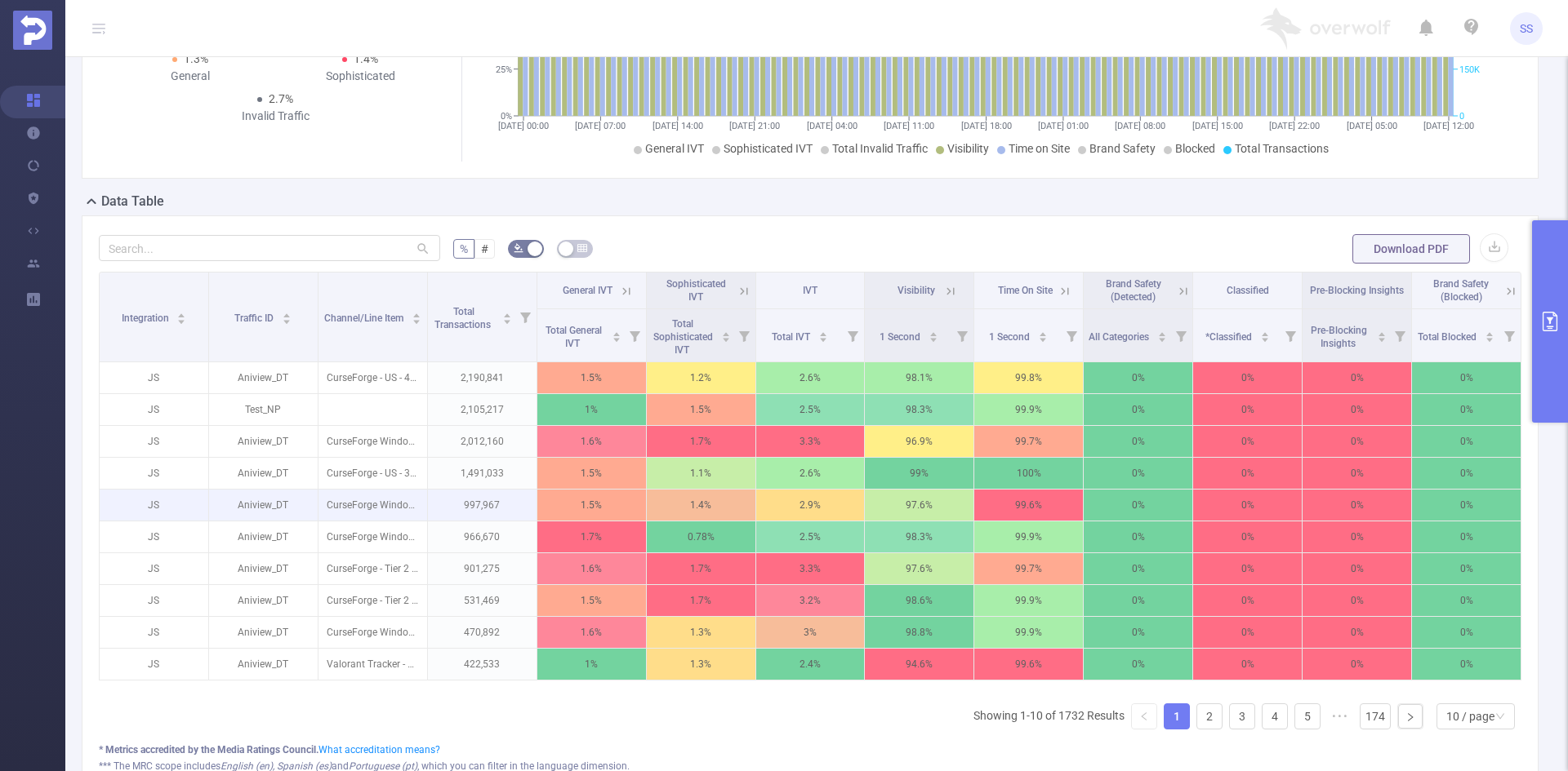
scroll to position [281, 0]
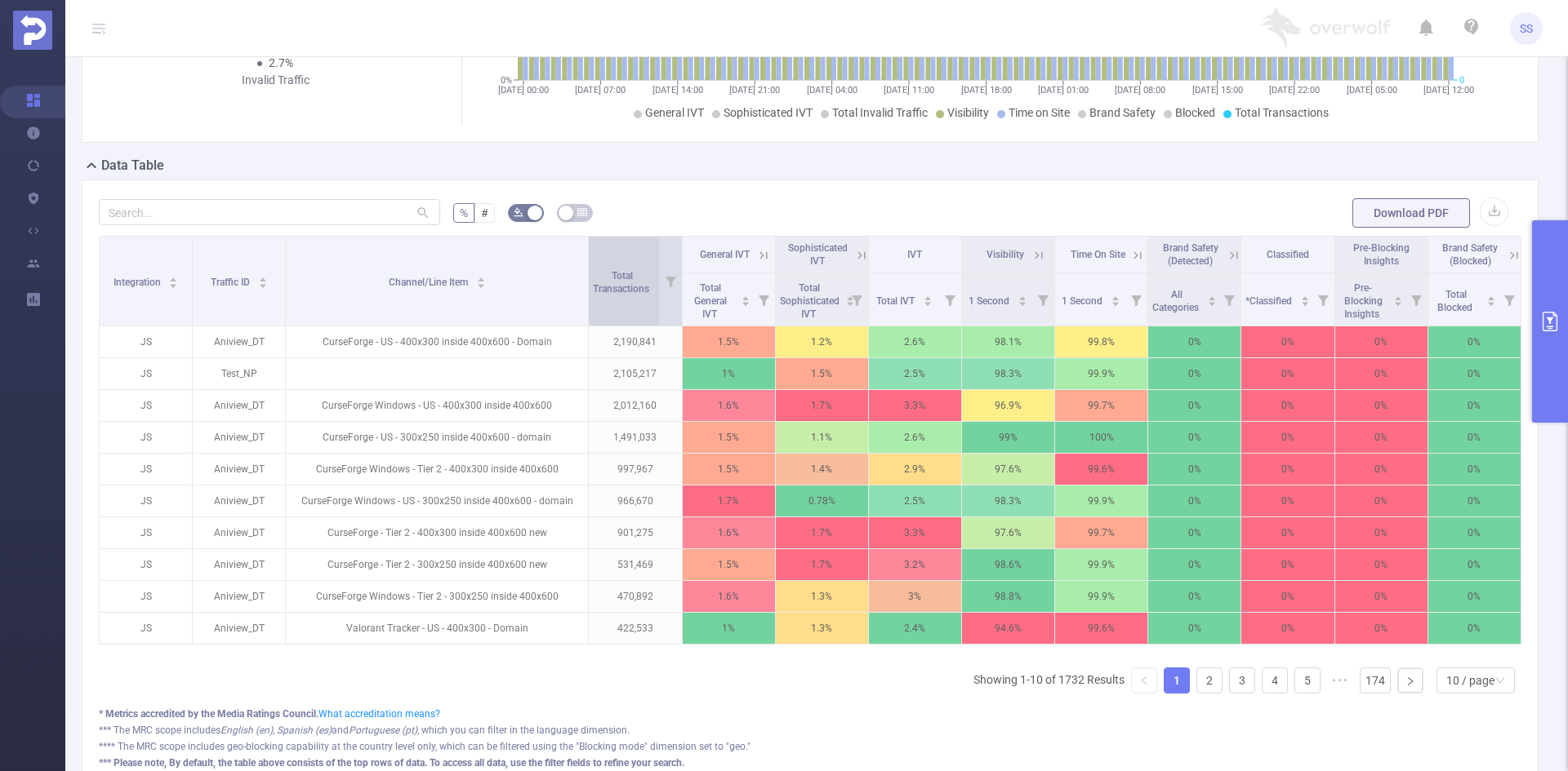
drag, startPoint x: 424, startPoint y: 315, endPoint x: 596, endPoint y: 318, distance: 172.0
click at [596, 274] on tr "Integration Traffic ID Channel/Line Item Total Transactions General IVT Sophist…" at bounding box center [810, 254] width 1422 height 36
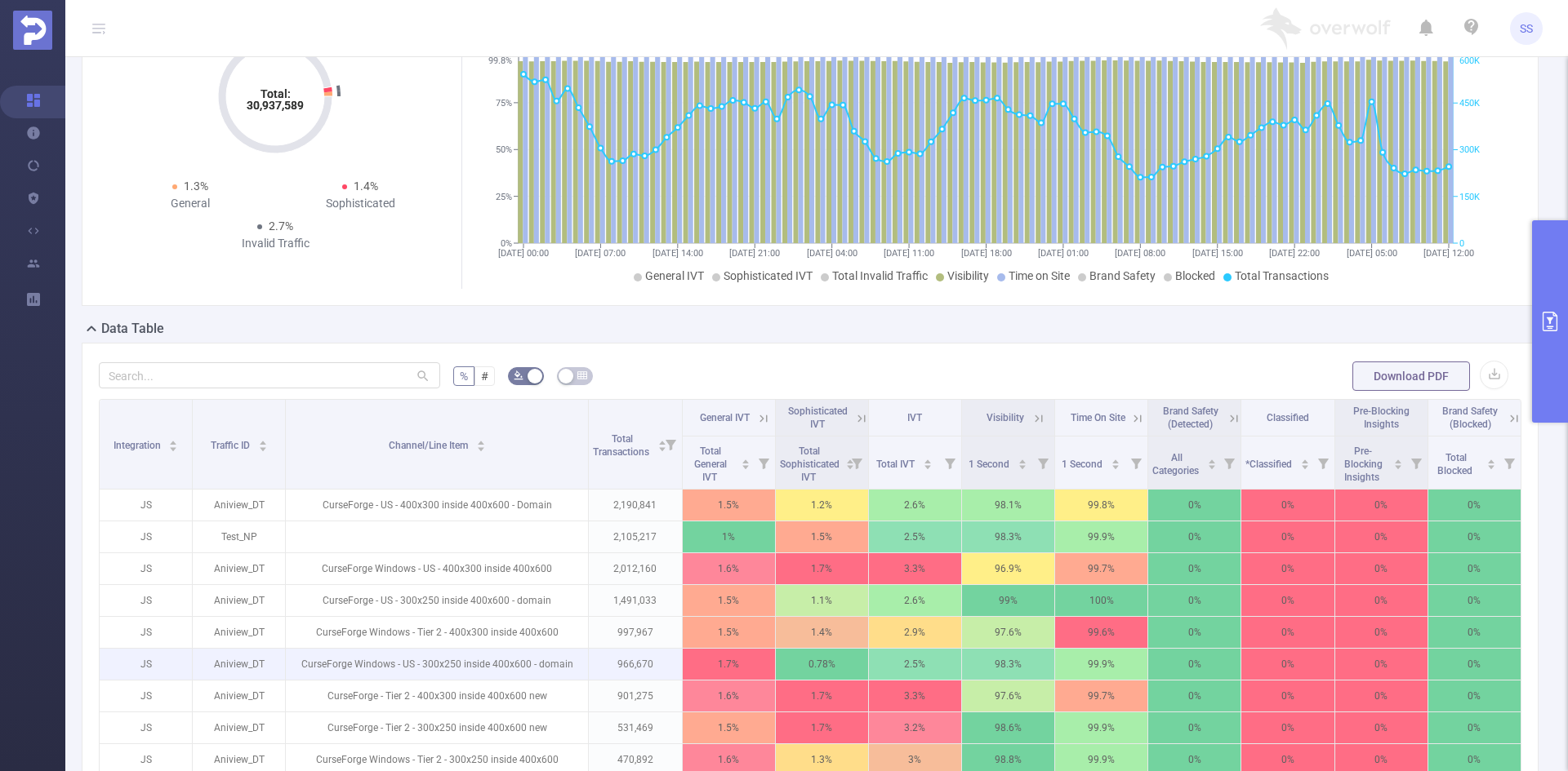
scroll to position [199, 0]
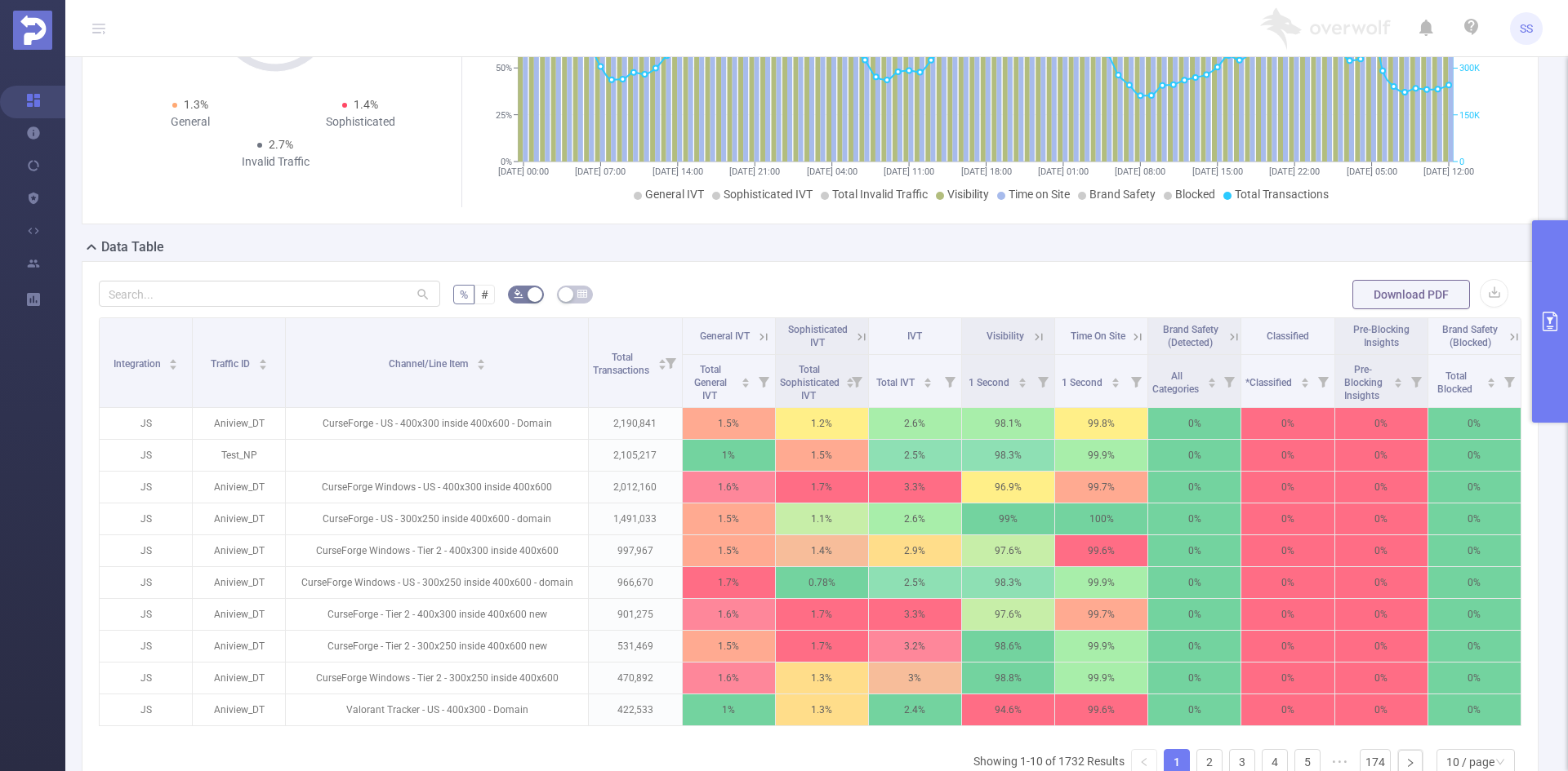
click at [1563, 318] on button "primary" at bounding box center [1549, 322] width 36 height 202
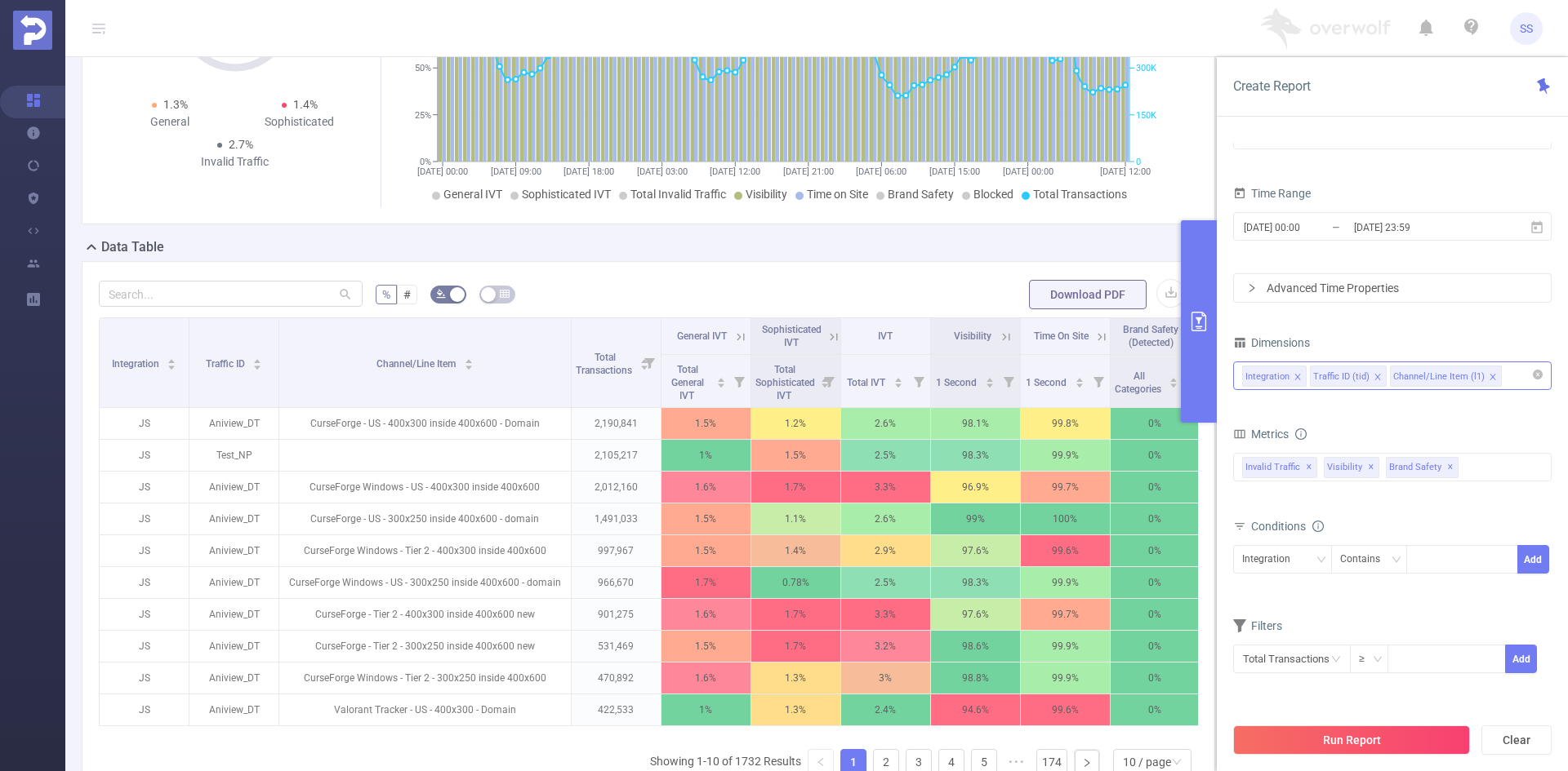
click at [1489, 379] on icon "icon: close" at bounding box center [1492, 377] width 8 height 8
click at [1374, 737] on button "Run Report" at bounding box center [1350, 741] width 236 height 29
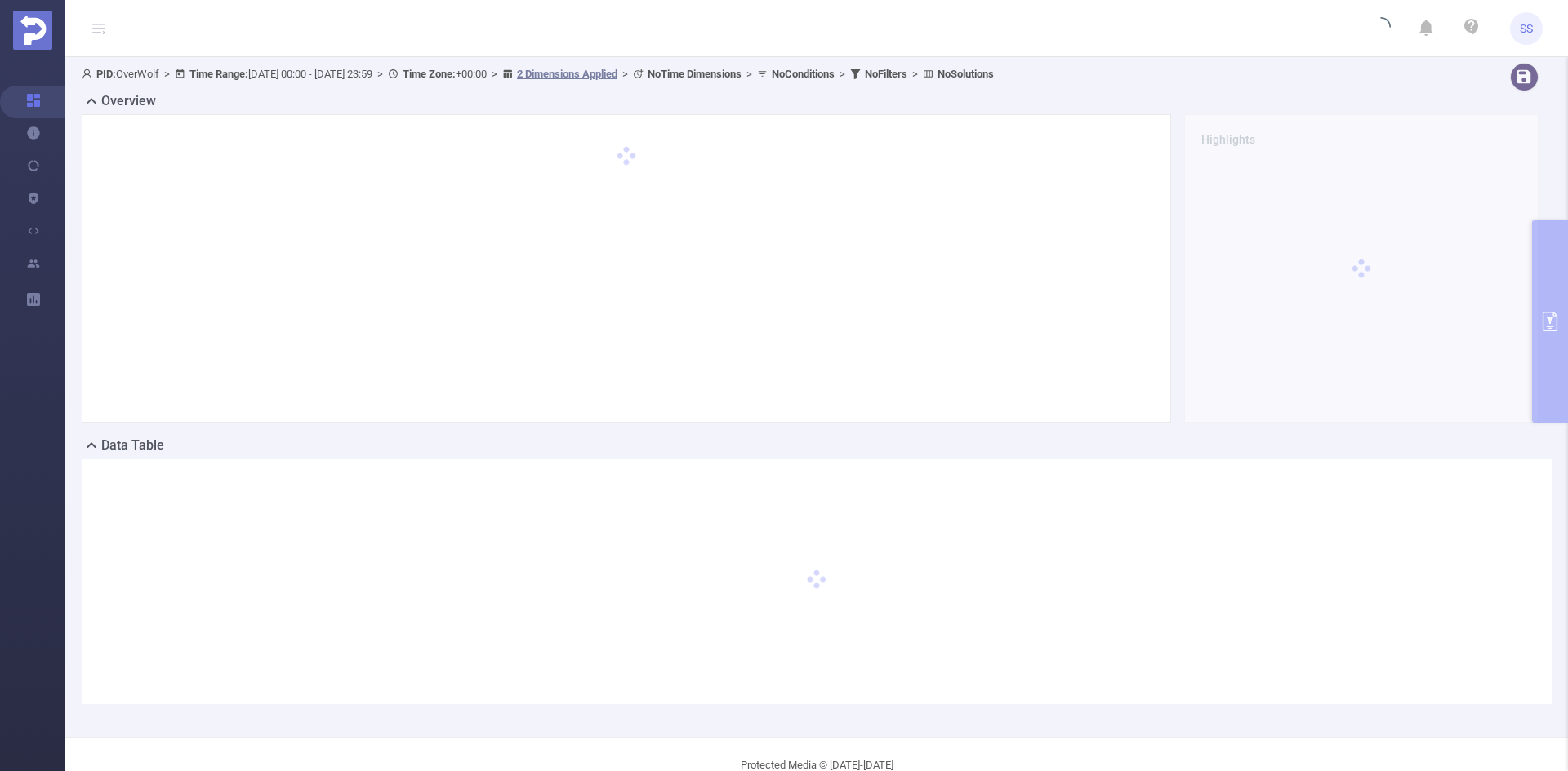
scroll to position [0, 0]
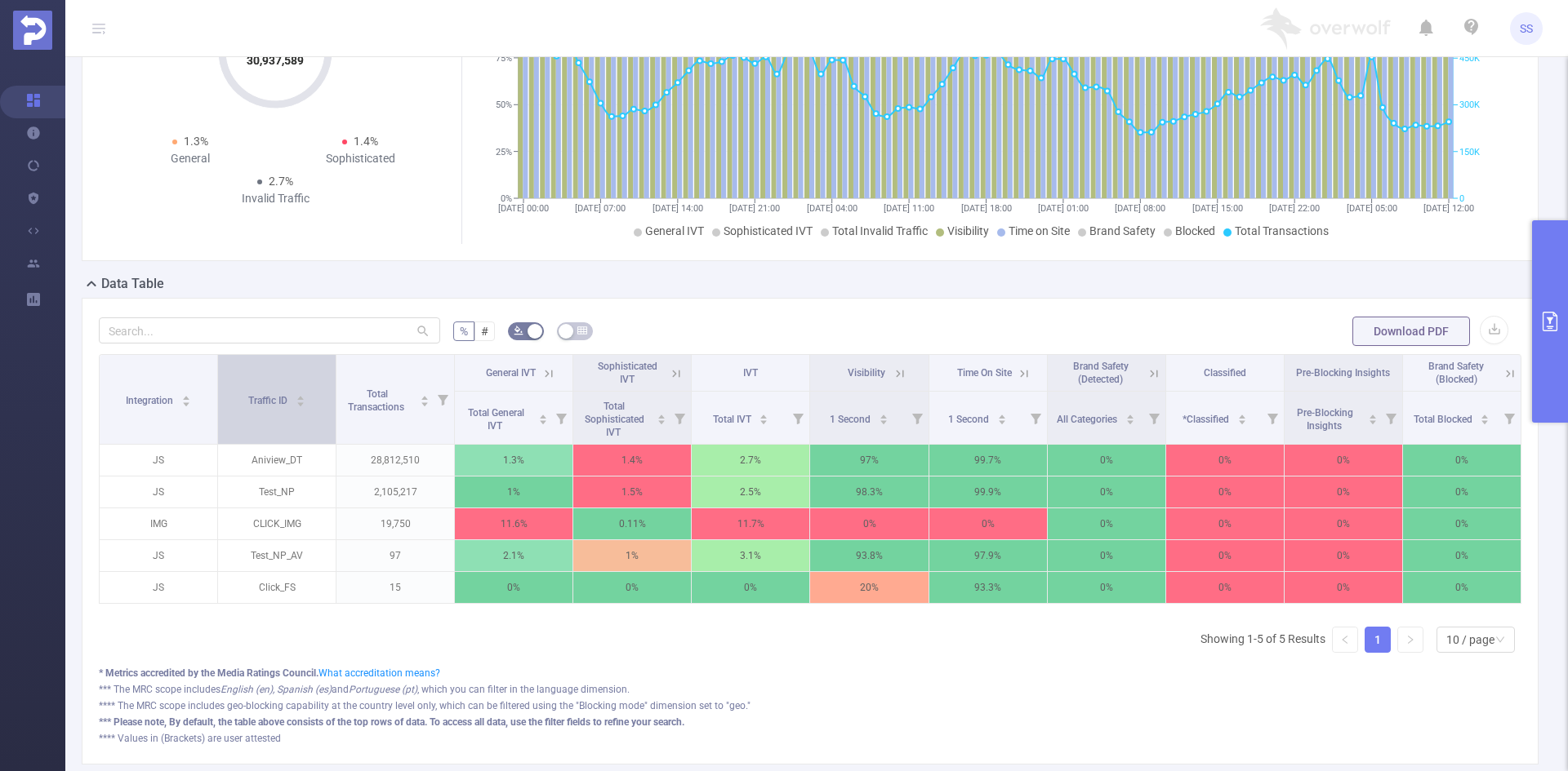
scroll to position [163, 0]
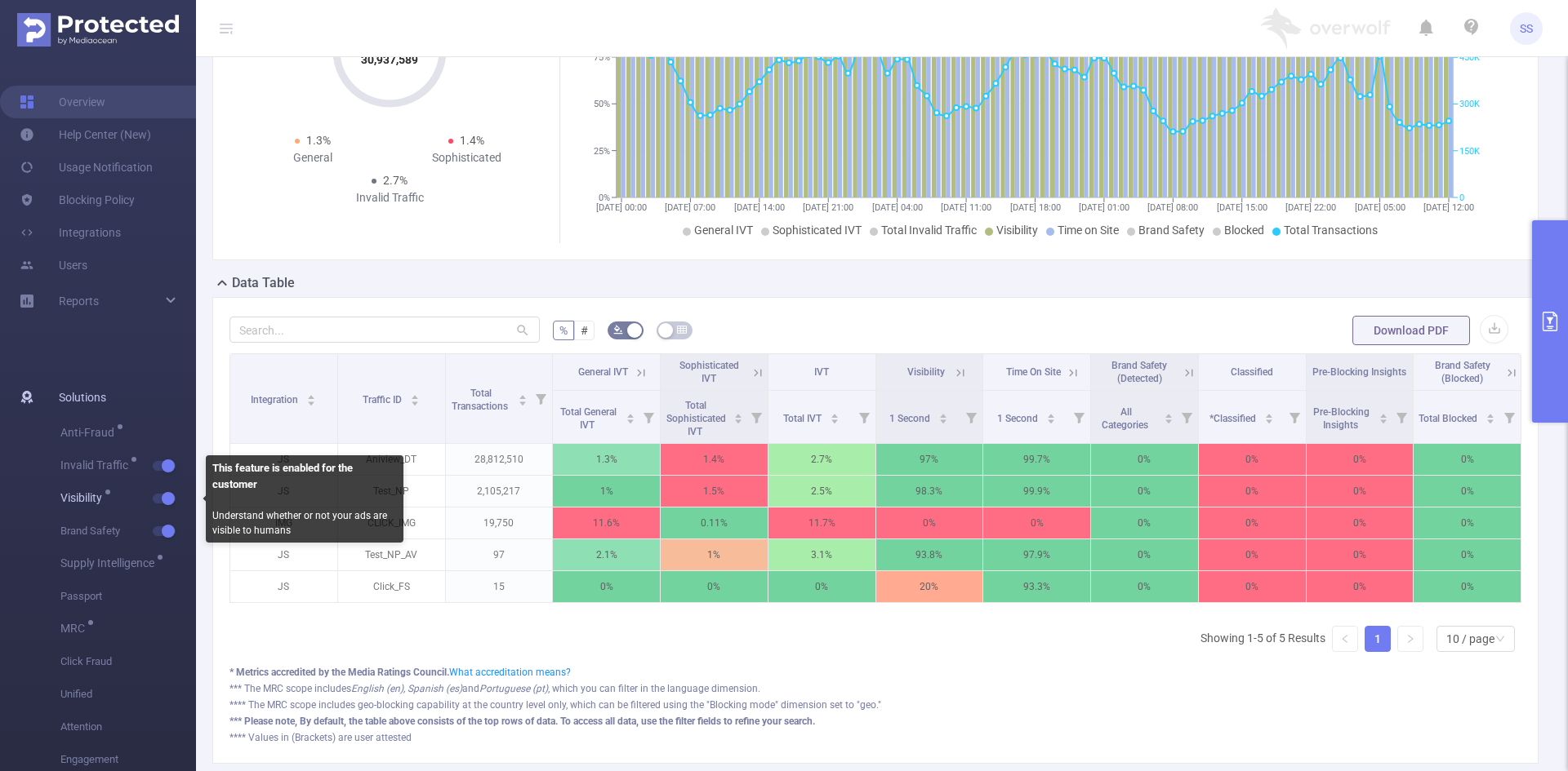
click at [158, 498] on span "button" at bounding box center [167, 498] width 22 height 8
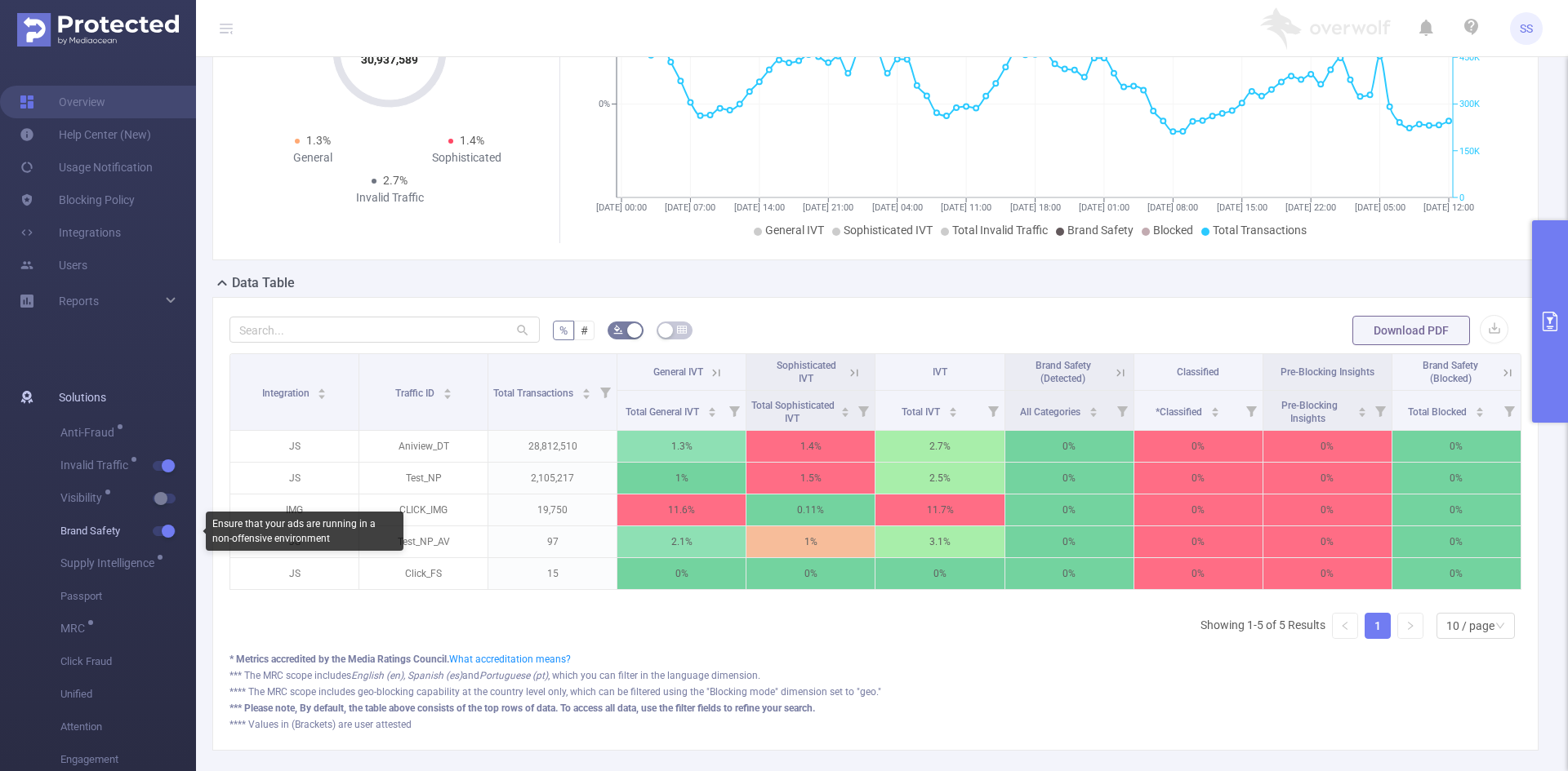
click at [157, 530] on span "button" at bounding box center [167, 532] width 22 height 8
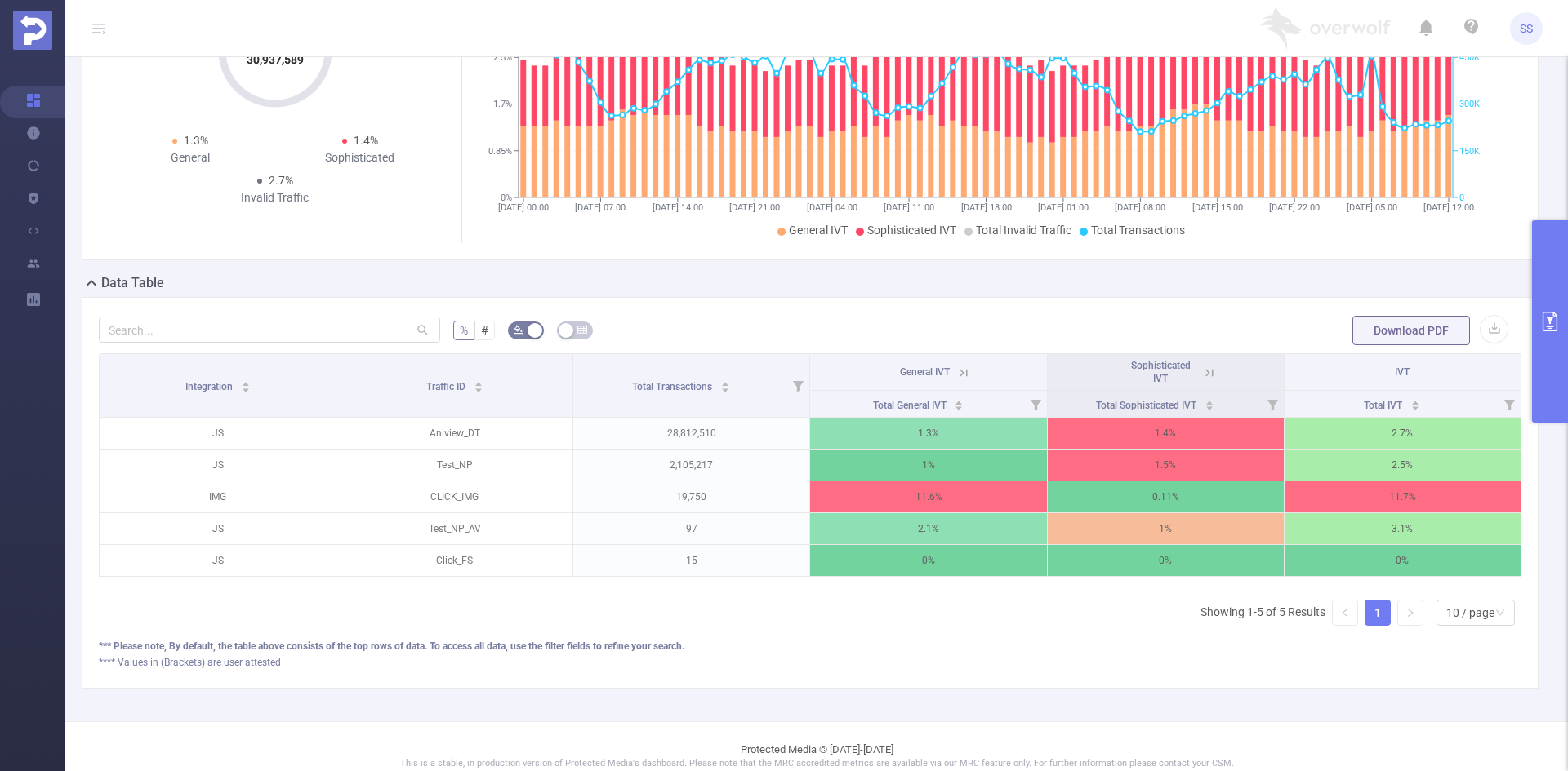
click at [959, 369] on icon at bounding box center [963, 373] width 15 height 15
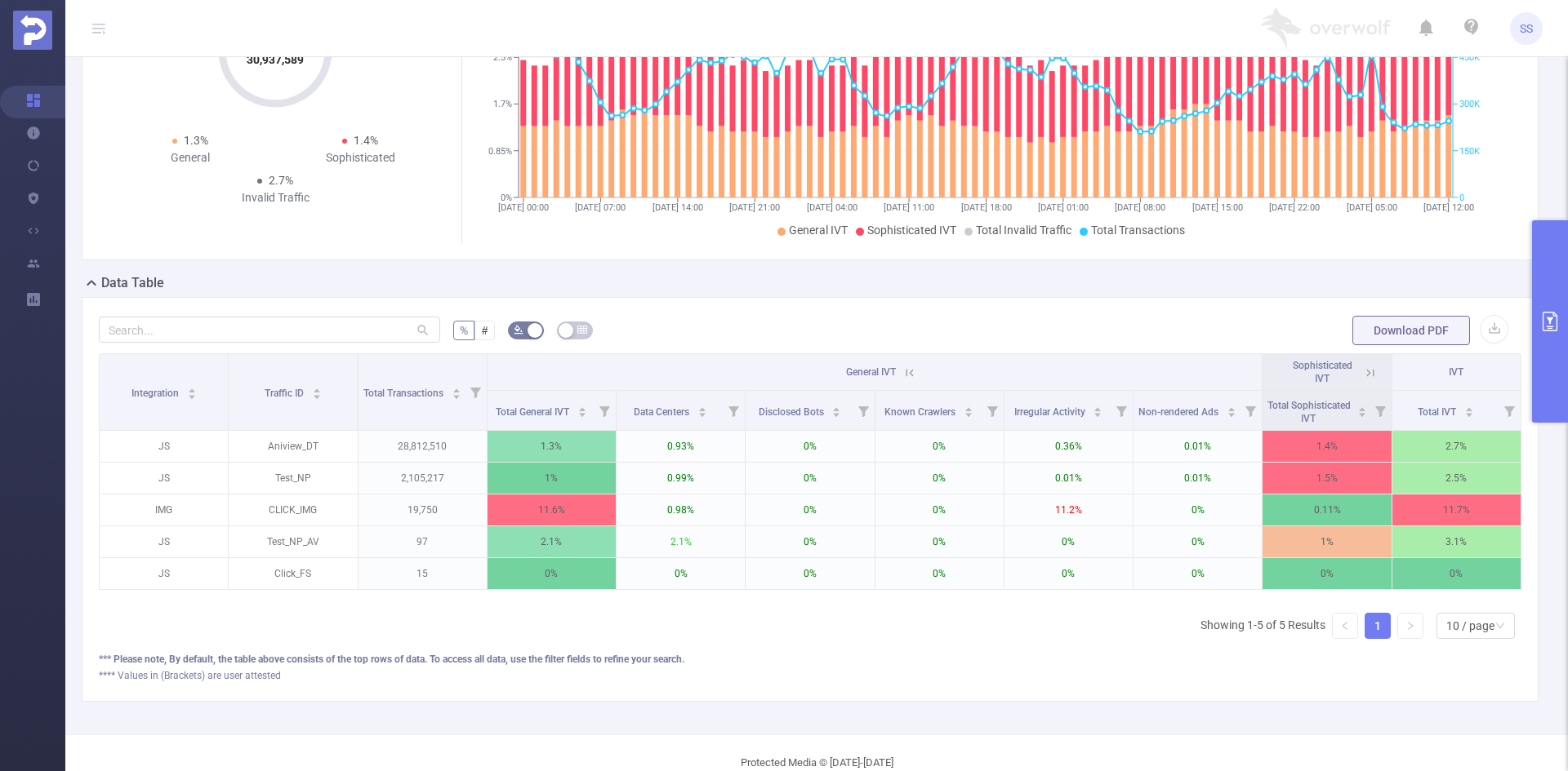
click at [902, 369] on icon at bounding box center [909, 373] width 15 height 15
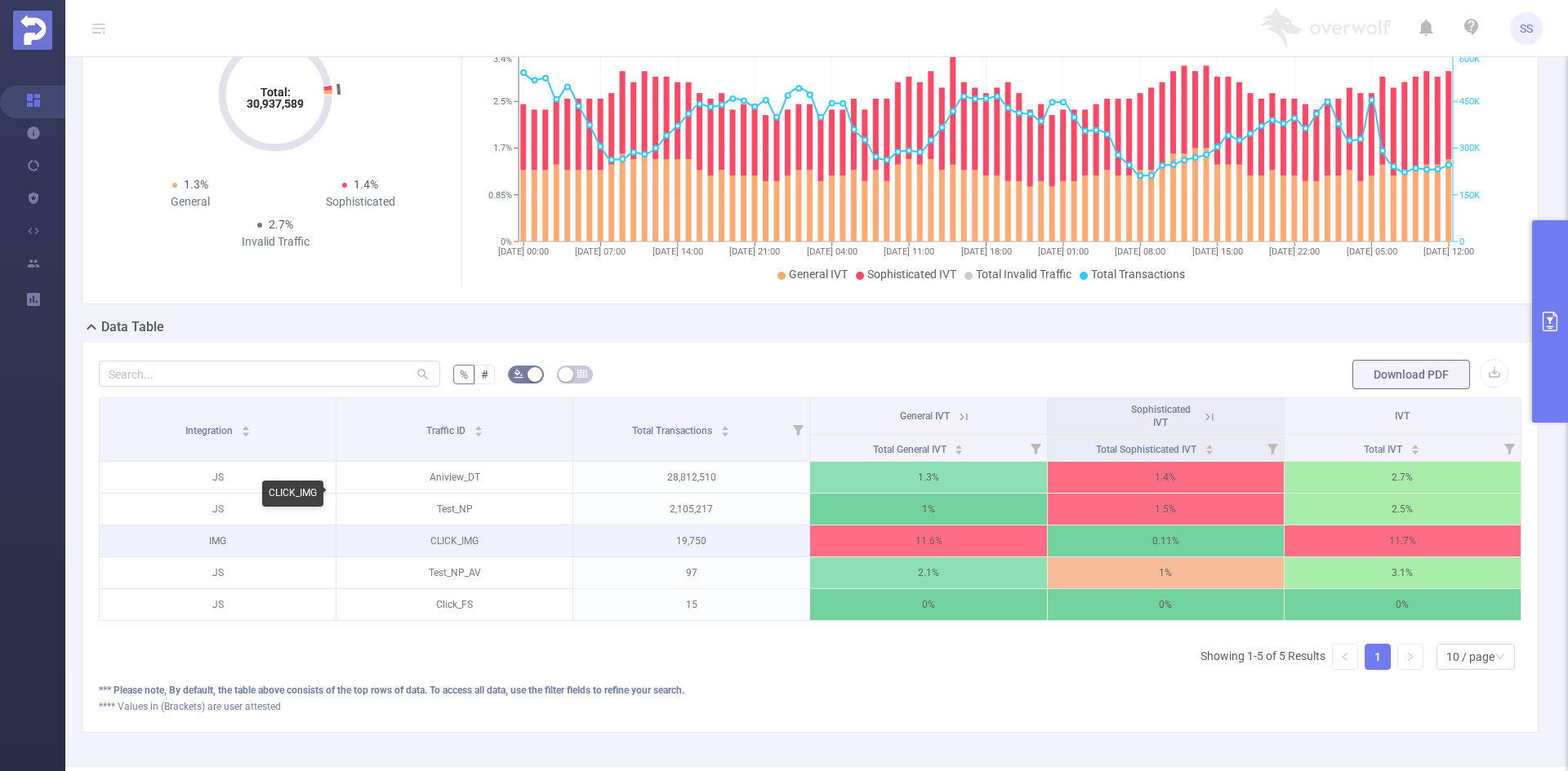
scroll to position [81, 0]
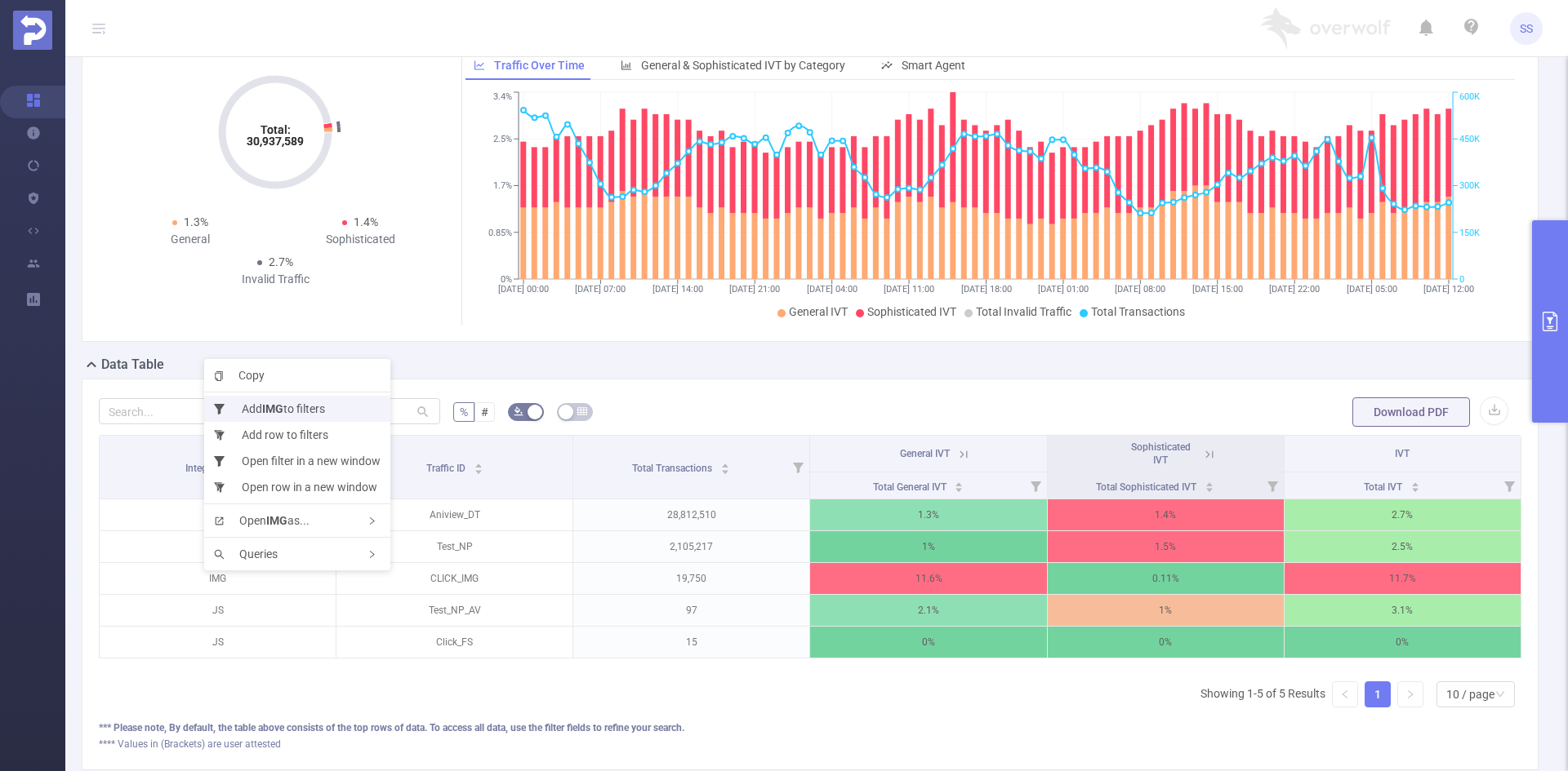
click at [302, 410] on li "Add IMG to filters" at bounding box center [297, 409] width 186 height 26
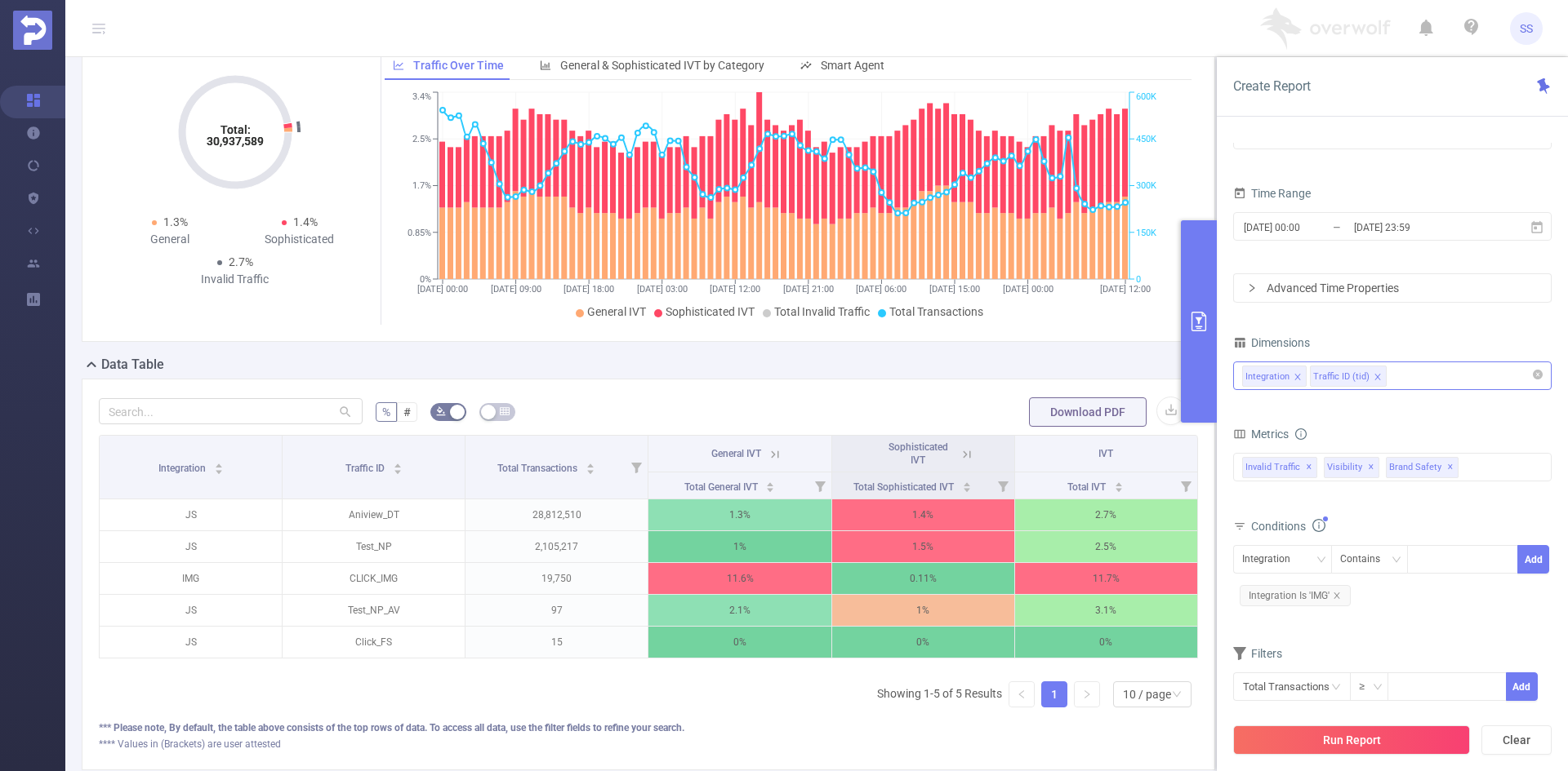
click at [1426, 373] on div "Integration Traffic ID (tid)" at bounding box center [1392, 375] width 300 height 26
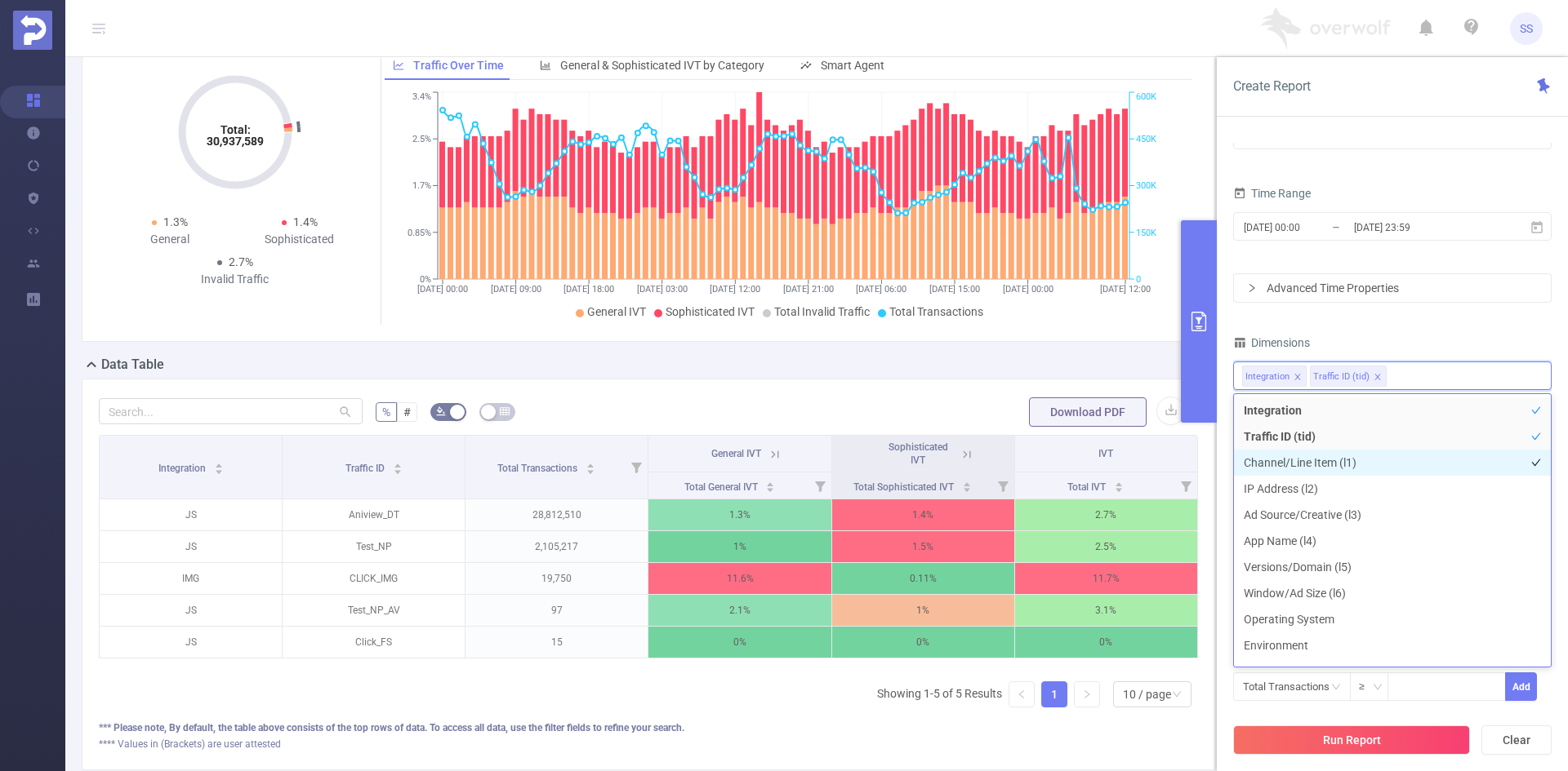
click at [1376, 459] on li "Channel/Line Item (l1)" at bounding box center [1391, 462] width 317 height 26
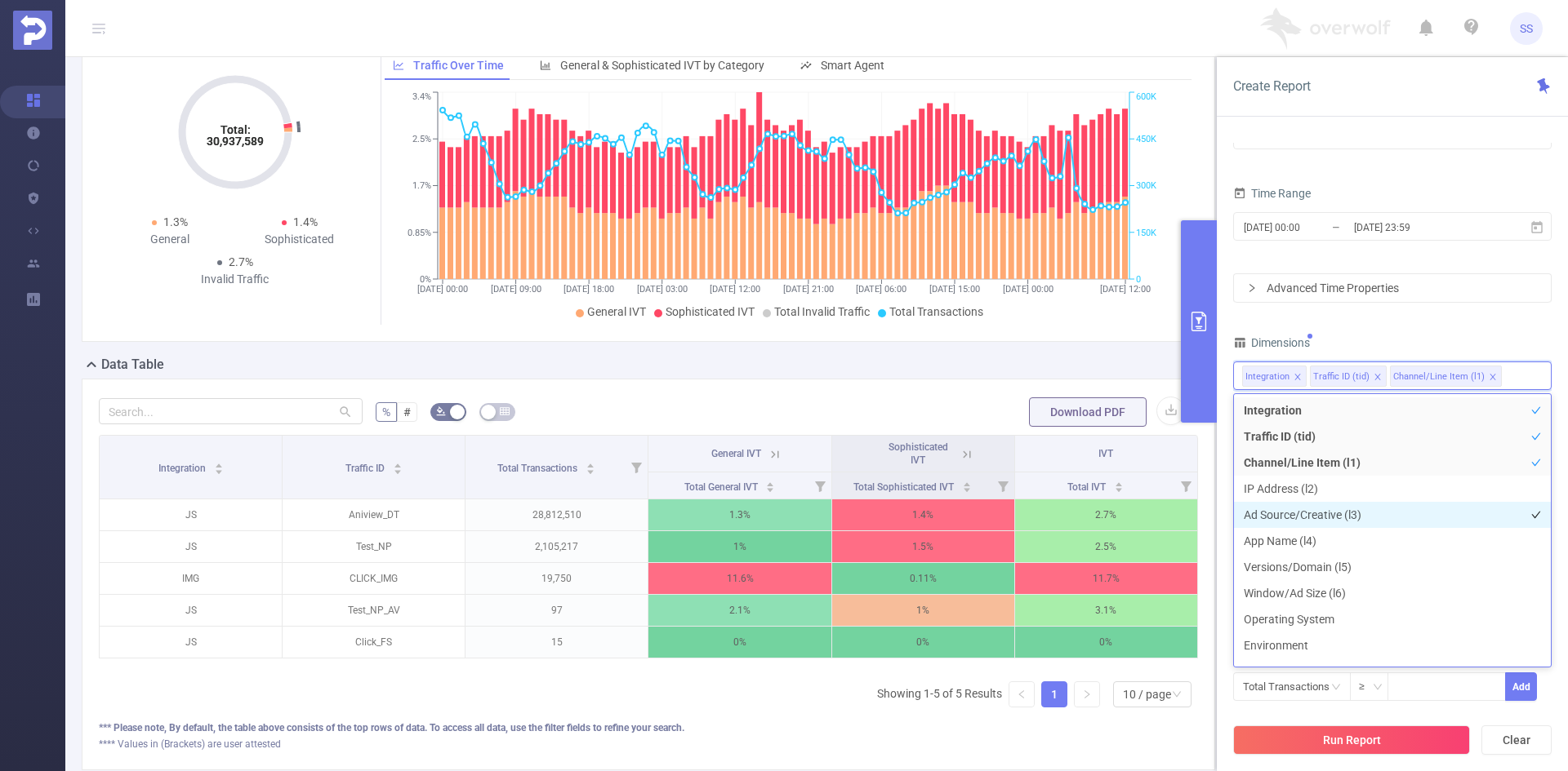
click at [1370, 515] on li "Ad Source/Creative (l3)" at bounding box center [1391, 515] width 317 height 26
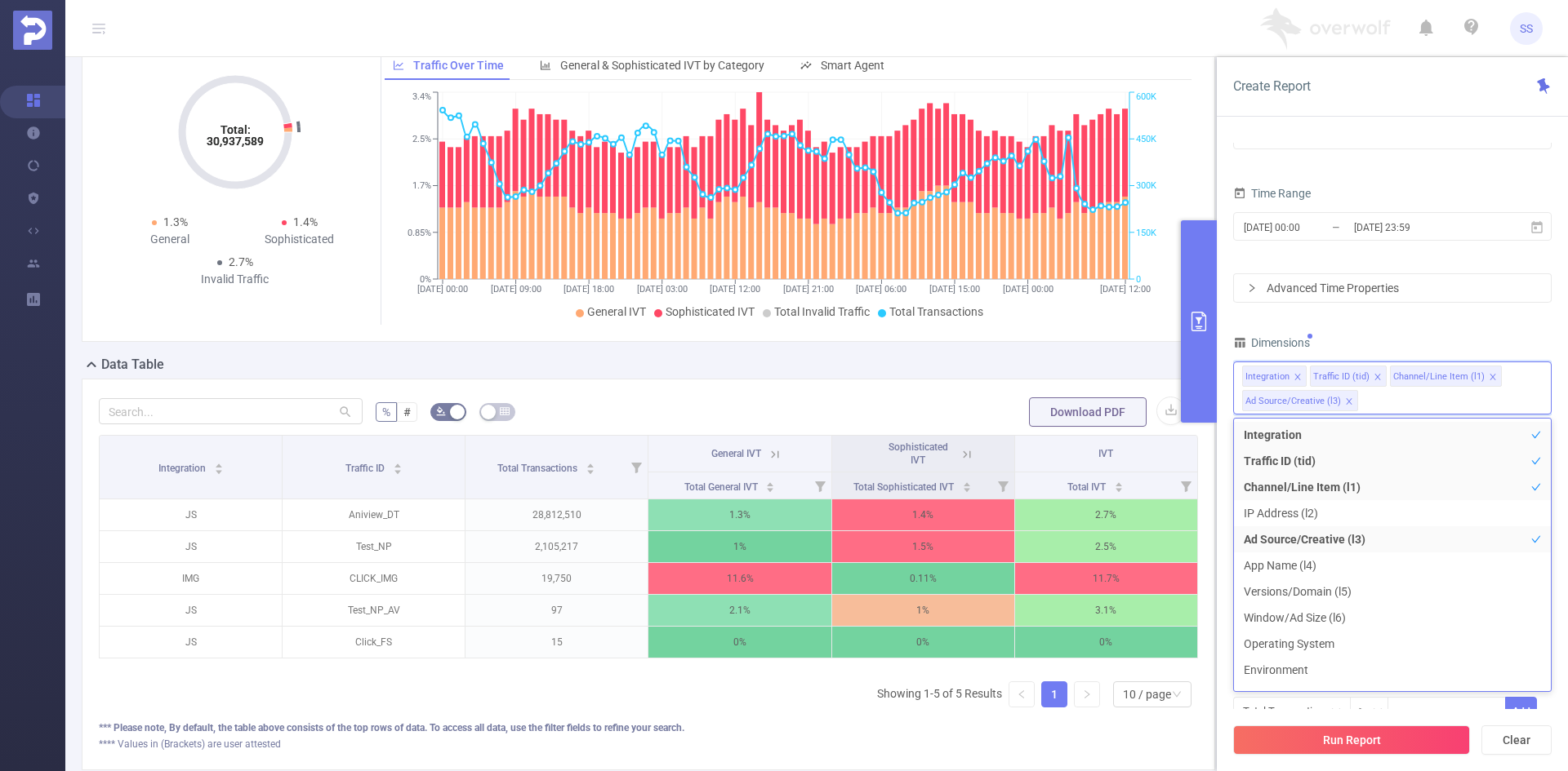
click at [1375, 323] on div "PID 1000414 - OverWolf 1000414 - OverWolf Time Range [DATE] 00:00 _ [DATE] 23:5…" at bounding box center [1391, 418] width 319 height 656
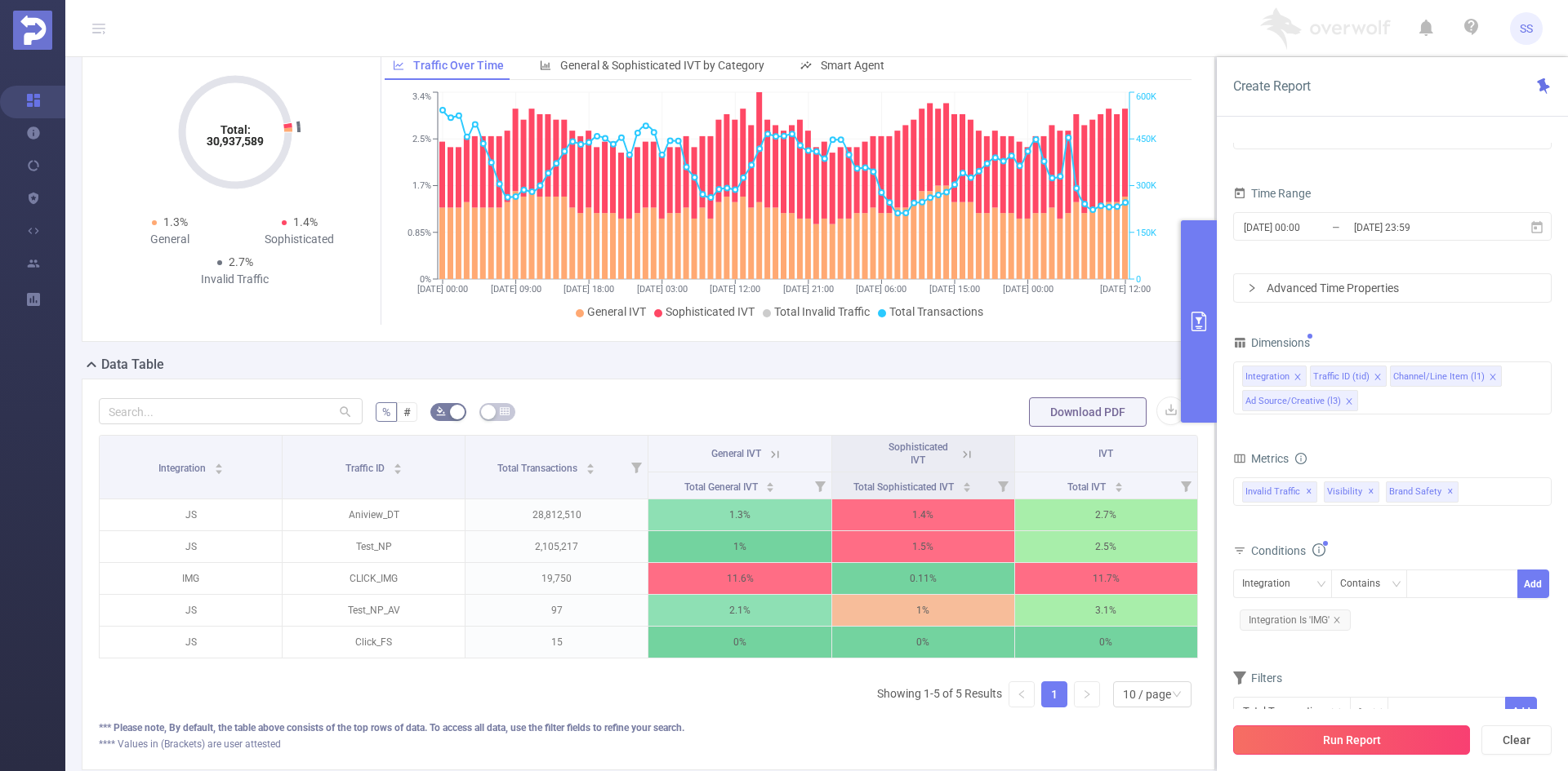
click at [1347, 742] on button "Run Report" at bounding box center [1350, 741] width 236 height 29
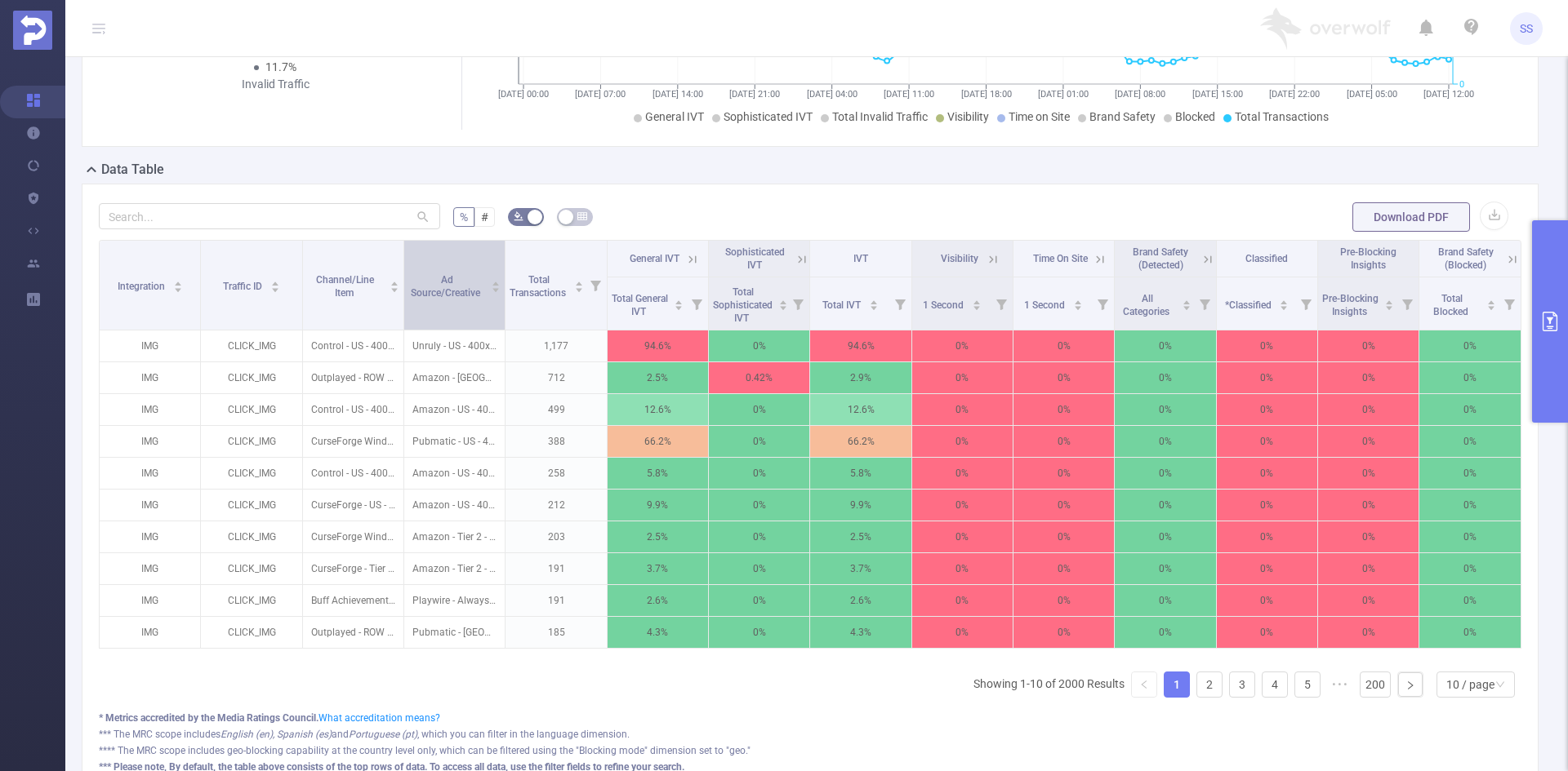
scroll to position [281, 0]
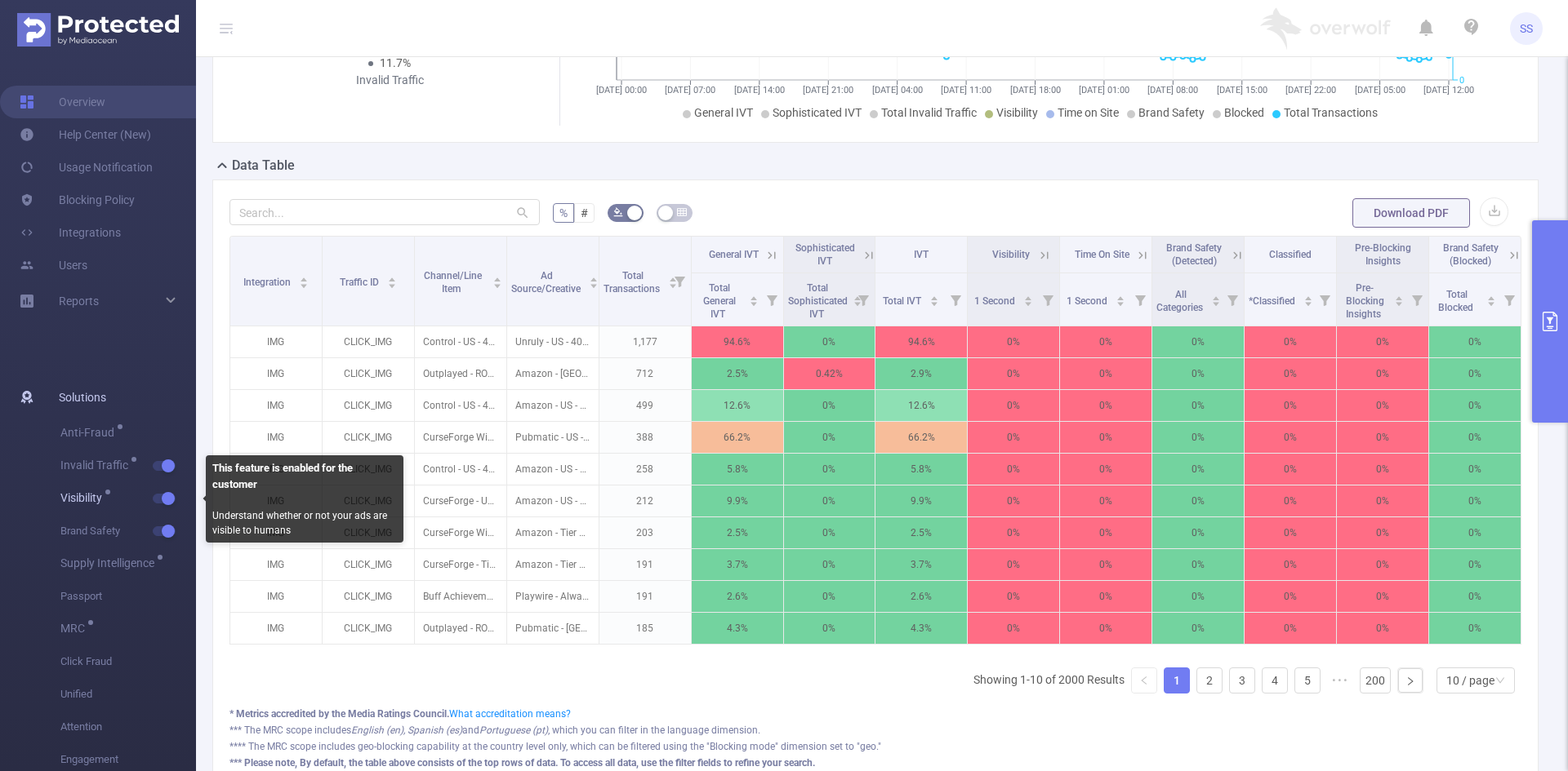
drag, startPoint x: 160, startPoint y: 498, endPoint x: 160, endPoint y: 509, distance: 11.0
click at [160, 499] on span "button" at bounding box center [167, 498] width 22 height 8
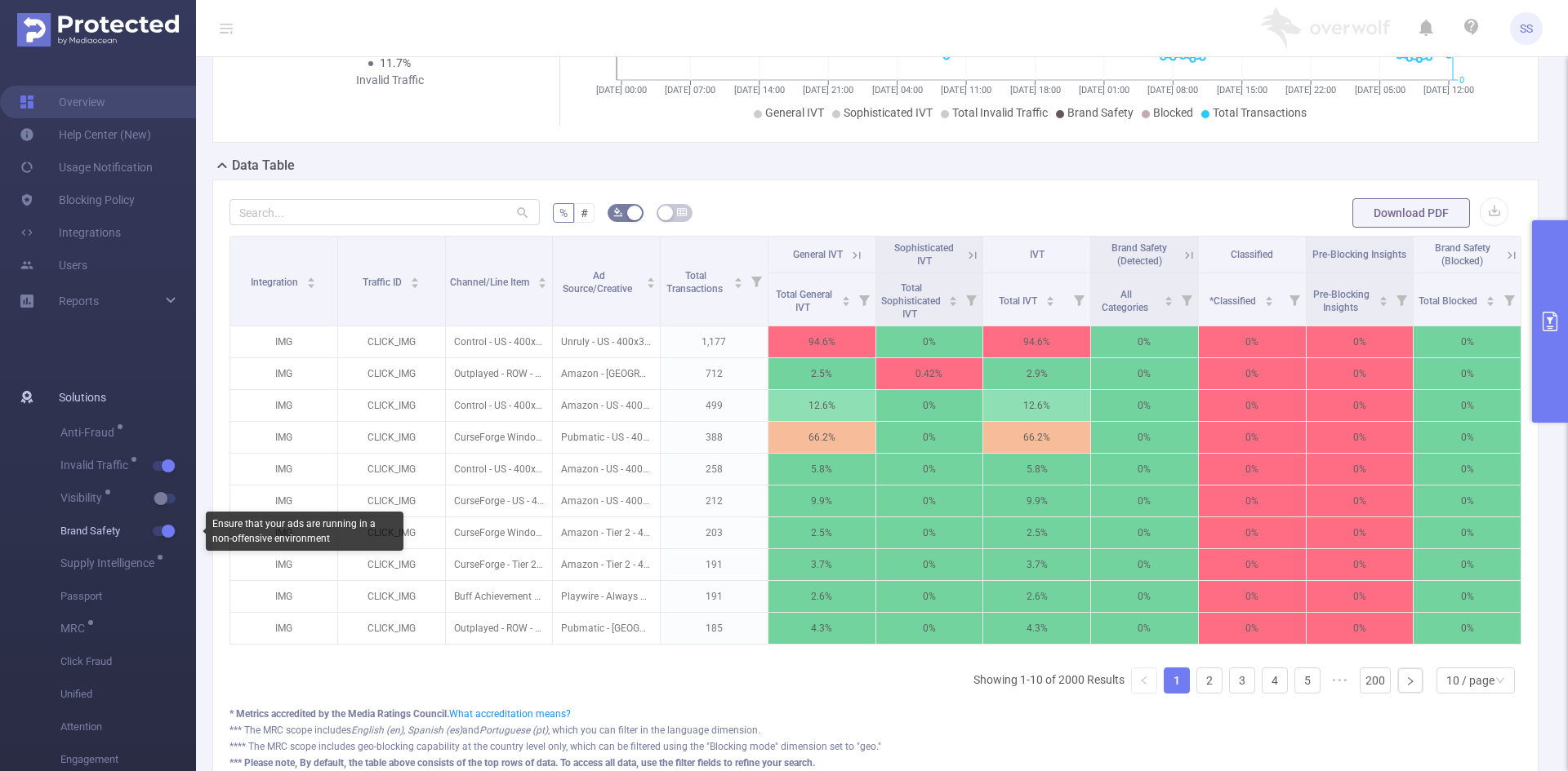
click at [165, 527] on button "button" at bounding box center [164, 532] width 23 height 10
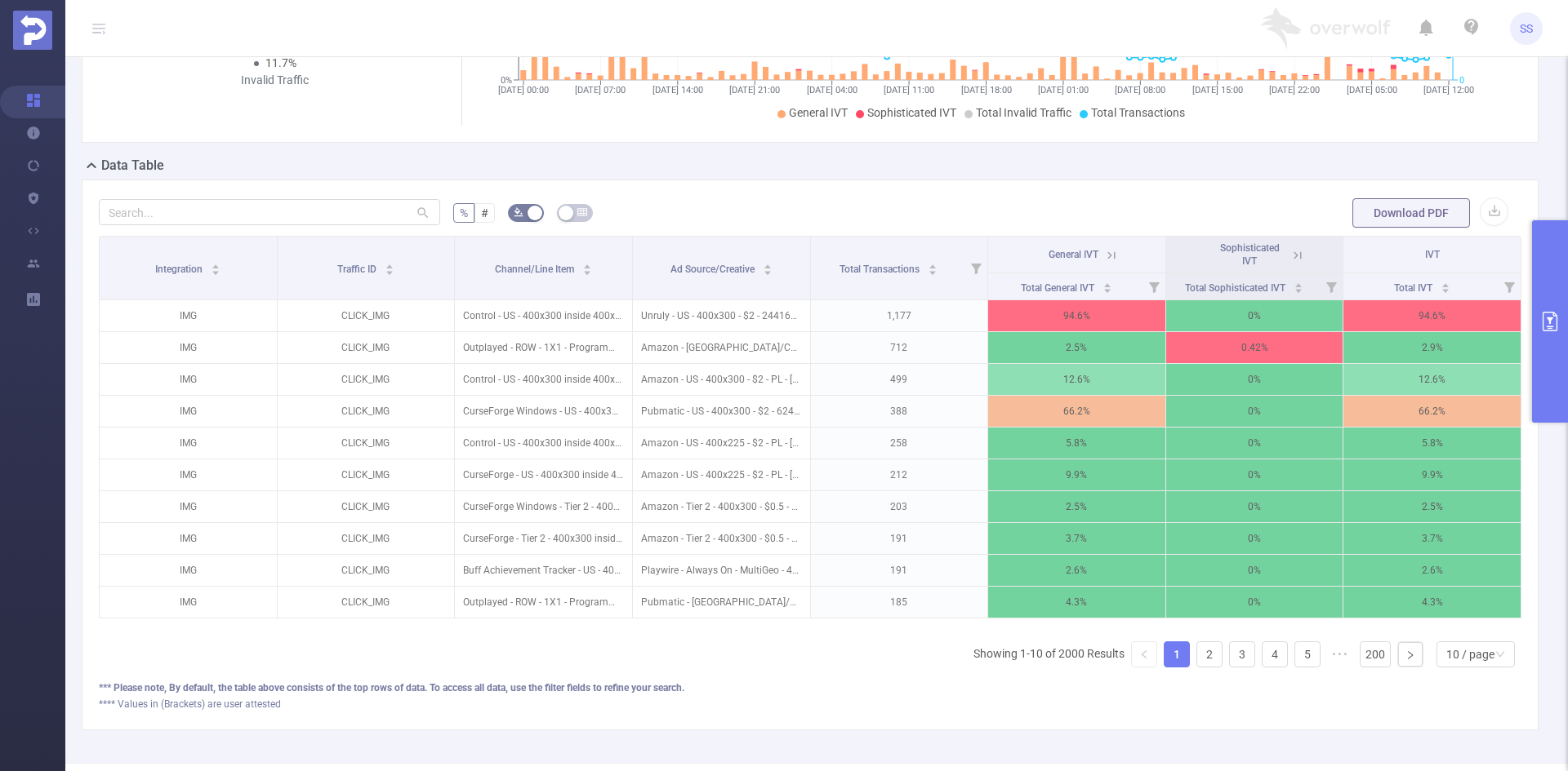
click at [1104, 260] on icon at bounding box center [1111, 255] width 15 height 15
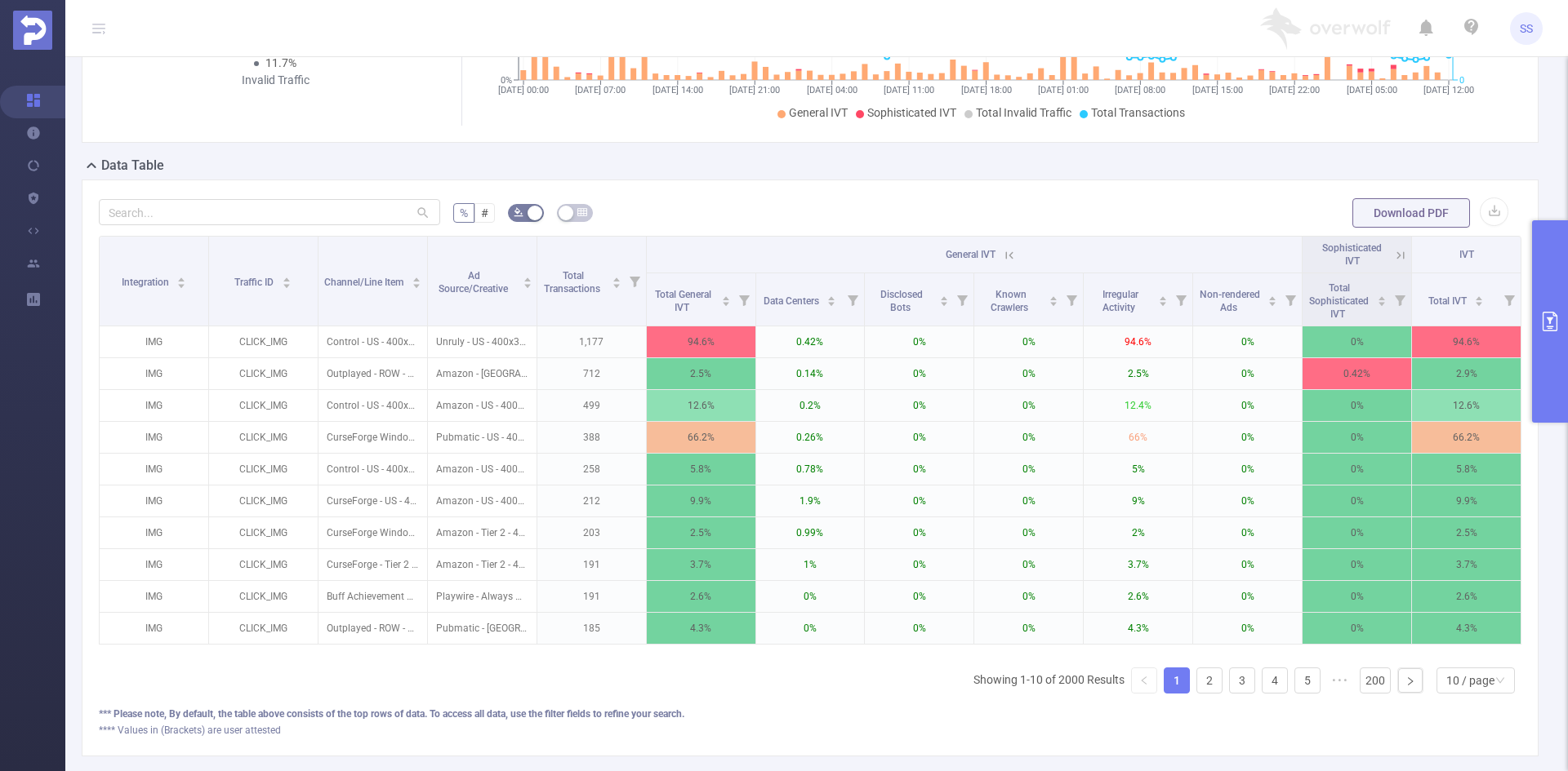
click at [1002, 255] on icon at bounding box center [1009, 255] width 15 height 15
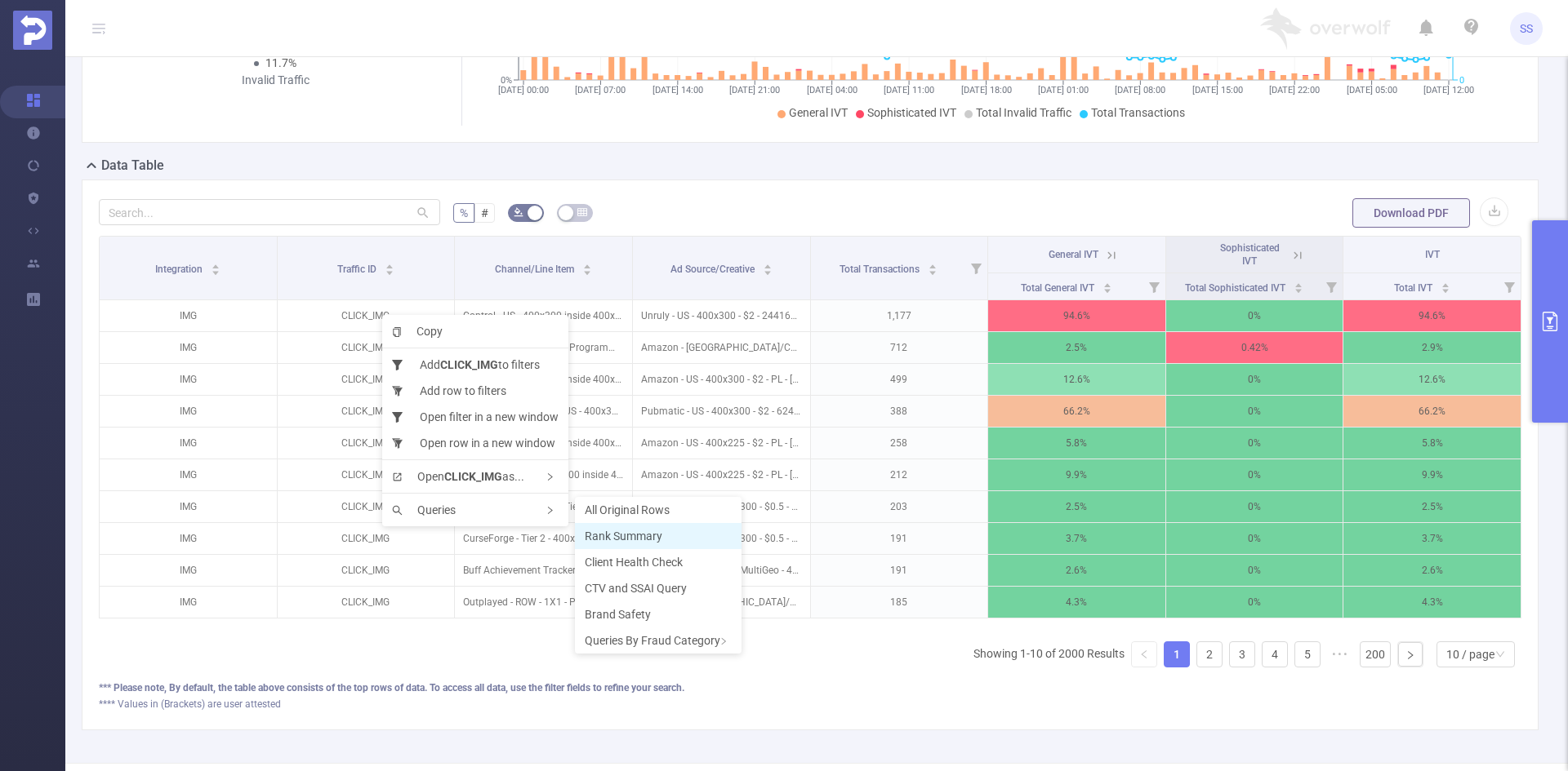
click at [606, 528] on li "Rank Summary" at bounding box center [658, 536] width 167 height 26
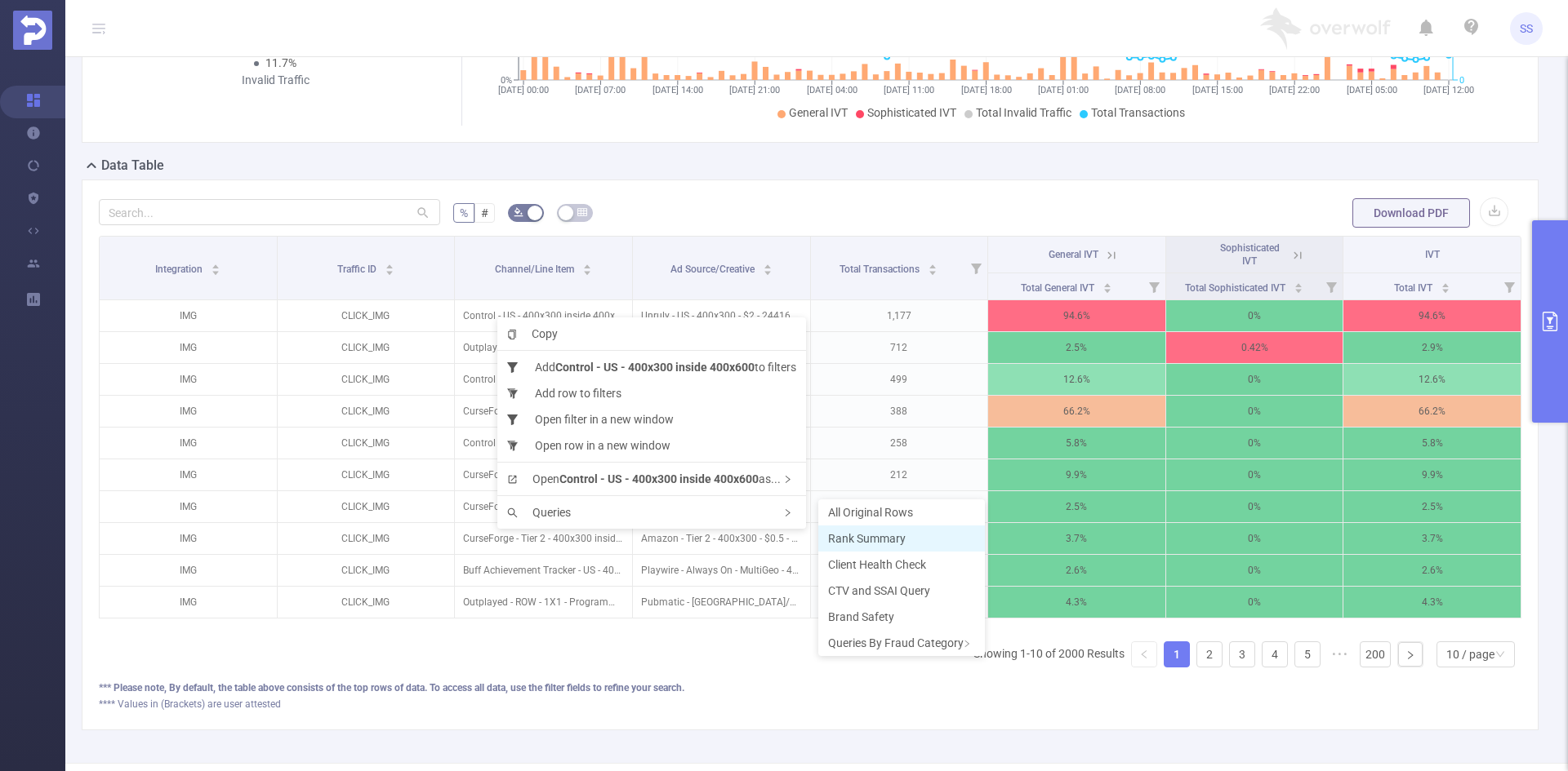
click at [844, 540] on span "Rank Summary" at bounding box center [866, 539] width 78 height 13
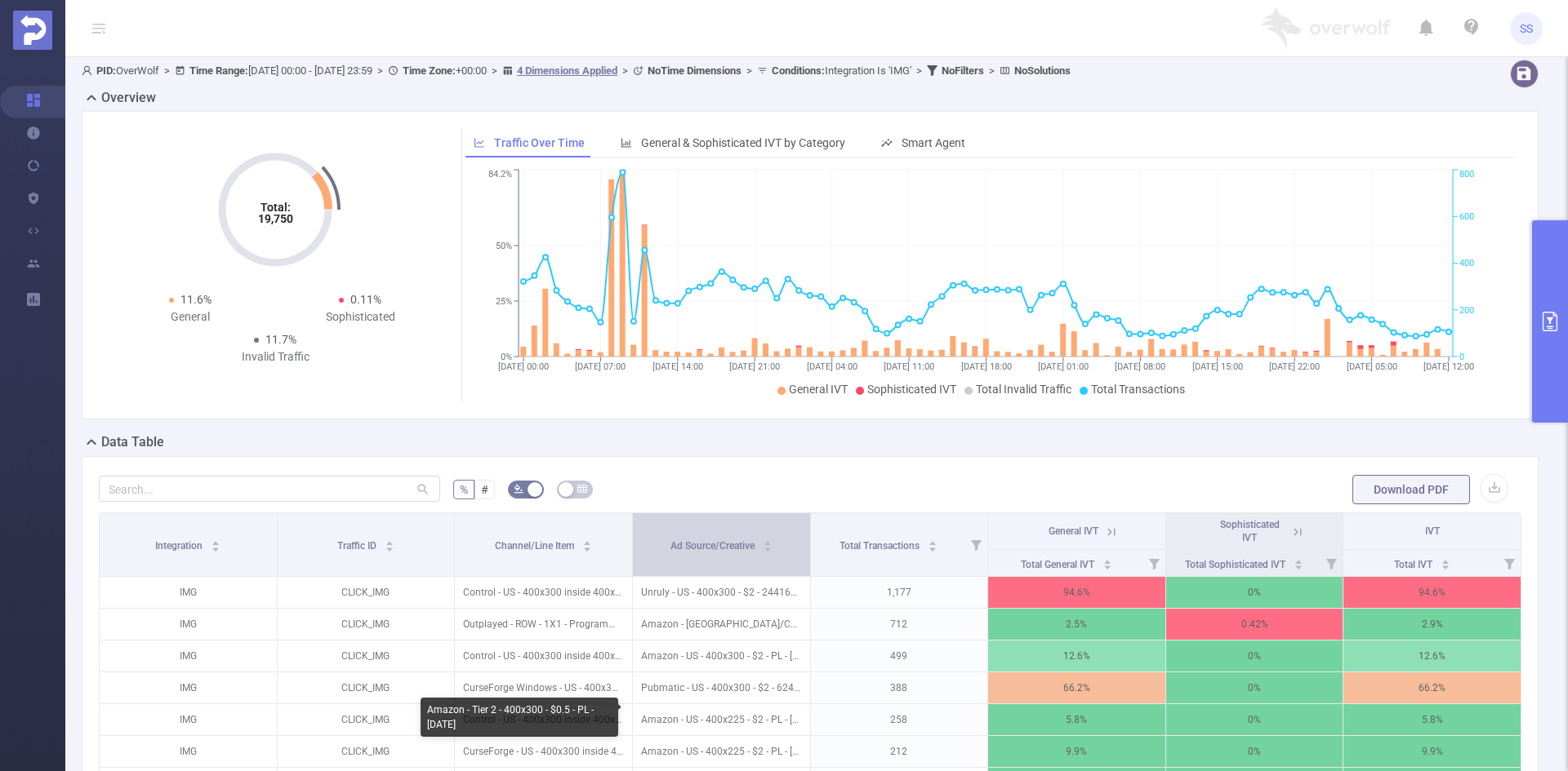
scroll to position [0, 0]
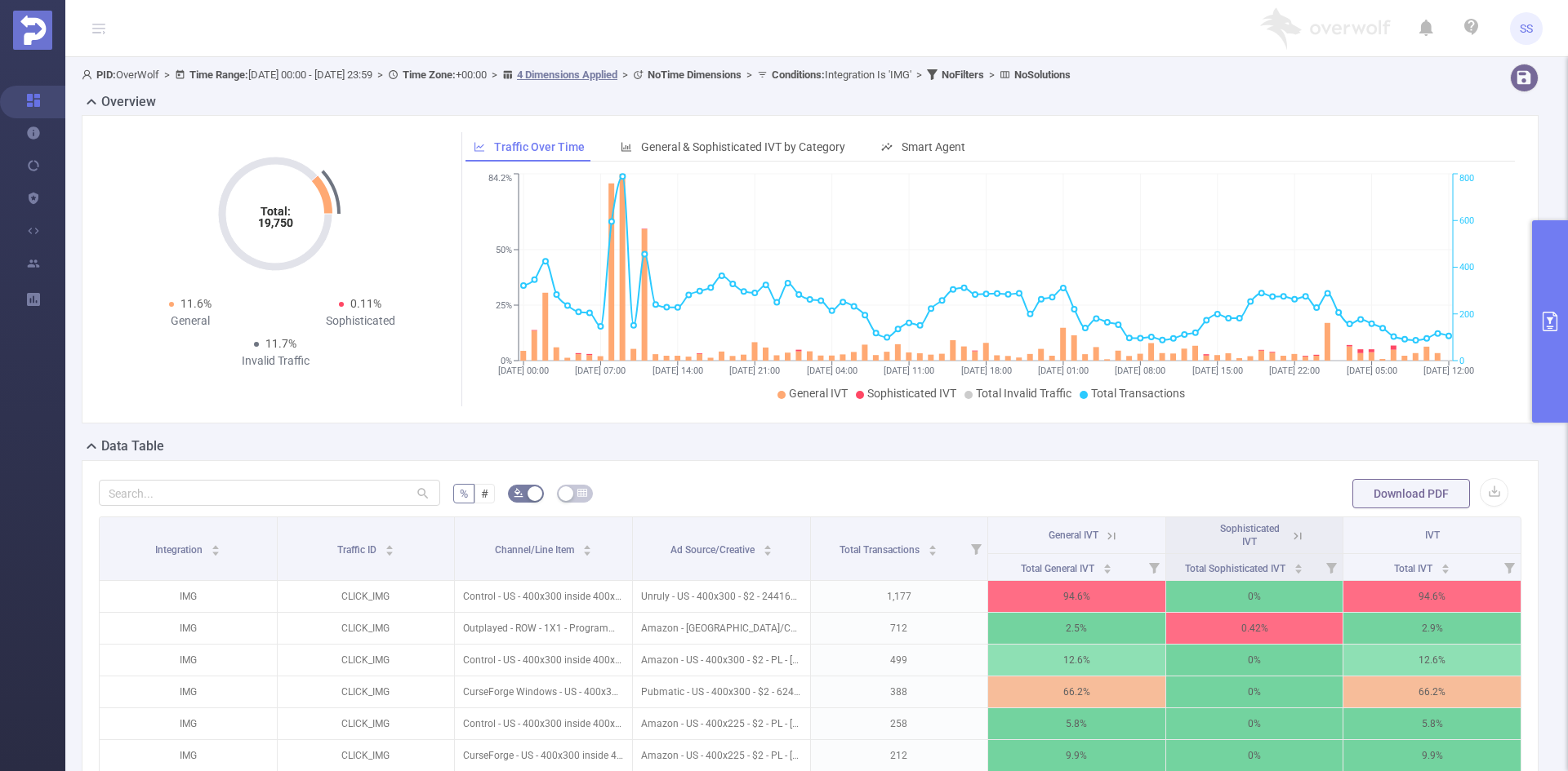
click at [1539, 328] on button "primary" at bounding box center [1549, 322] width 36 height 202
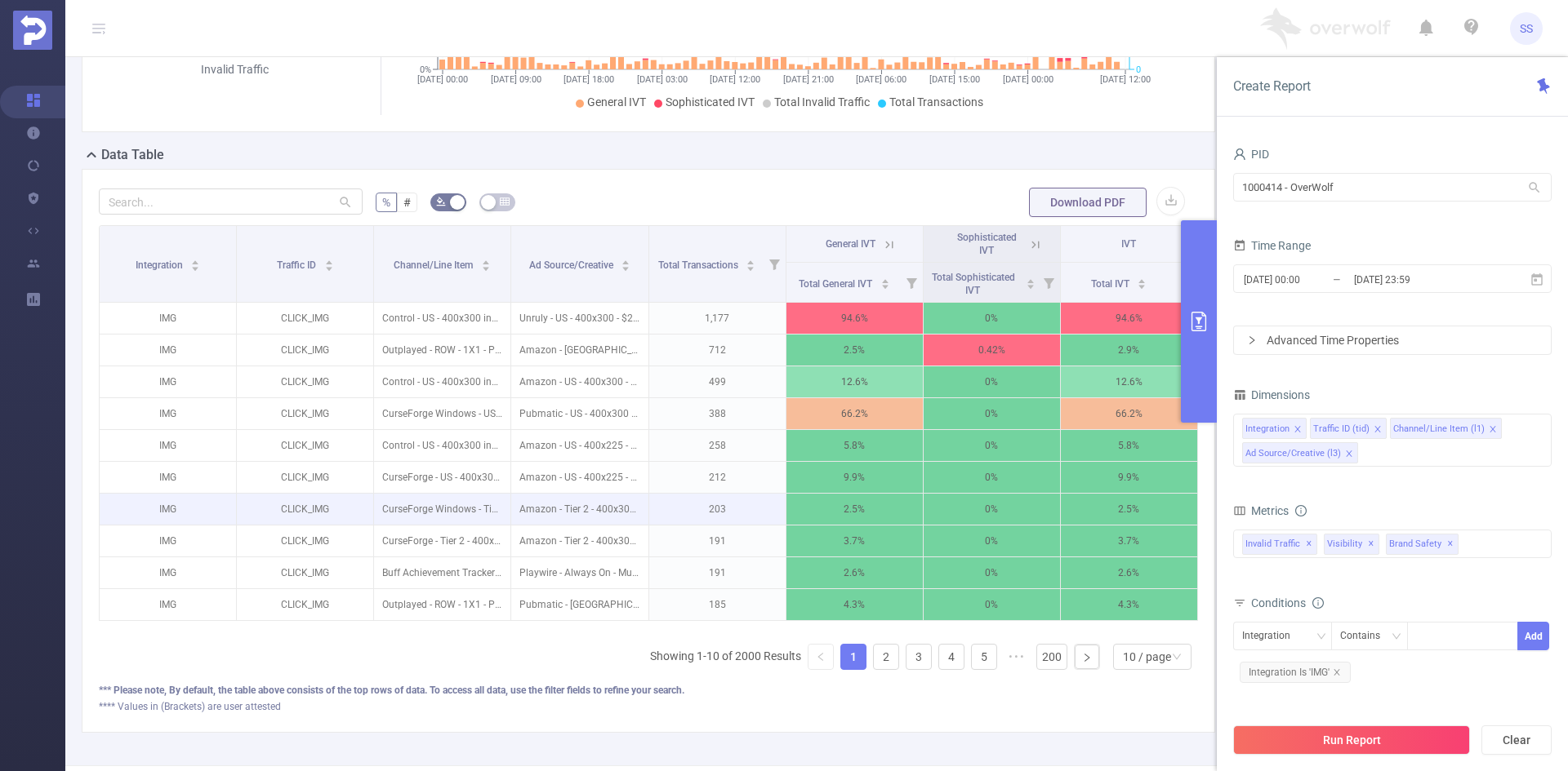
scroll to position [327, 0]
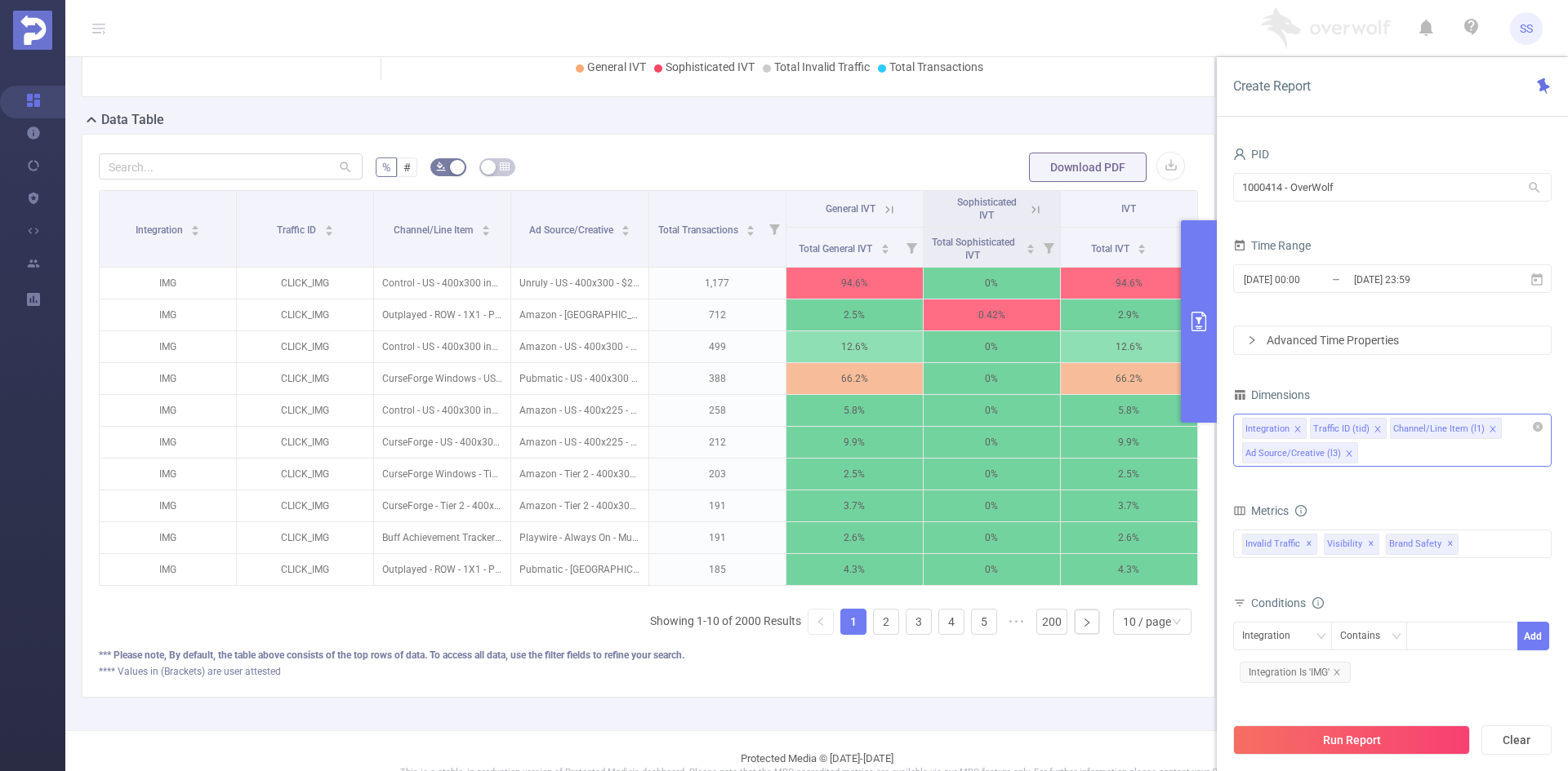
click at [1437, 454] on div "Integration Traffic ID (tid) Channel/Line Item (l1) Ad Source/Creative (l3)" at bounding box center [1391, 440] width 319 height 53
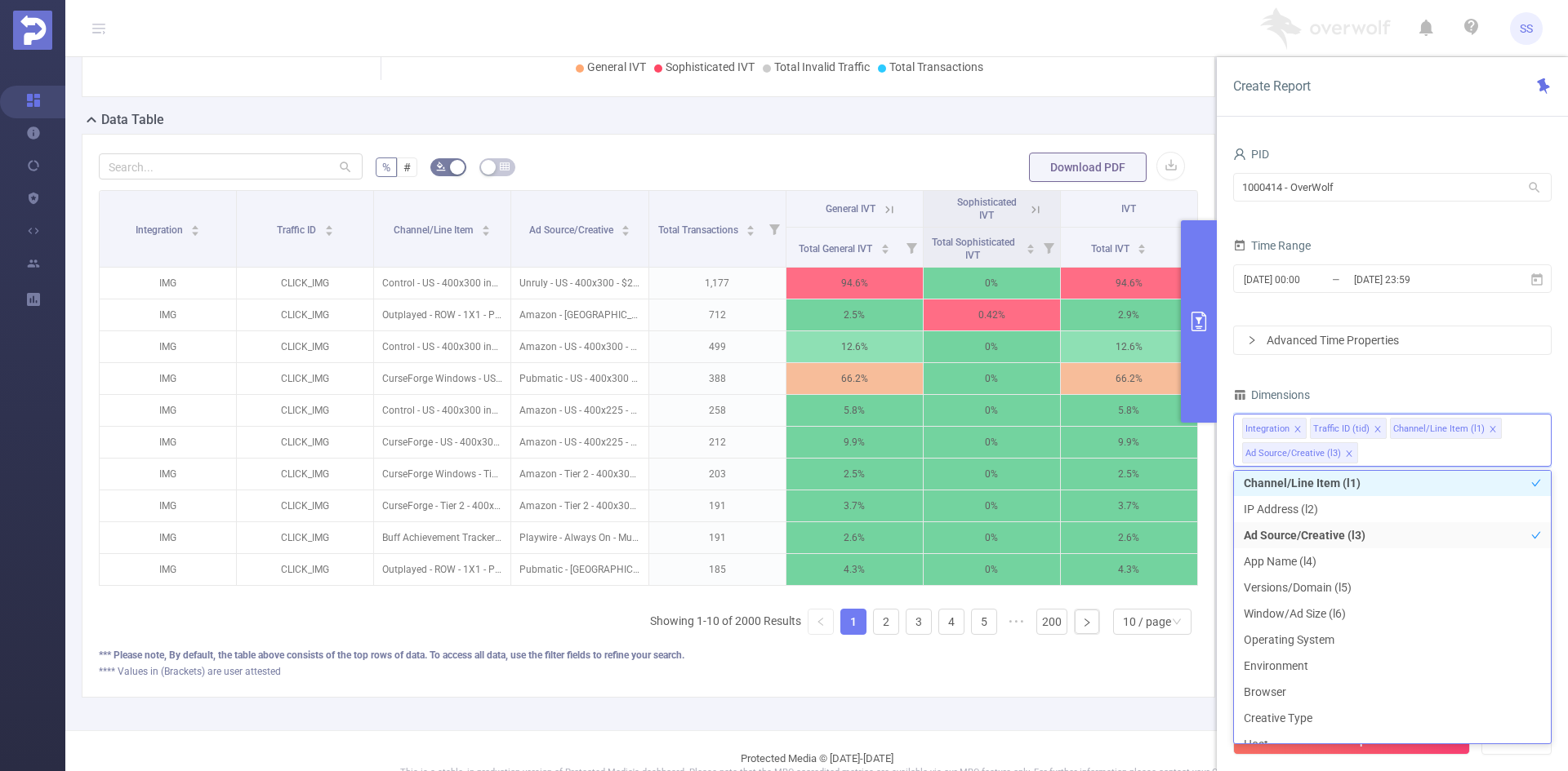
scroll to position [81, 0]
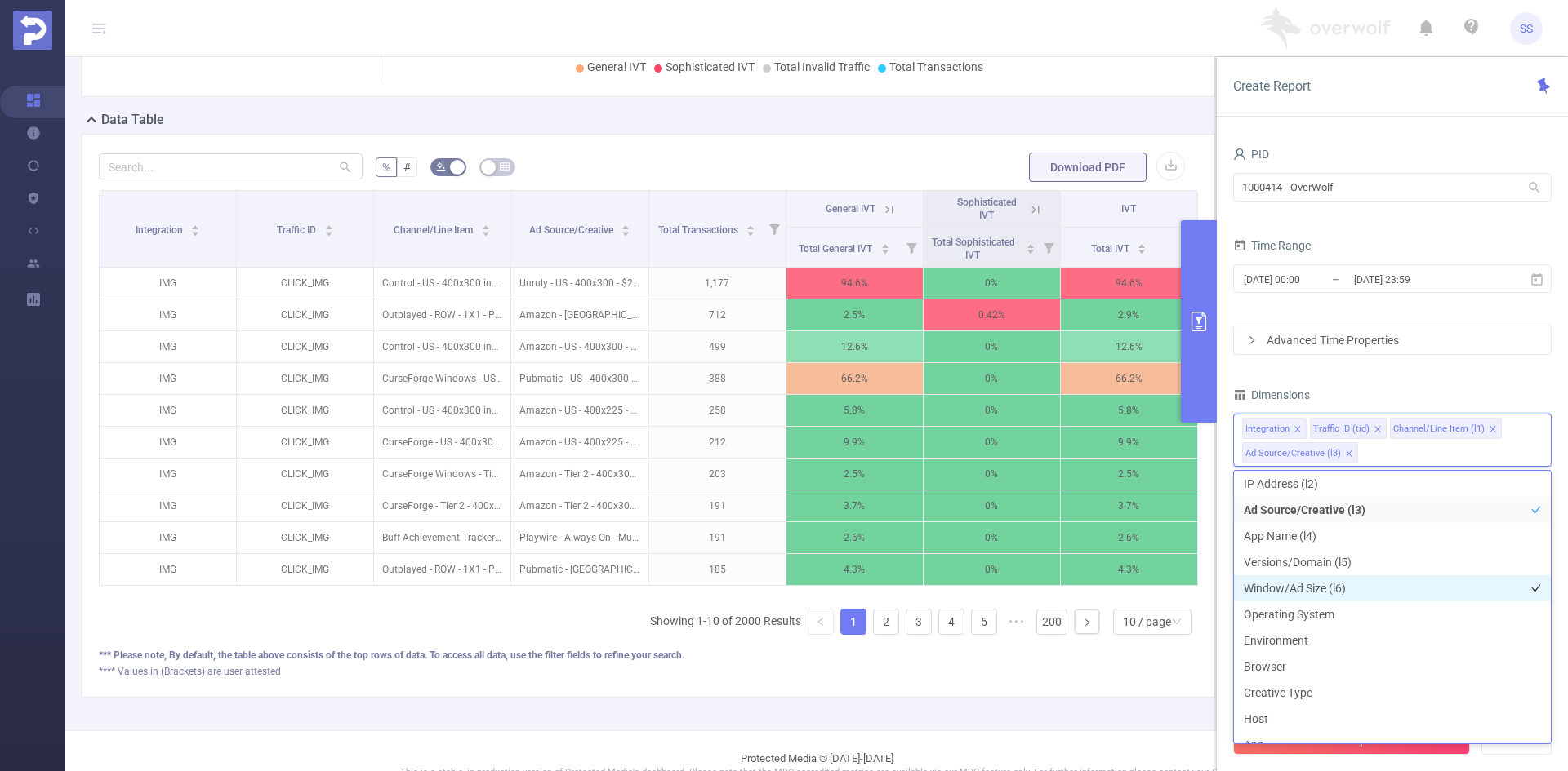
click at [1371, 592] on li "Window/Ad Size (l6)" at bounding box center [1391, 589] width 317 height 26
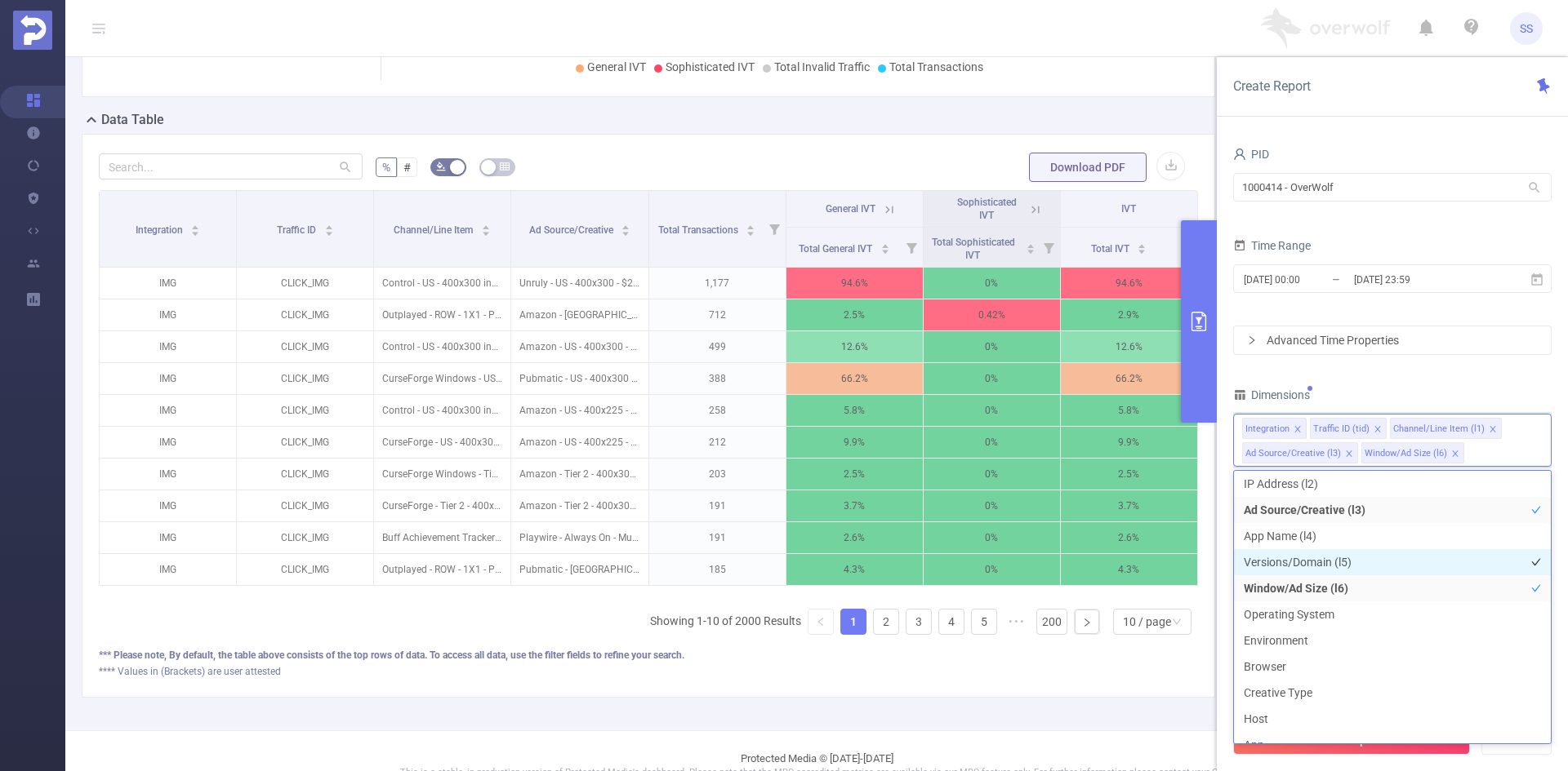
scroll to position [0, 0]
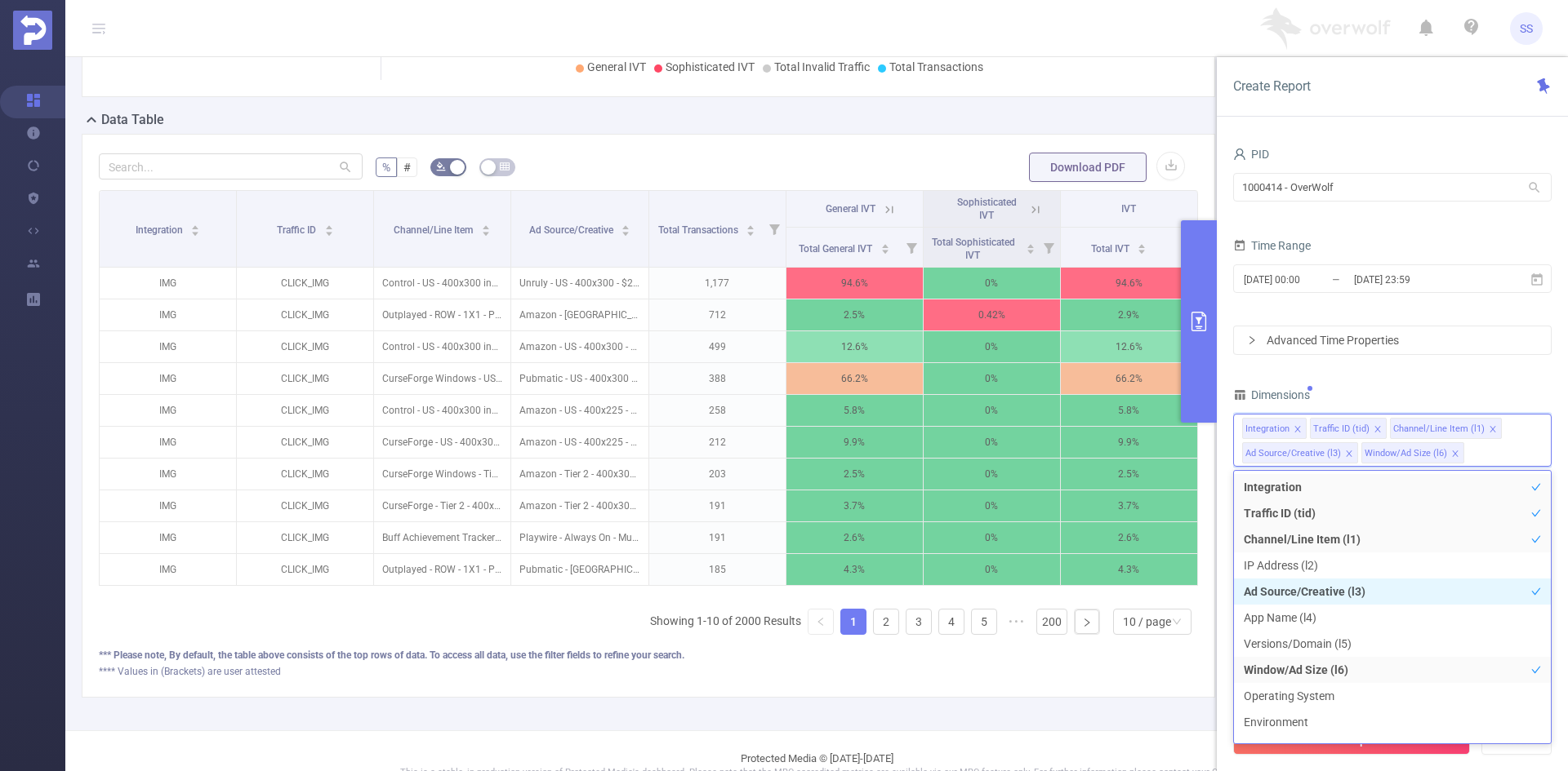
click at [1403, 591] on li "Ad Source/Creative (l3)" at bounding box center [1391, 591] width 317 height 26
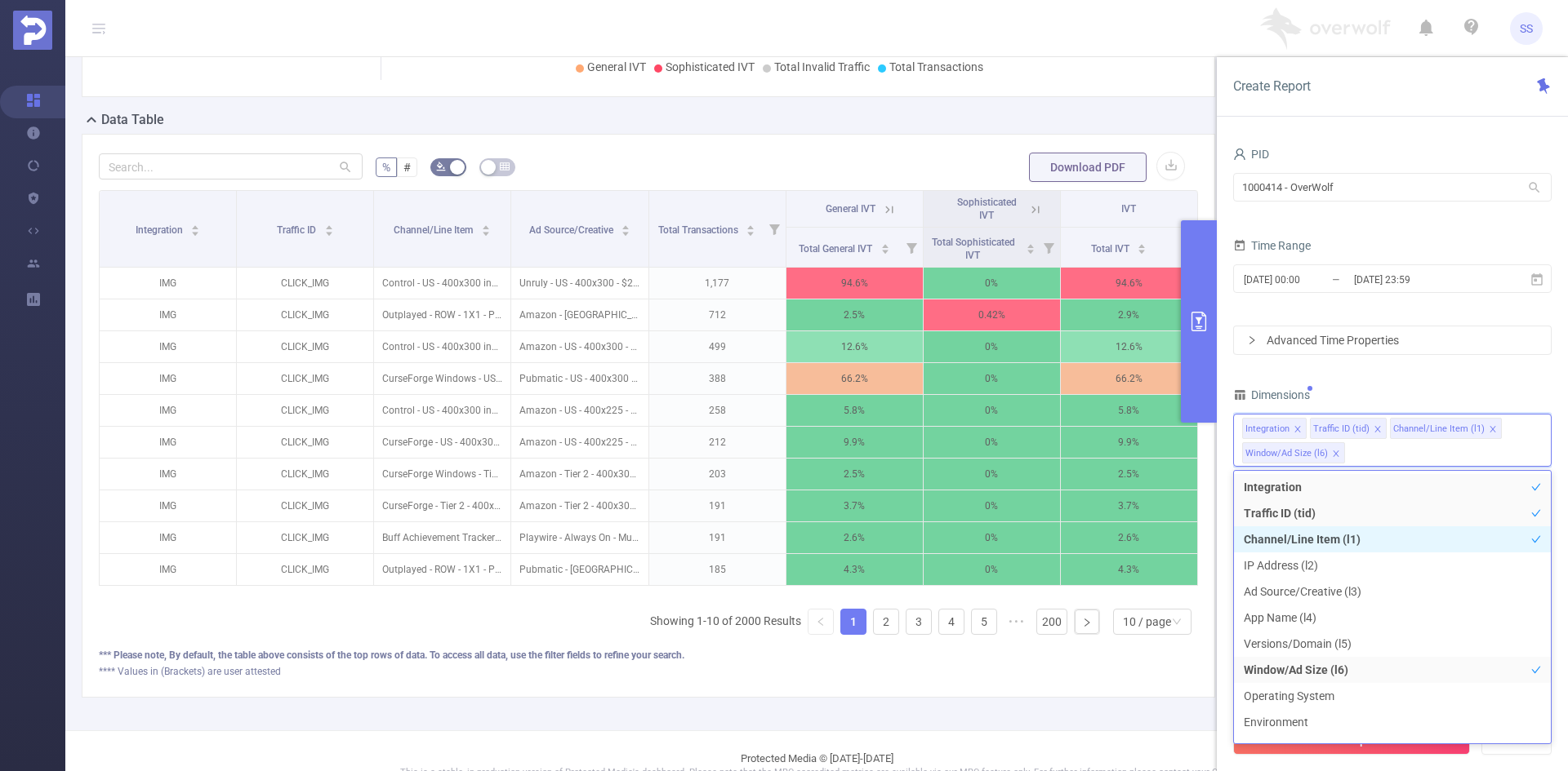
click at [1386, 541] on li "Channel/Line Item (l1)" at bounding box center [1391, 540] width 317 height 26
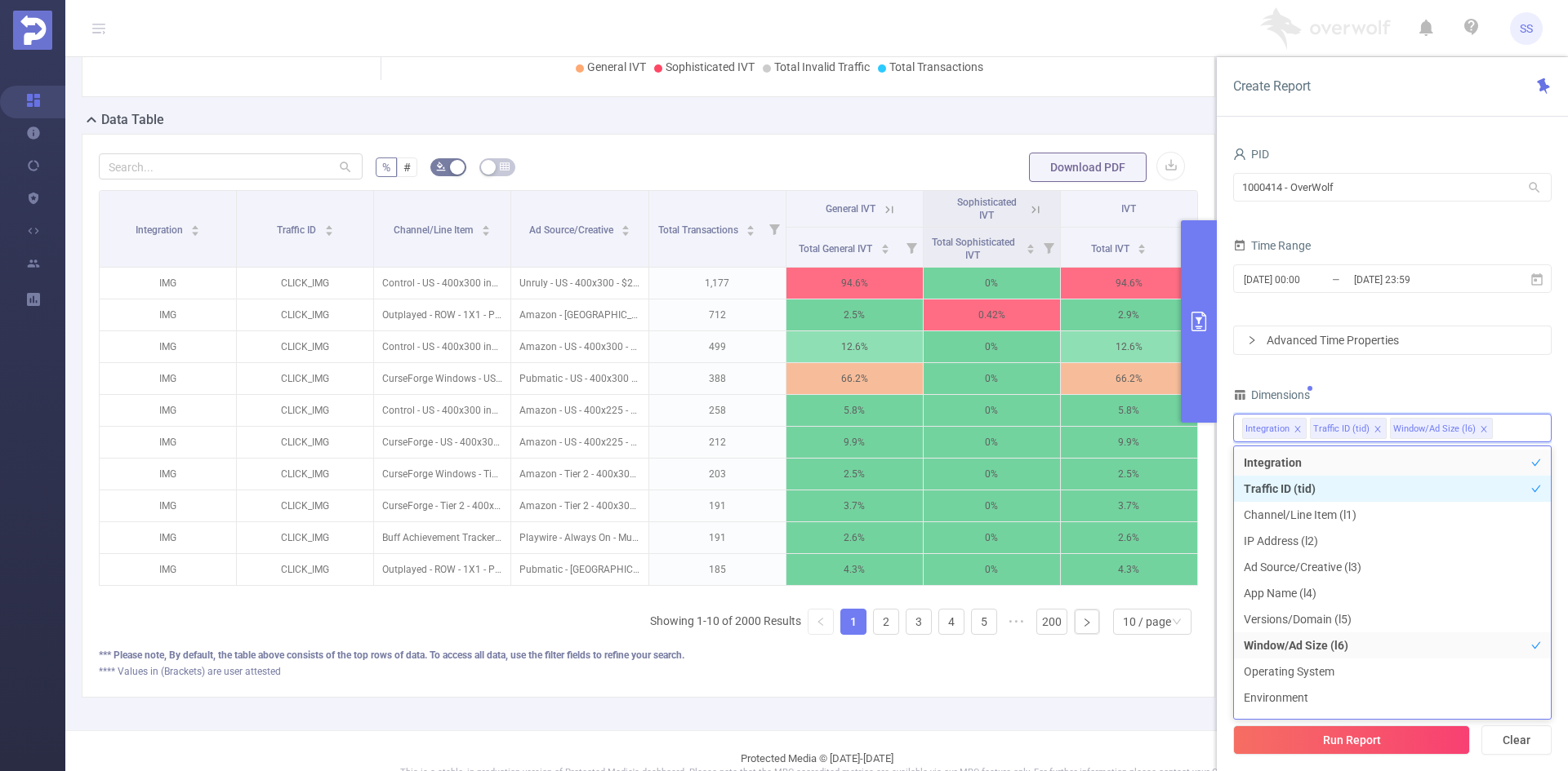
click at [1373, 484] on li "Traffic ID (tid)" at bounding box center [1391, 488] width 317 height 26
click at [1474, 382] on div "PID 1000414 - OverWolf 1000414 - OverWolf Time Range [DATE] 00:00 _ [DATE] 23:5…" at bounding box center [1391, 459] width 319 height 632
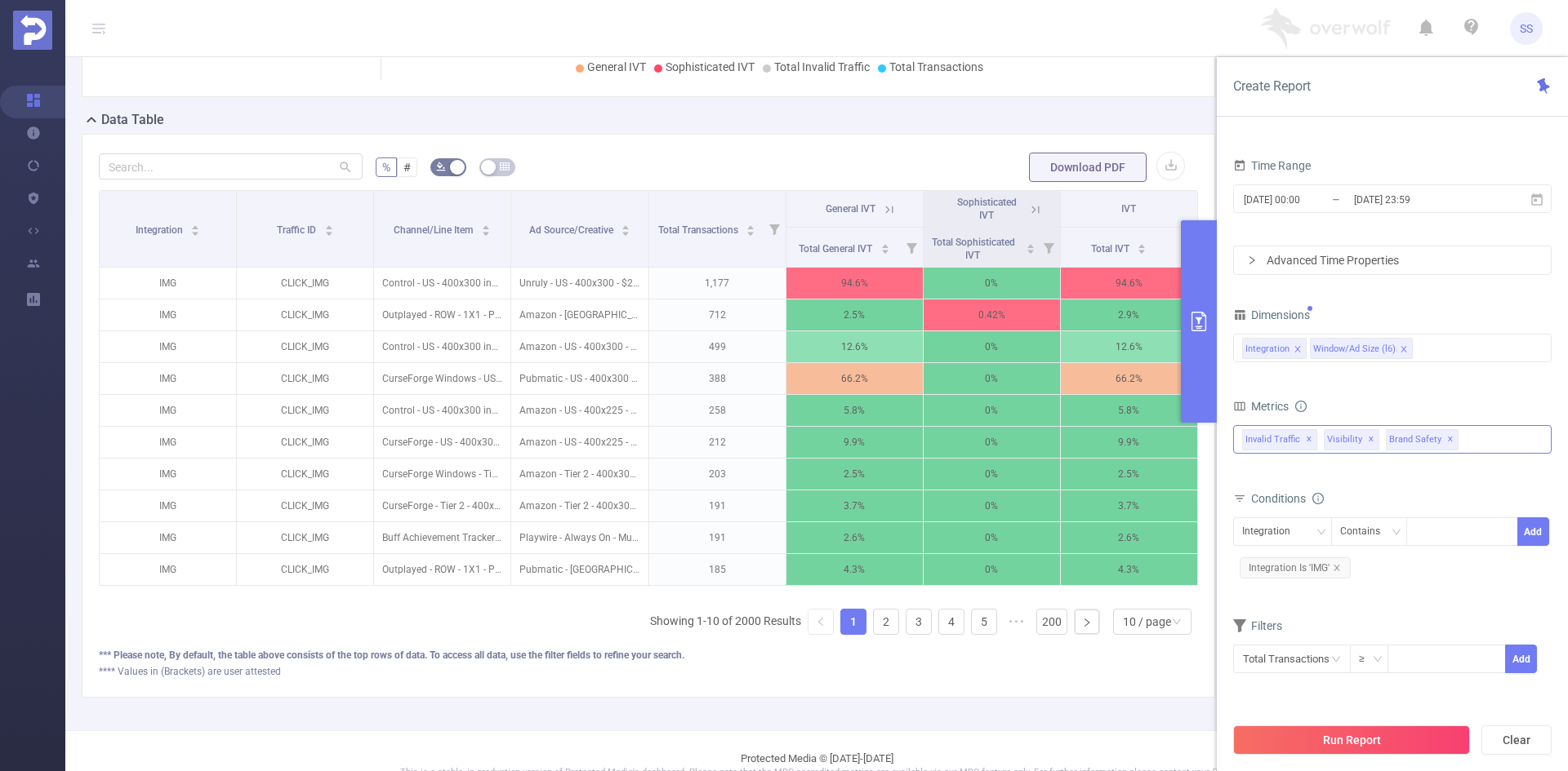
click at [1368, 438] on span "✕" at bounding box center [1371, 439] width 7 height 20
click at [1385, 437] on span "✕" at bounding box center [1387, 439] width 7 height 20
click at [1339, 568] on icon "icon: close" at bounding box center [1336, 568] width 8 height 8
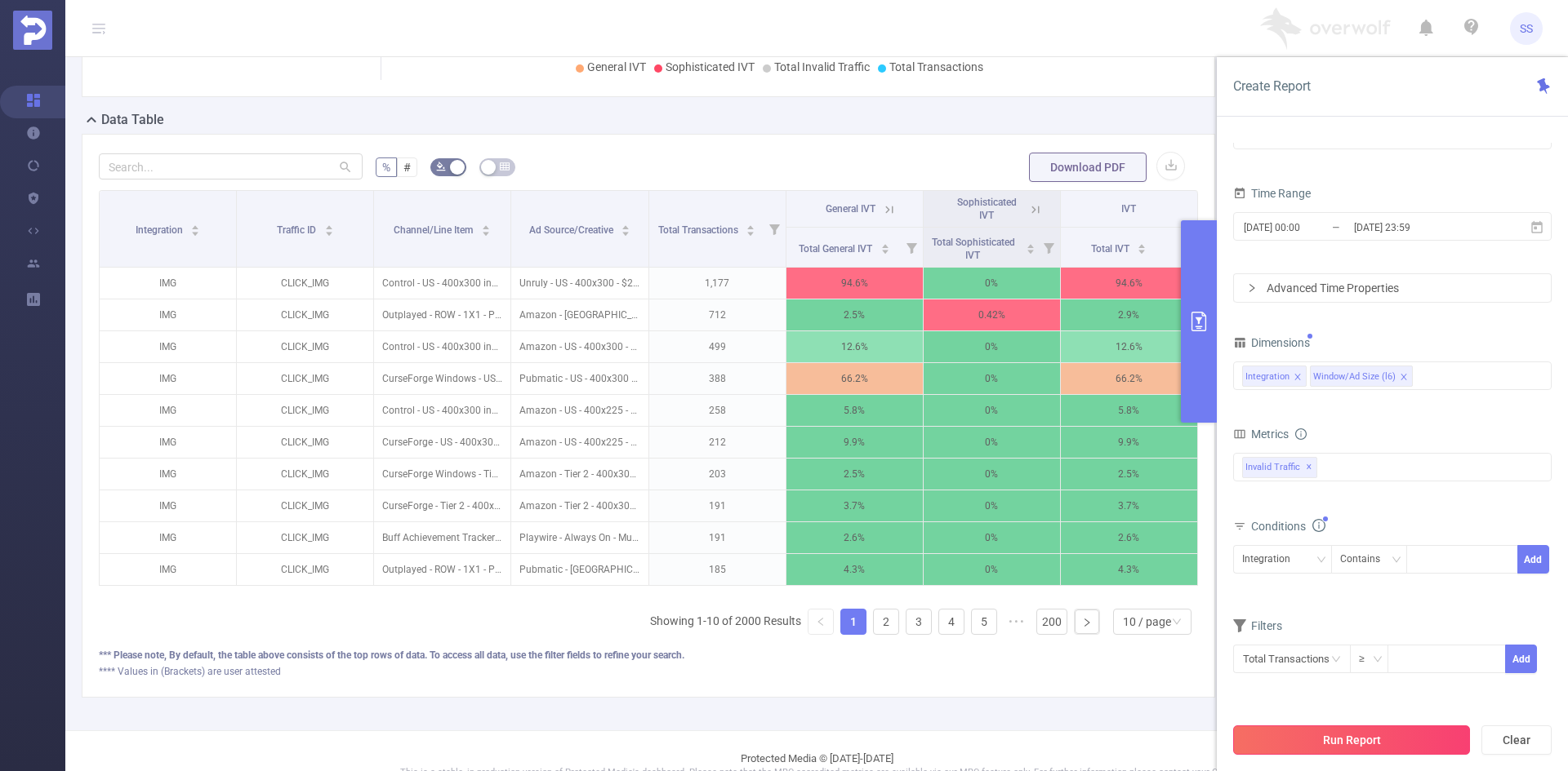
click at [1363, 750] on button "Run Report" at bounding box center [1350, 741] width 236 height 29
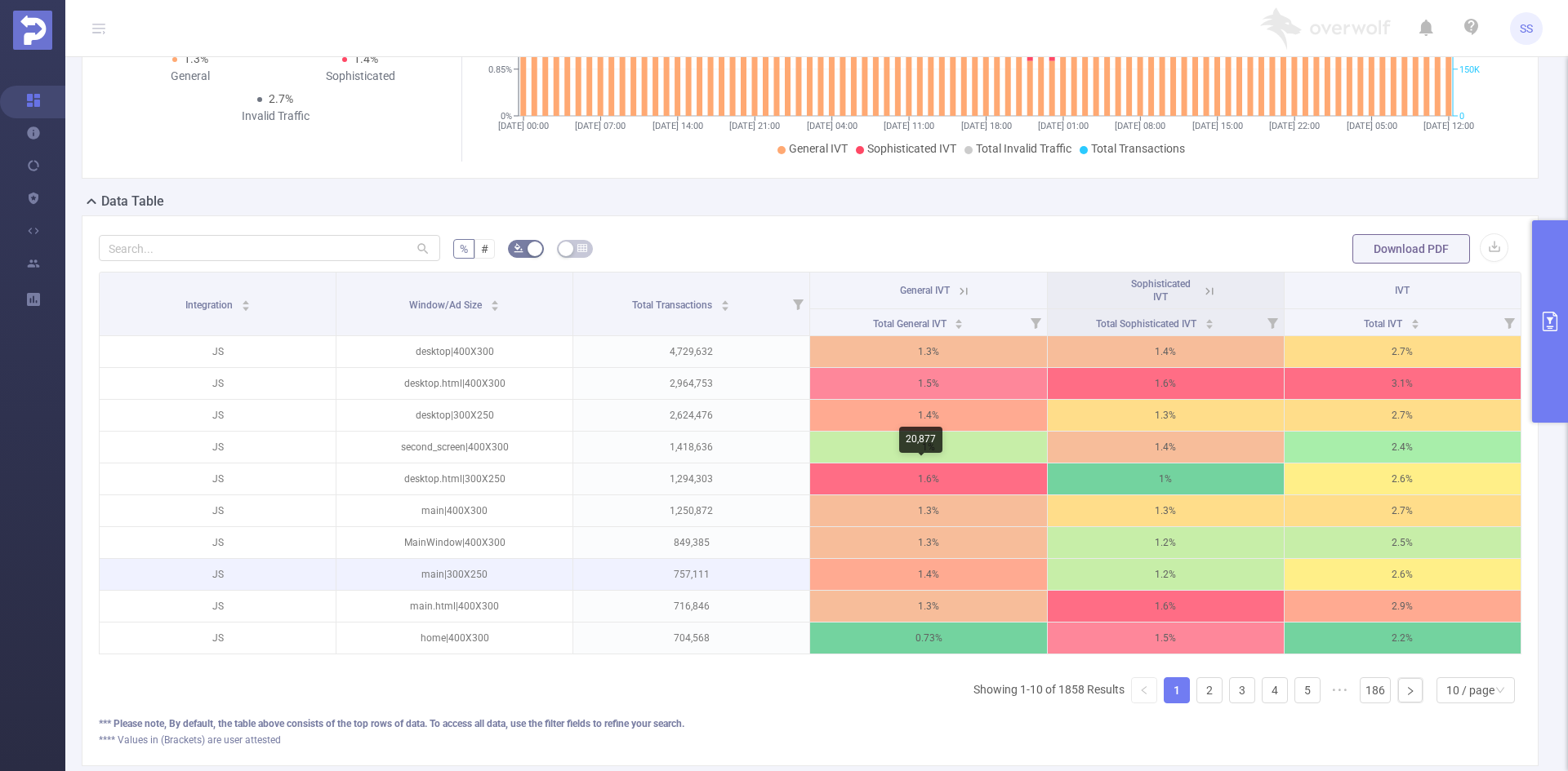
scroll to position [327, 0]
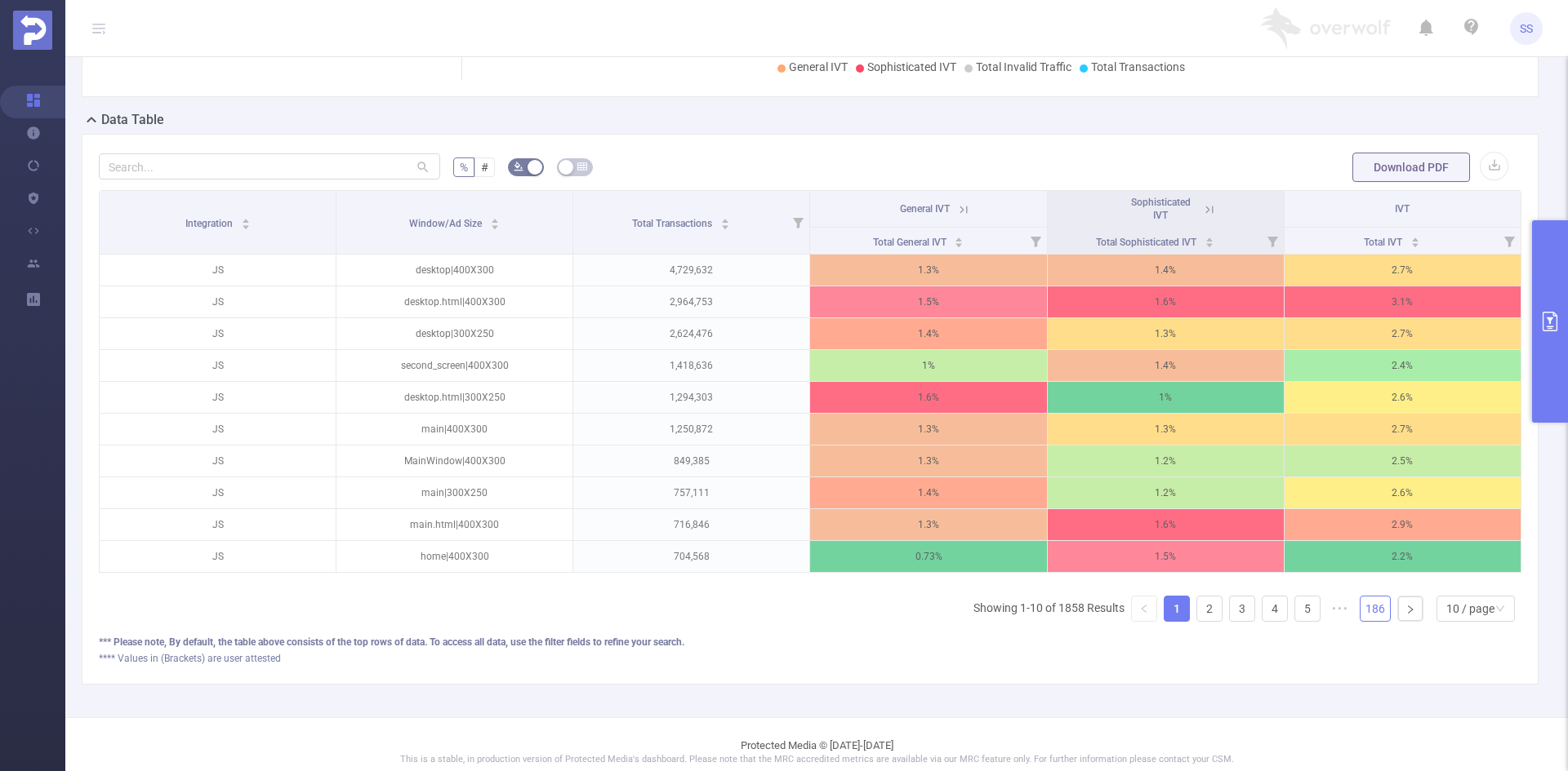
click at [1360, 617] on link "186" at bounding box center [1375, 608] width 29 height 25
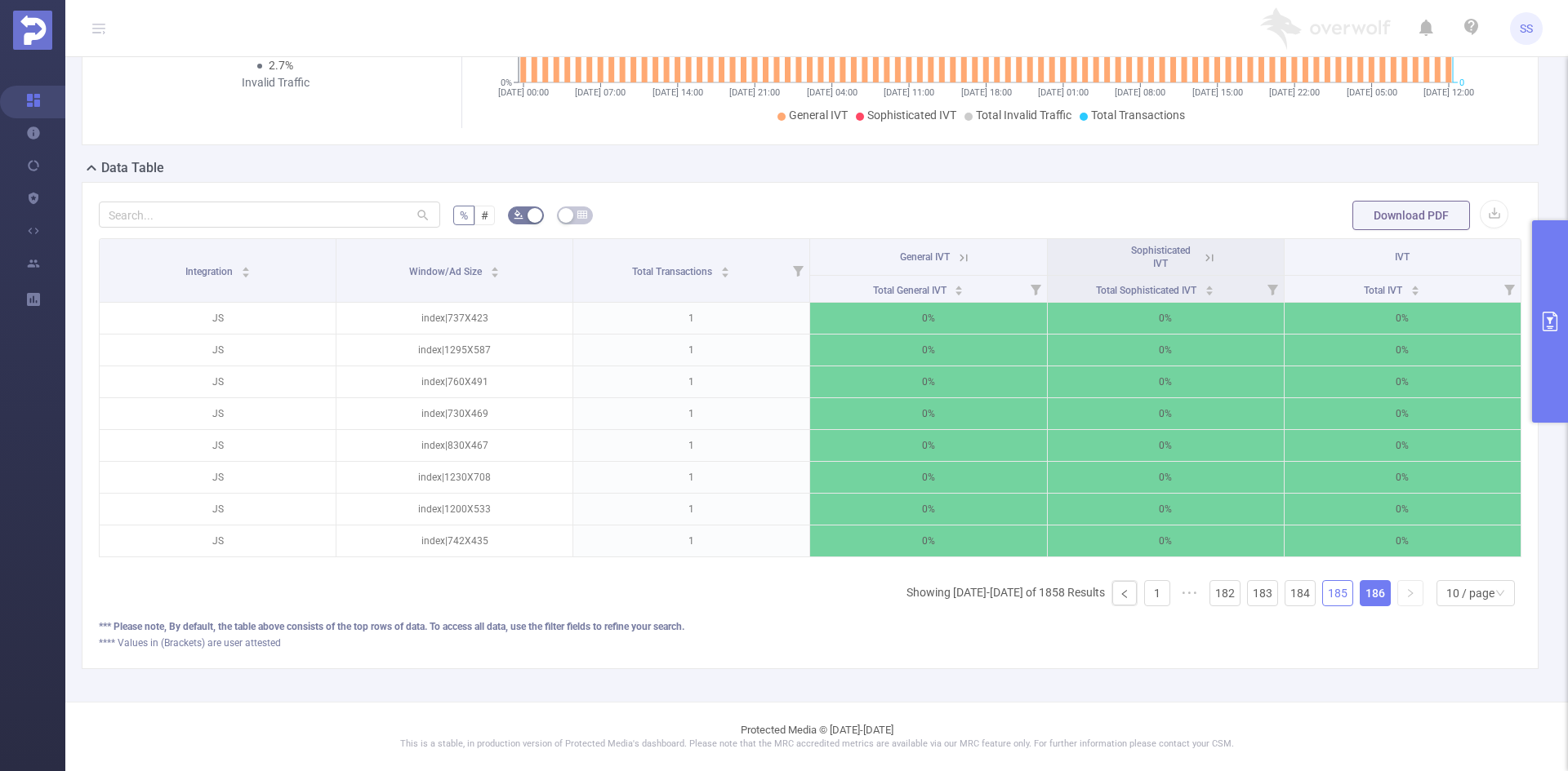
click at [1326, 599] on link "185" at bounding box center [1337, 592] width 29 height 25
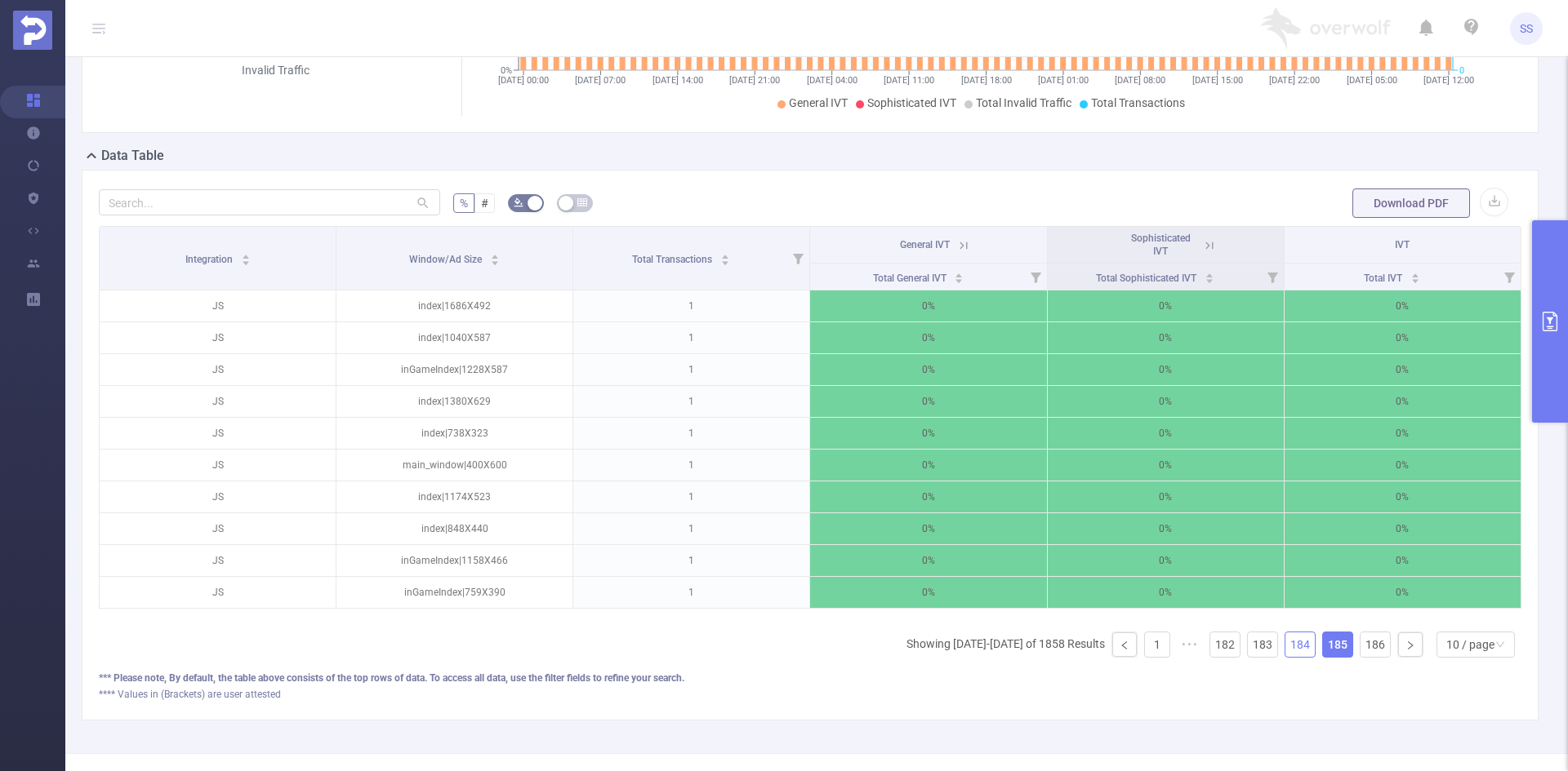
click at [1289, 651] on link "184" at bounding box center [1300, 644] width 29 height 25
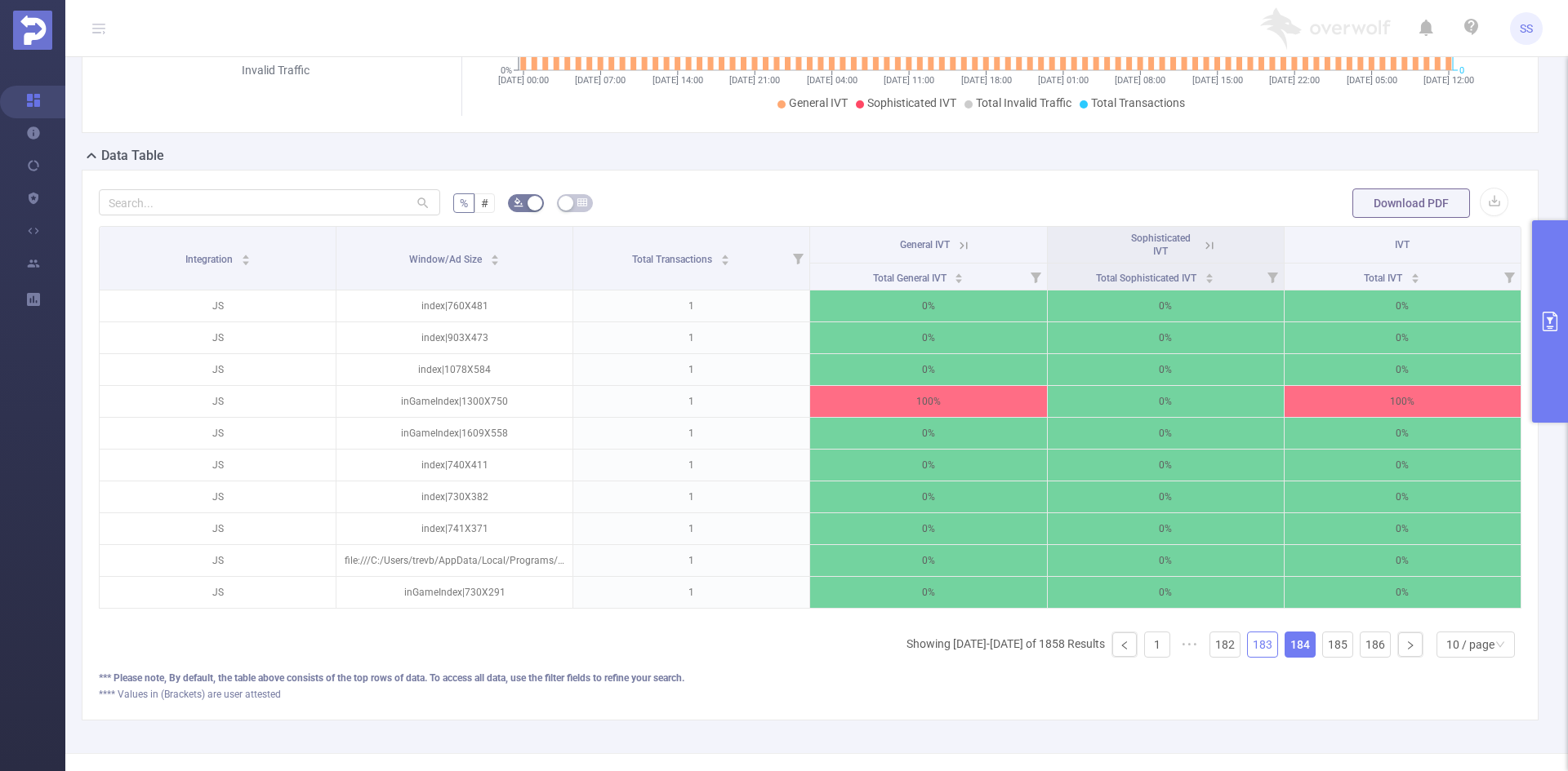
click at [1257, 656] on link "183" at bounding box center [1262, 644] width 29 height 25
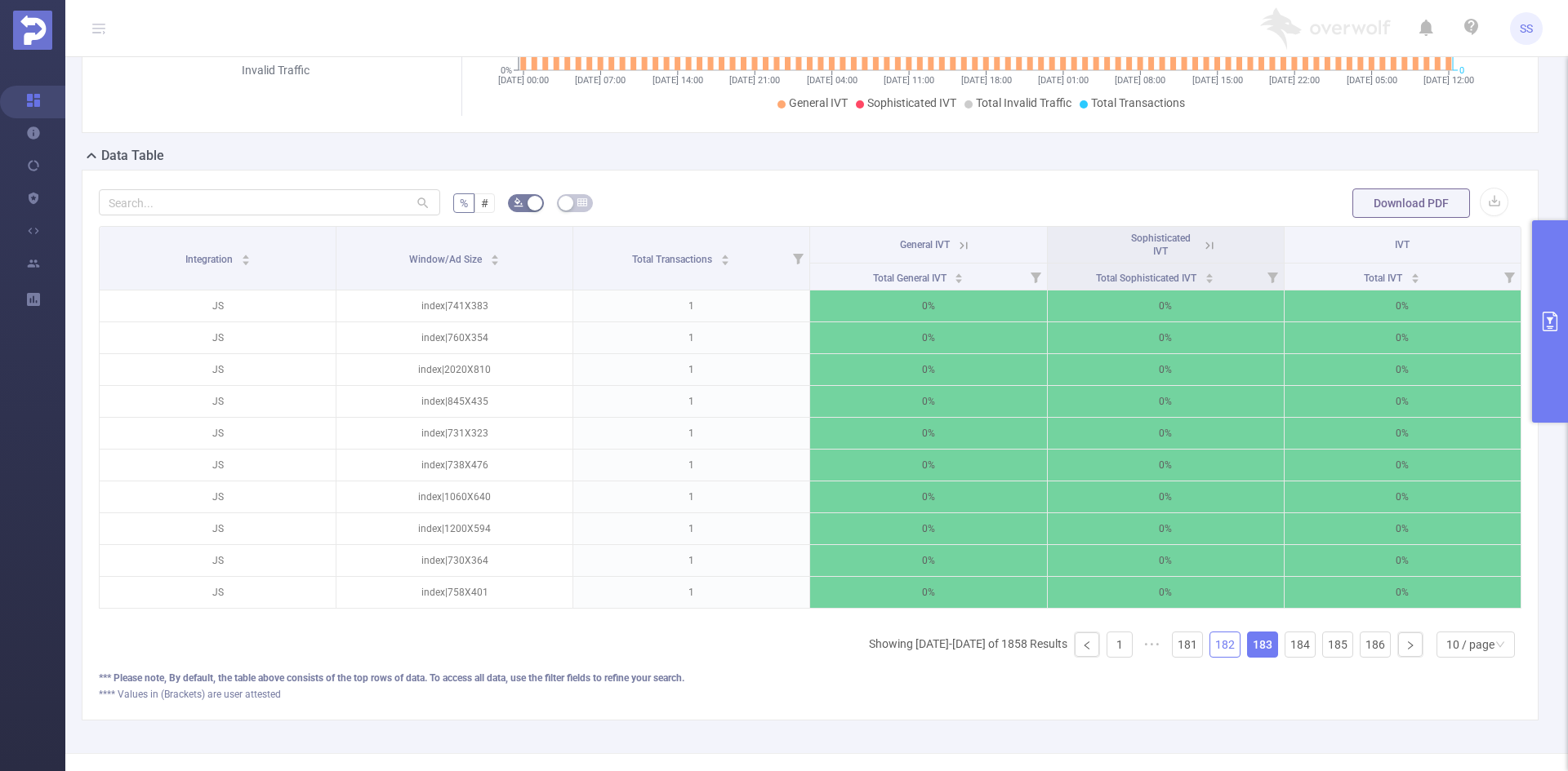
drag, startPoint x: 1223, startPoint y: 663, endPoint x: 1183, endPoint y: 662, distance: 40.0
click at [1223, 657] on link "182" at bounding box center [1225, 644] width 29 height 25
click at [1084, 657] on link "1" at bounding box center [1086, 644] width 25 height 25
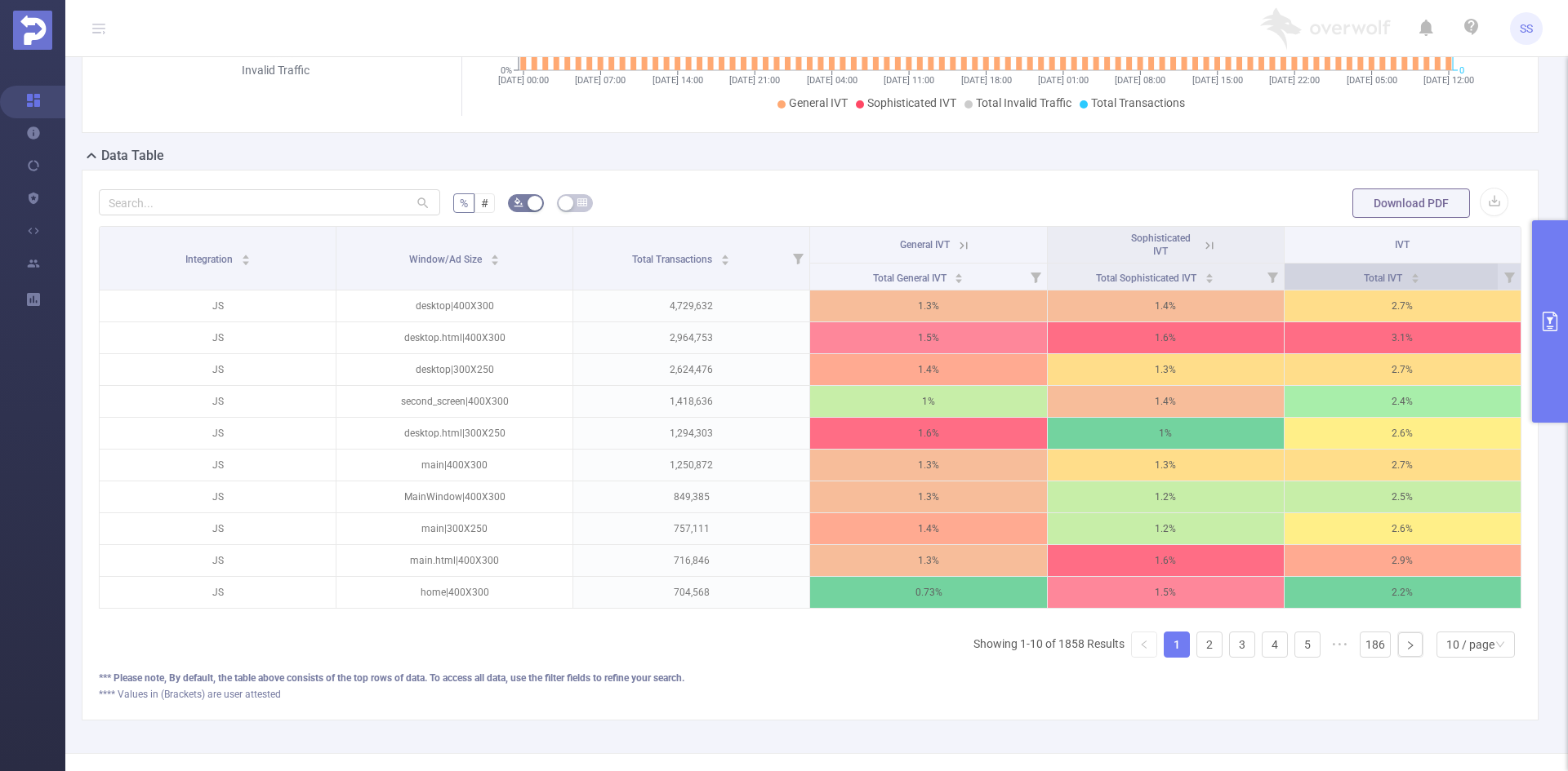
click at [1387, 277] on span "Total IVT" at bounding box center [1385, 279] width 41 height 12
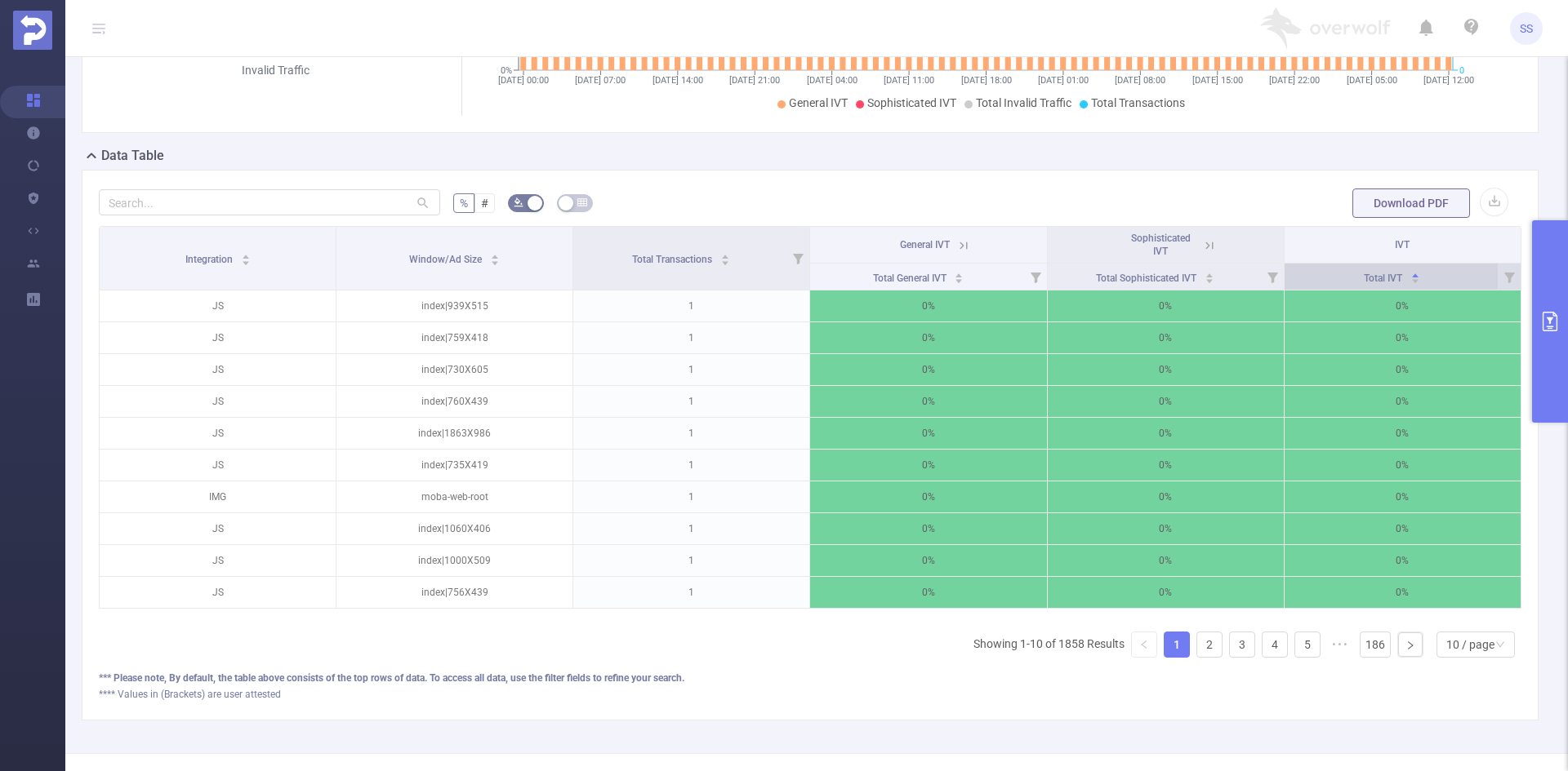
click at [1387, 277] on span "Total IVT" at bounding box center [1385, 279] width 41 height 12
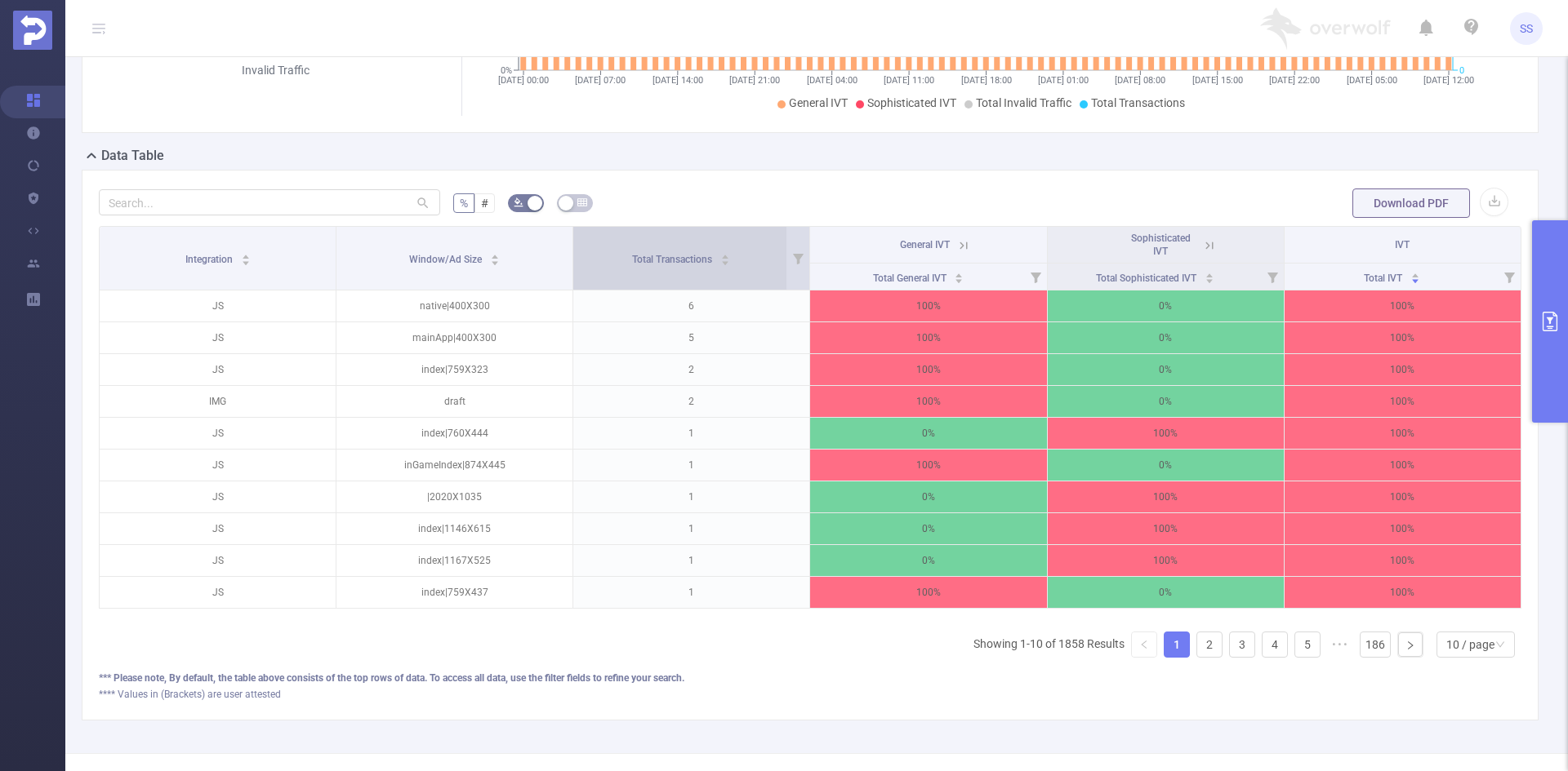
click at [686, 266] on div "Total Transactions" at bounding box center [681, 258] width 98 height 17
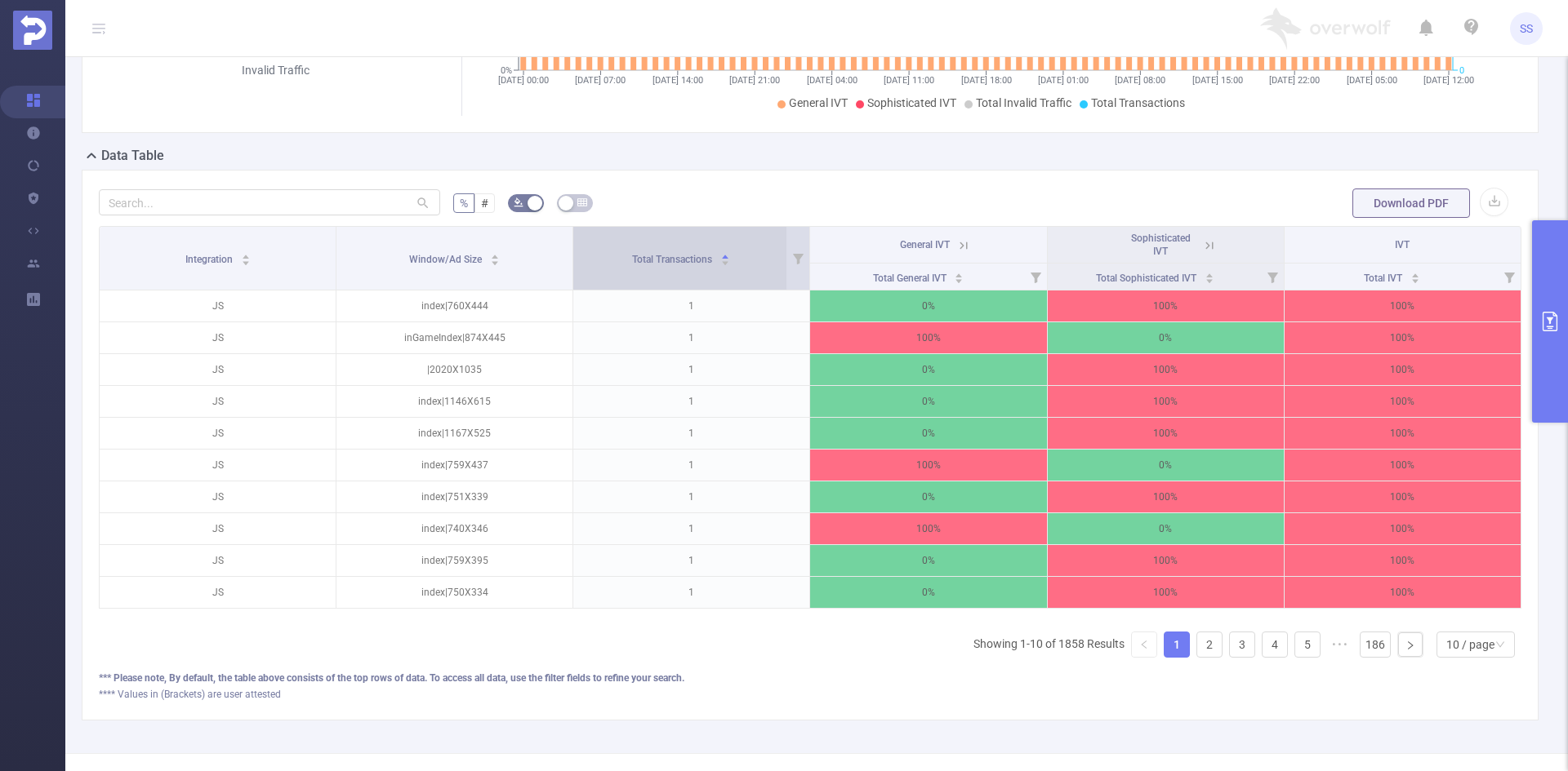
click at [686, 266] on div "Total Transactions" at bounding box center [681, 258] width 98 height 17
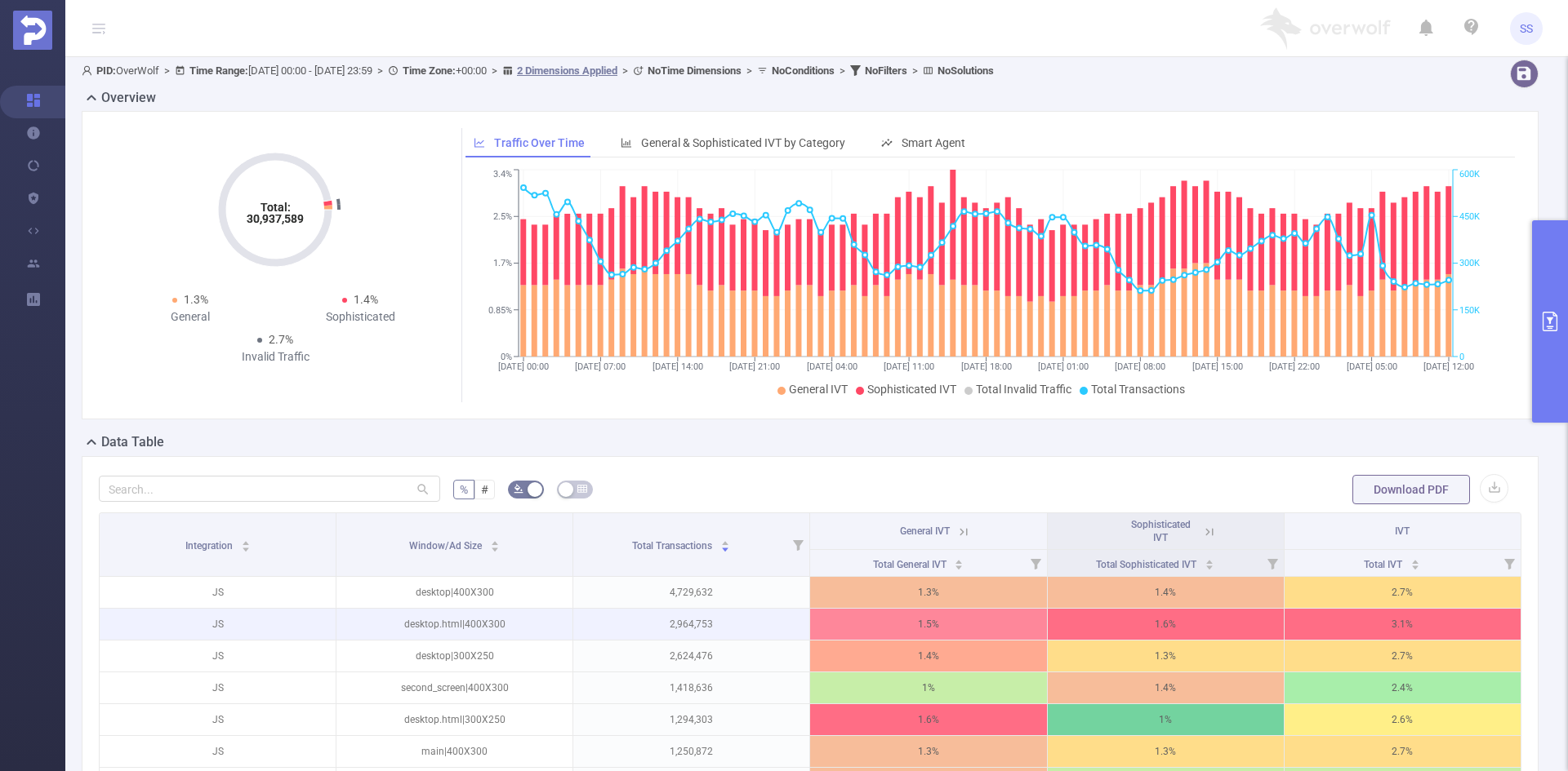
scroll to position [0, 0]
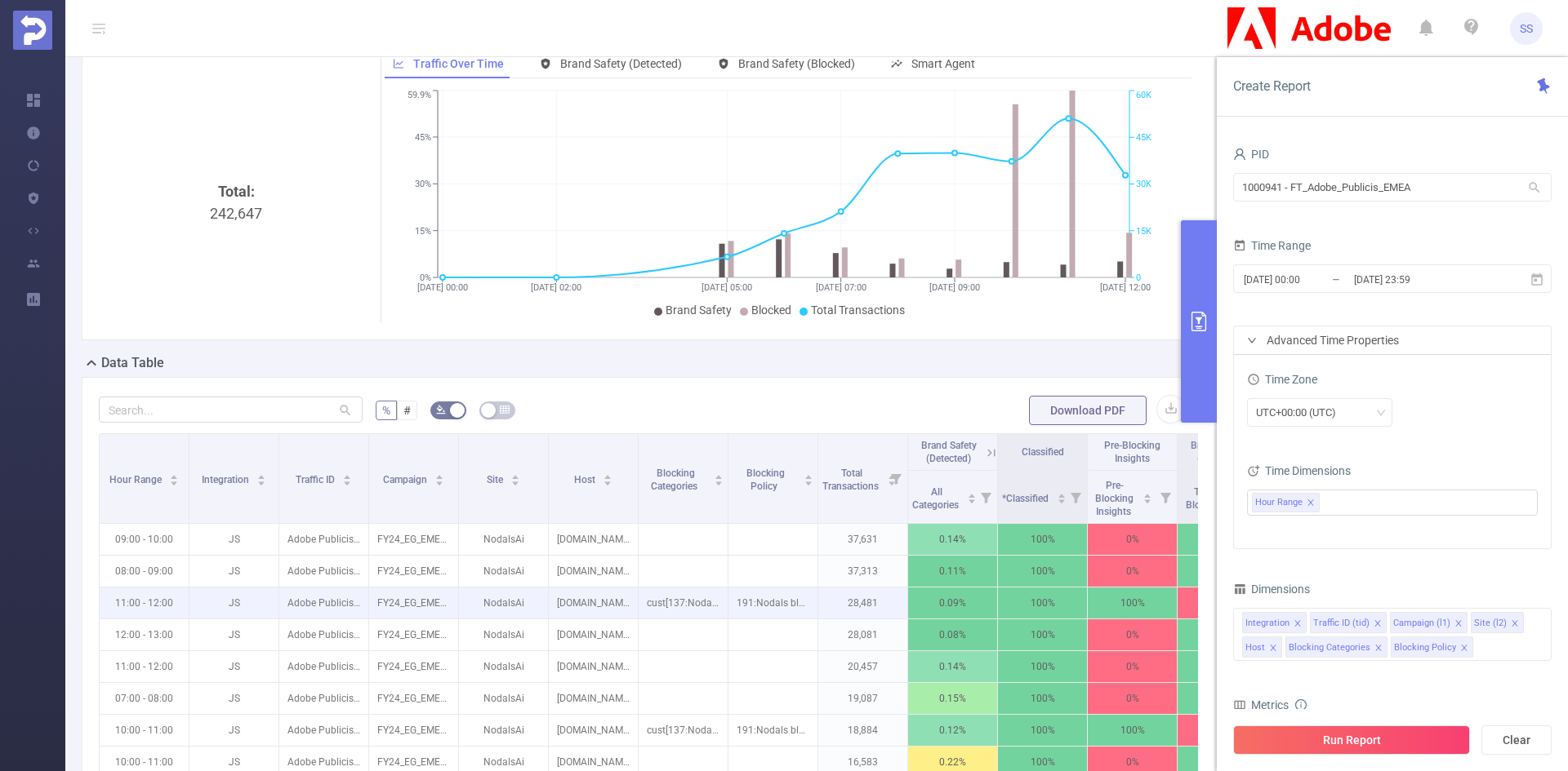
scroll to position [245, 0]
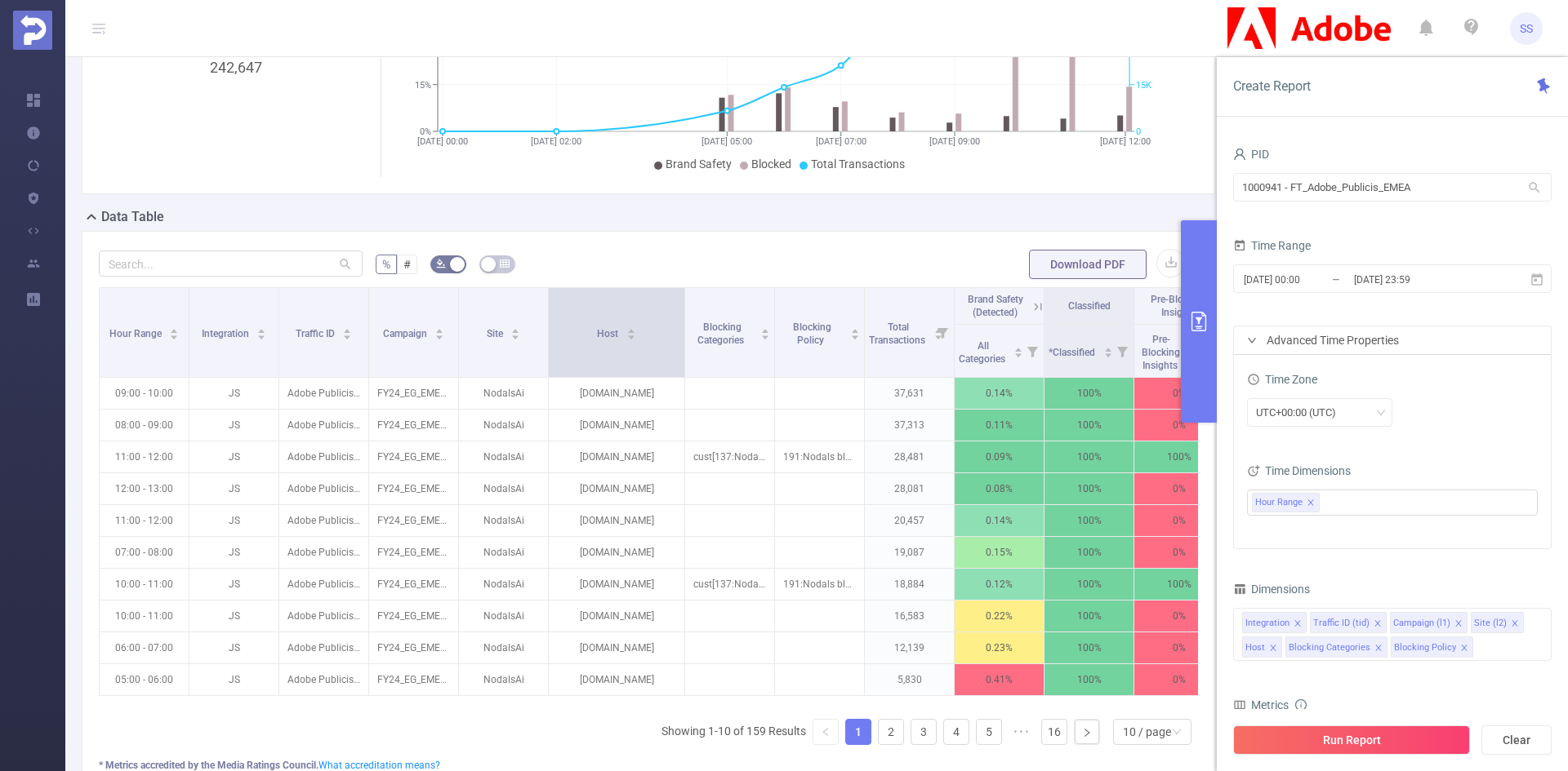
drag, startPoint x: 635, startPoint y: 343, endPoint x: 682, endPoint y: 352, distance: 47.9
click at [682, 352] on span at bounding box center [684, 333] width 8 height 89
click at [1199, 354] on button "primary" at bounding box center [1198, 322] width 36 height 202
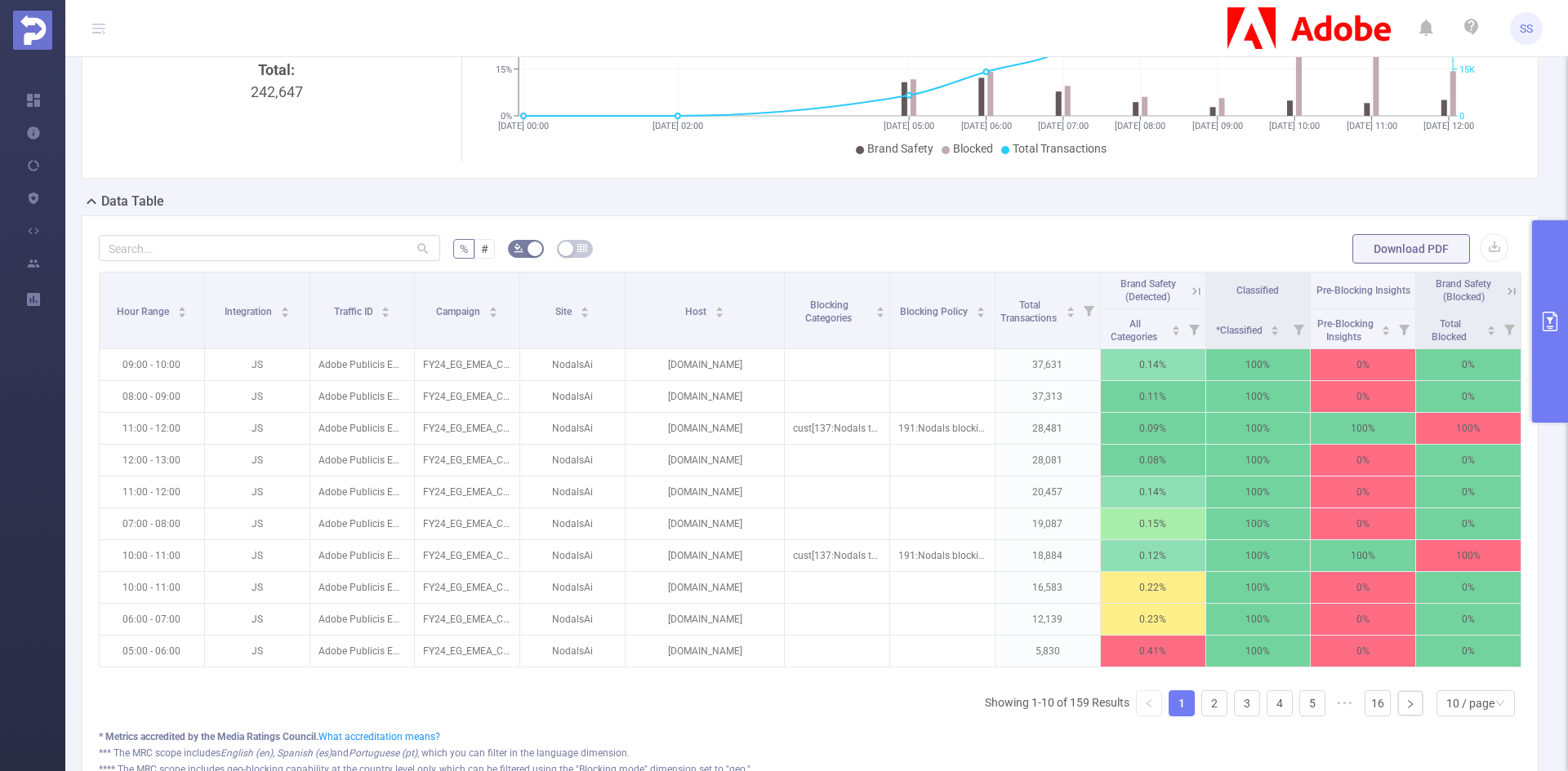
click at [1555, 270] on button "primary" at bounding box center [1549, 322] width 36 height 202
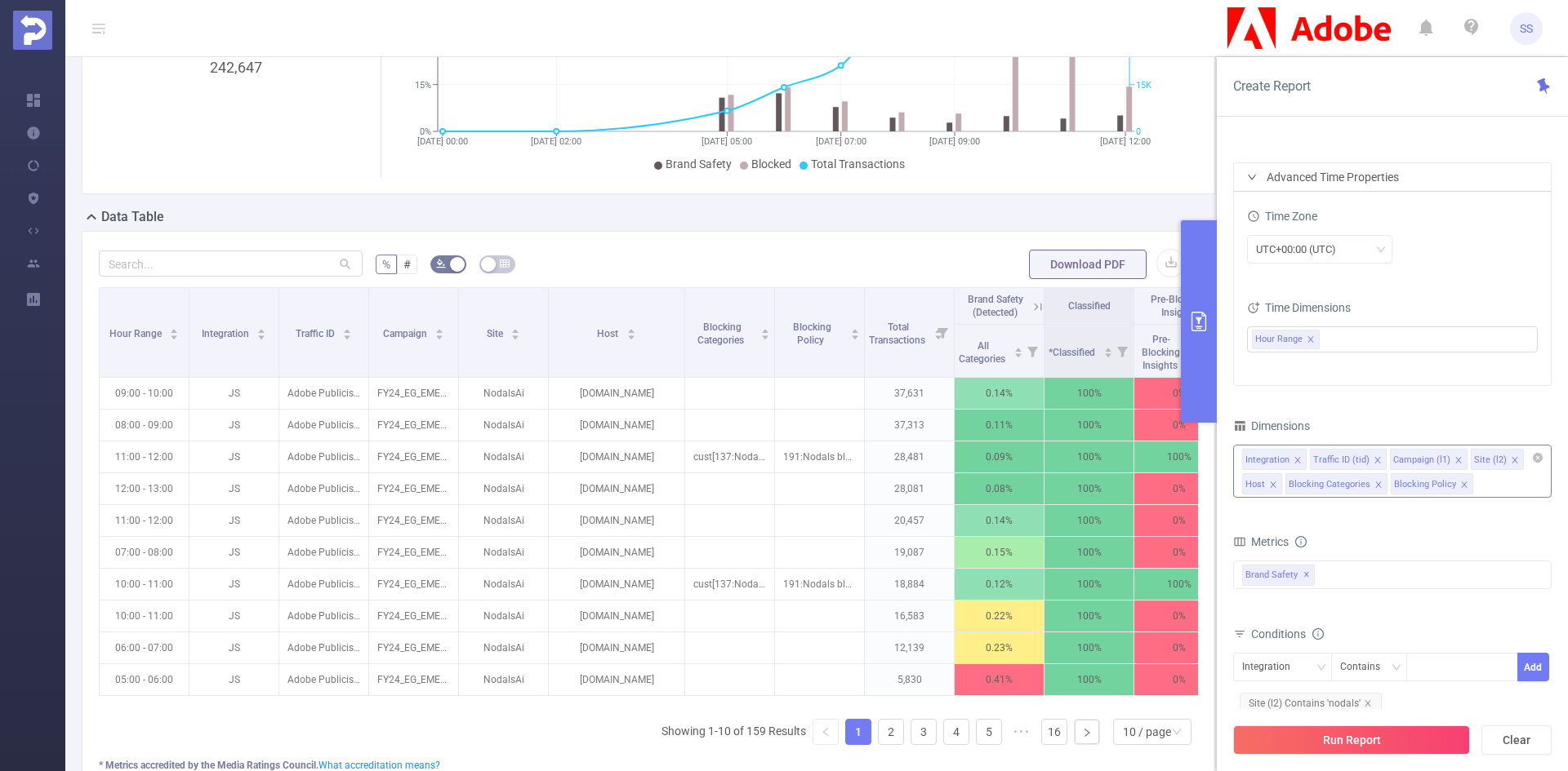
click at [1375, 486] on icon "icon: close" at bounding box center [1378, 485] width 6 height 6
click at [1356, 484] on icon "icon: close" at bounding box center [1358, 485] width 6 height 6
click at [1321, 740] on button "Run Report" at bounding box center [1350, 741] width 236 height 29
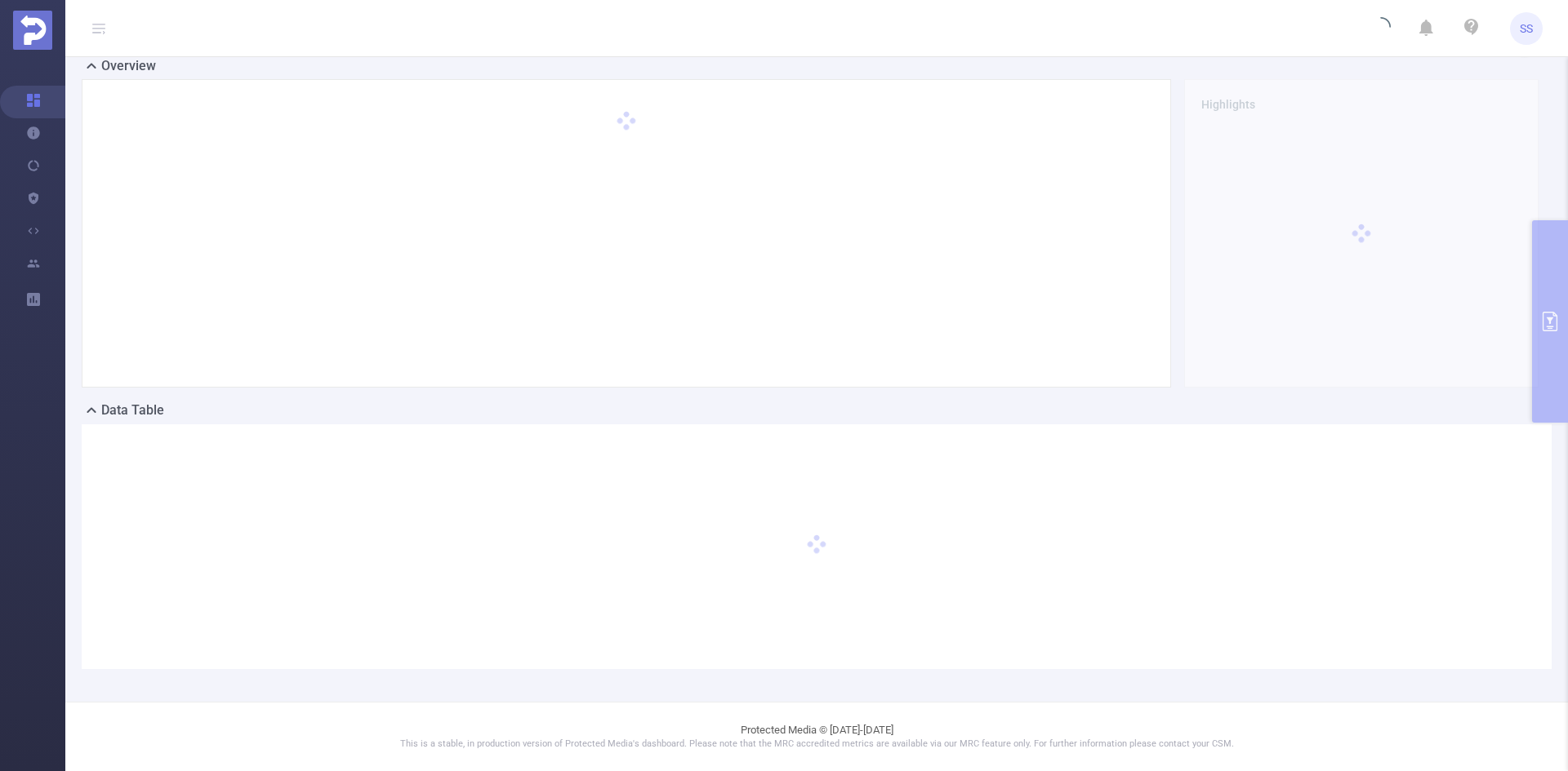
scroll to position [36, 0]
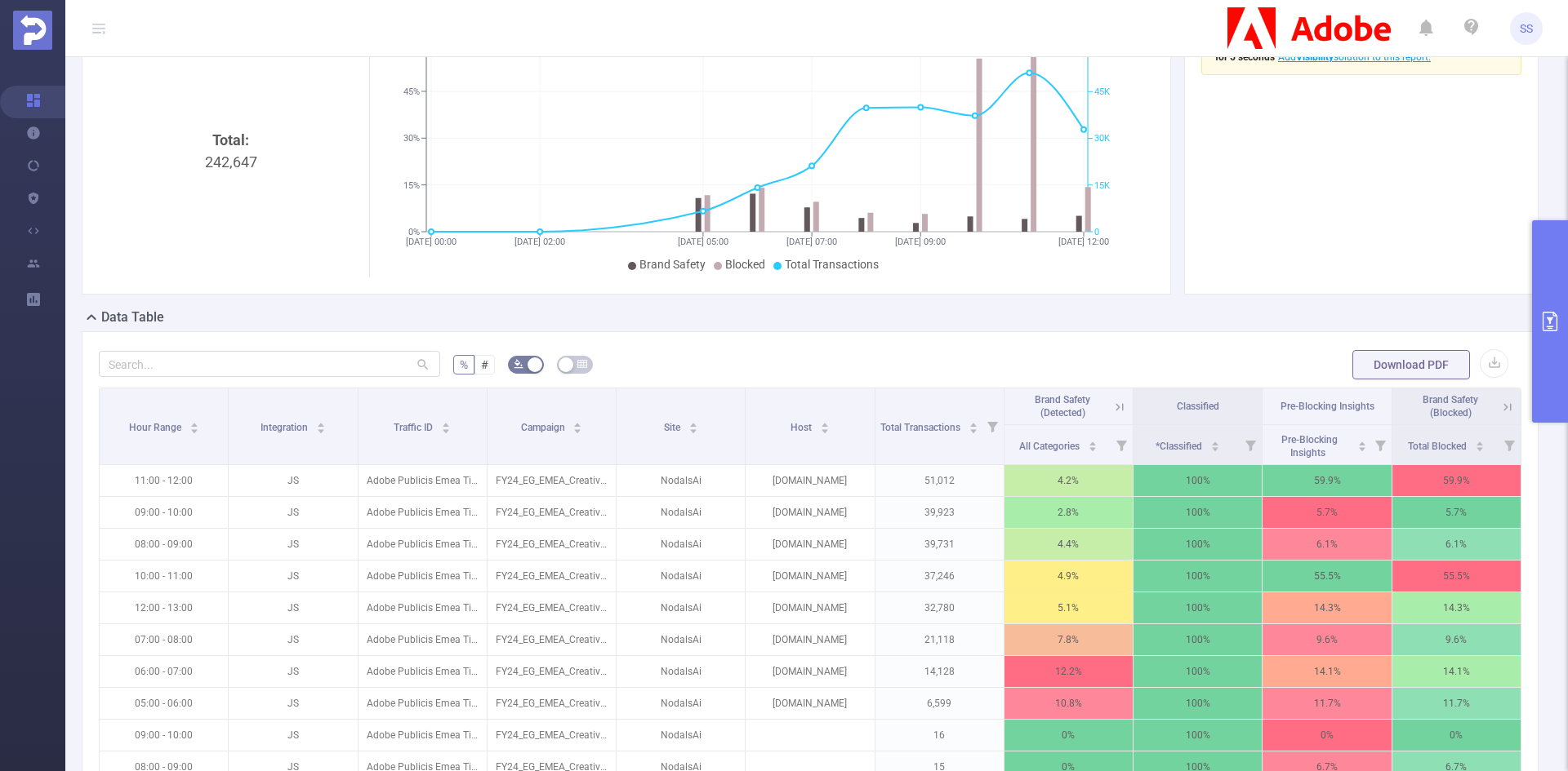
scroll to position [199, 0]
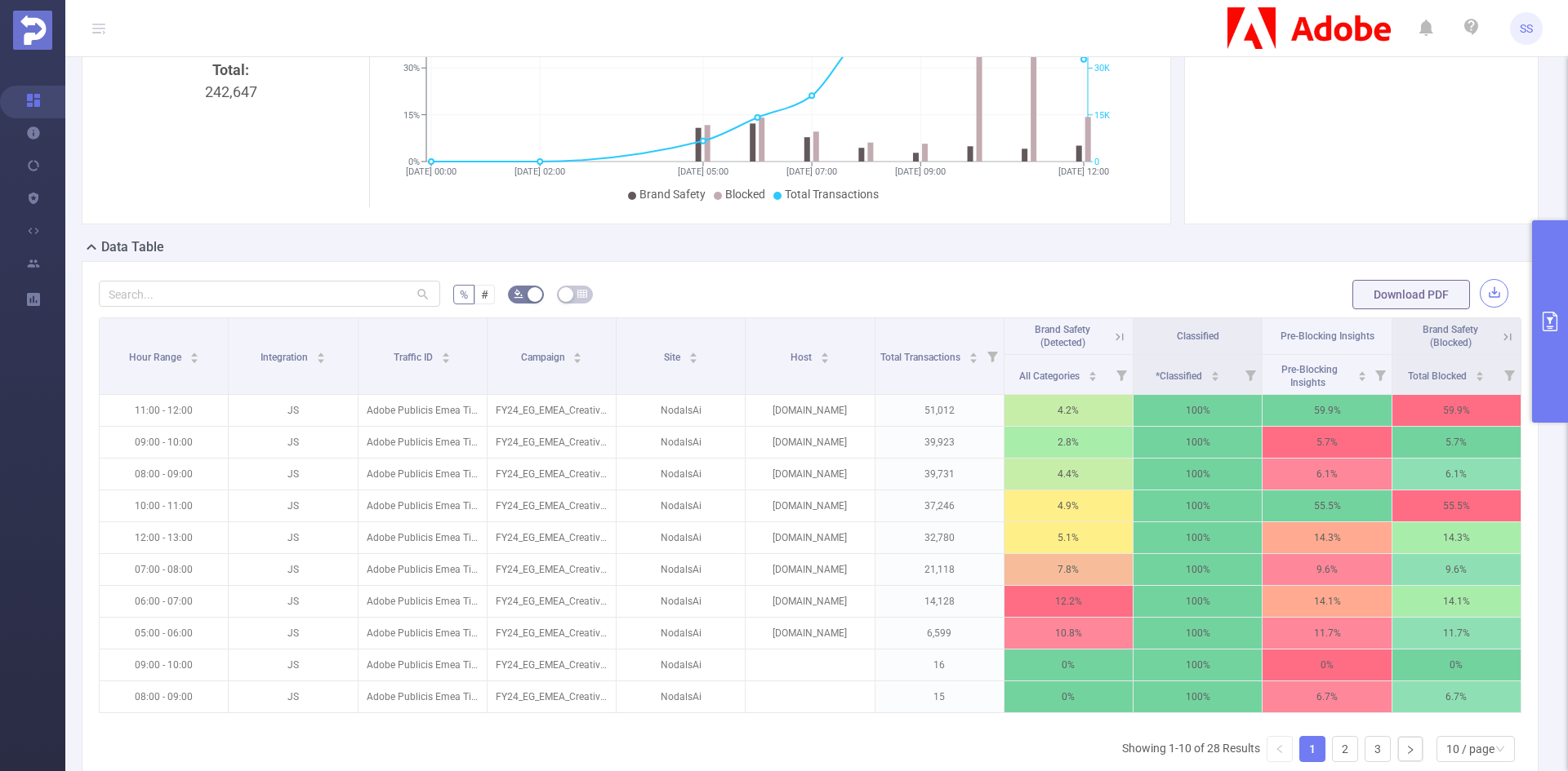
click at [1481, 296] on button "button" at bounding box center [1493, 293] width 28 height 28
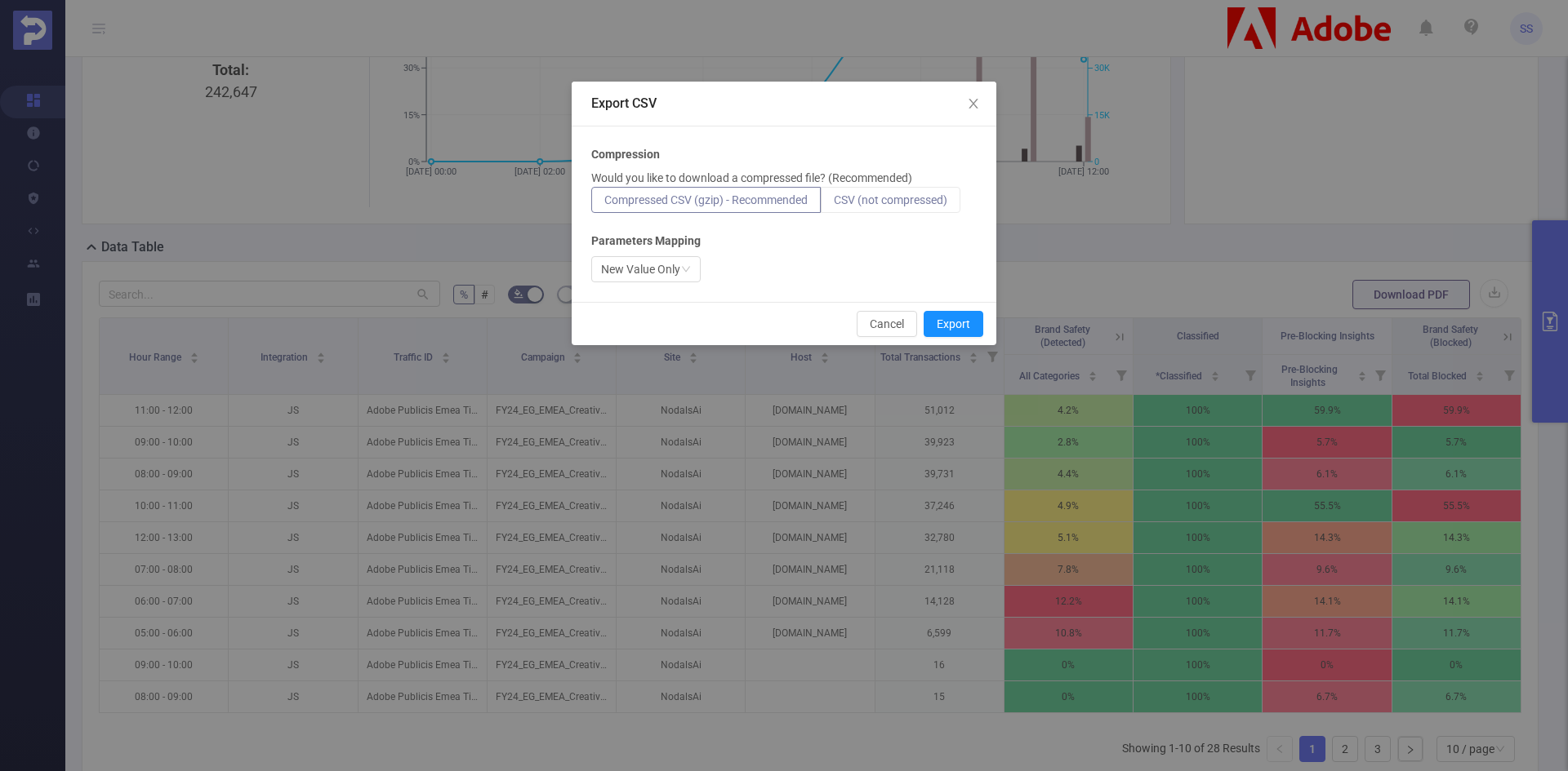
click at [869, 200] on span "CSV (not compressed)" at bounding box center [891, 199] width 114 height 13
click at [834, 204] on input "CSV (not compressed)" at bounding box center [834, 204] width 0 height 0
click at [953, 322] on button "Export" at bounding box center [953, 324] width 60 height 26
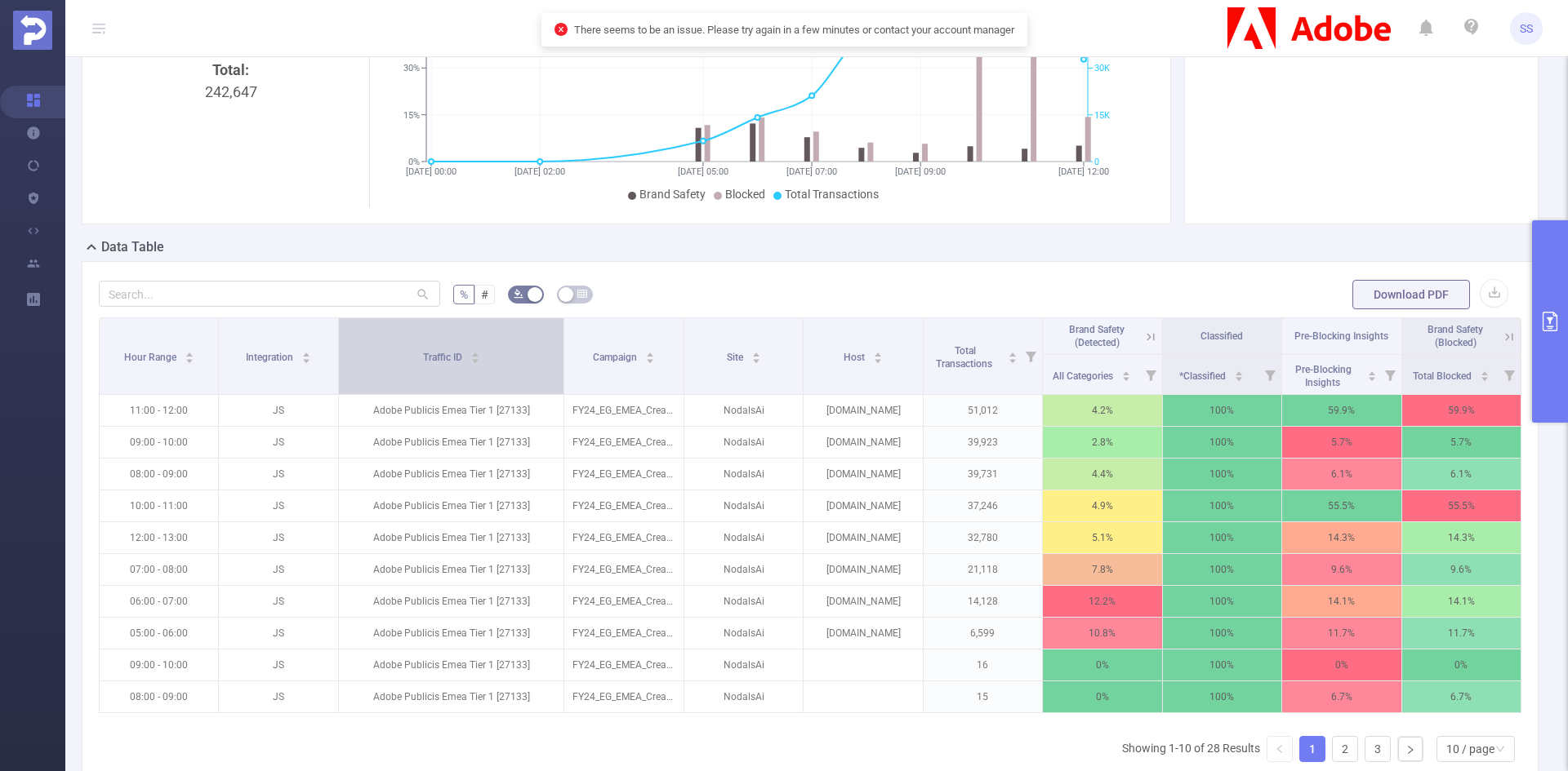
drag, startPoint x: 483, startPoint y: 356, endPoint x: 543, endPoint y: 366, distance: 60.8
click at [543, 366] on th "Traffic ID" at bounding box center [451, 357] width 226 height 77
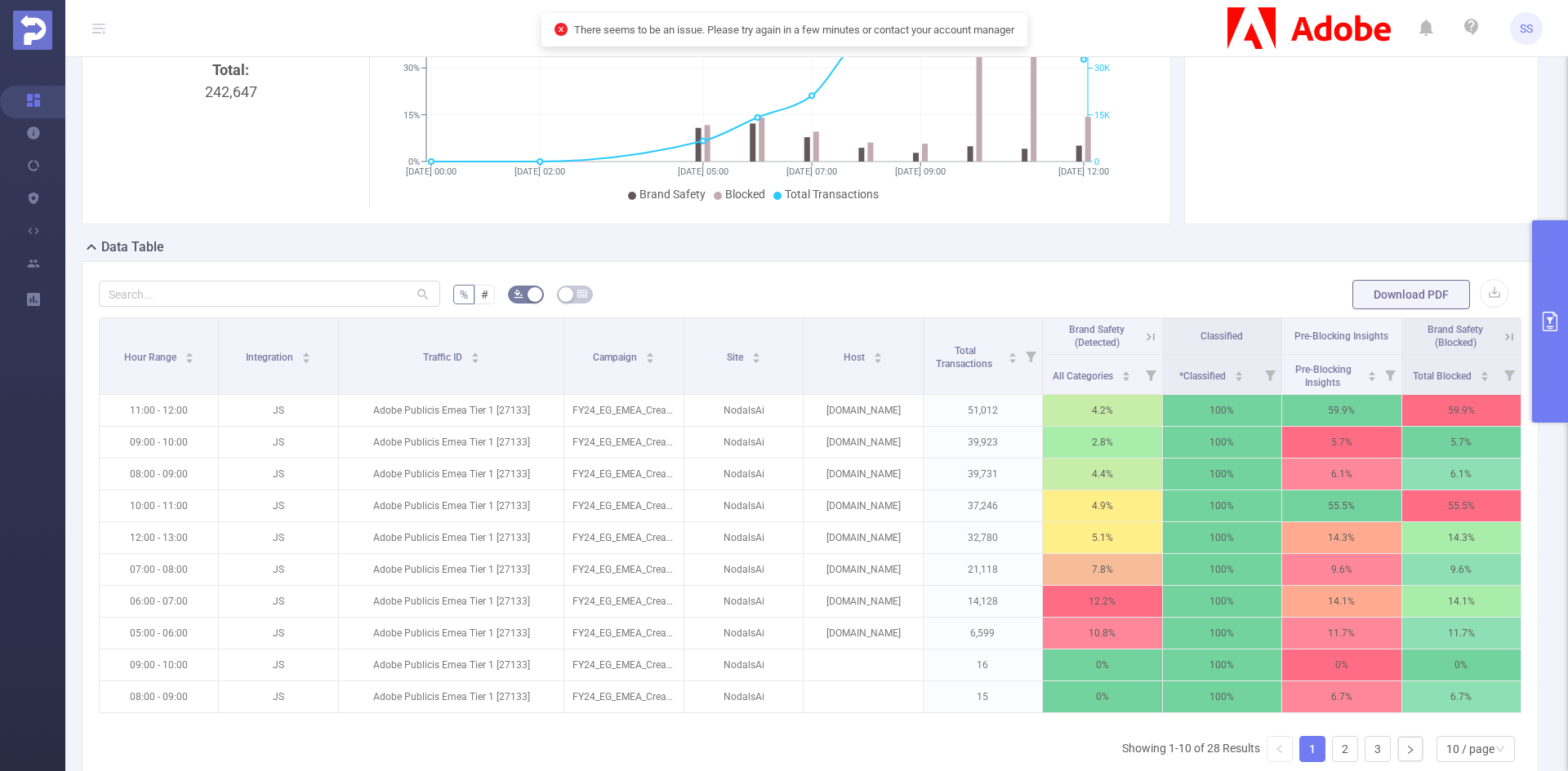
click at [1532, 285] on button "primary" at bounding box center [1549, 322] width 36 height 202
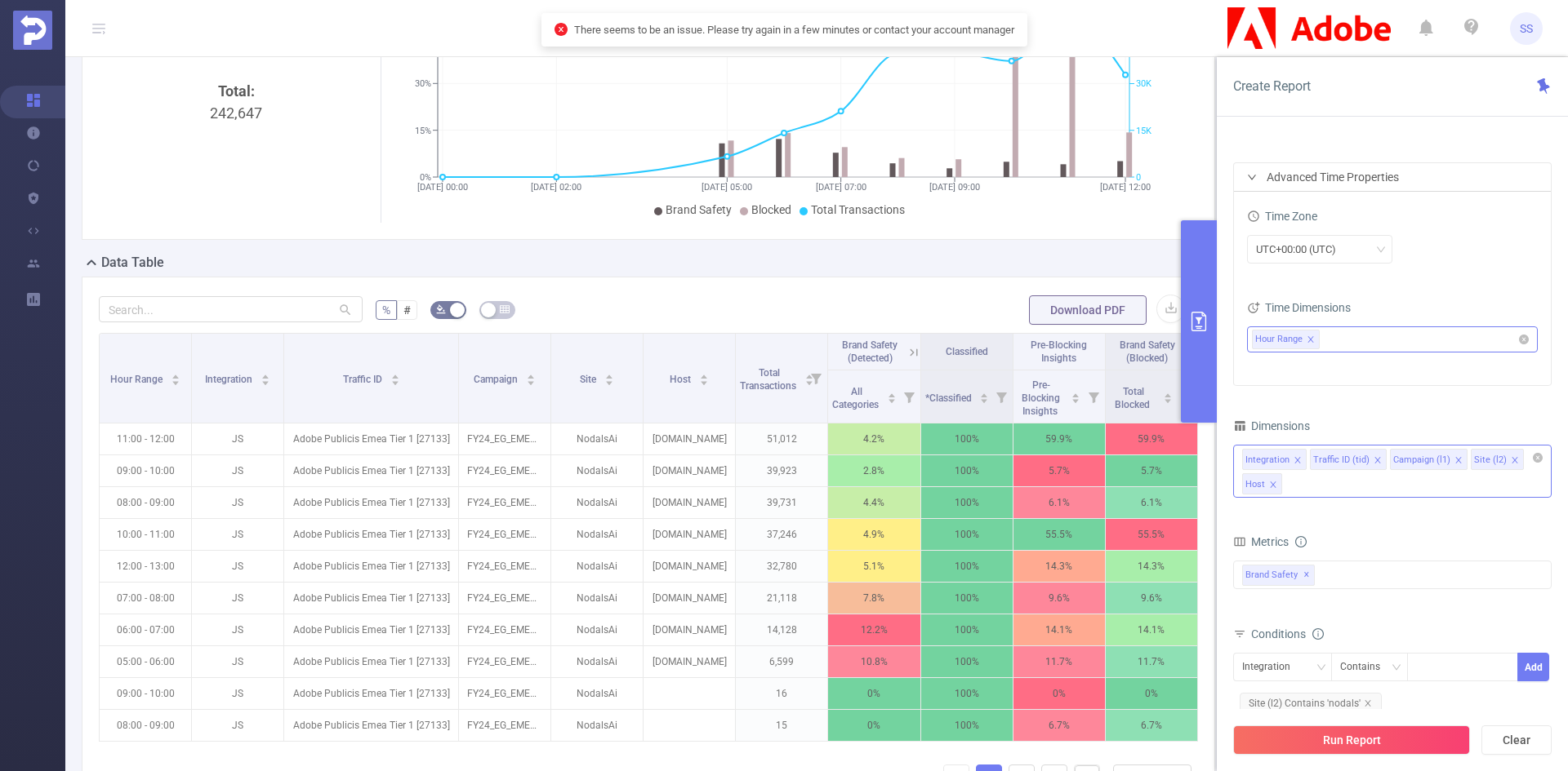
click at [1310, 340] on icon "icon: close" at bounding box center [1310, 339] width 6 height 6
click at [1320, 343] on ul at bounding box center [1386, 339] width 269 height 25
click at [1261, 395] on icon "icon: caret-down" at bounding box center [1260, 399] width 8 height 8
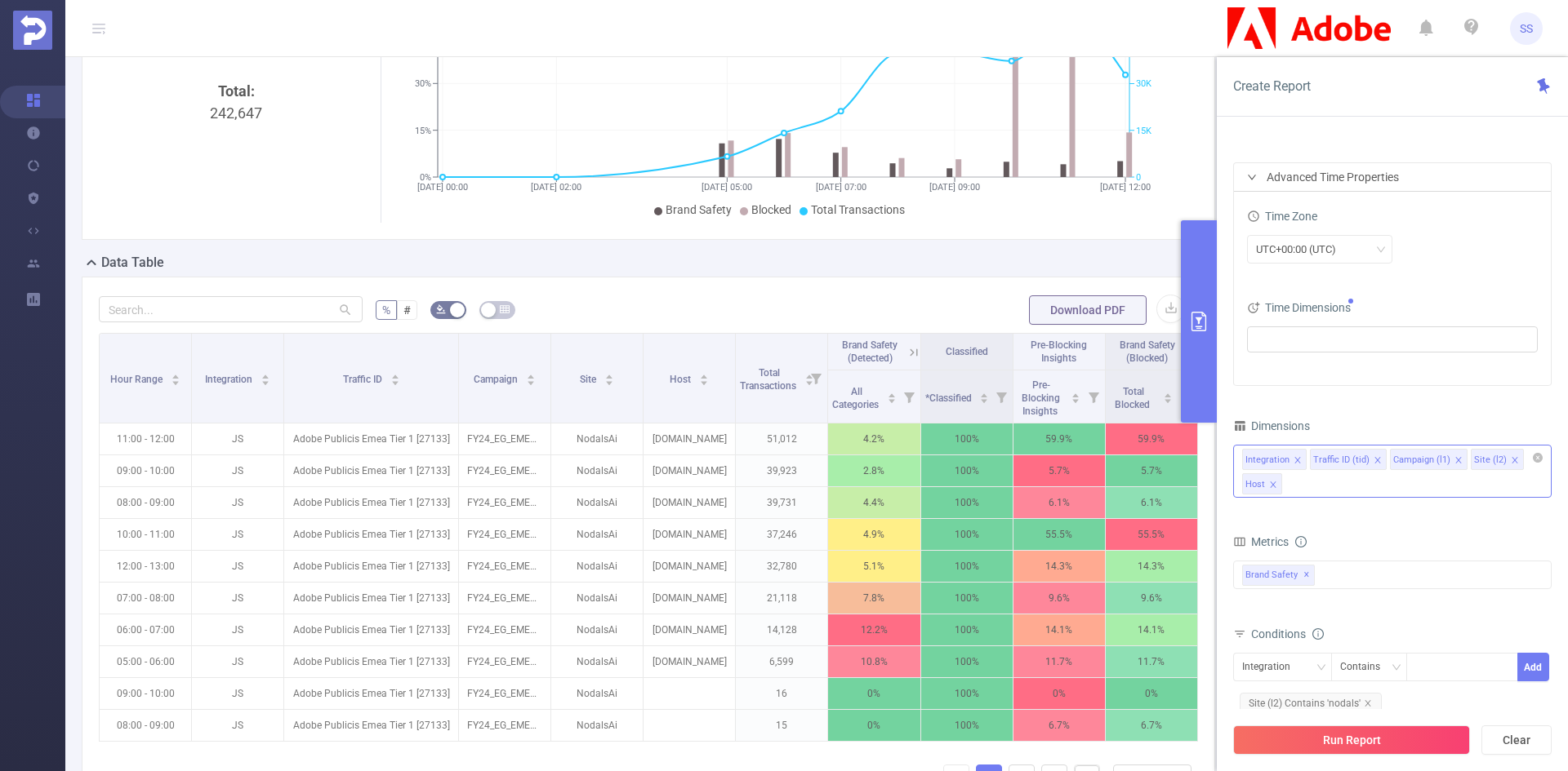
click at [1421, 270] on div "UTC+00:00 (UTC)" at bounding box center [1392, 250] width 290 height 38
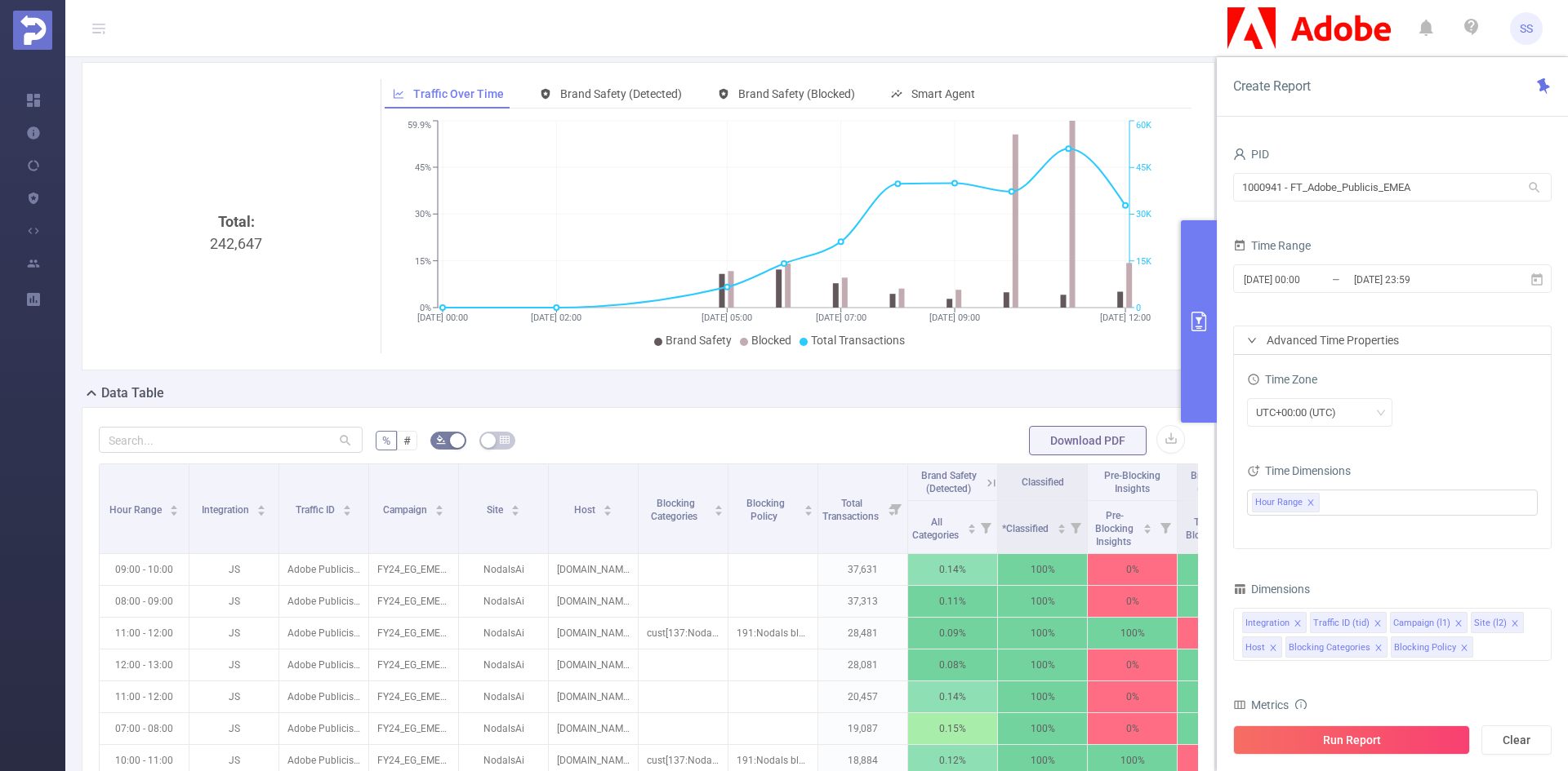
scroll to position [163, 0]
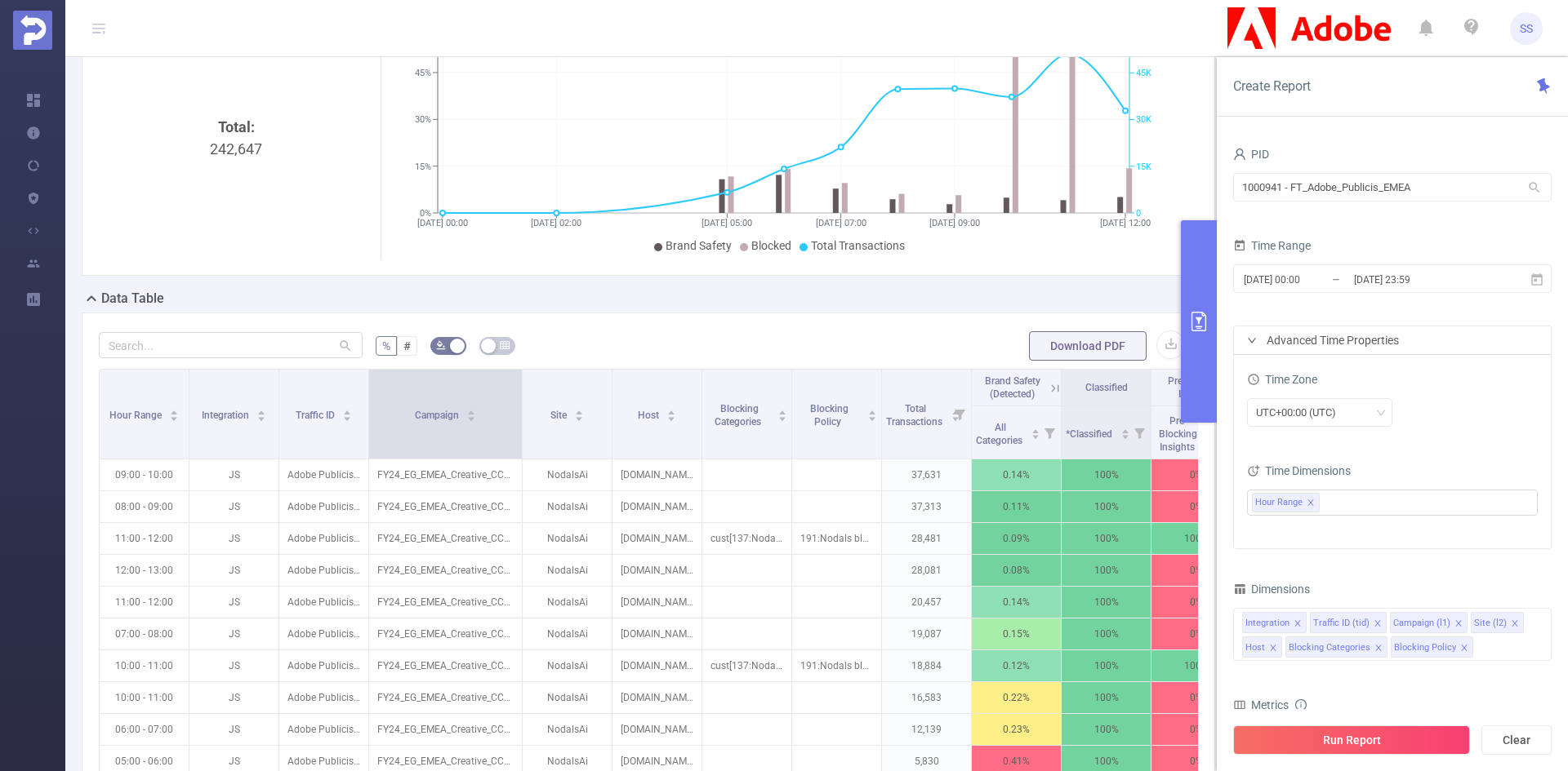
drag, startPoint x: 457, startPoint y: 426, endPoint x: 521, endPoint y: 436, distance: 64.8
click at [521, 436] on span at bounding box center [522, 414] width 8 height 89
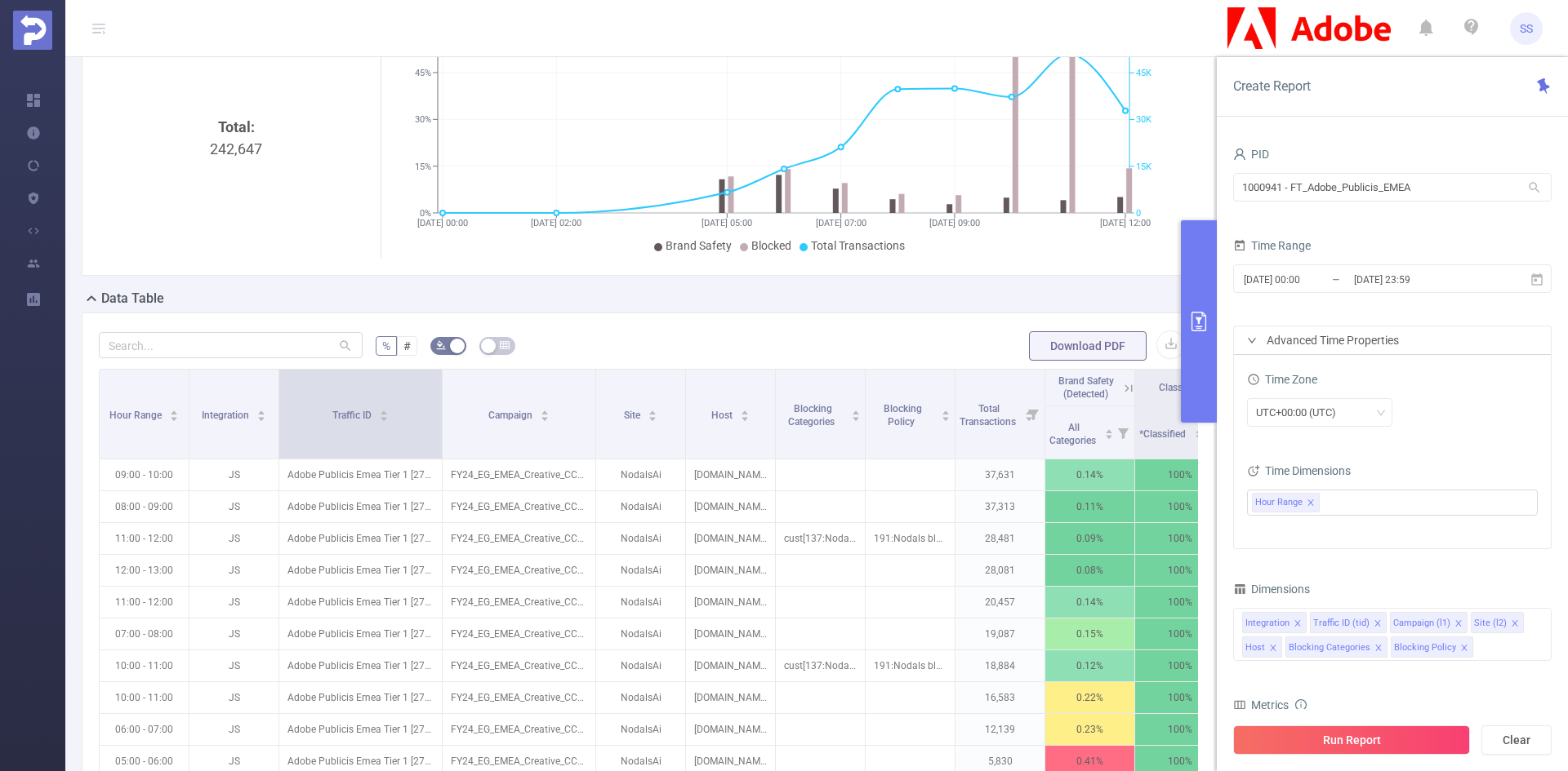
drag, startPoint x: 368, startPoint y: 425, endPoint x: 444, endPoint y: 425, distance: 76.0
click at [444, 425] on span at bounding box center [442, 414] width 8 height 89
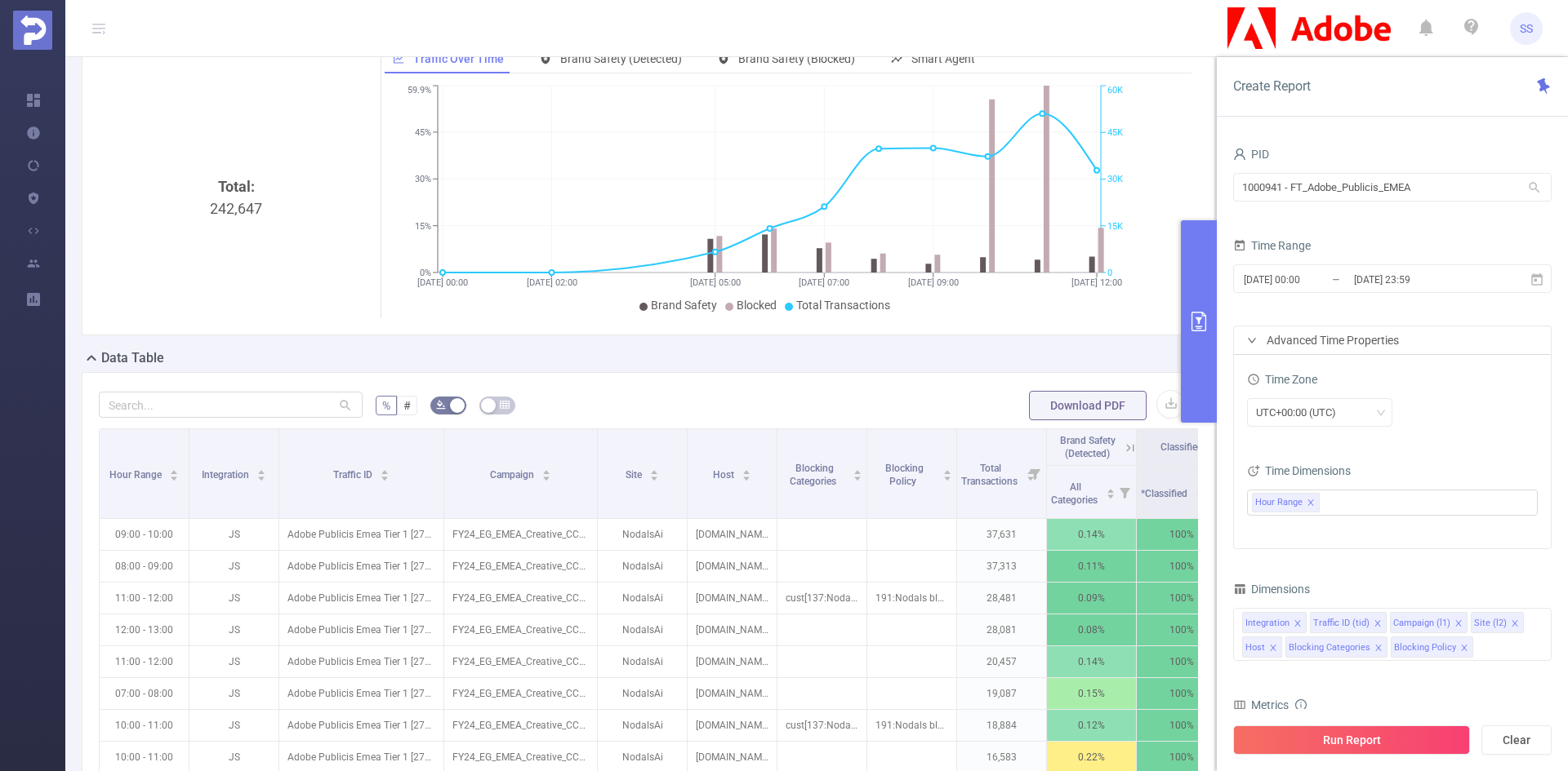
scroll to position [81, 0]
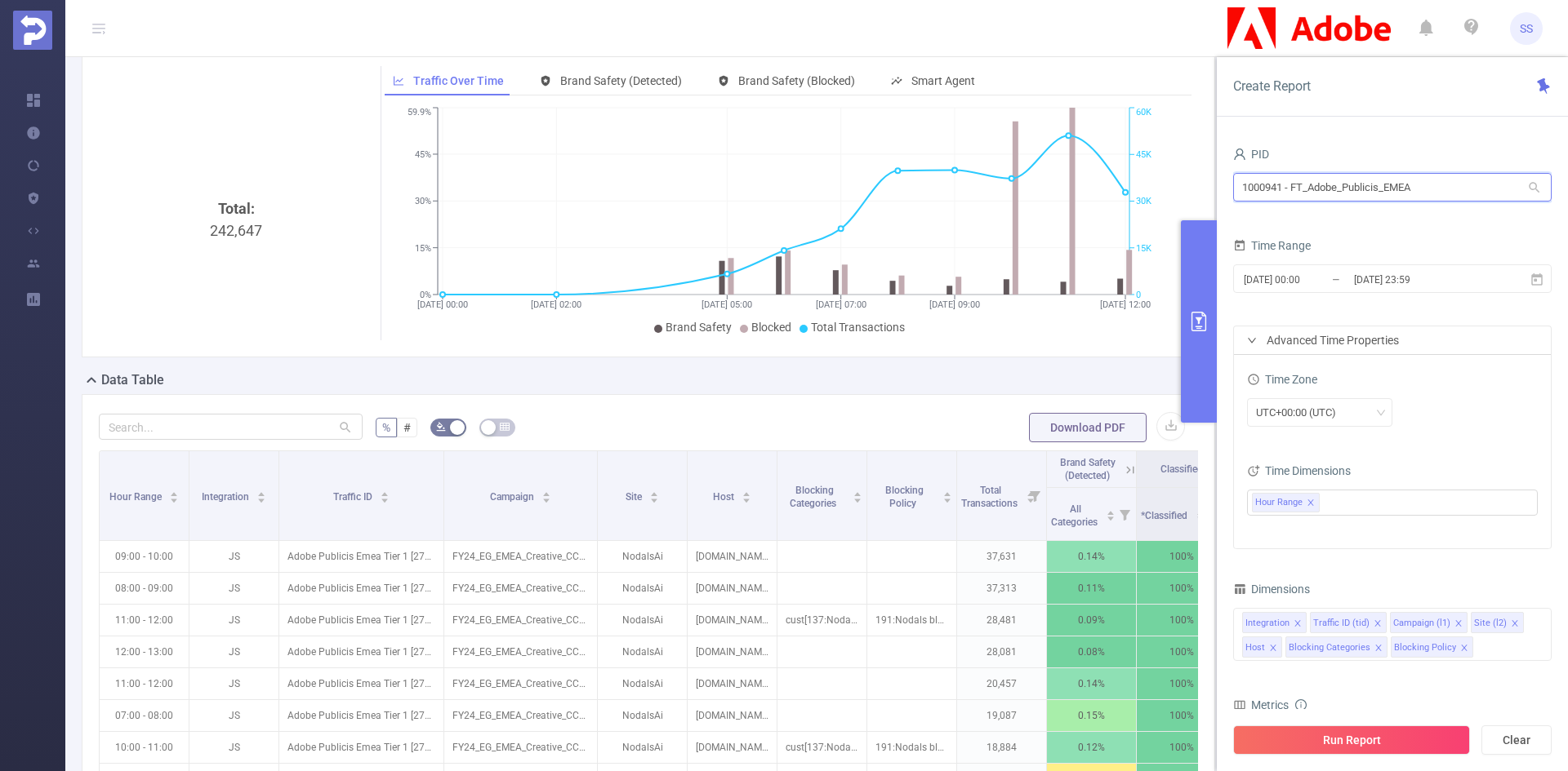
drag, startPoint x: 1447, startPoint y: 192, endPoint x: 1208, endPoint y: 185, distance: 239.1
click at [1208, 185] on section "PID: FT_Adobe_Publicis_EMEA > Time Range: 2025-09-09 00:00 - 2025-09-09 23:59 >…" at bounding box center [816, 514] width 1502 height 1077
click at [1158, 431] on button "button" at bounding box center [1170, 426] width 28 height 28
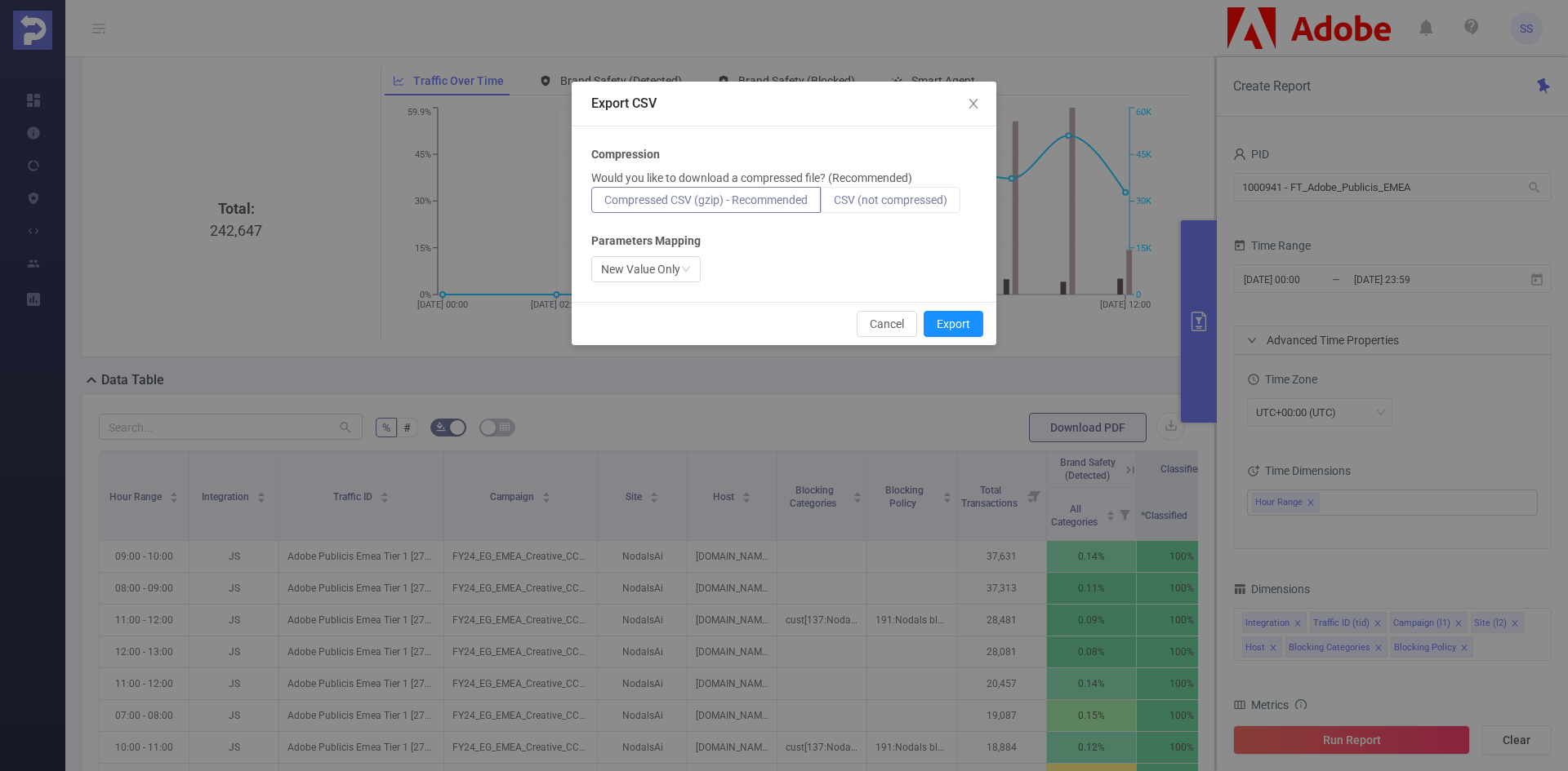
click at [922, 193] on span "CSV (not compressed)" at bounding box center [891, 199] width 114 height 13
click at [834, 204] on input "CSV (not compressed)" at bounding box center [834, 204] width 0 height 0
click at [894, 199] on span "CSV (not compressed)" at bounding box center [891, 199] width 114 height 13
click at [834, 204] on input "CSV (not compressed)" at bounding box center [834, 204] width 0 height 0
click at [956, 325] on button "Export" at bounding box center [953, 324] width 60 height 26
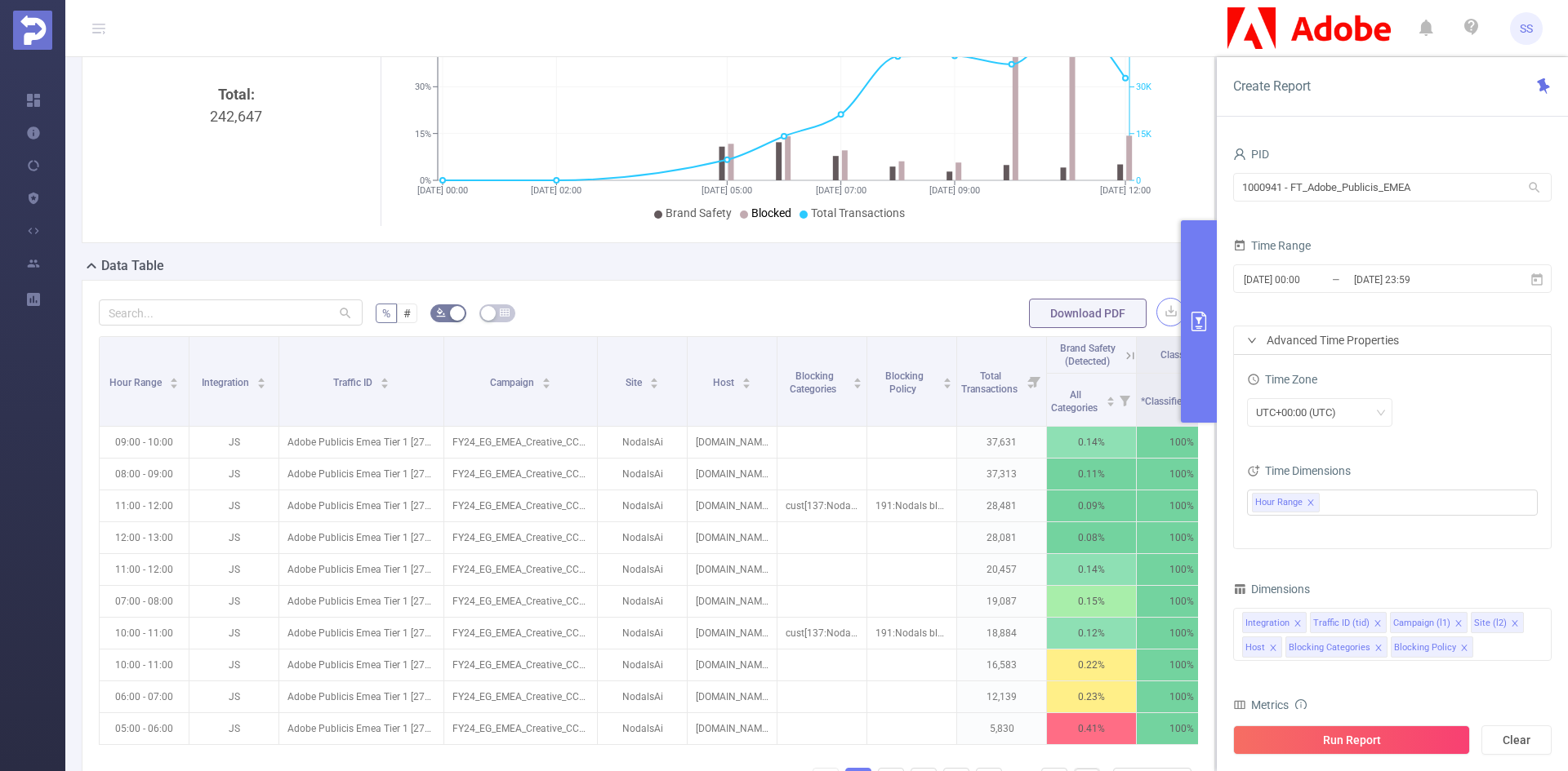
scroll to position [163, 0]
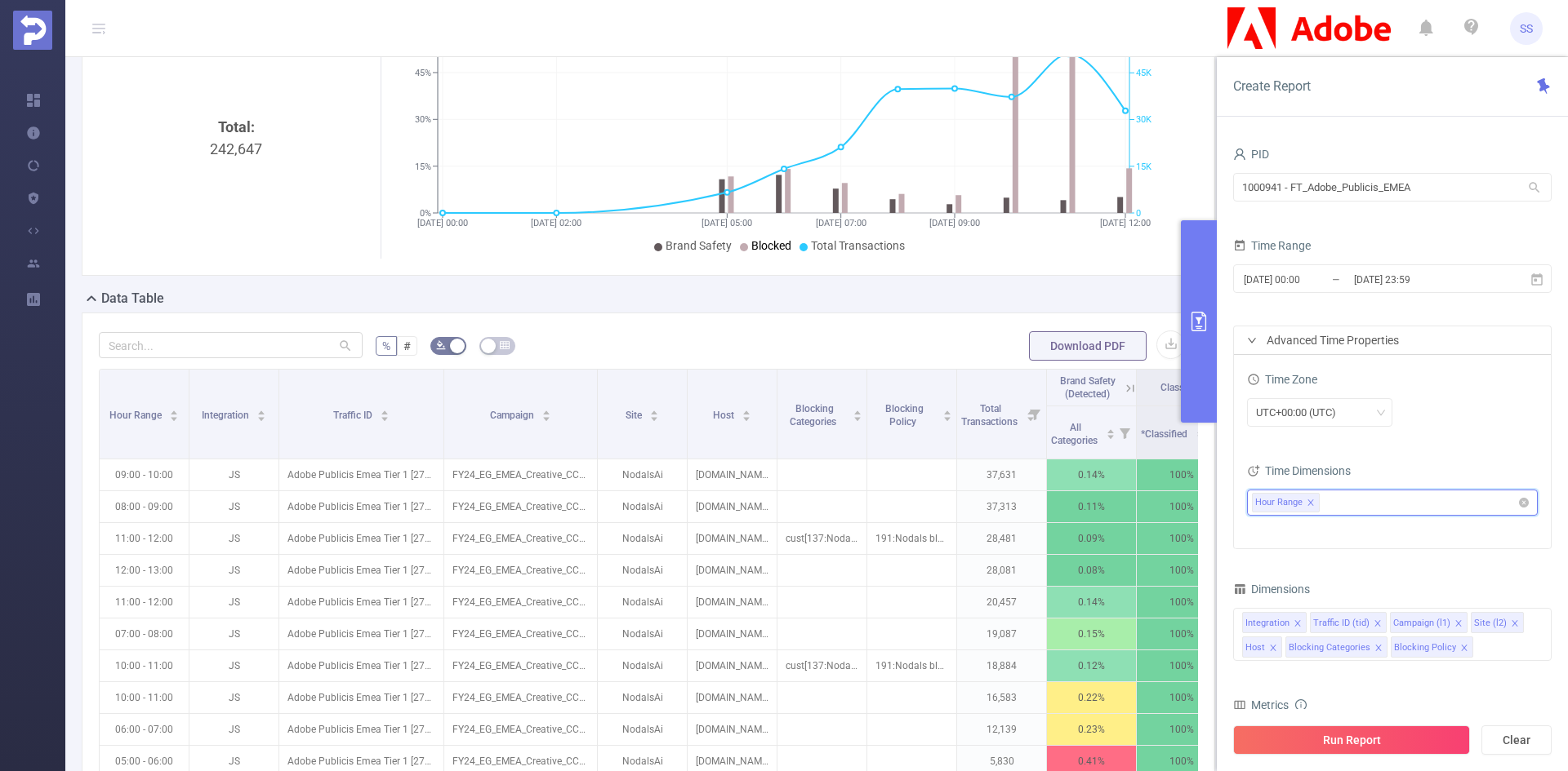
click at [1338, 503] on ul "Hour Range" at bounding box center [1386, 502] width 269 height 25
click at [1261, 595] on span at bounding box center [1260, 591] width 20 height 20
click at [1297, 620] on li "Hour (Example: 16 )" at bounding box center [1399, 619] width 270 height 22
click at [1291, 623] on span at bounding box center [1290, 618] width 13 height 13
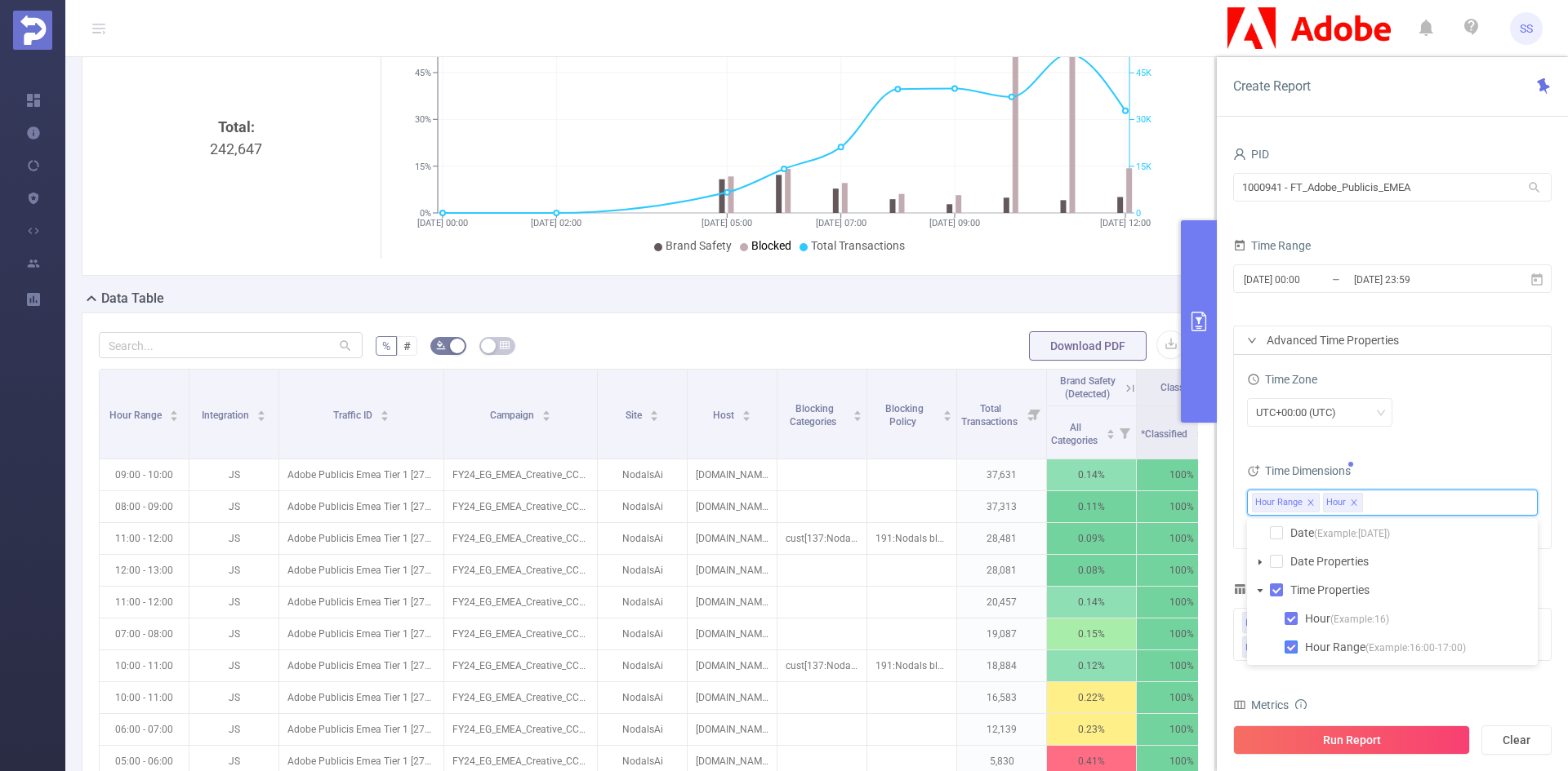
click at [1293, 648] on span at bounding box center [1290, 646] width 13 height 13
click at [1446, 416] on div "UTC+00:00 (UTC)" at bounding box center [1392, 412] width 290 height 28
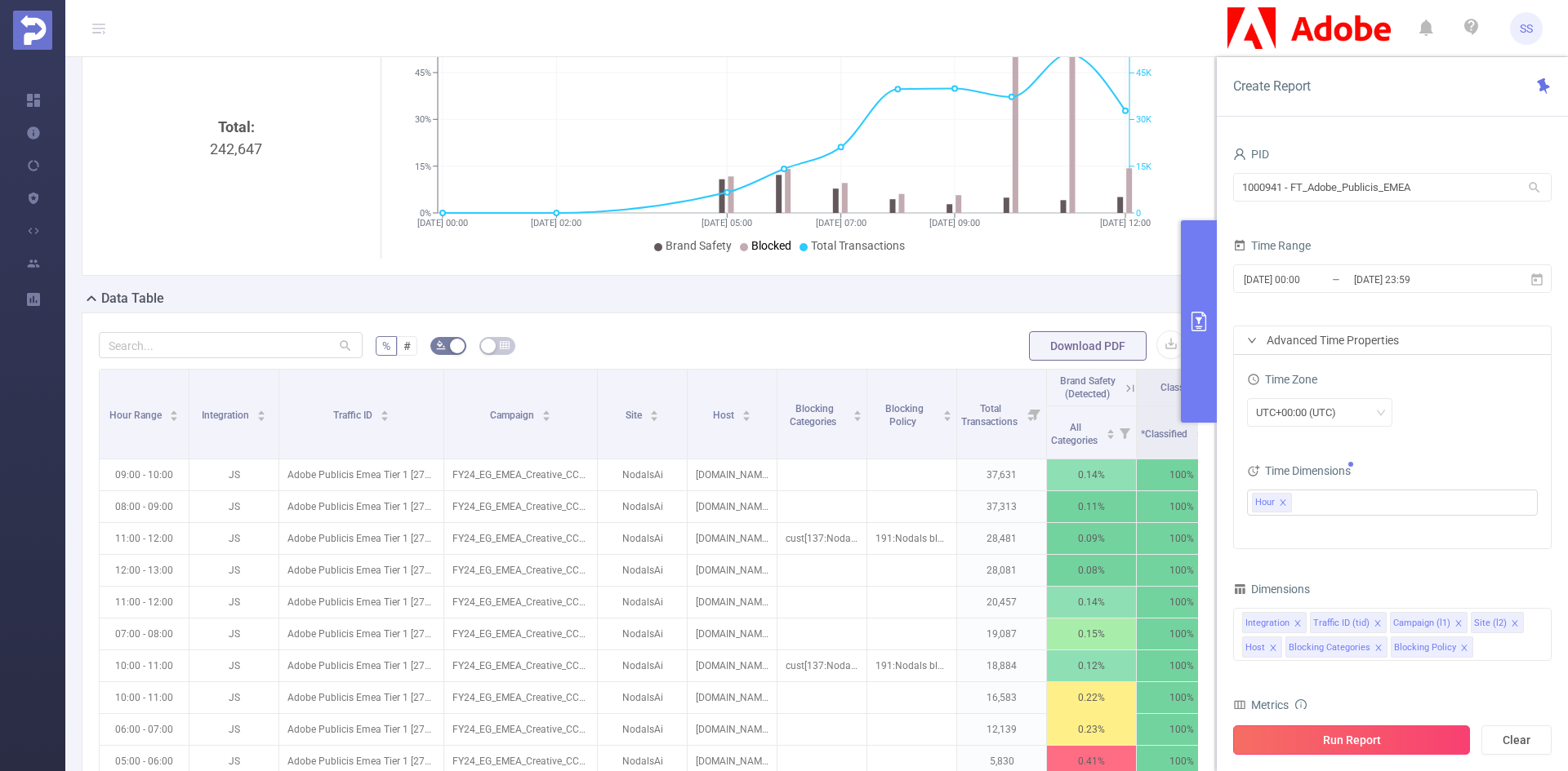
click at [1340, 735] on button "Run Report" at bounding box center [1350, 741] width 236 height 29
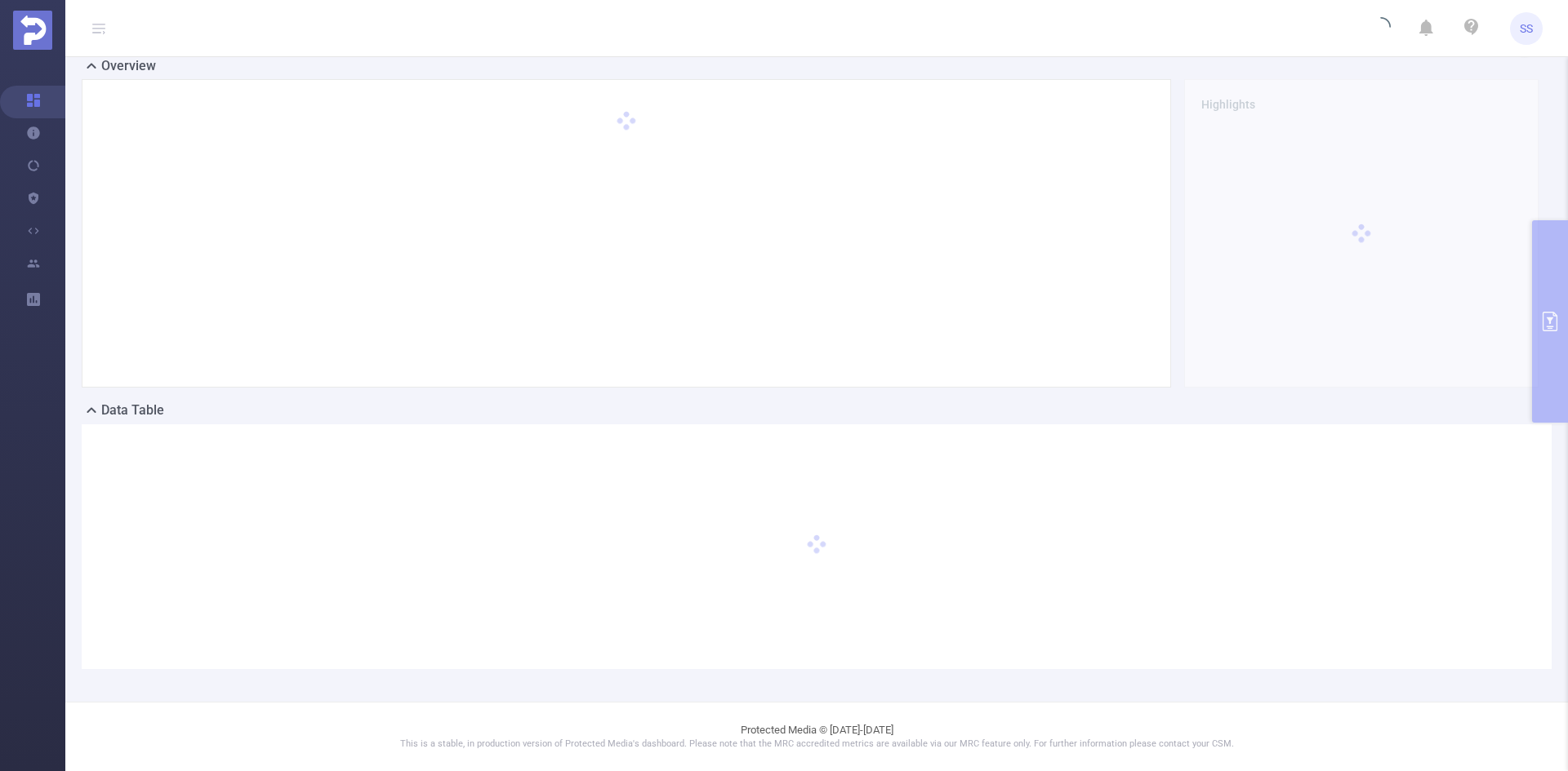
scroll to position [36, 0]
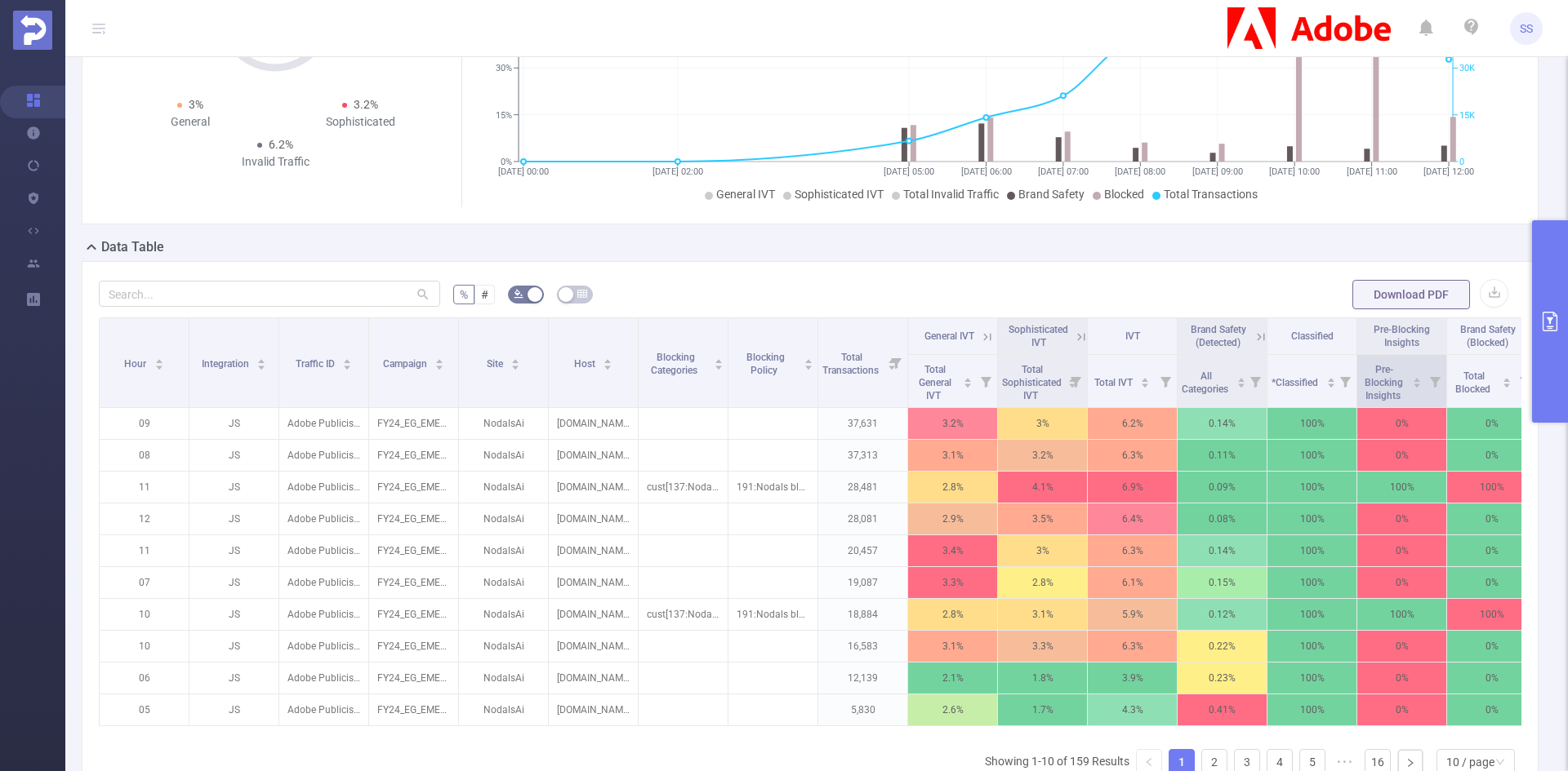
scroll to position [118, 0]
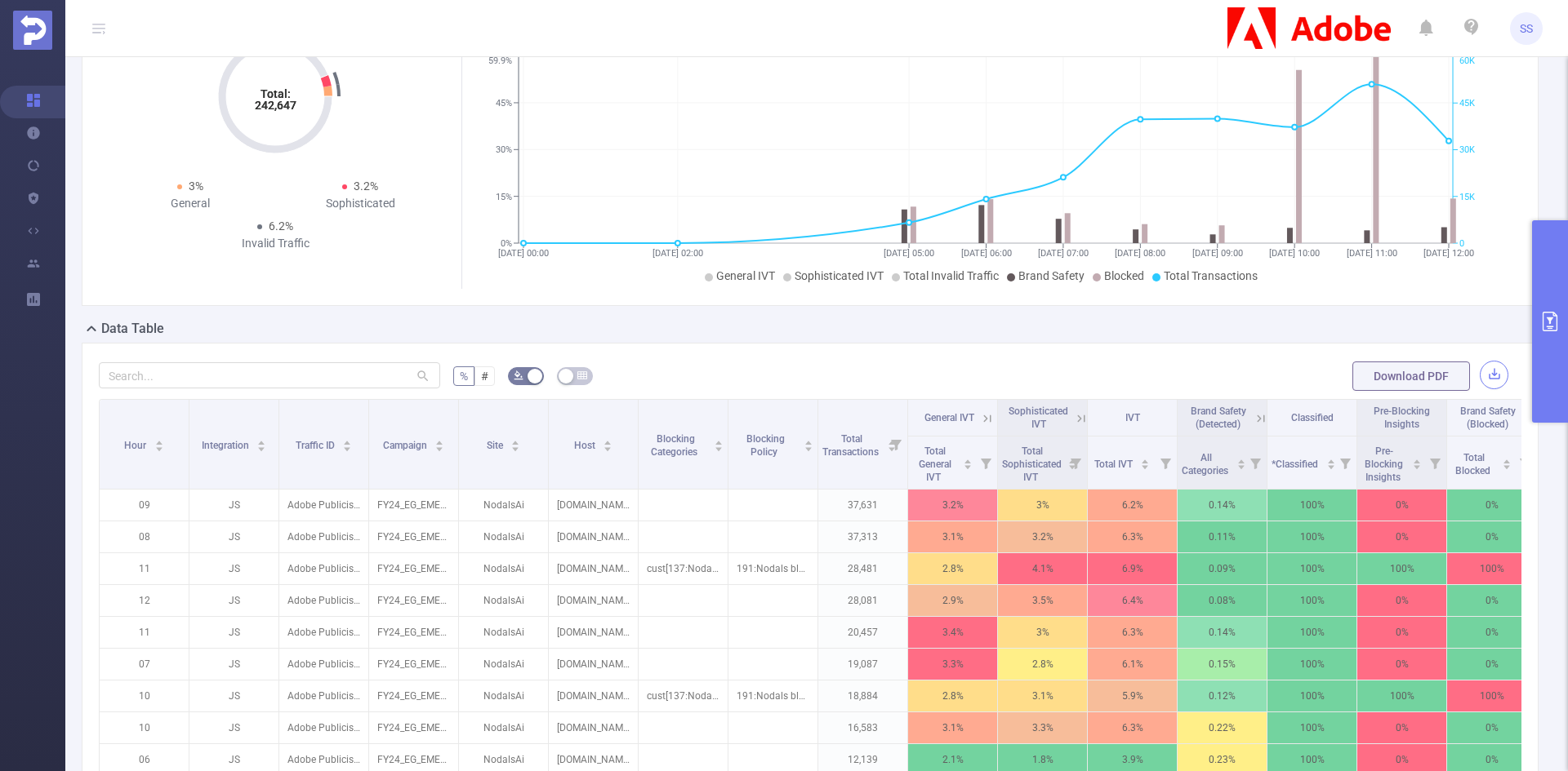
click at [1480, 375] on button "button" at bounding box center [1493, 375] width 28 height 28
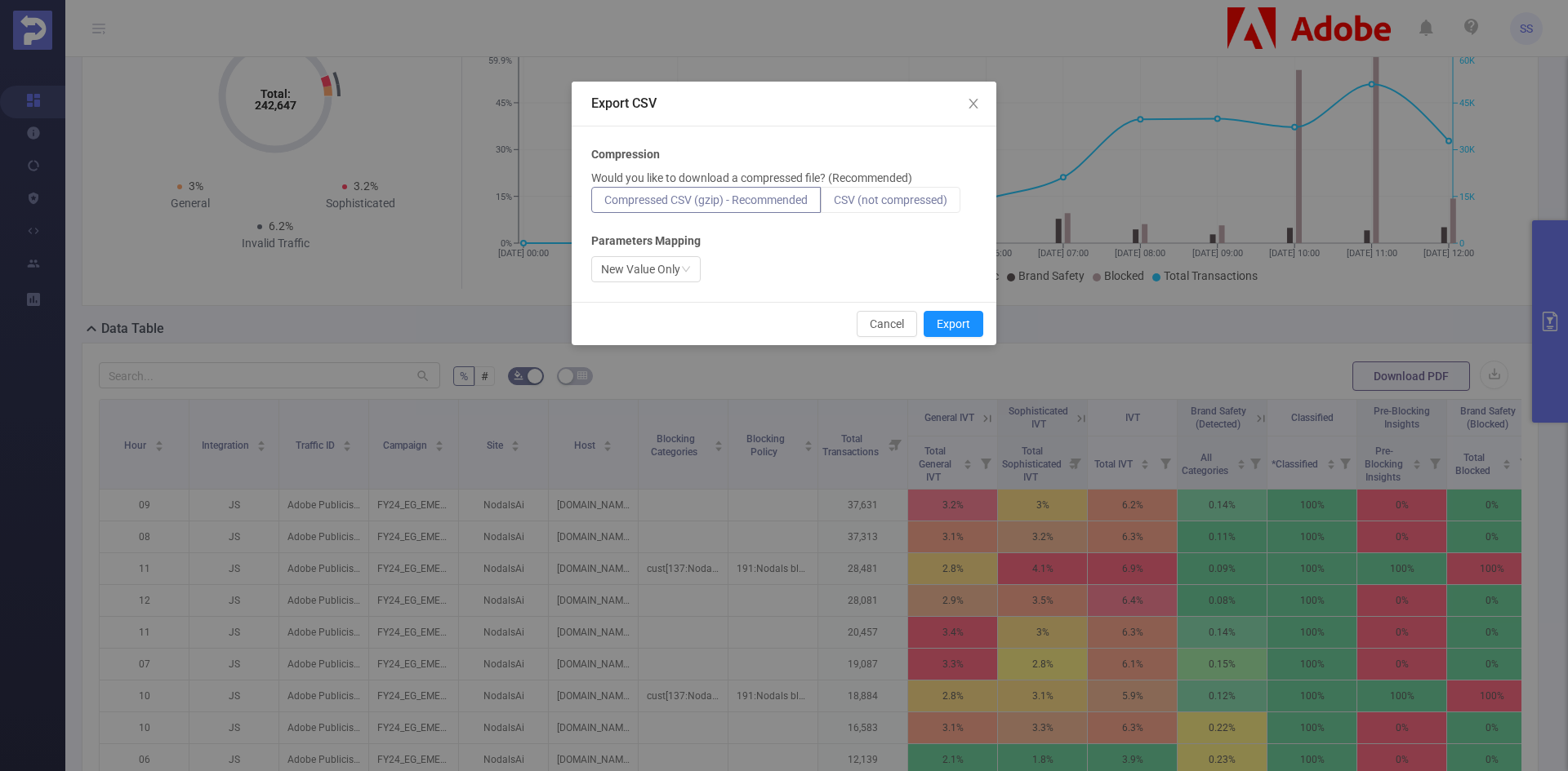
click at [902, 198] on span "CSV (not compressed)" at bounding box center [891, 199] width 114 height 13
click at [834, 204] on input "CSV (not compressed)" at bounding box center [834, 204] width 0 height 0
click at [666, 267] on div "New Value Only" at bounding box center [640, 269] width 79 height 25
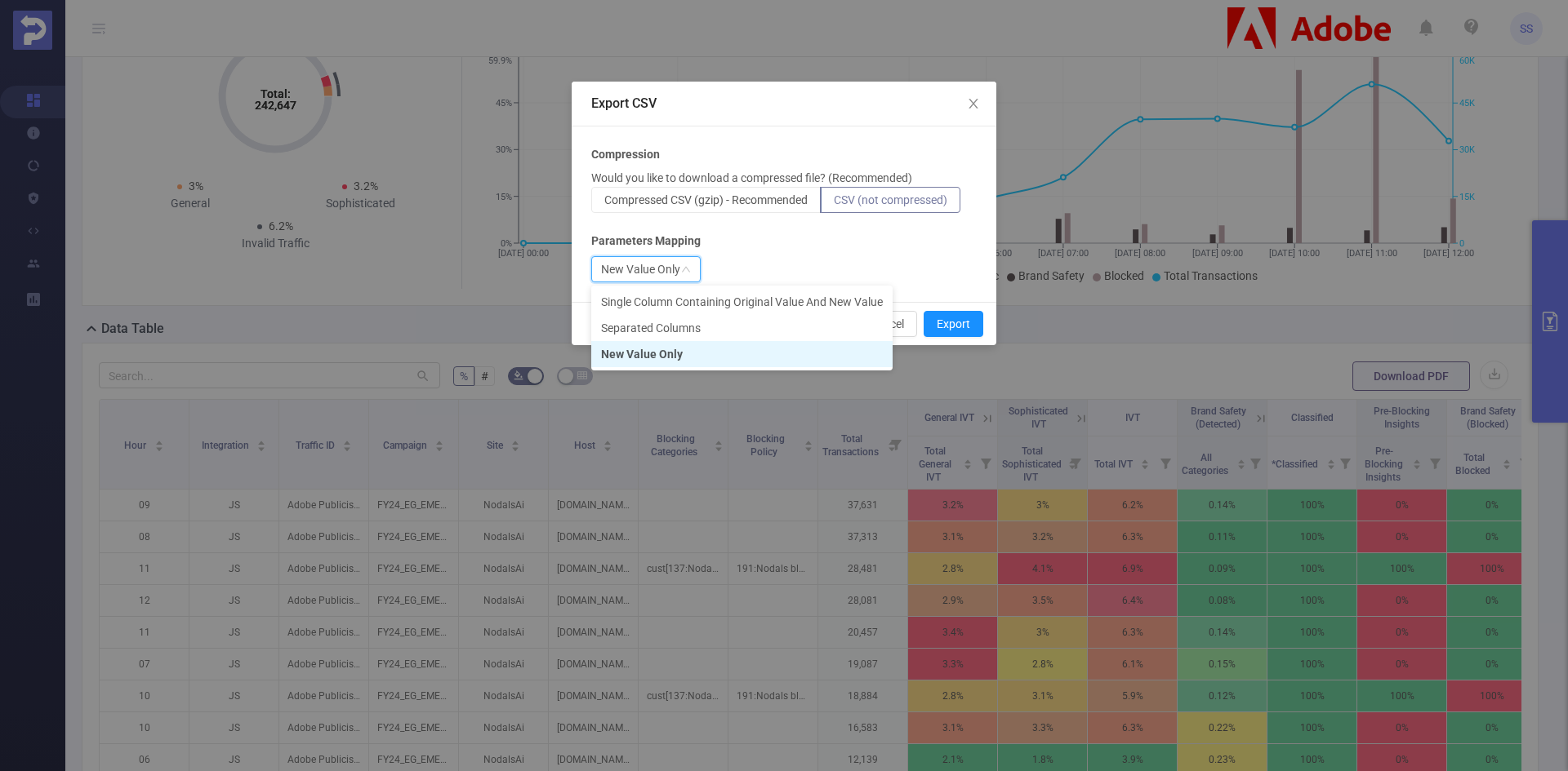
click at [666, 267] on div "New Value Only" at bounding box center [640, 269] width 79 height 25
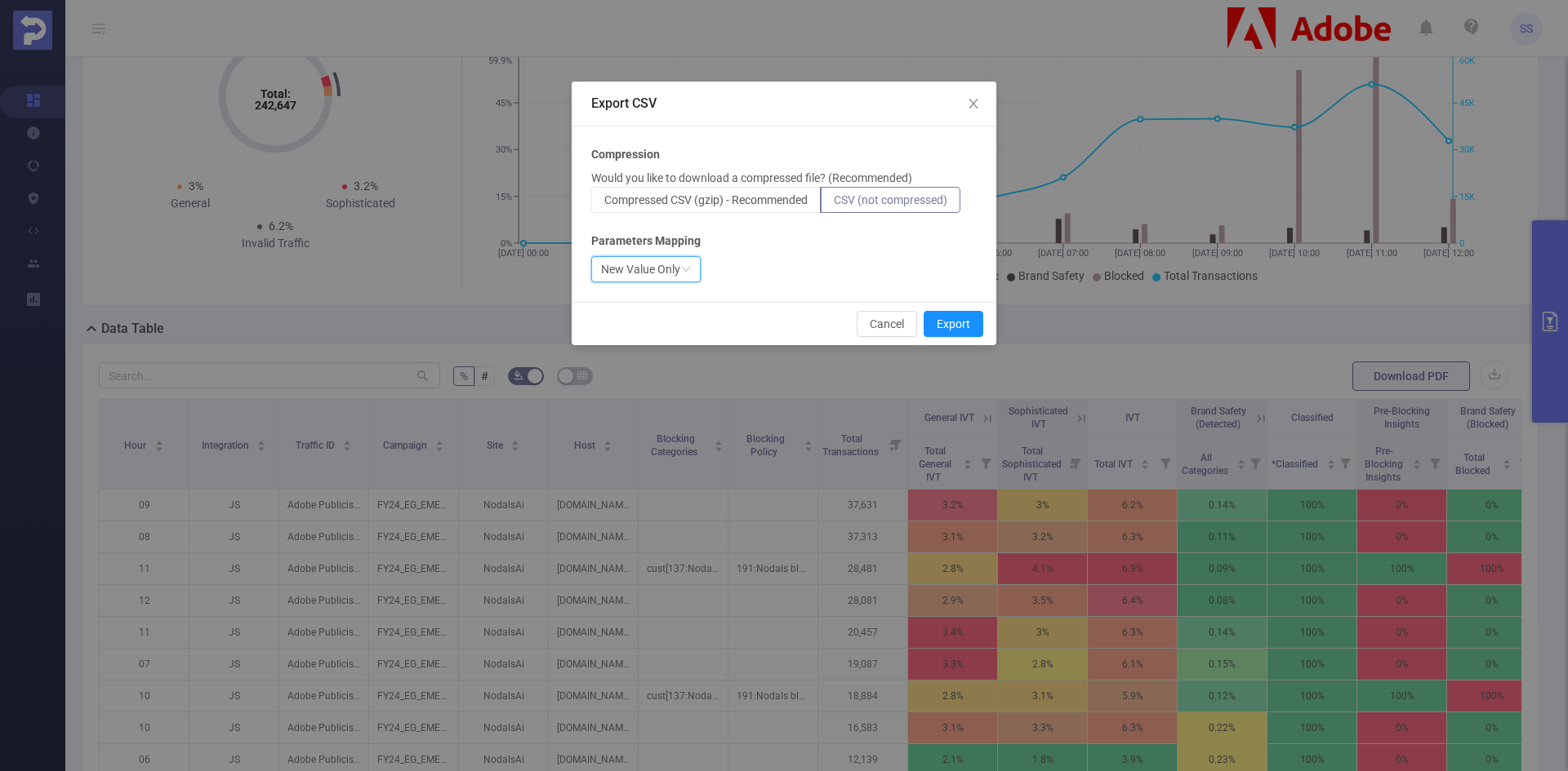
click at [983, 333] on div "Cancel Export" at bounding box center [783, 324] width 425 height 43
click at [961, 326] on button "Export" at bounding box center [953, 324] width 60 height 26
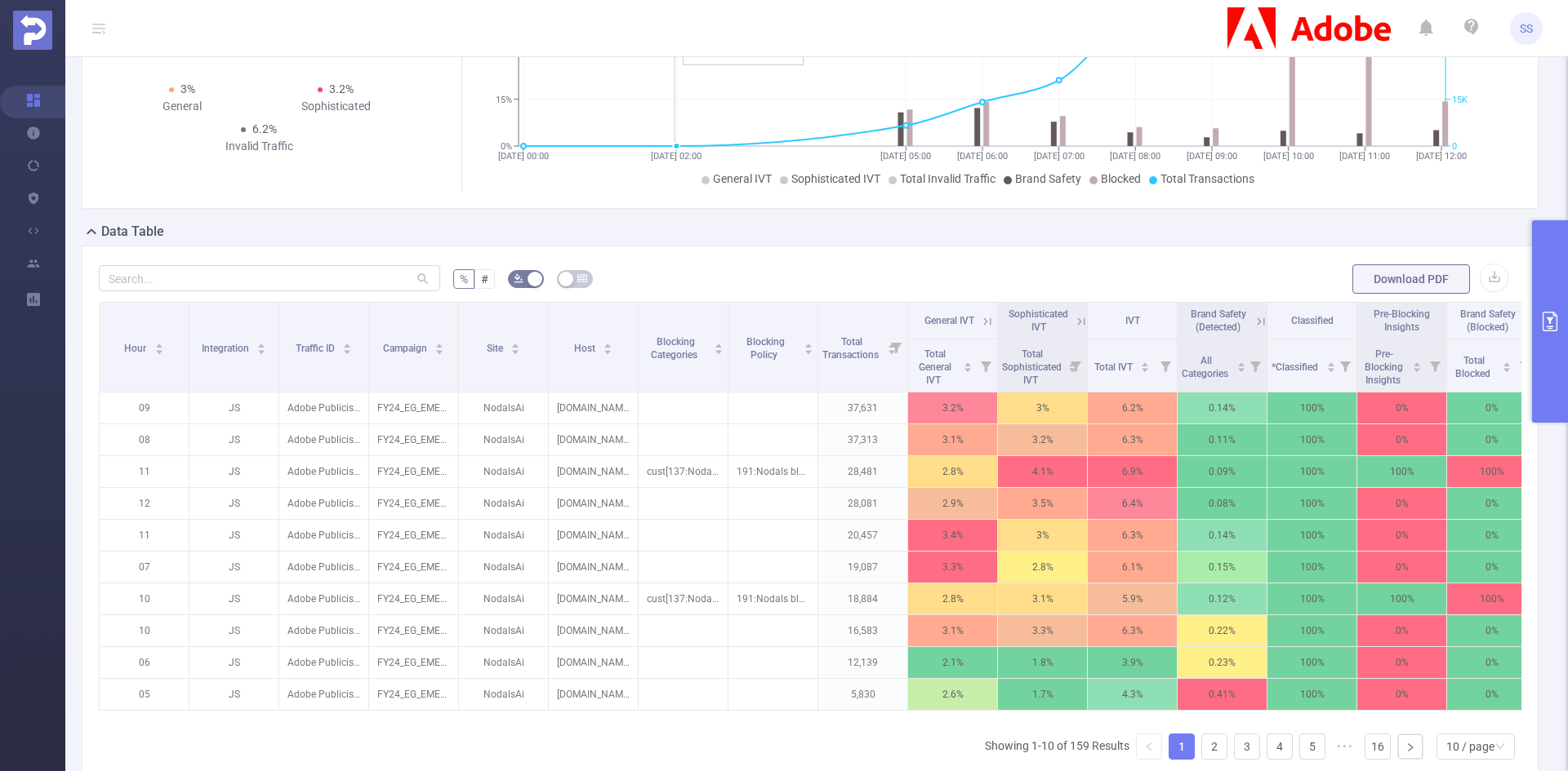
scroll to position [199, 0]
